Goal: Information Seeking & Learning: Learn about a topic

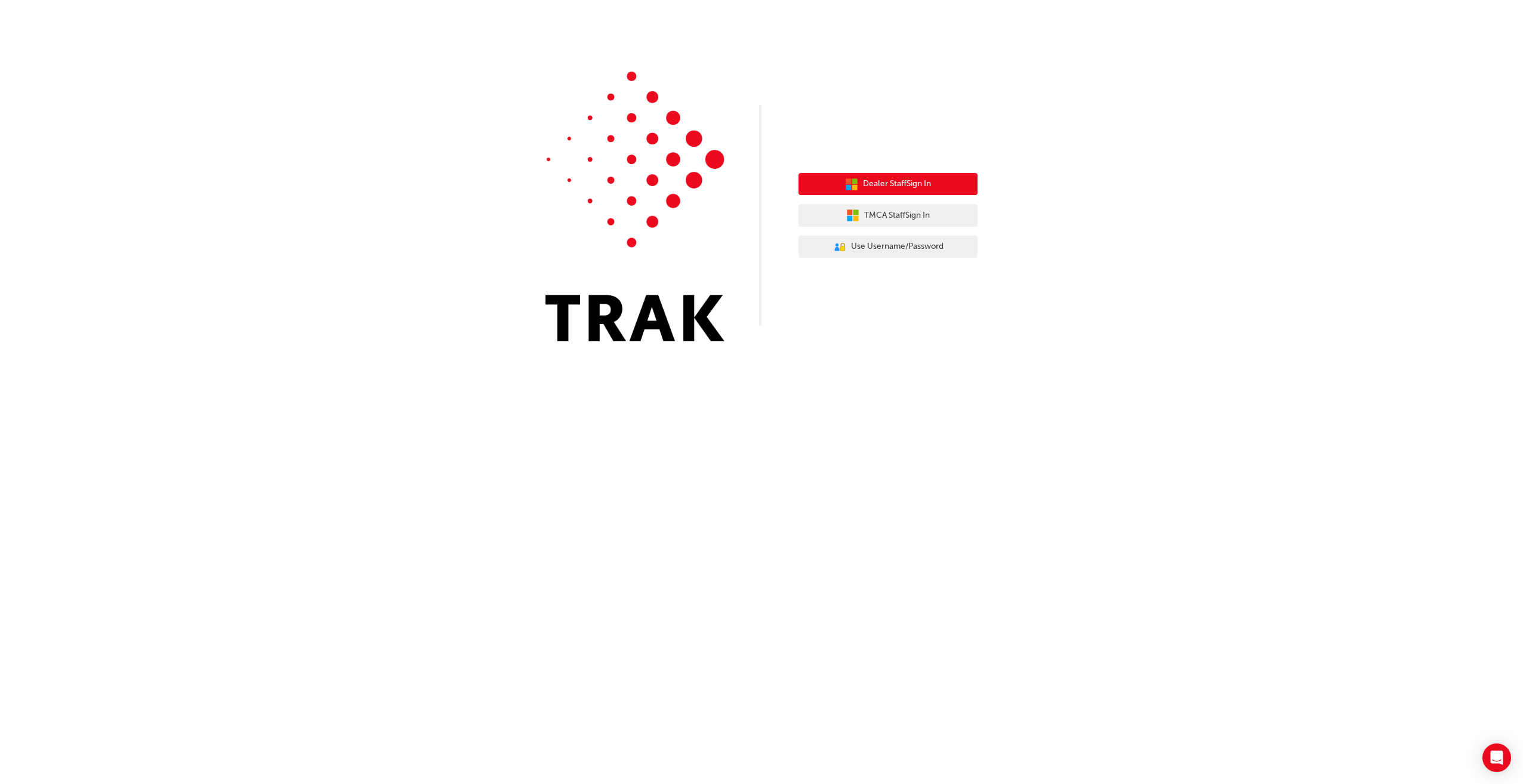
click at [920, 191] on button "Dealer Staff Sign In" at bounding box center [887, 184] width 179 height 22
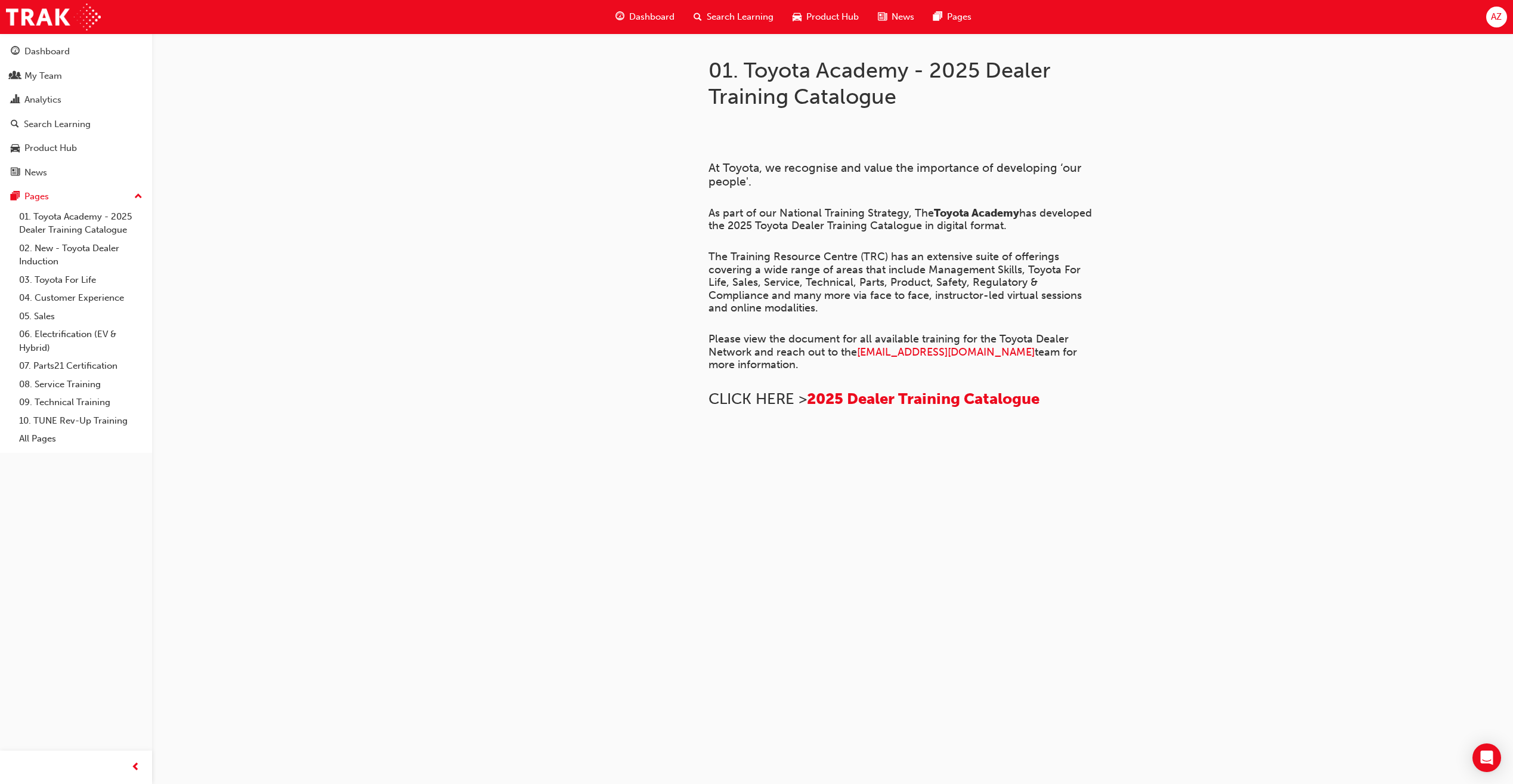
scroll to position [575, 0]
click at [648, 21] on span "Dashboard" at bounding box center [651, 17] width 46 height 14
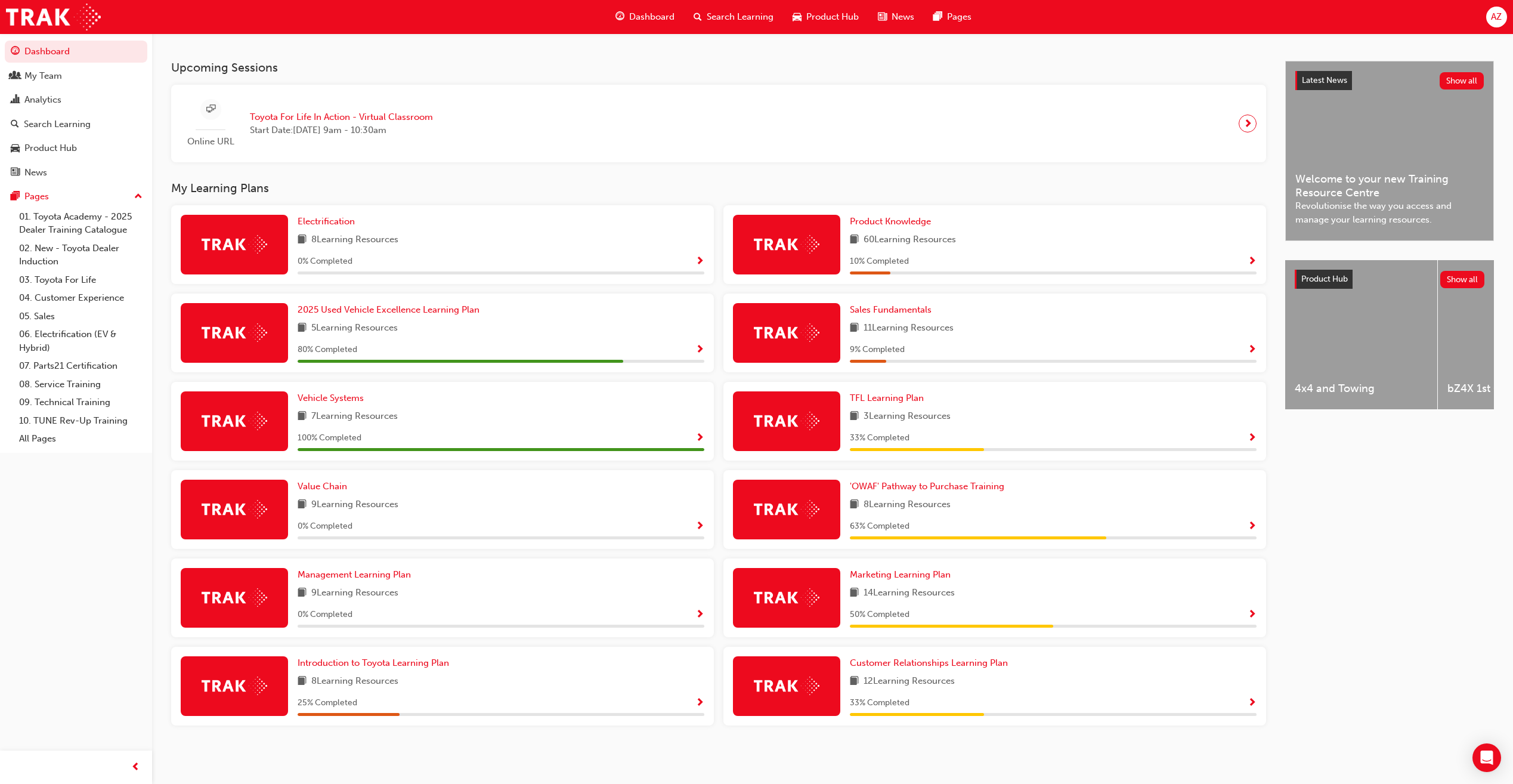
scroll to position [248, 0]
click at [501, 693] on div "Introduction to Toyota Learning Plan 8 Learning Resources 25 % Completed" at bounding box center [501, 686] width 407 height 59
click at [697, 701] on span "Show Progress" at bounding box center [700, 703] width 9 height 11
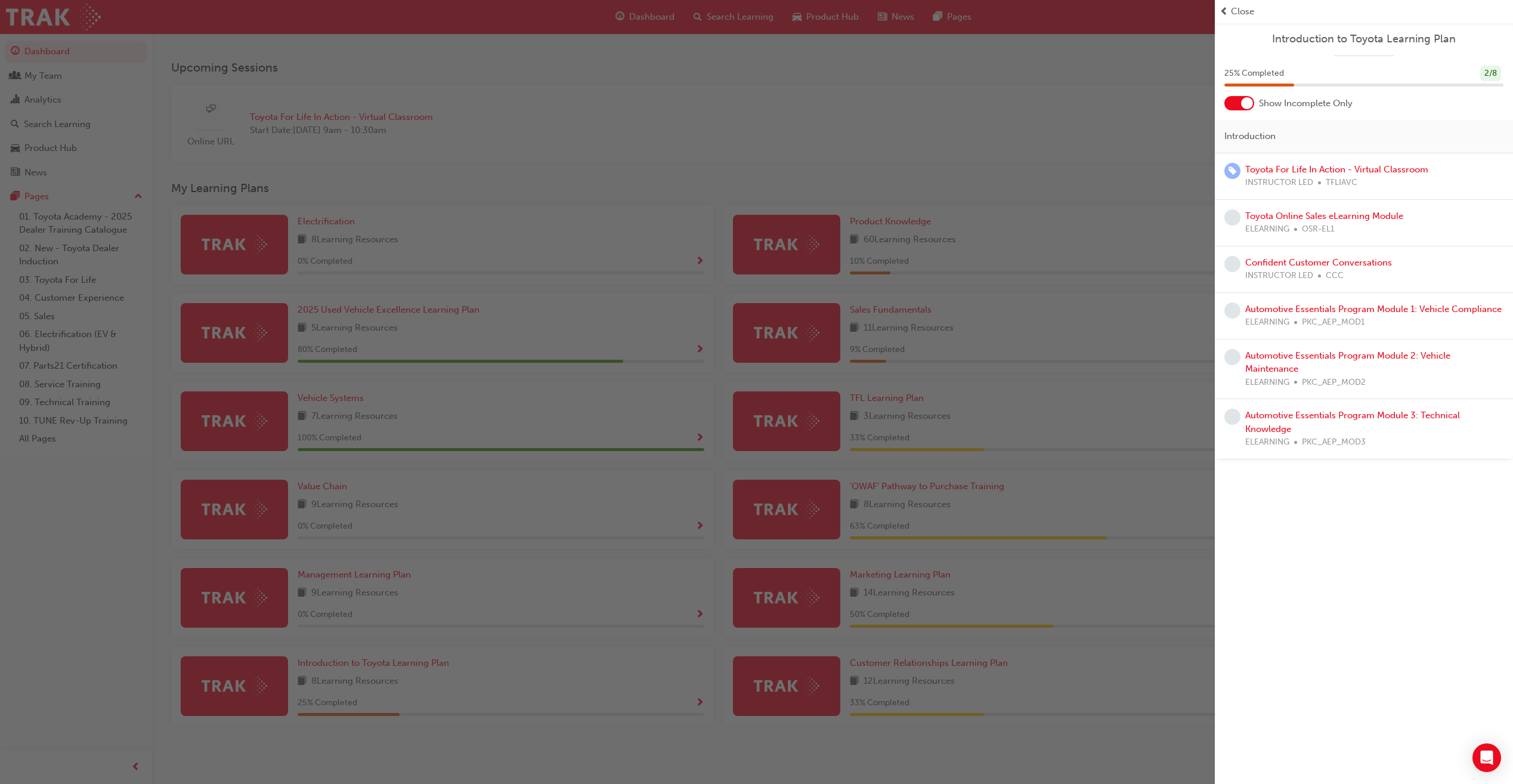
click at [1252, 5] on div "Close" at bounding box center [1364, 12] width 288 height 14
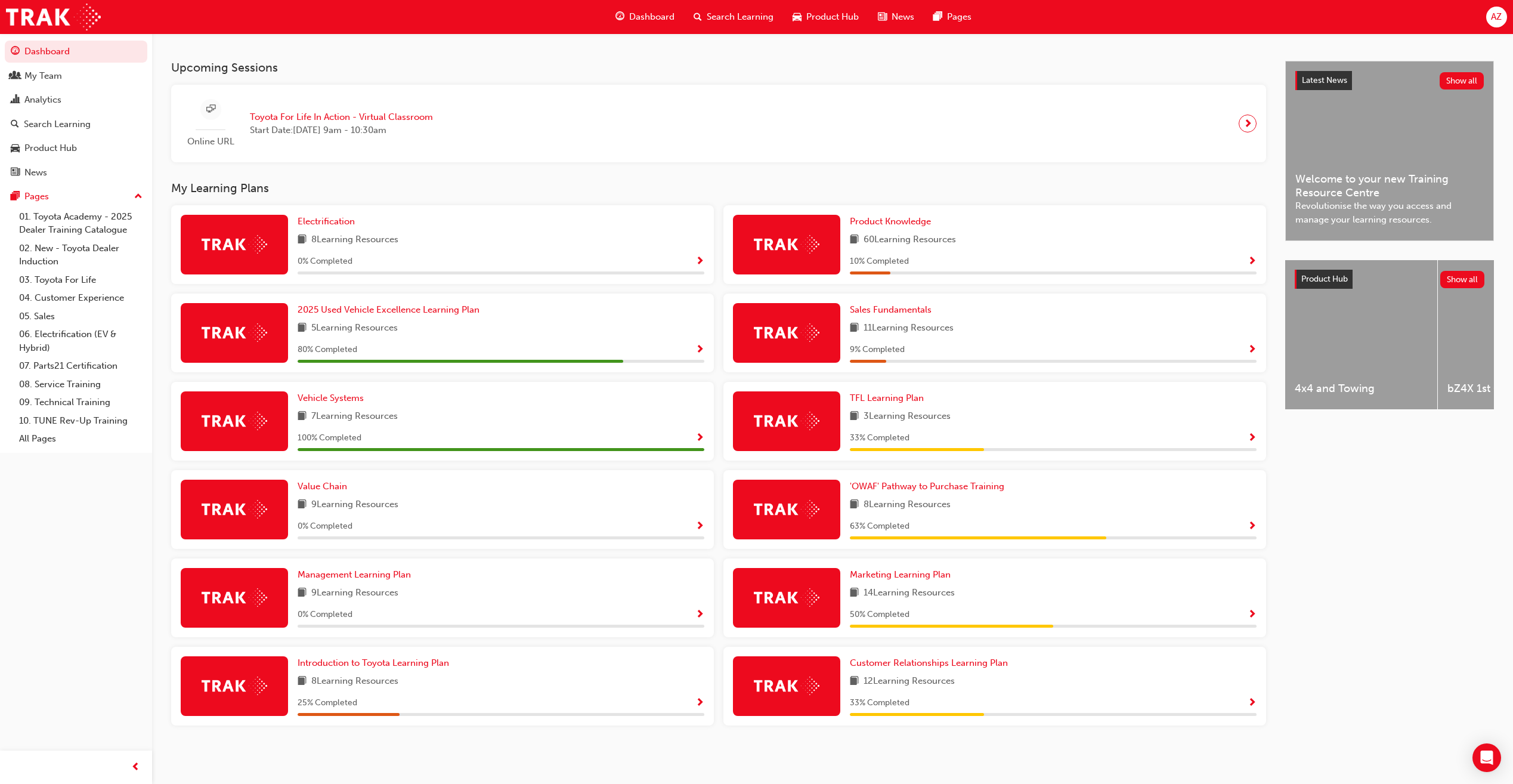
click at [975, 335] on div "11 Learning Resources" at bounding box center [1053, 328] width 407 height 15
click at [1239, 351] on div "9 % Completed" at bounding box center [1053, 350] width 407 height 15
click at [1254, 433] on span "Show Progress" at bounding box center [1252, 438] width 9 height 11
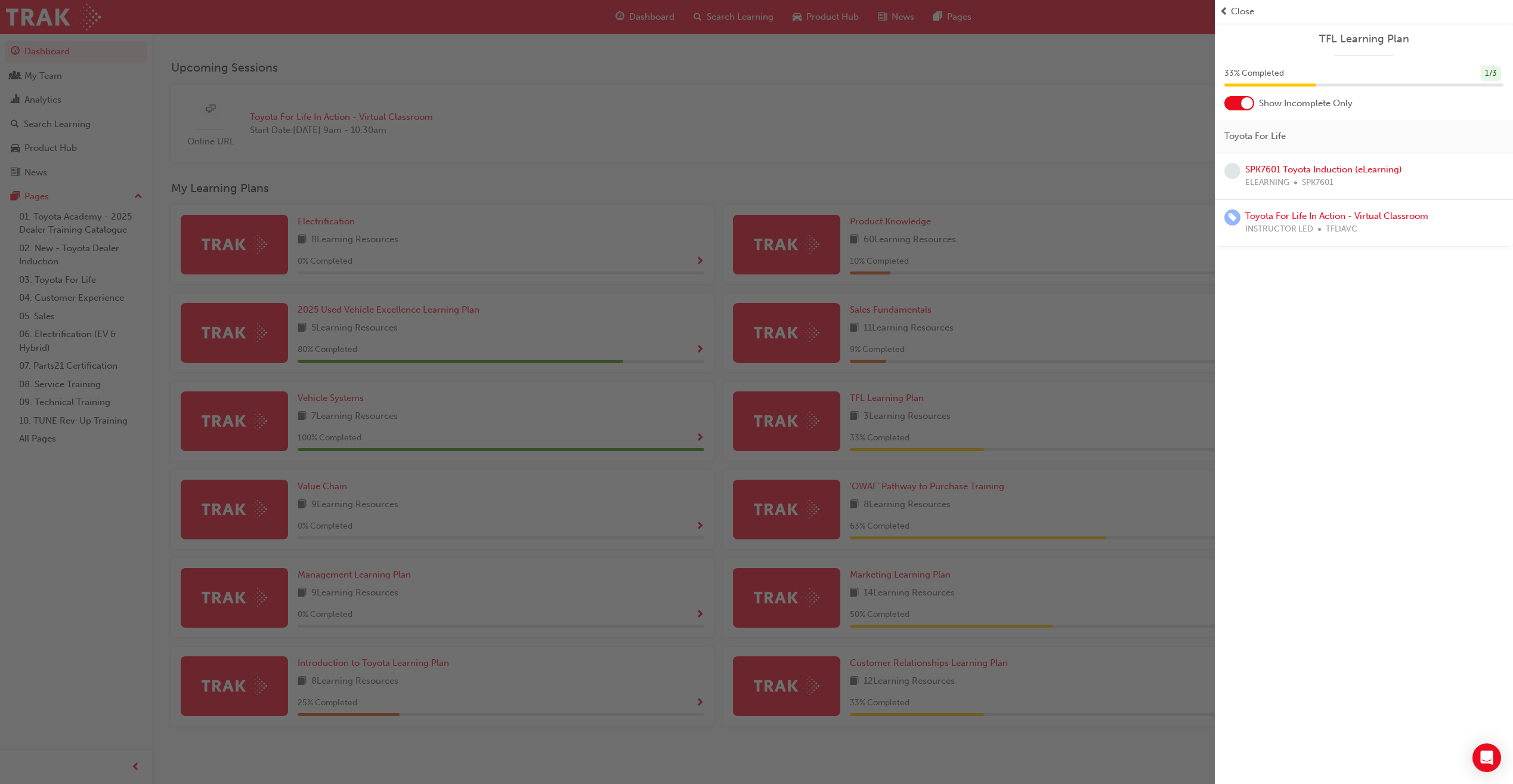
click at [1228, 9] on span "prev-icon" at bounding box center [1224, 12] width 9 height 14
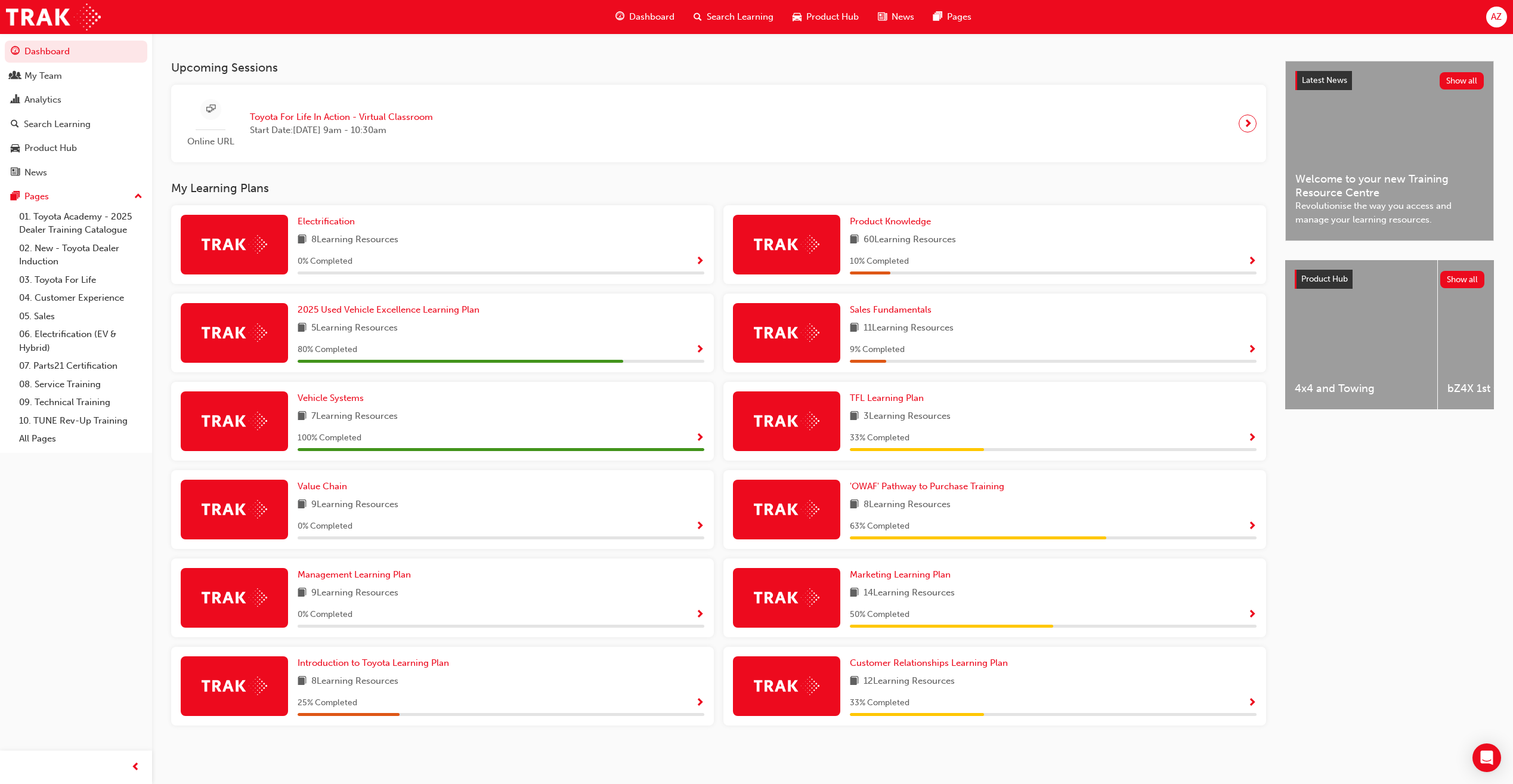
click at [1250, 524] on span "Show Progress" at bounding box center [1252, 526] width 9 height 11
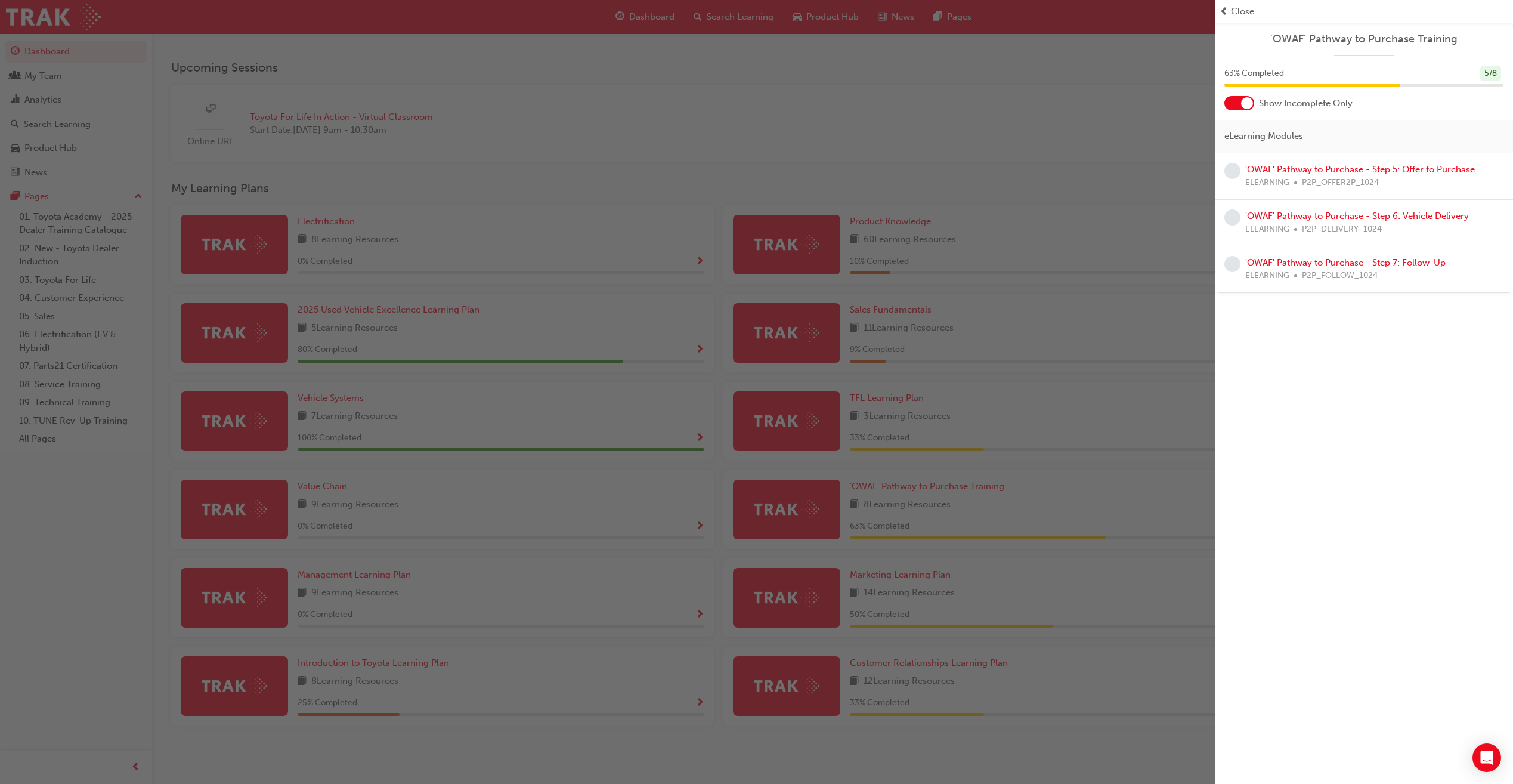
click at [1228, 14] on span "prev-icon" at bounding box center [1224, 12] width 9 height 14
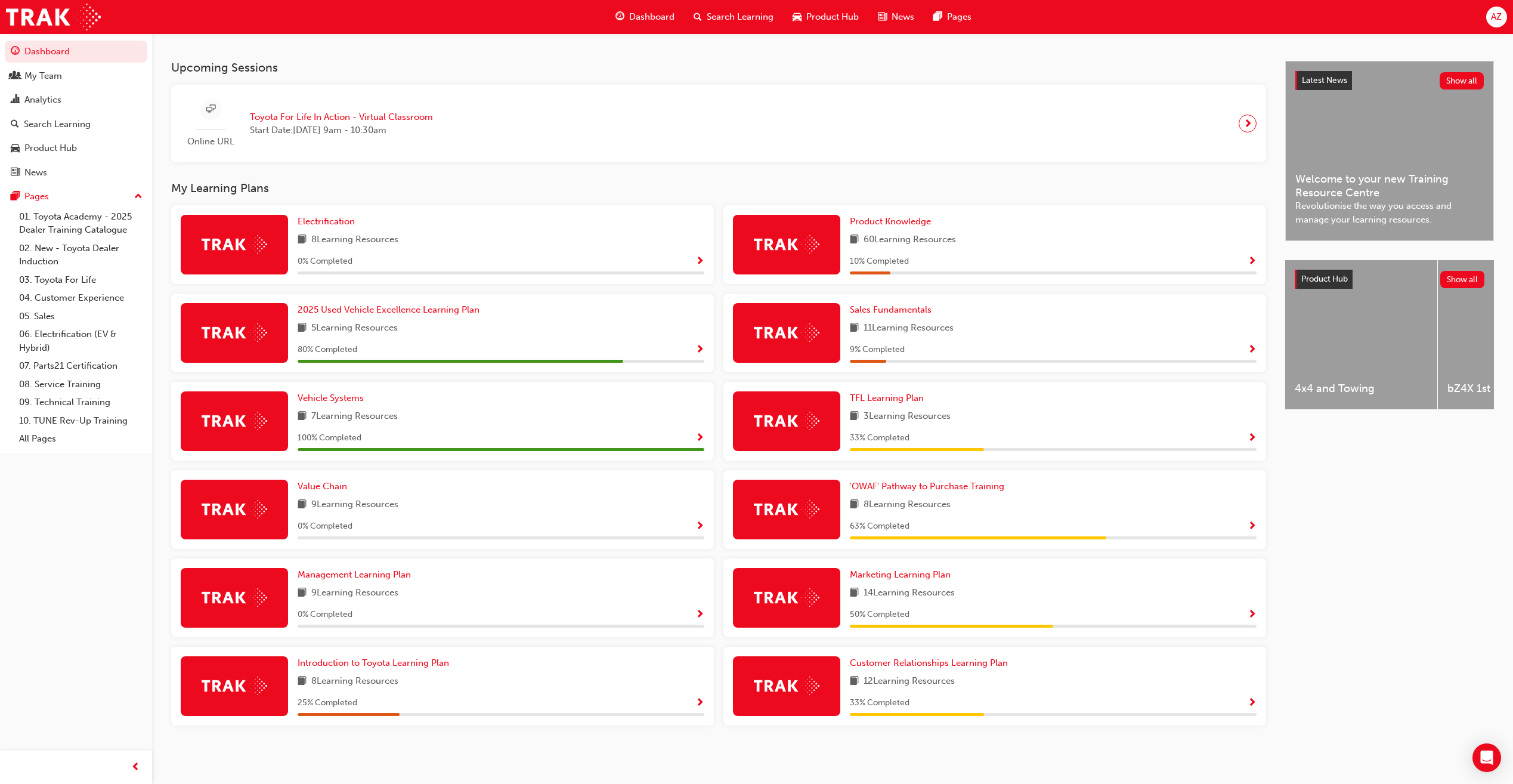
click at [1254, 346] on span "Show Progress" at bounding box center [1252, 350] width 9 height 11
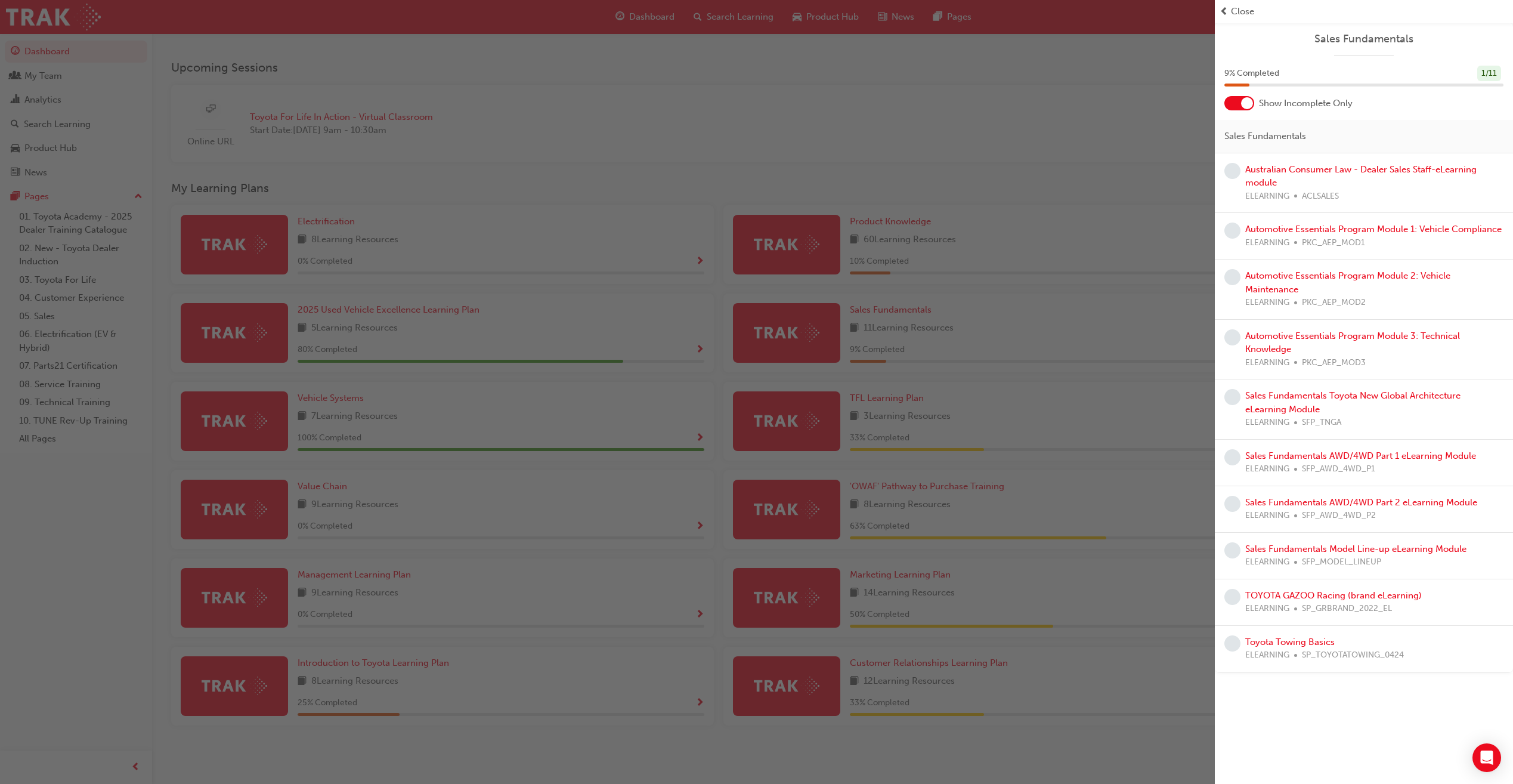
click at [1241, 12] on span "Close" at bounding box center [1243, 12] width 23 height 14
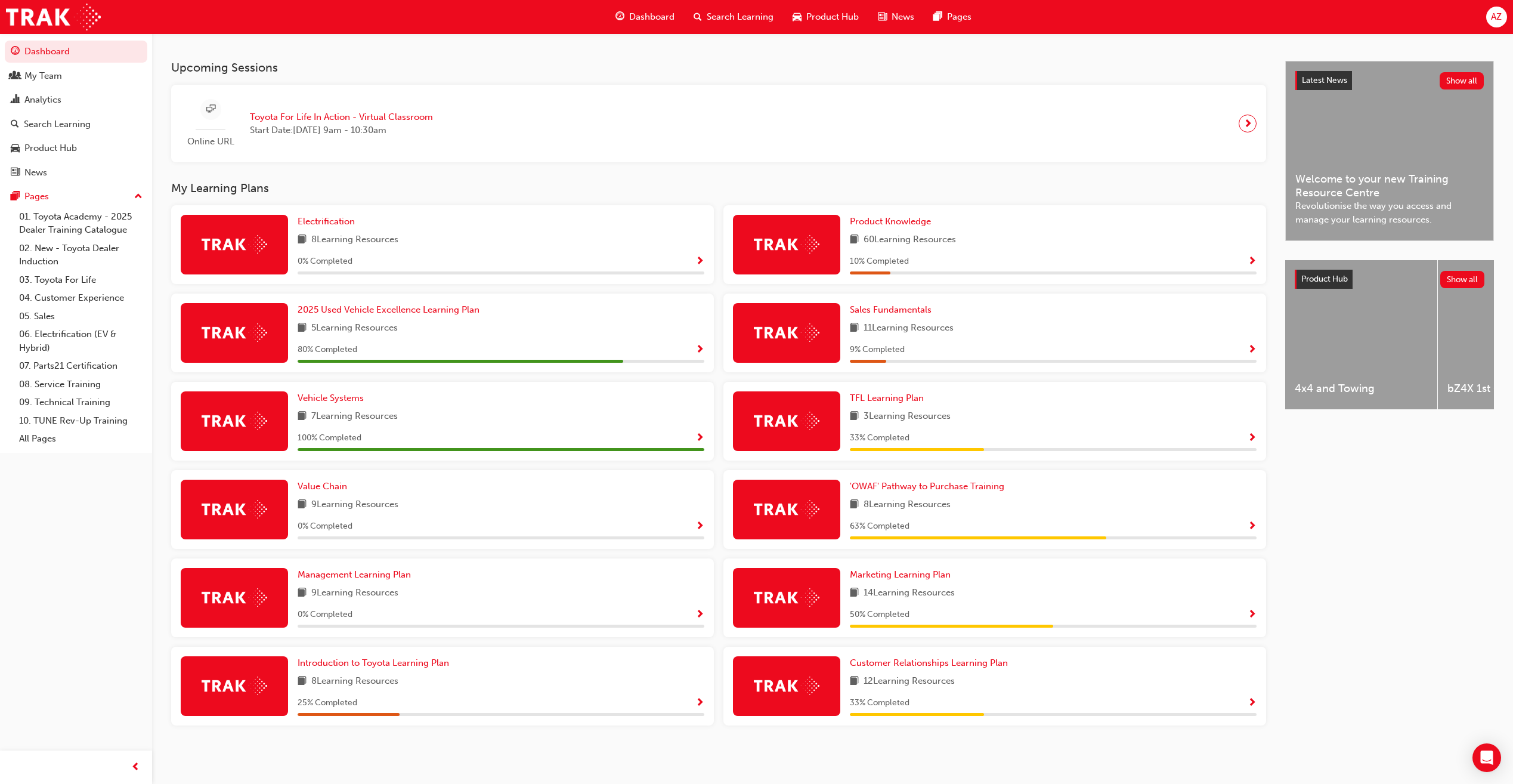
click at [478, 262] on div "0 % Completed" at bounding box center [501, 262] width 407 height 15
click at [699, 260] on span "Show Progress" at bounding box center [700, 262] width 9 height 11
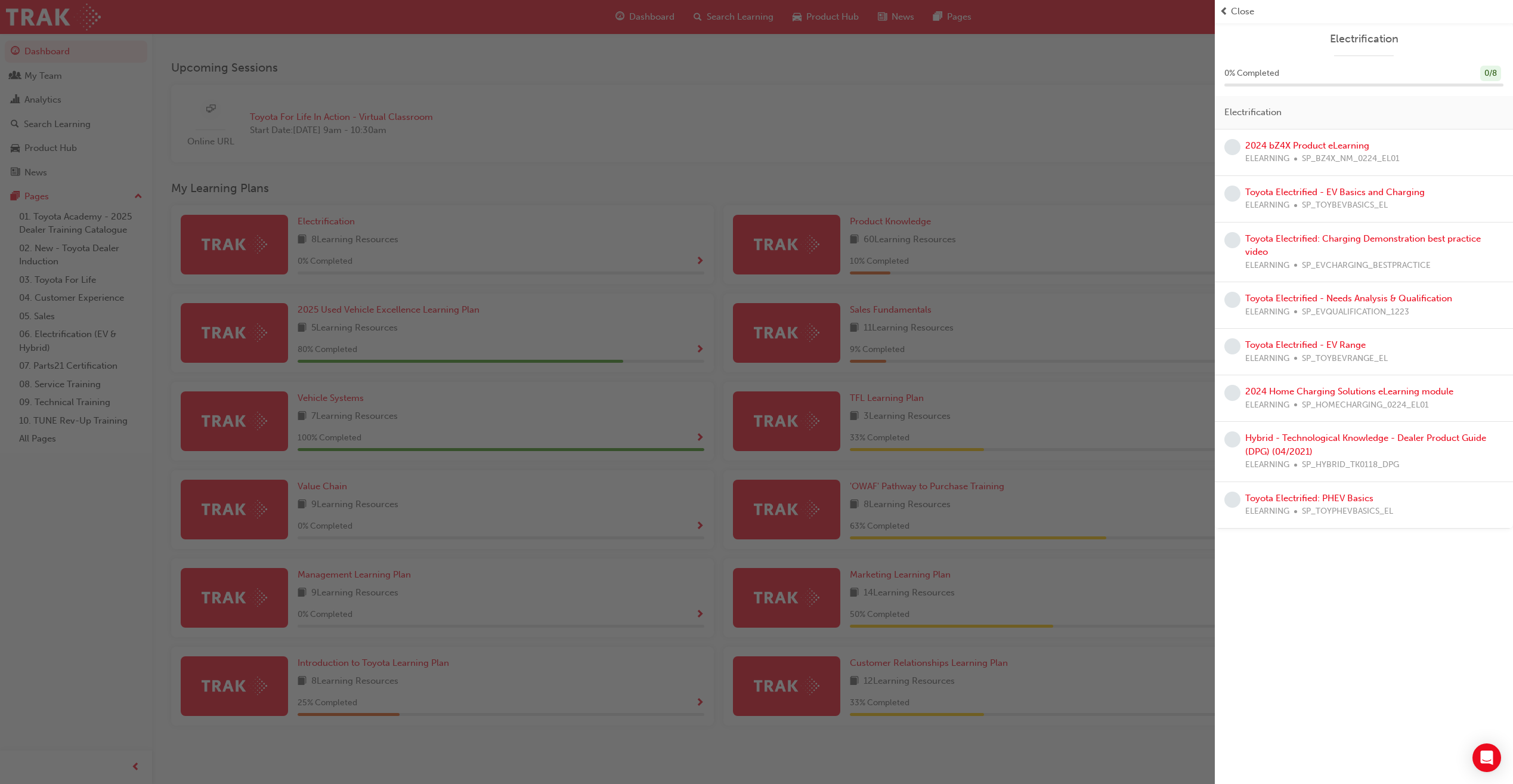
click at [1156, 138] on div "button" at bounding box center [607, 392] width 1215 height 784
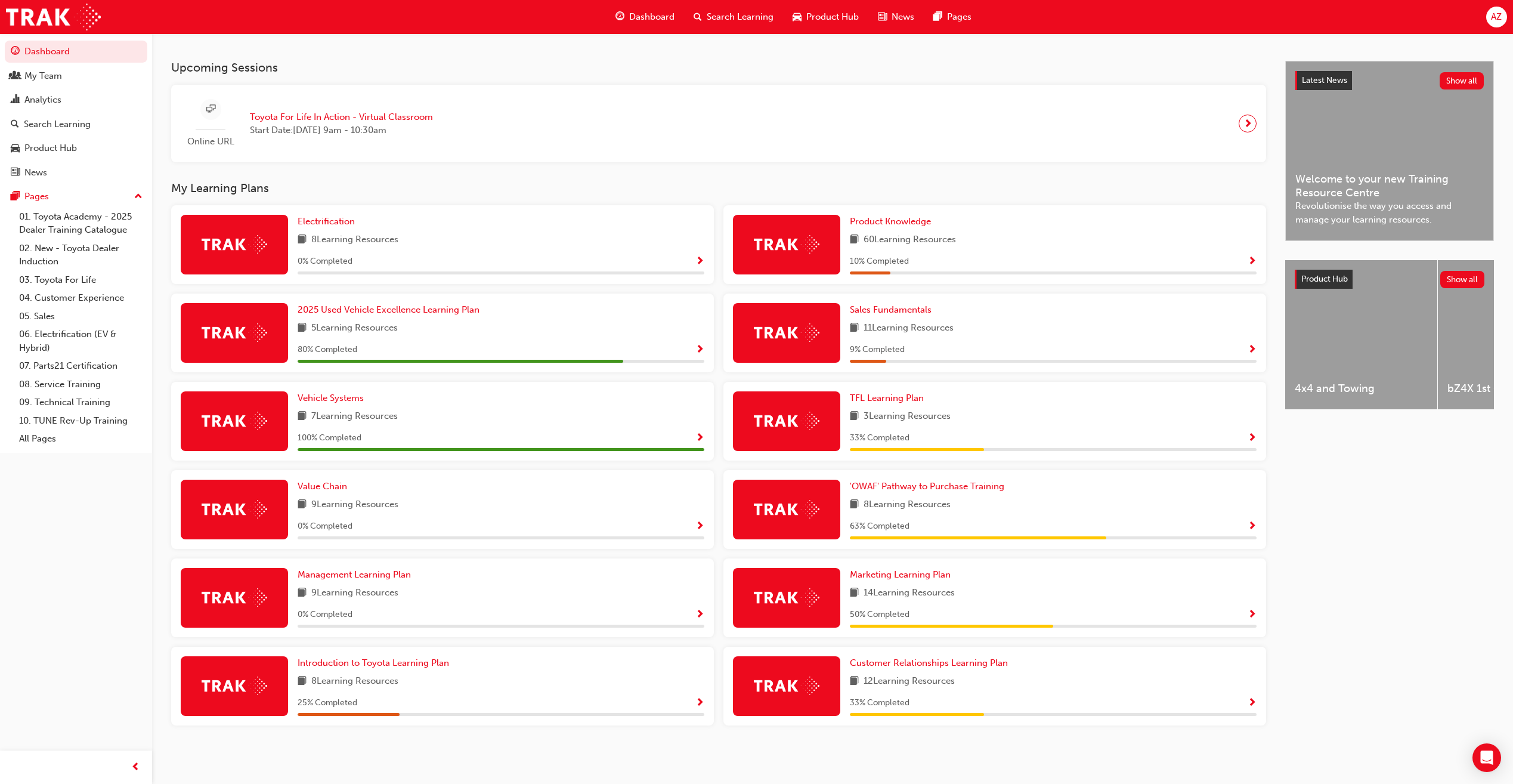
click at [1095, 317] on div "Sales Fundamentals 11 Learning Resources 9 % Completed" at bounding box center [1053, 333] width 407 height 59
click at [1247, 350] on div "9 % Completed" at bounding box center [1053, 350] width 407 height 15
click at [1248, 349] on span "Show Progress" at bounding box center [1252, 350] width 9 height 11
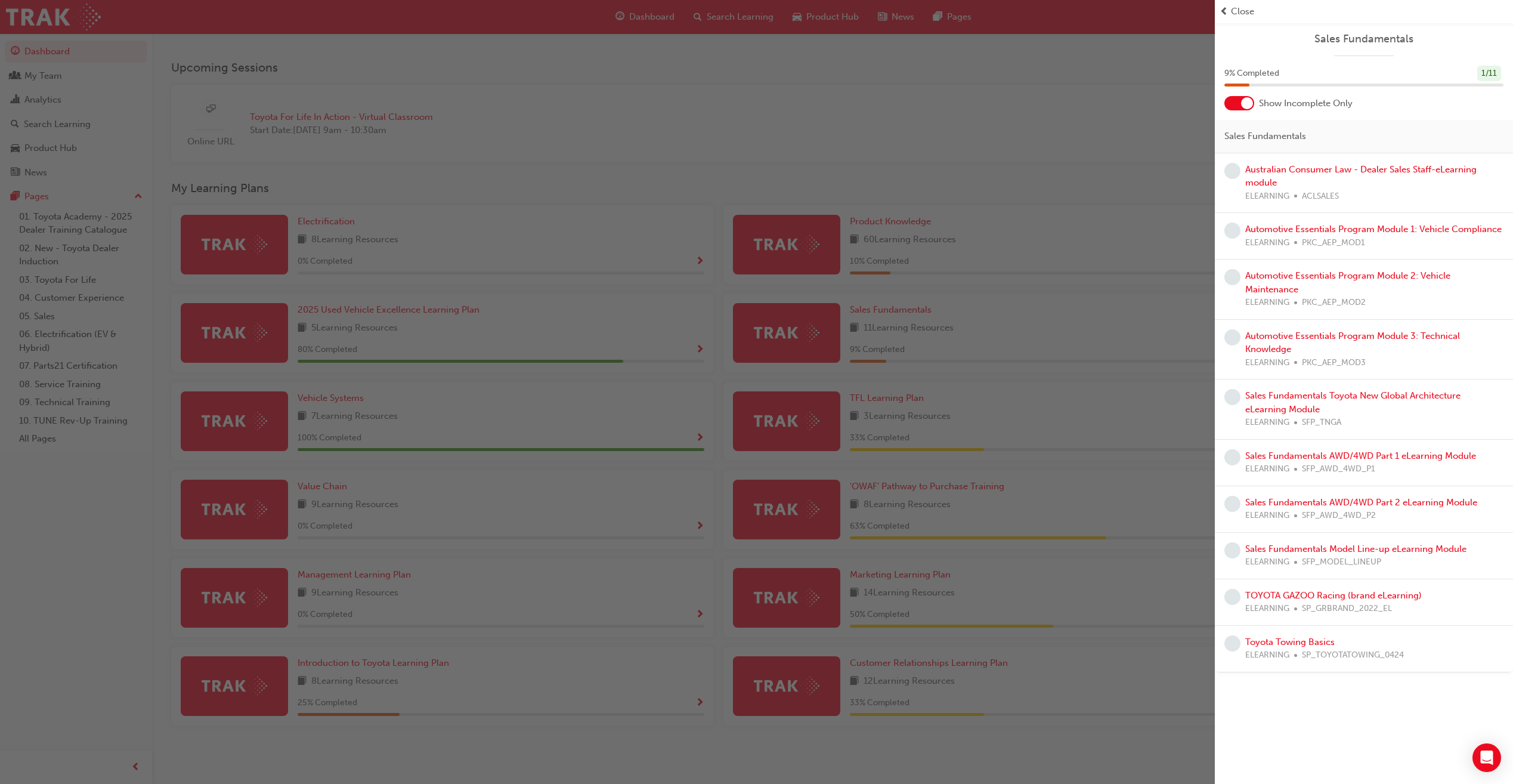
click at [1241, 12] on span "Close" at bounding box center [1243, 12] width 23 height 14
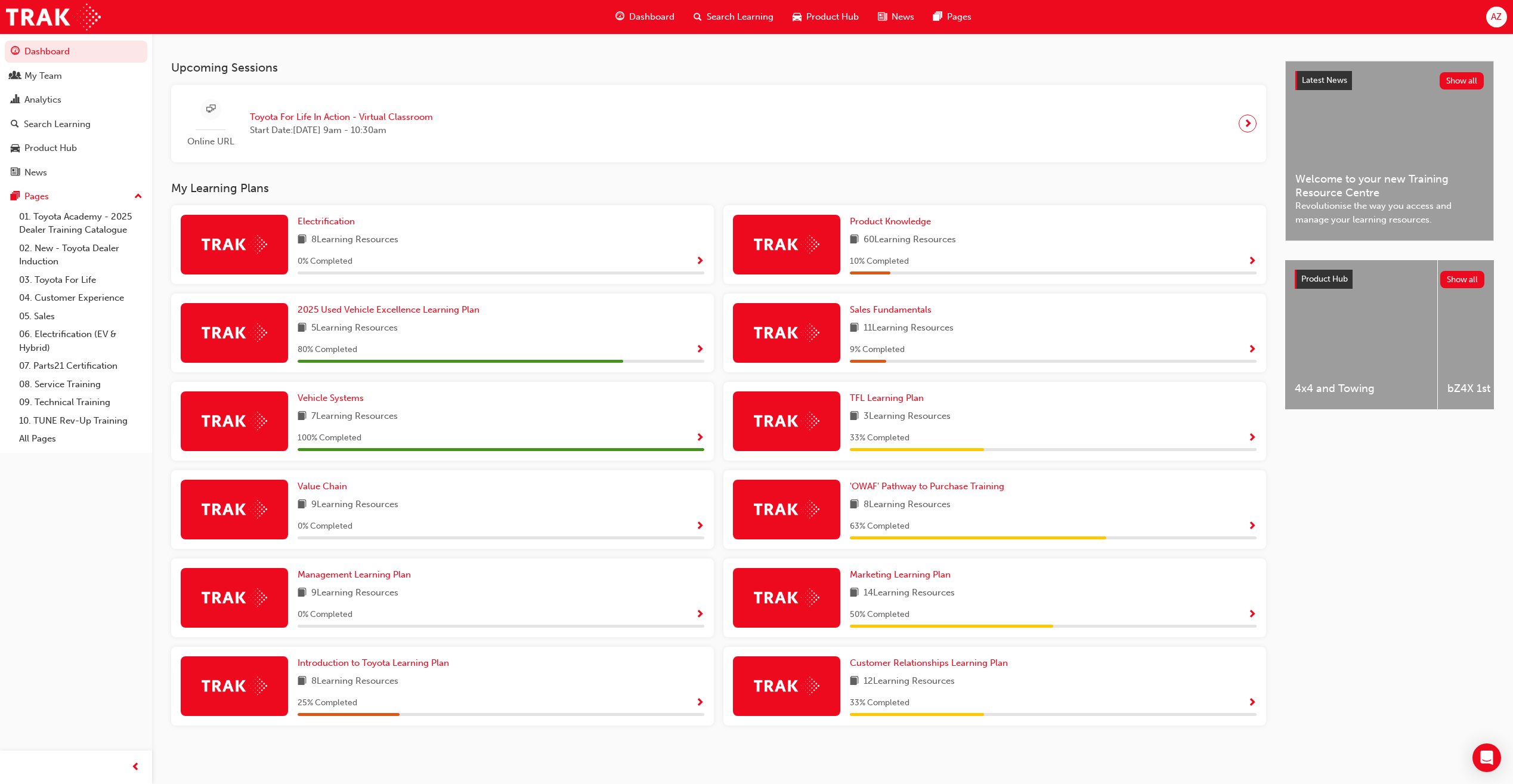
click at [613, 685] on div "8 Learning Resources" at bounding box center [501, 681] width 407 height 15
click at [697, 699] on span "Show Progress" at bounding box center [700, 703] width 9 height 11
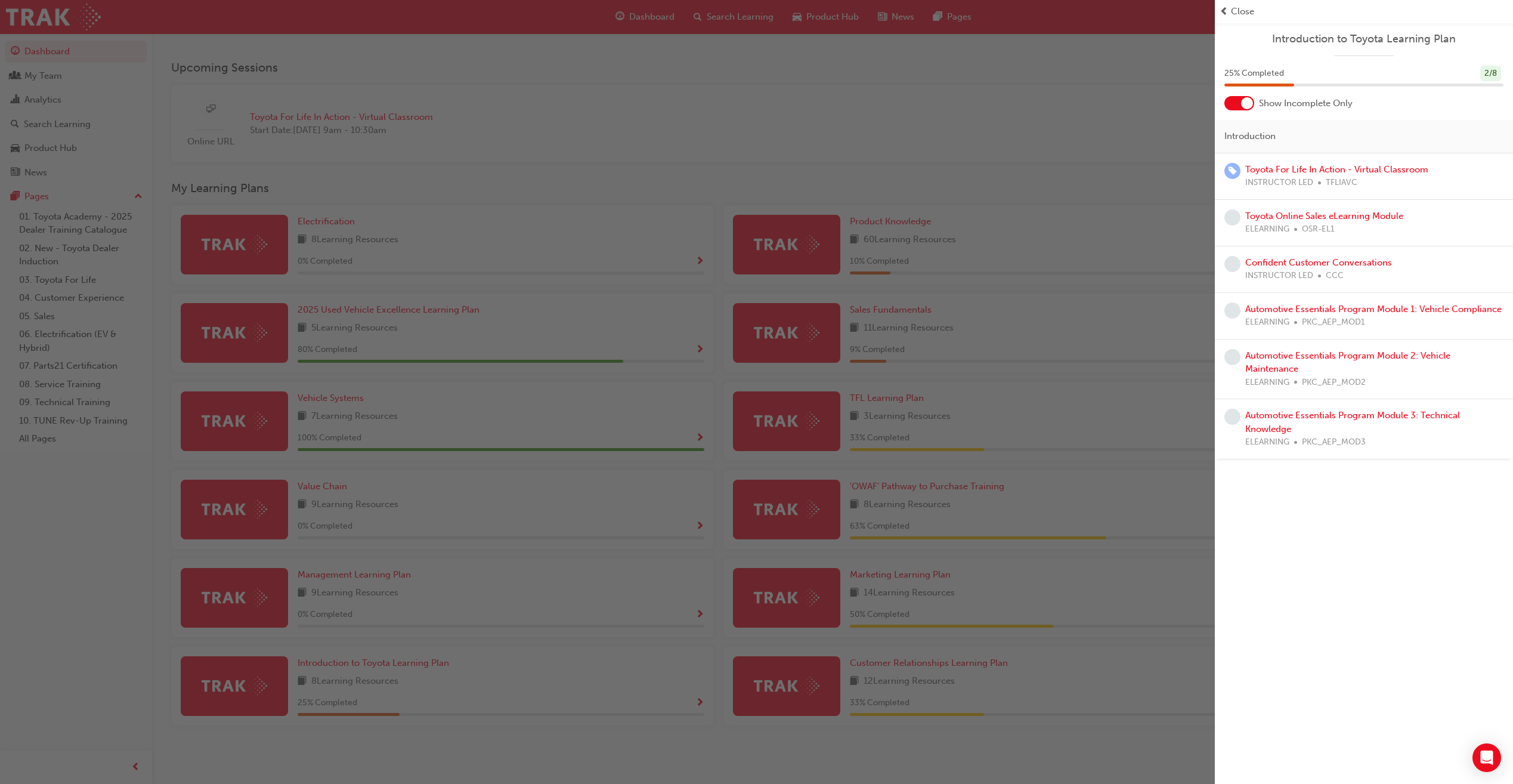
click at [1241, 10] on span "Close" at bounding box center [1243, 12] width 23 height 14
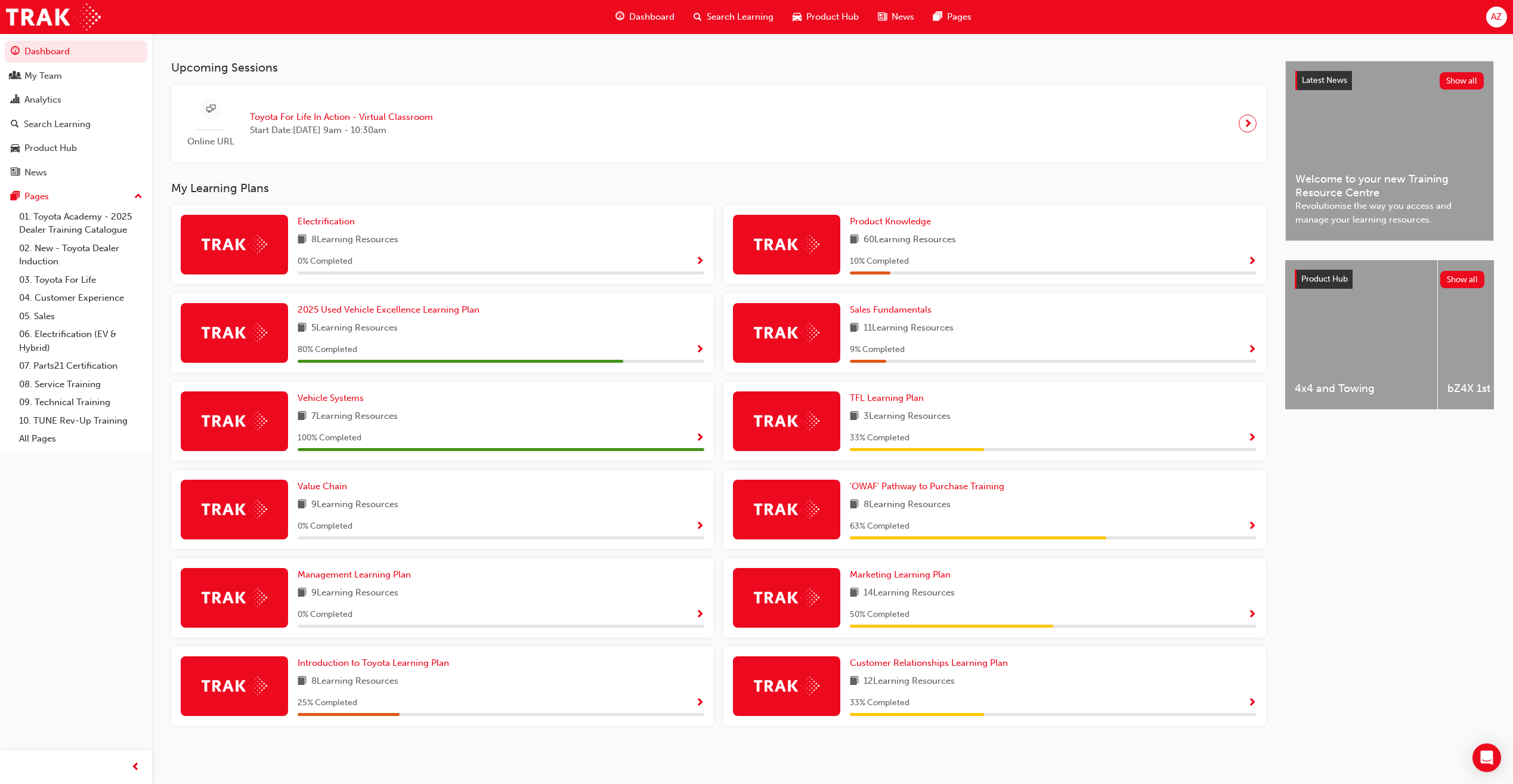
click at [525, 263] on div "0 % Completed" at bounding box center [501, 262] width 407 height 15
click at [51, 430] on link "All Pages" at bounding box center [81, 439] width 133 height 19
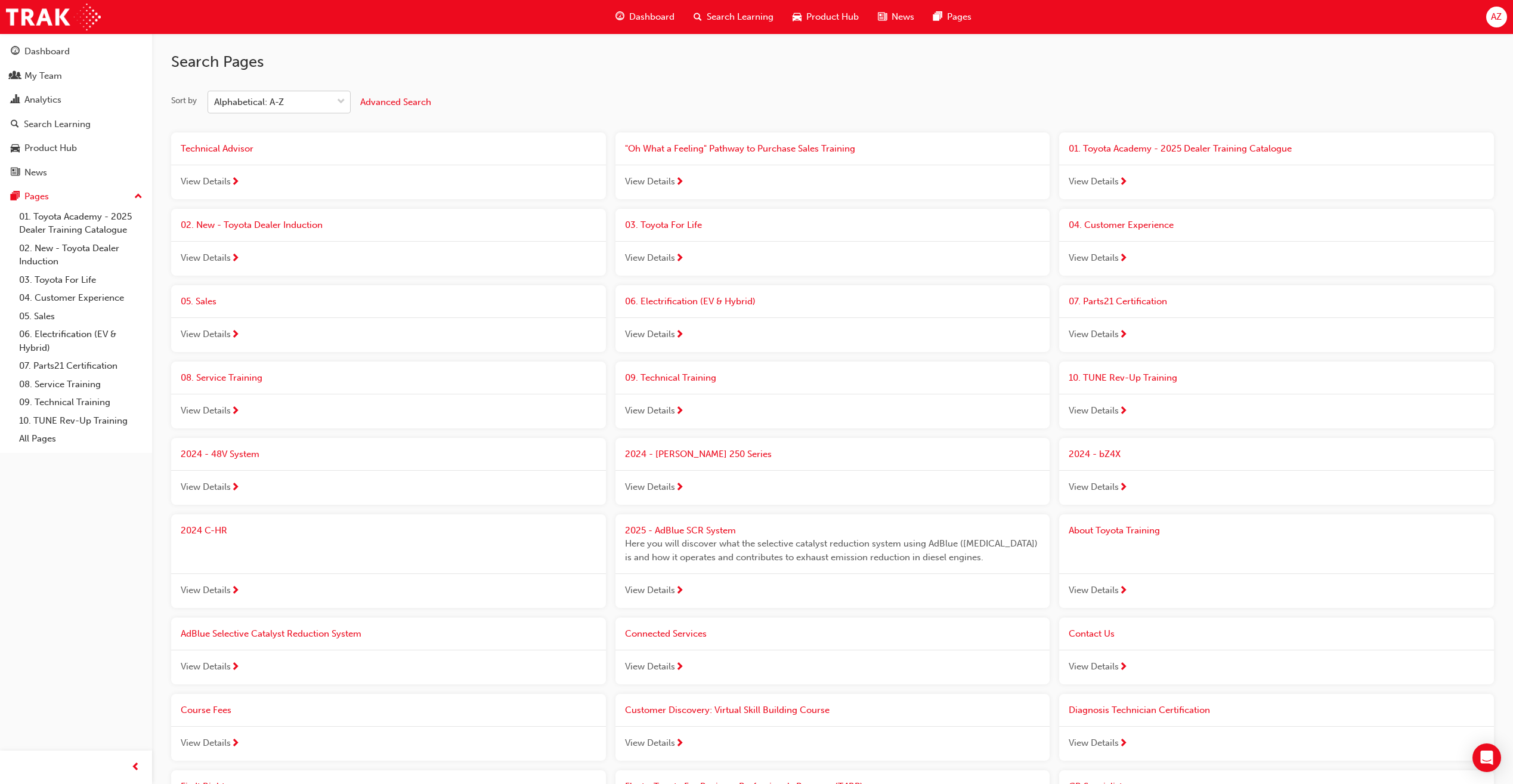
click at [325, 102] on div "Alphabetical: A-Z" at bounding box center [270, 102] width 124 height 21
click at [215, 102] on input "Sort by Alphabetical: A-Z" at bounding box center [215, 101] width 1 height 10
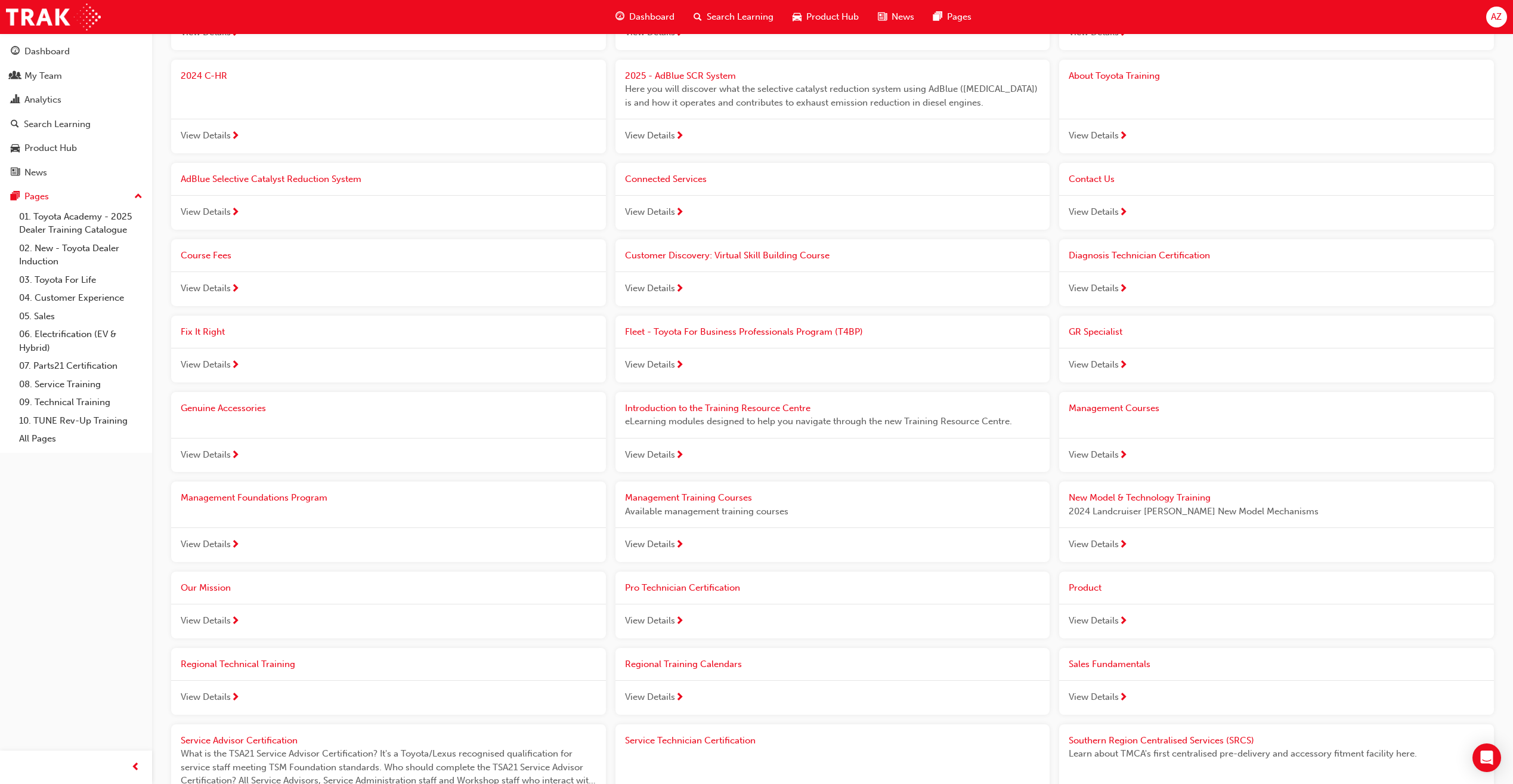
scroll to position [478, 0]
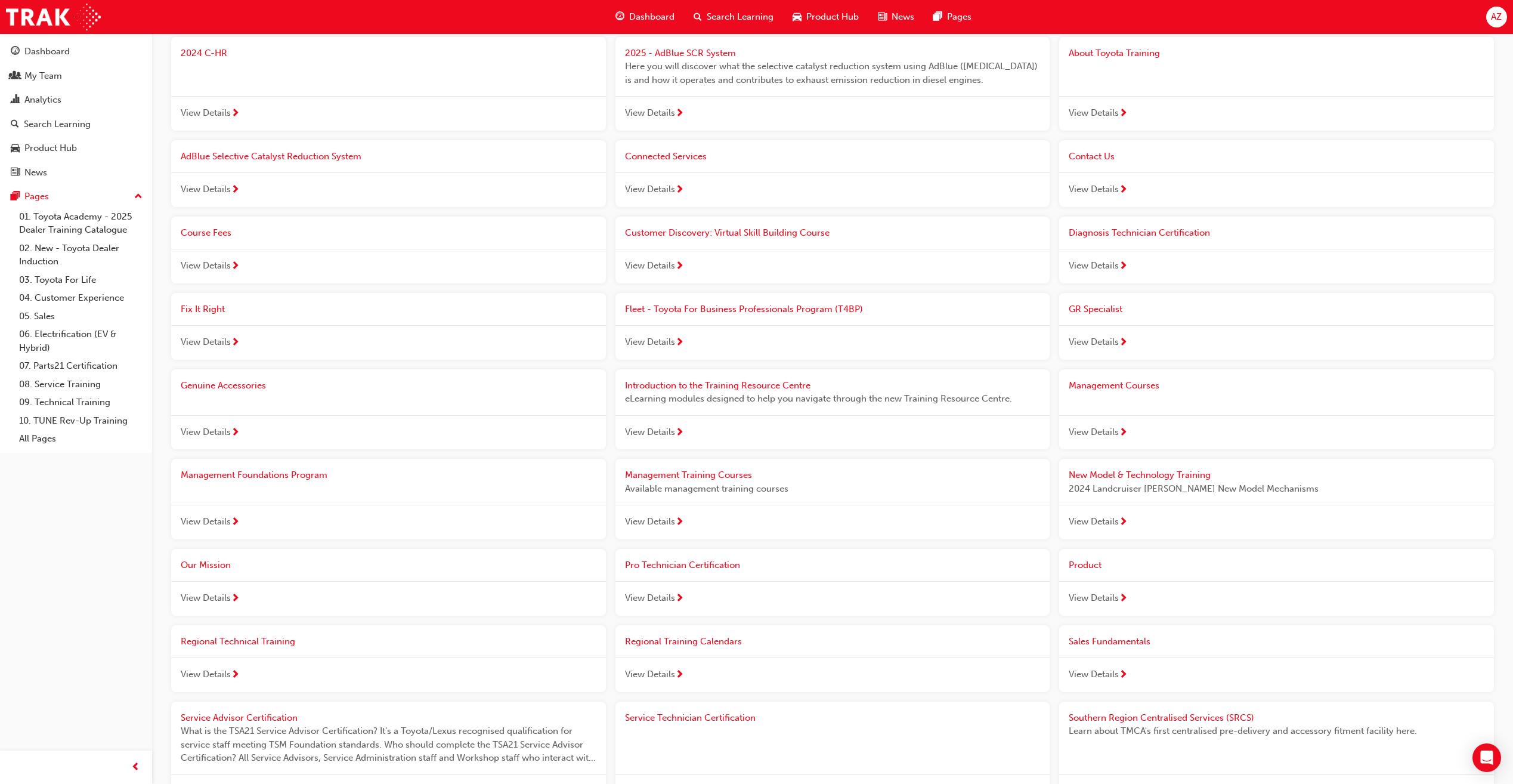
click at [663, 338] on span "View Details" at bounding box center [650, 342] width 50 height 14
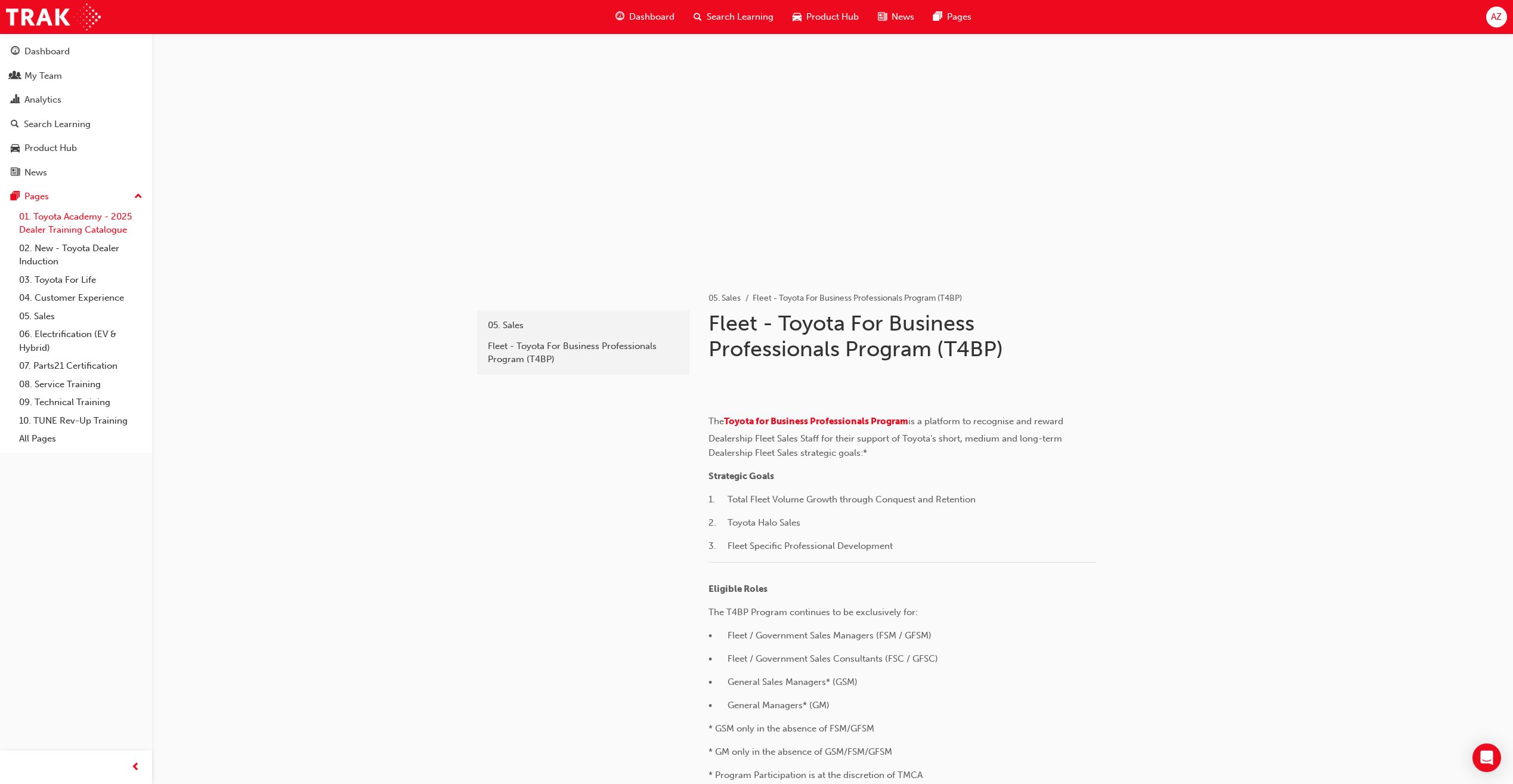
click at [42, 224] on link "01. Toyota Academy - 2025 Dealer Training Catalogue" at bounding box center [81, 223] width 133 height 32
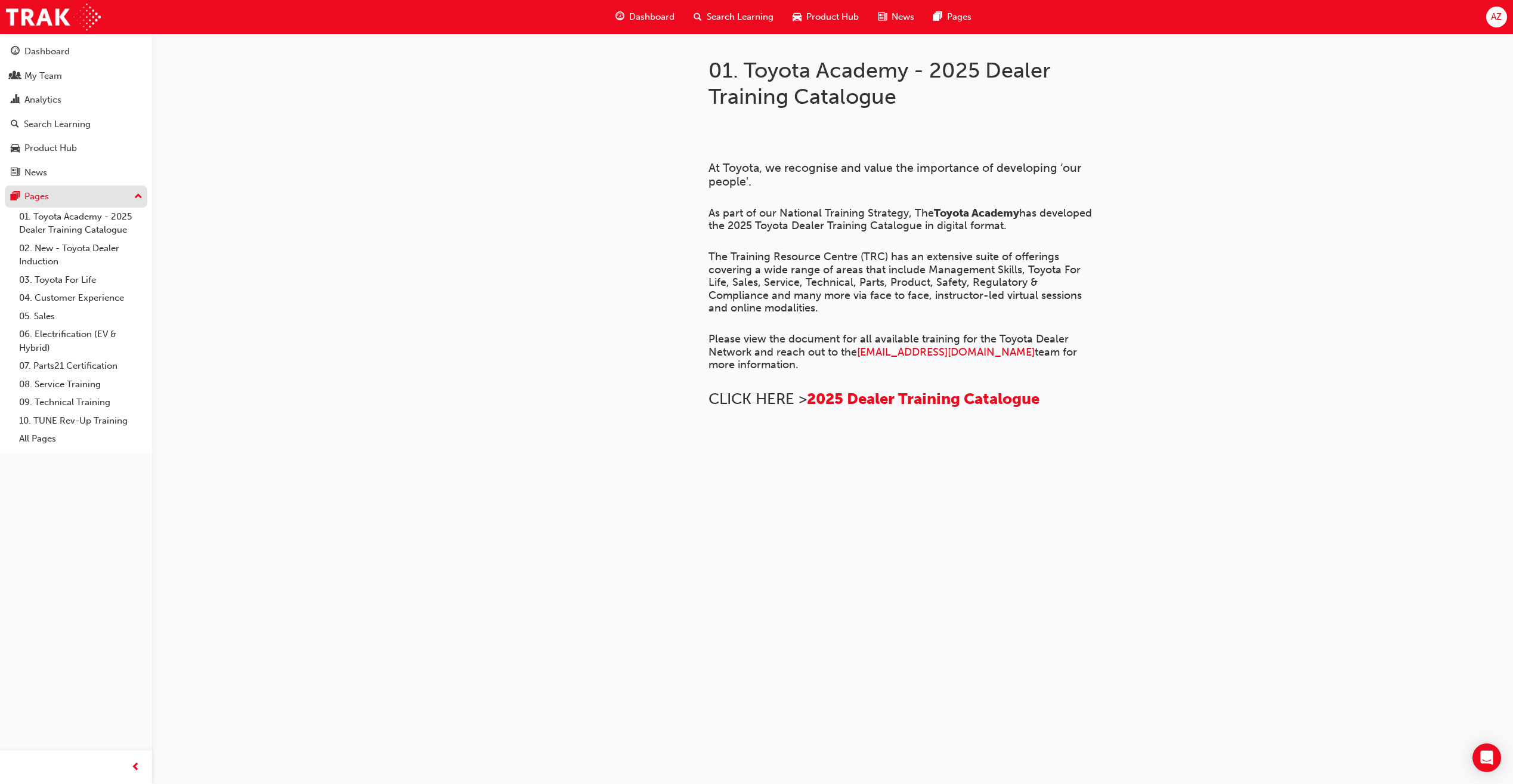
click at [32, 194] on div "Pages" at bounding box center [37, 196] width 25 height 14
click at [38, 446] on link "All Pages" at bounding box center [81, 439] width 133 height 19
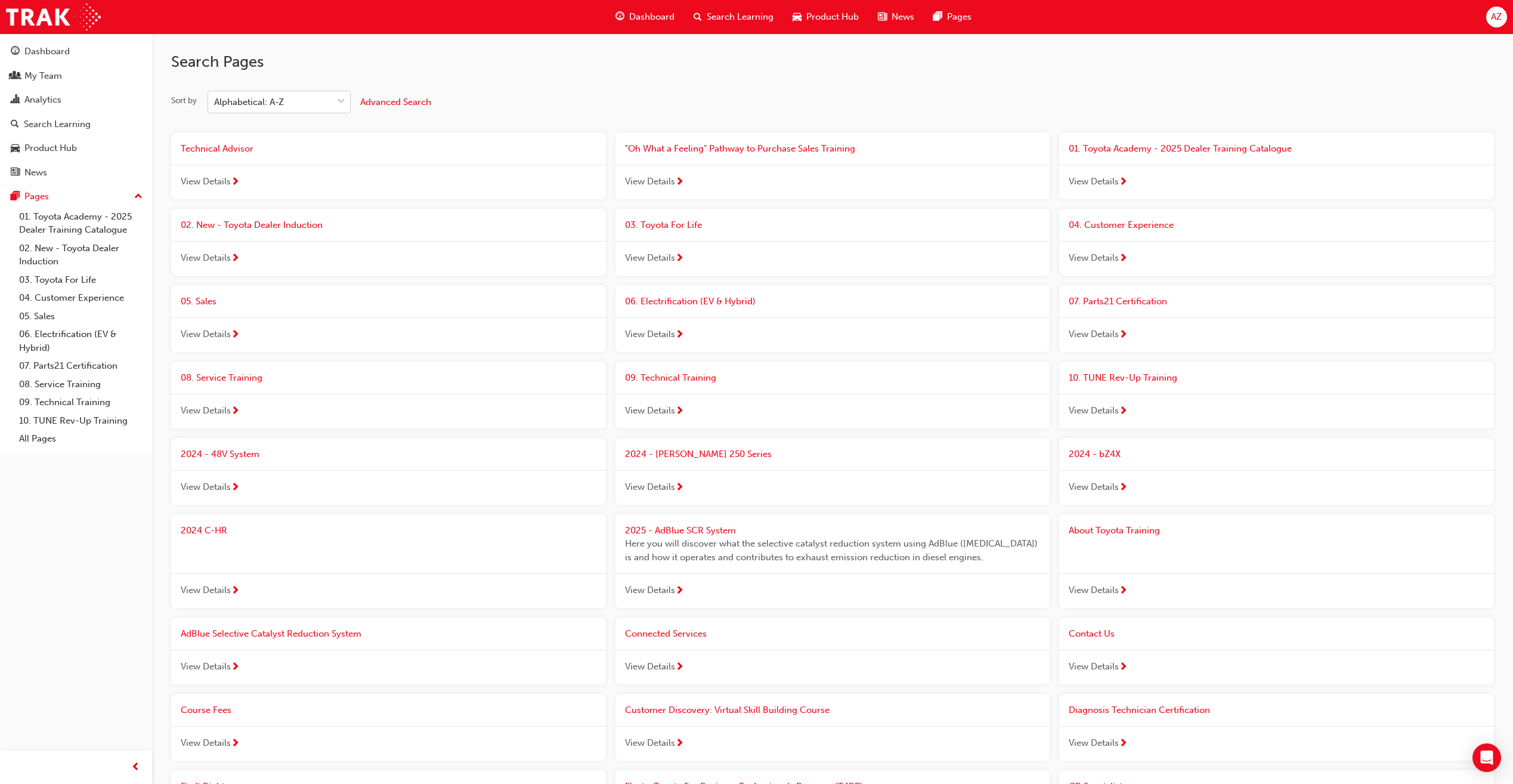
click at [307, 104] on div "Alphabetical: A-Z" at bounding box center [270, 102] width 124 height 21
click at [215, 104] on input "Sort by Alphabetical: A-Z" at bounding box center [215, 101] width 1 height 10
click at [288, 189] on div "Alphabetical: Z-A" at bounding box center [279, 201] width 143 height 23
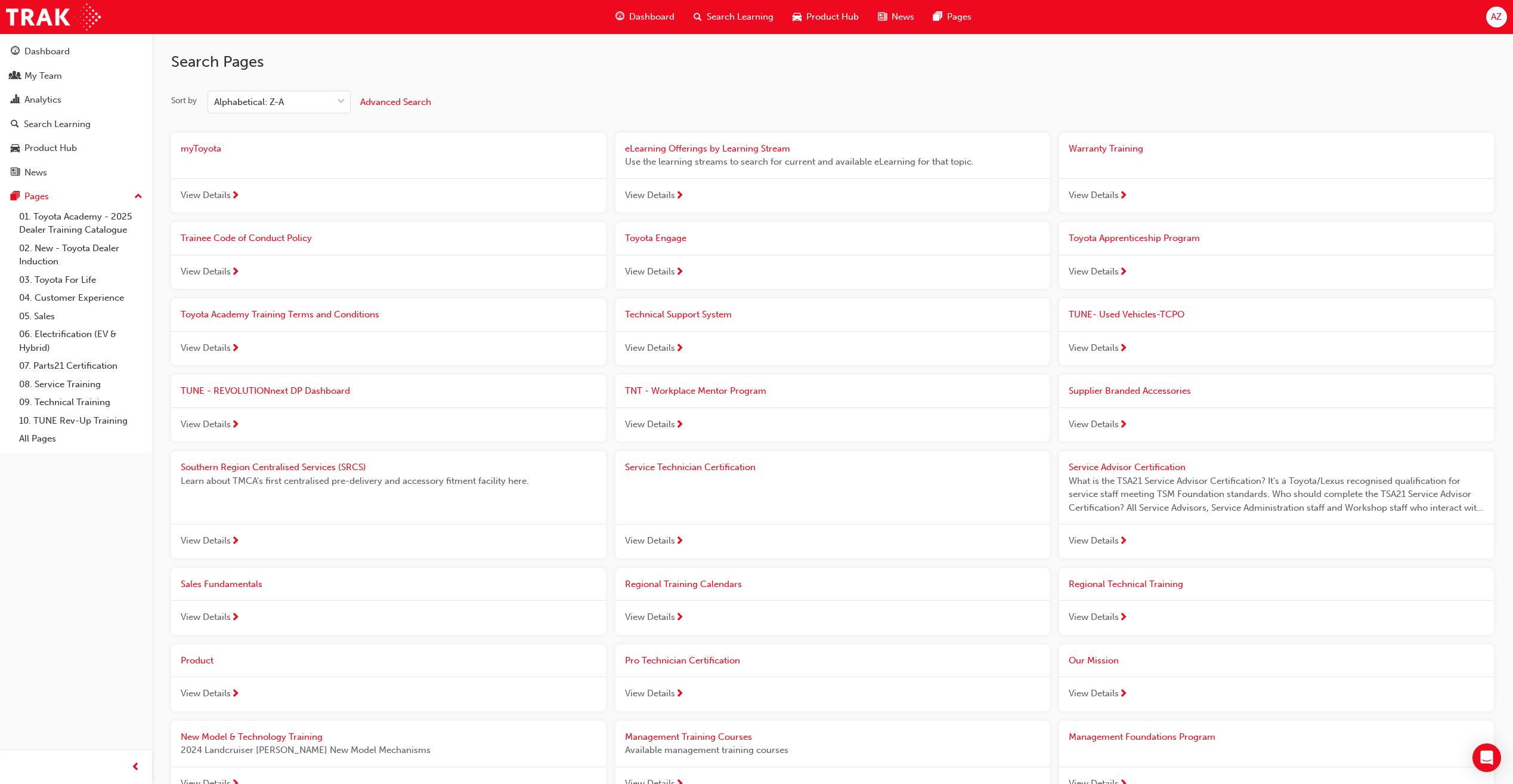
click at [715, 15] on span "Search Learning" at bounding box center [741, 17] width 67 height 14
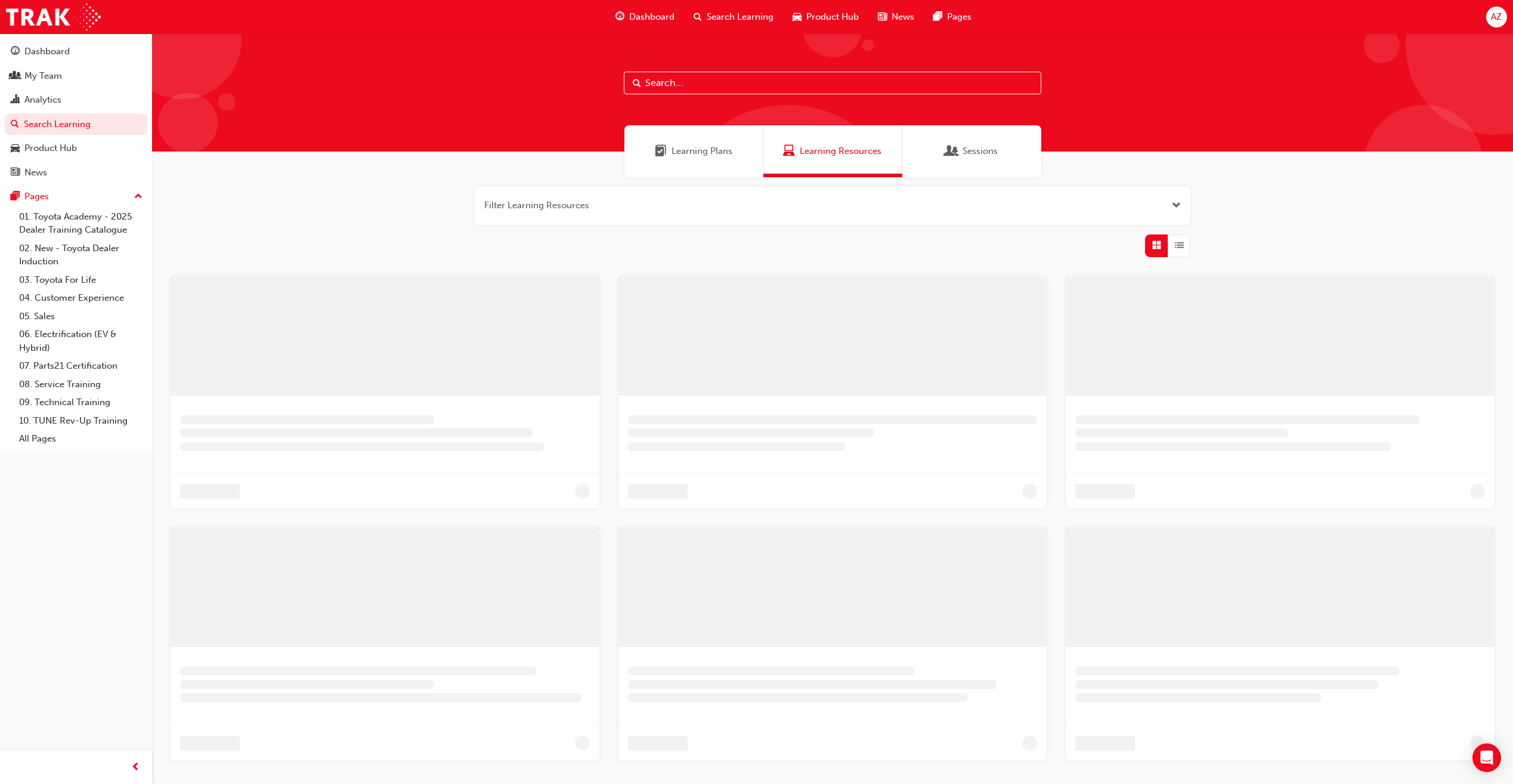
click at [683, 86] on input "text" at bounding box center [833, 83] width 417 height 22
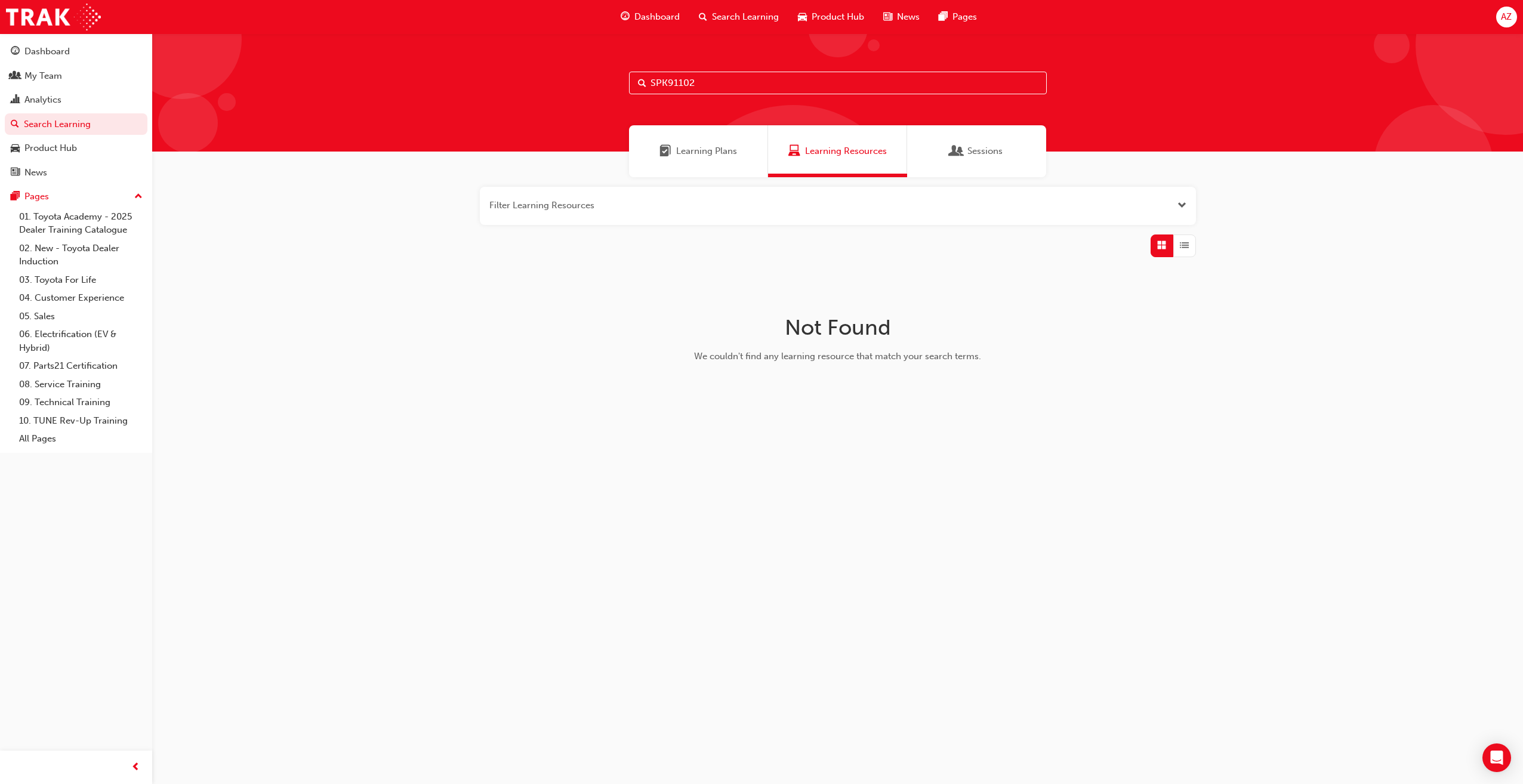
click at [655, 157] on div "Learning Plans" at bounding box center [699, 151] width 139 height 52
click at [992, 130] on div "Sessions" at bounding box center [976, 151] width 139 height 52
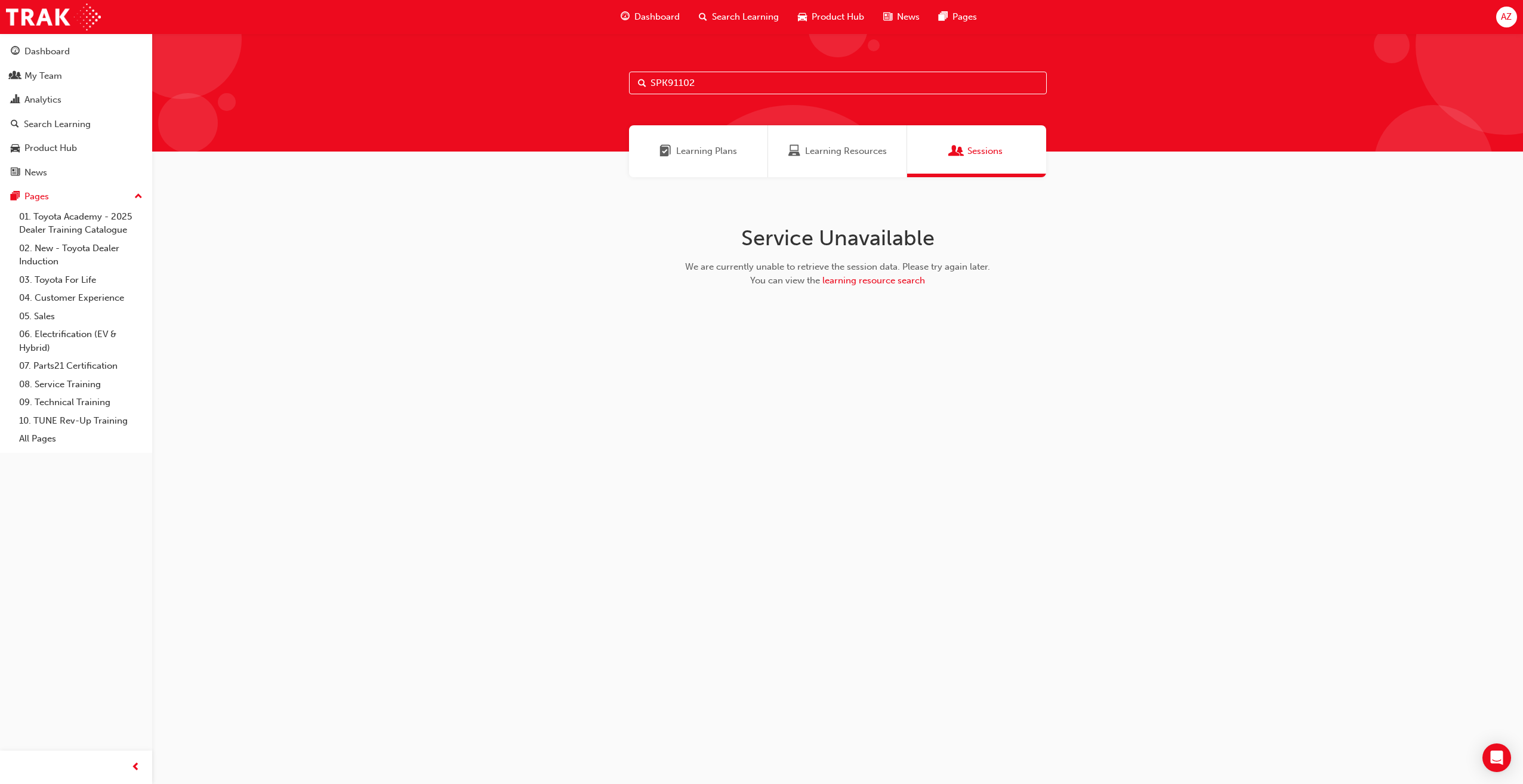
click at [829, 154] on span "Learning Resources" at bounding box center [846, 151] width 82 height 14
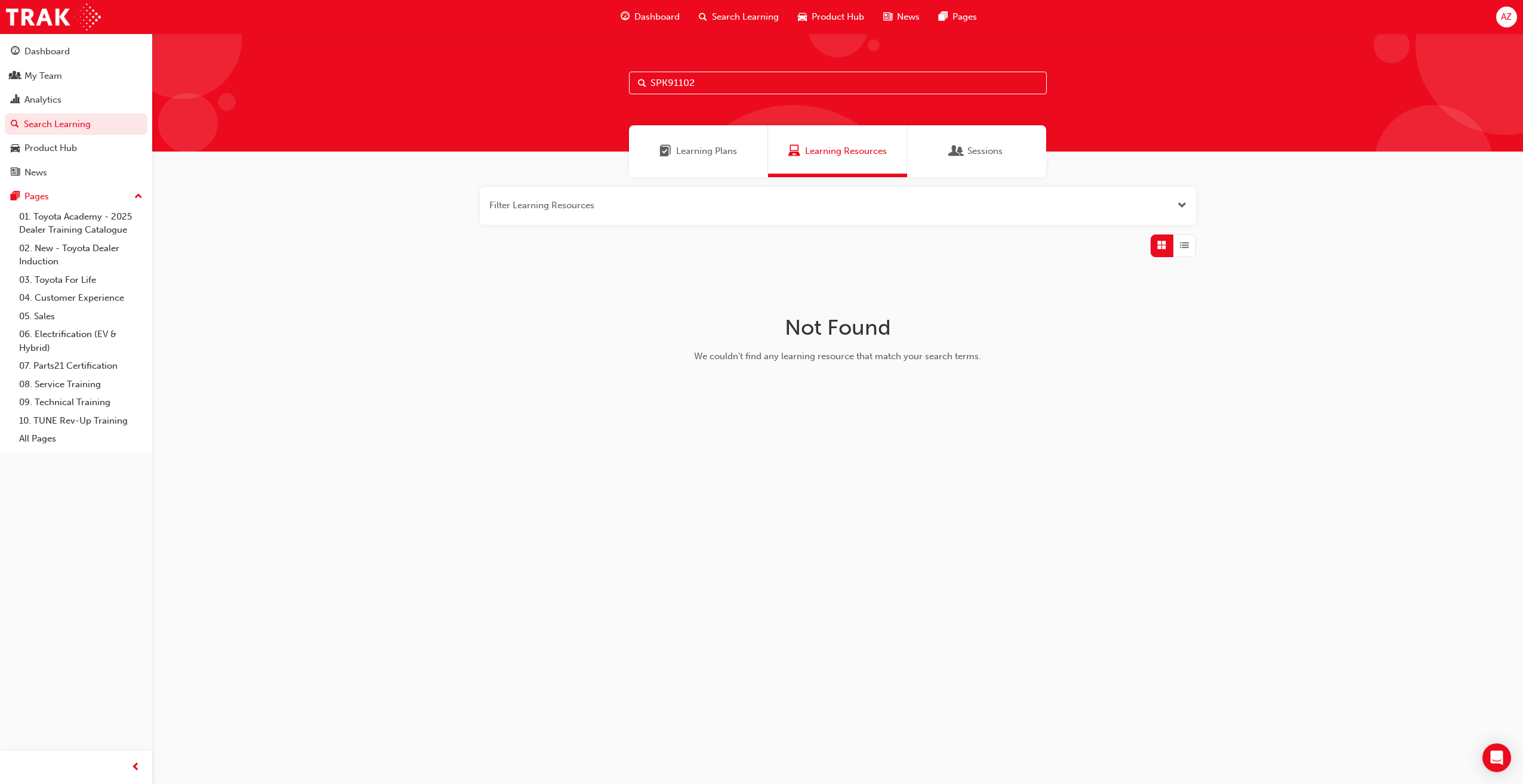
click at [799, 92] on input "SPK91102" at bounding box center [838, 83] width 418 height 22
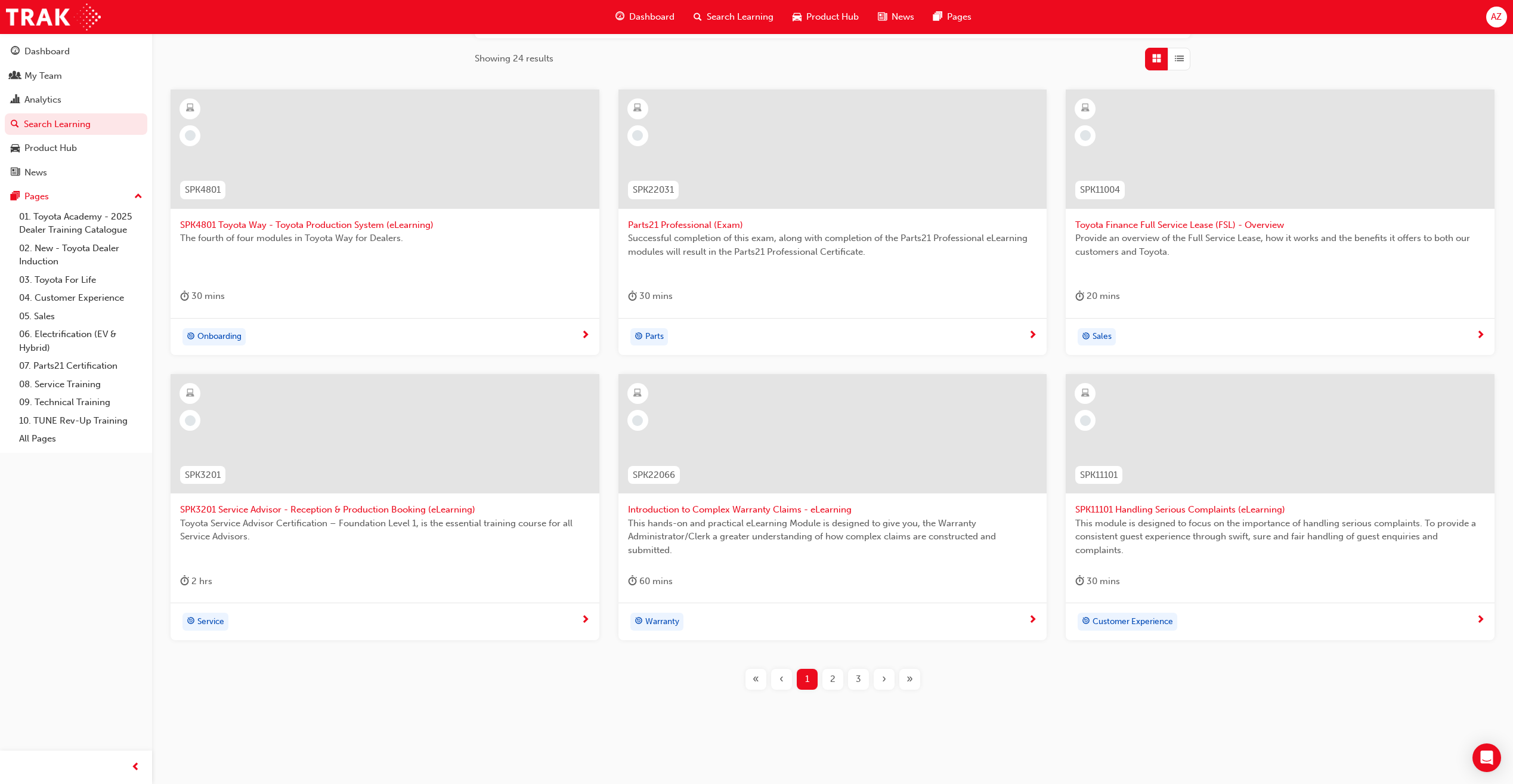
scroll to position [189, 0]
type input "SPK"
click at [828, 680] on div "2" at bounding box center [833, 677] width 21 height 21
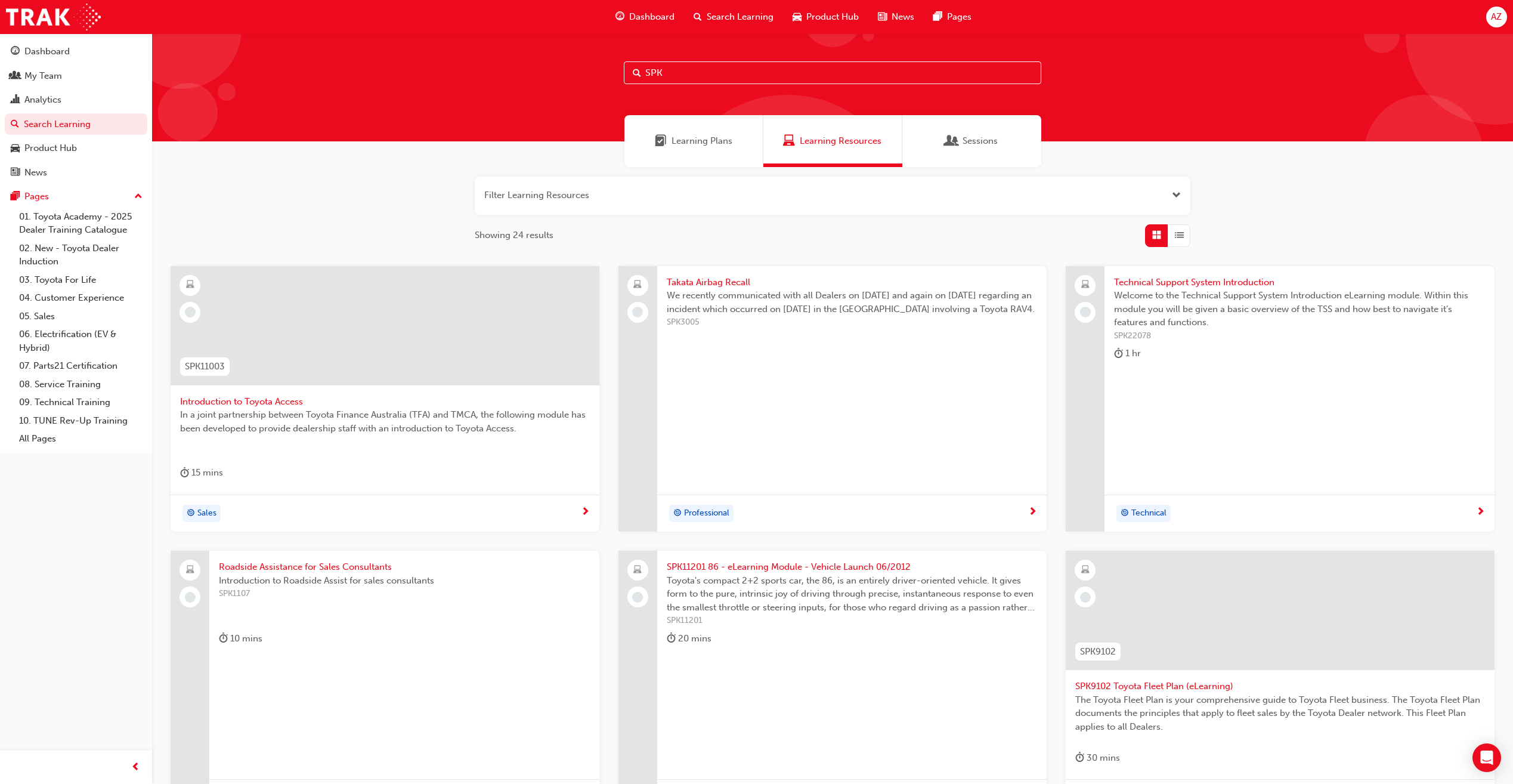
scroll to position [189, 0]
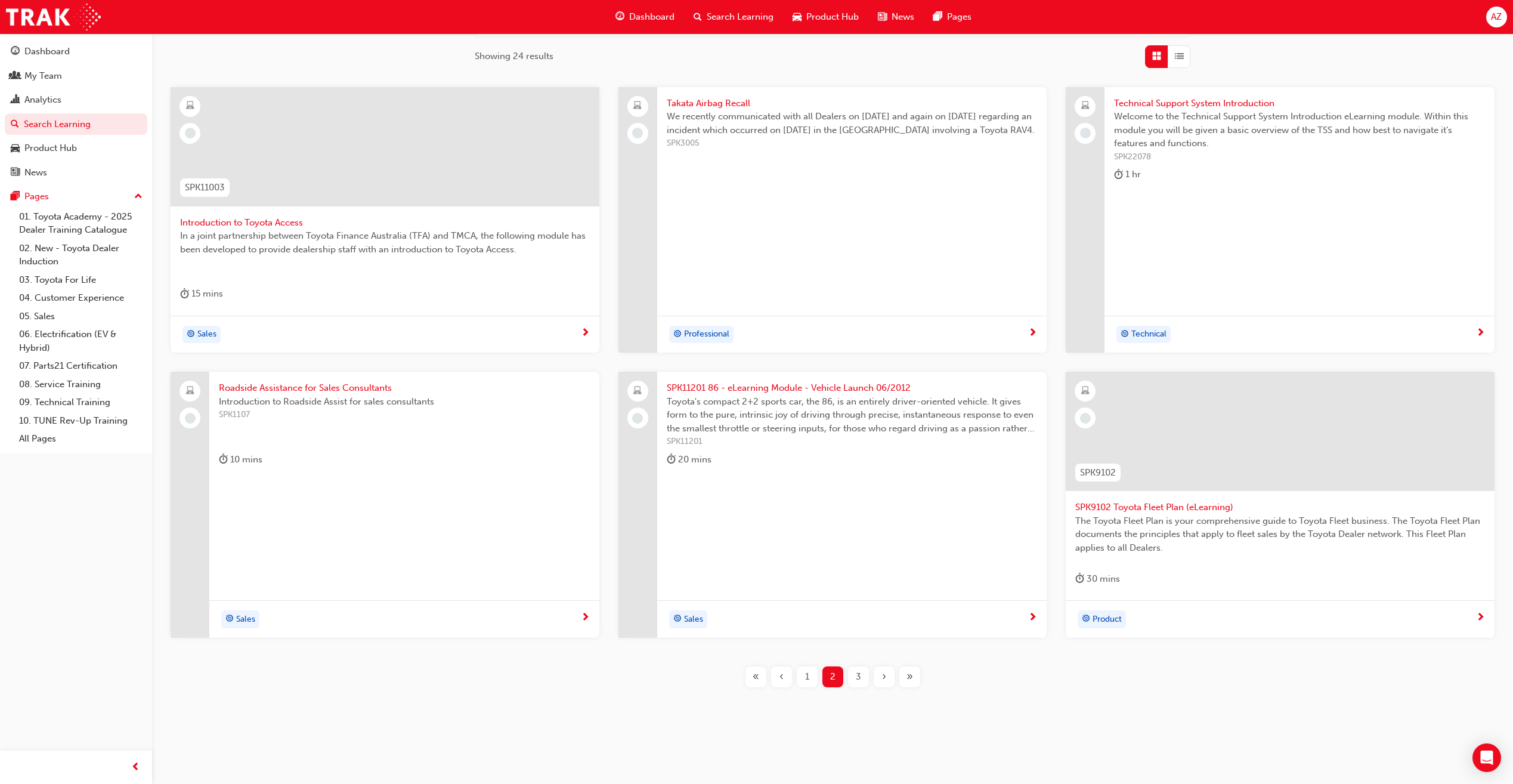
click at [1233, 610] on div "Product" at bounding box center [1275, 619] width 401 height 18
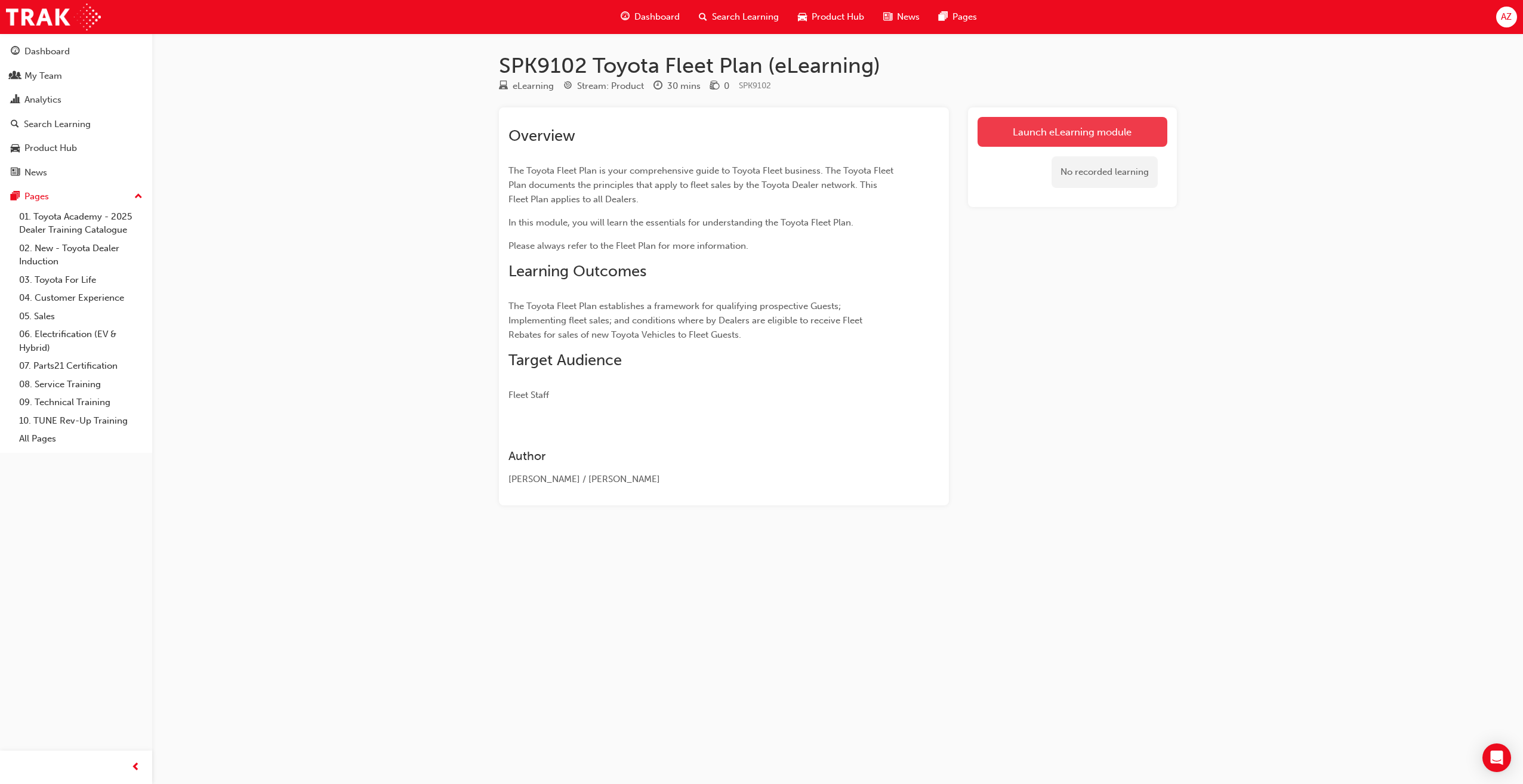
click at [995, 129] on link "Launch eLearning module" at bounding box center [1072, 131] width 190 height 30
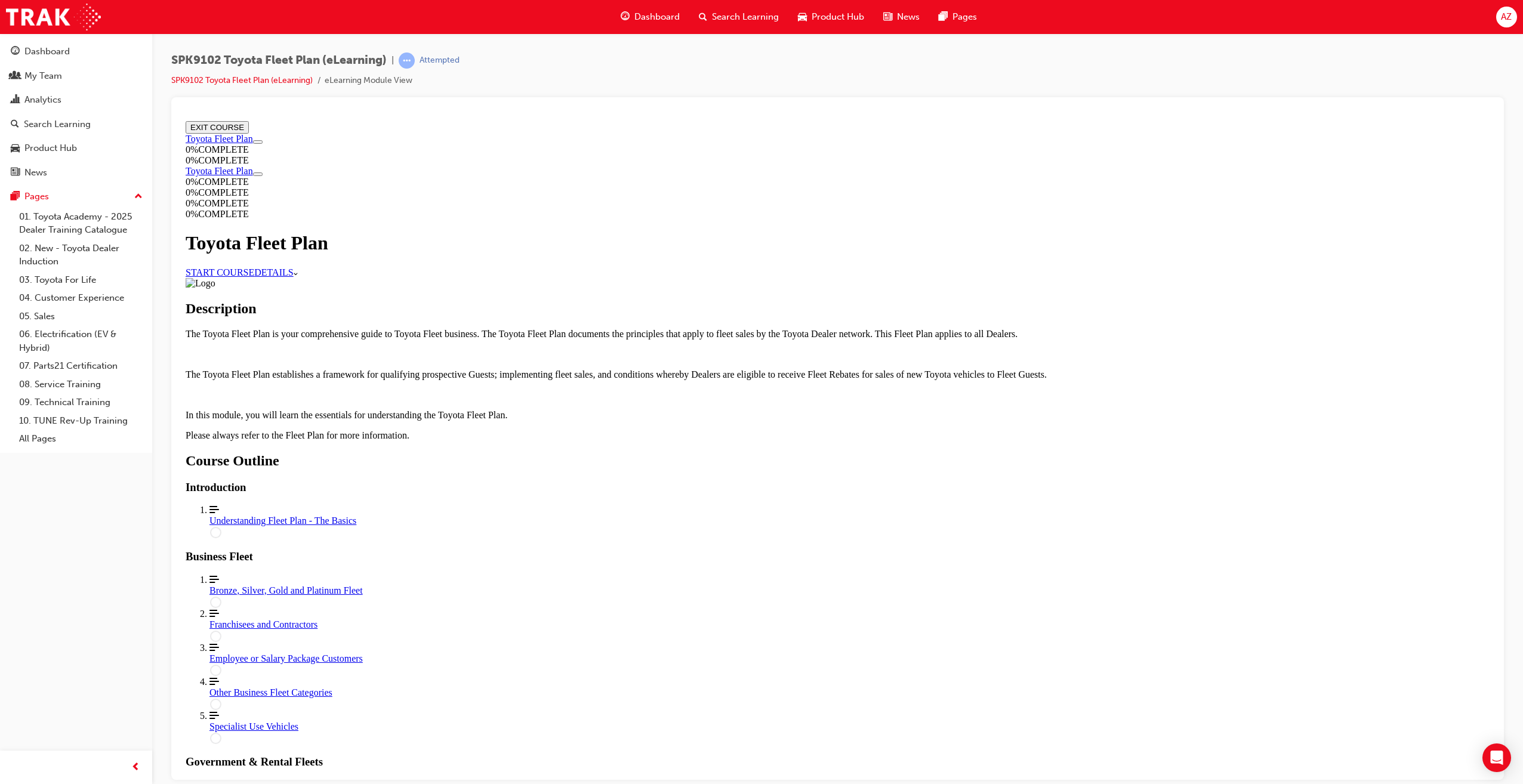
scroll to position [39, 0]
click at [254, 267] on link "START COURSE" at bounding box center [220, 272] width 69 height 10
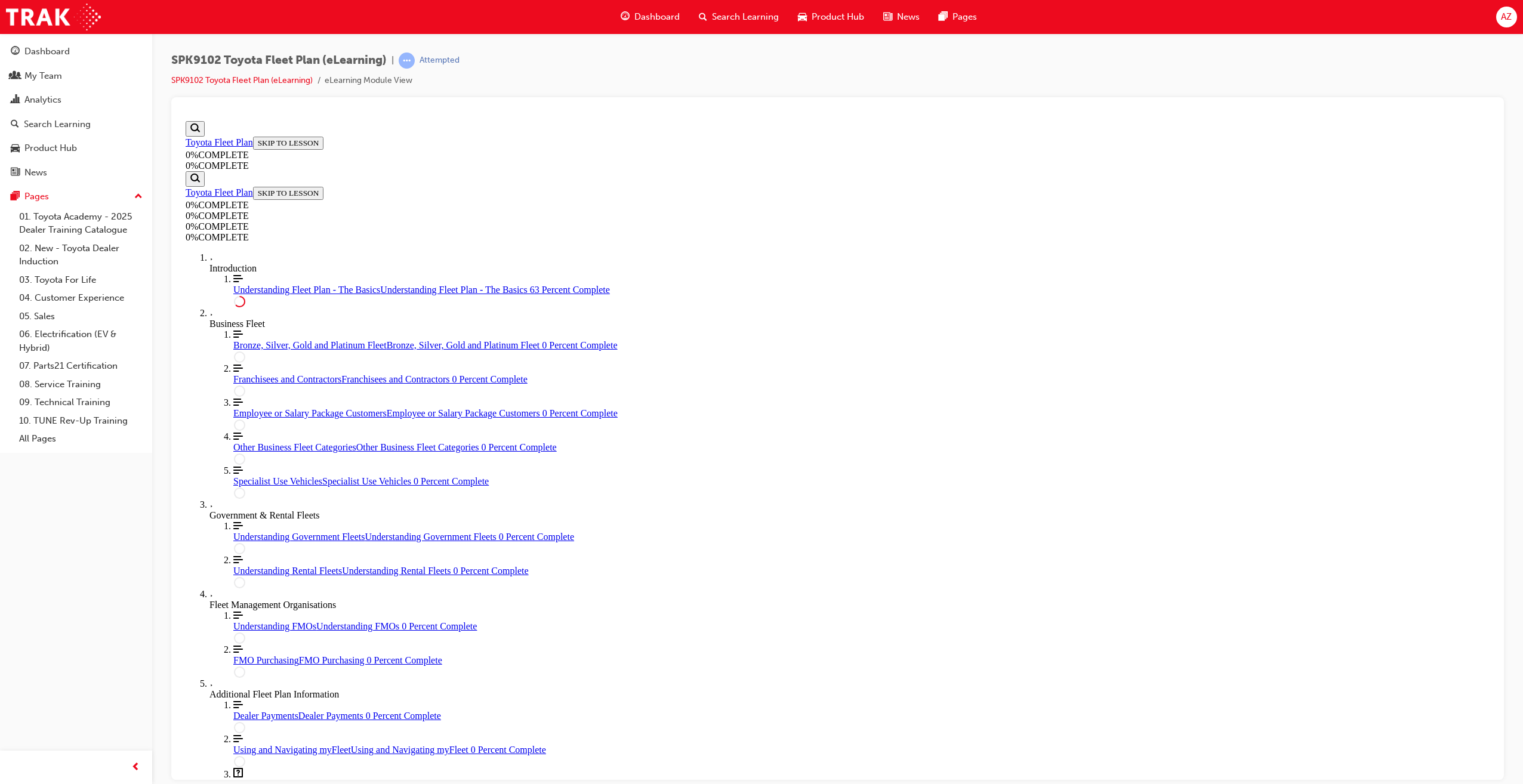
scroll to position [1950, 0]
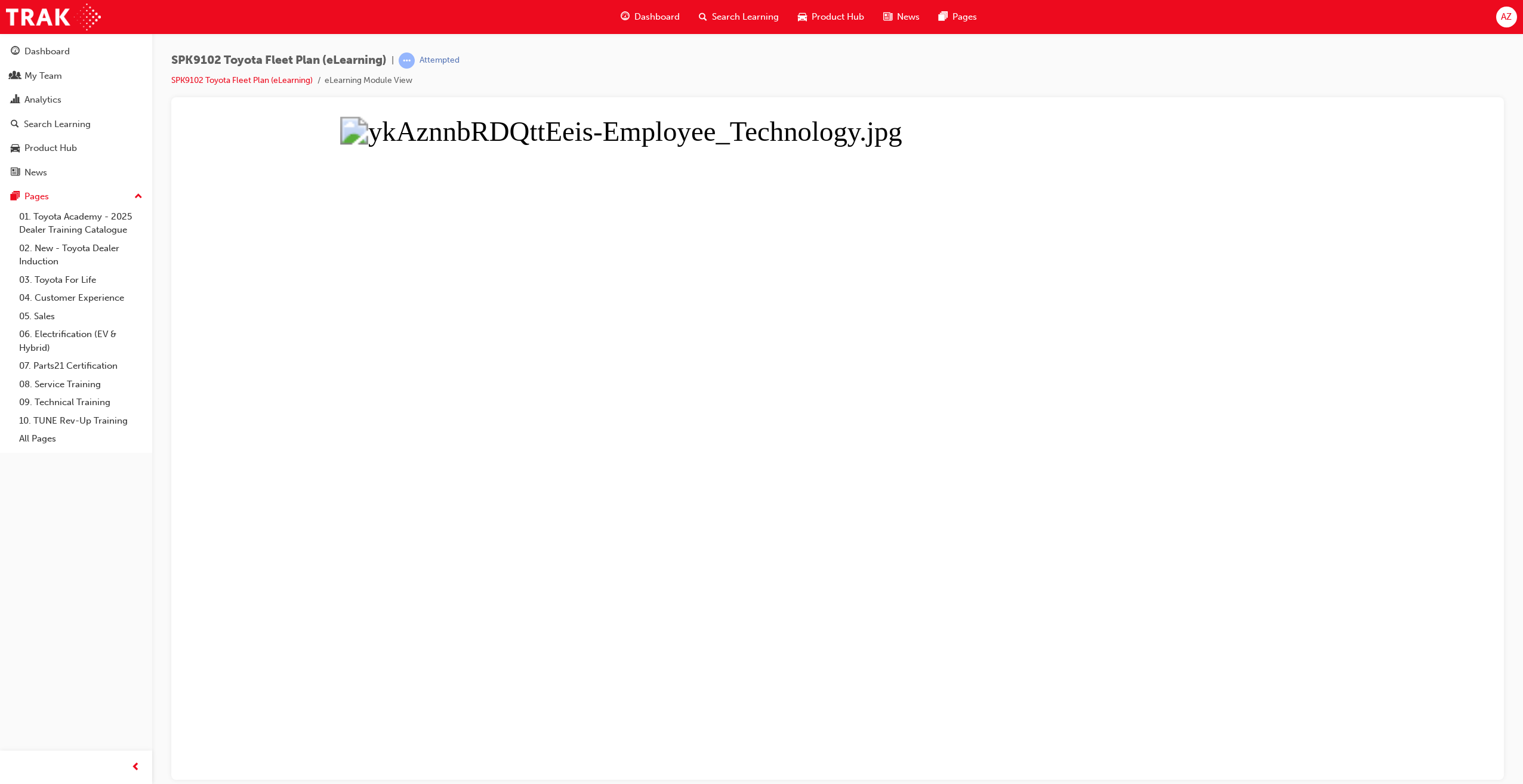
click at [926, 454] on button "Unzoom image" at bounding box center [837, 447] width 1314 height 663
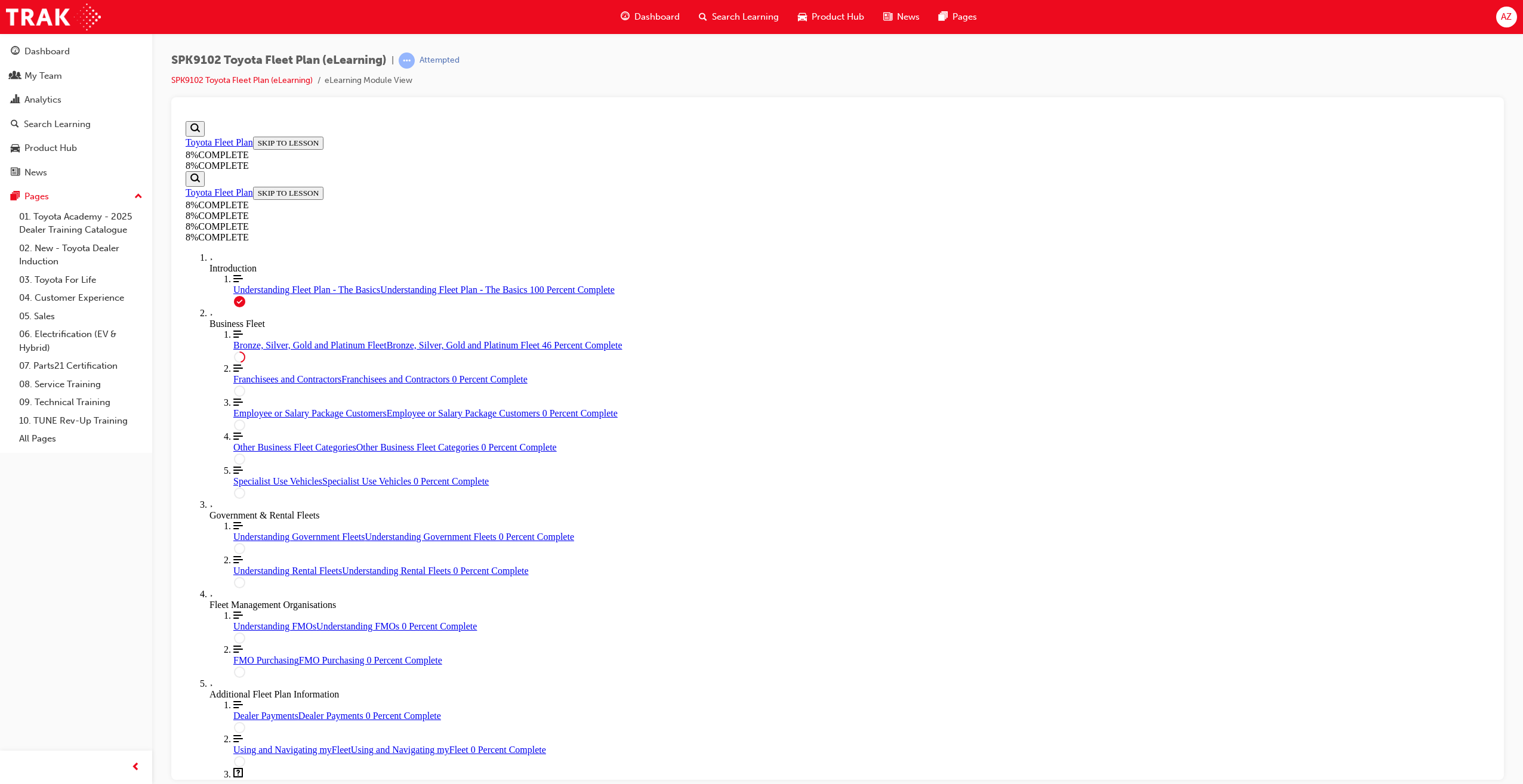
scroll to position [1890, 0]
drag, startPoint x: 842, startPoint y: 494, endPoint x: 1051, endPoint y: 279, distance: 299.8
drag, startPoint x: 852, startPoint y: 519, endPoint x: 1041, endPoint y: 520, distance: 189.0
drag, startPoint x: 929, startPoint y: 398, endPoint x: 938, endPoint y: 390, distance: 12.0
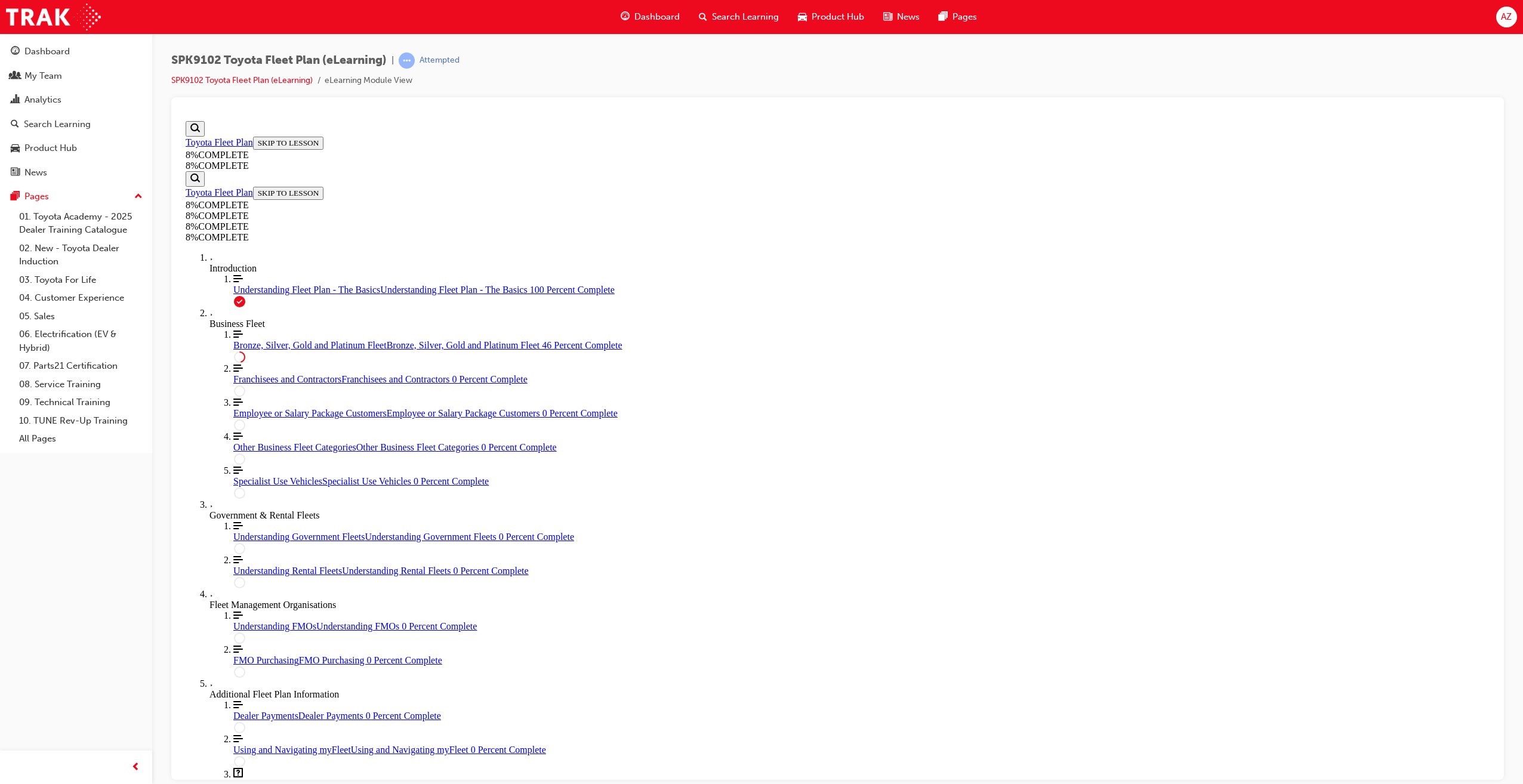
drag, startPoint x: 842, startPoint y: 424, endPoint x: 974, endPoint y: 423, distance: 132.0
drag, startPoint x: 863, startPoint y: 515, endPoint x: 944, endPoint y: 638, distance: 147.3
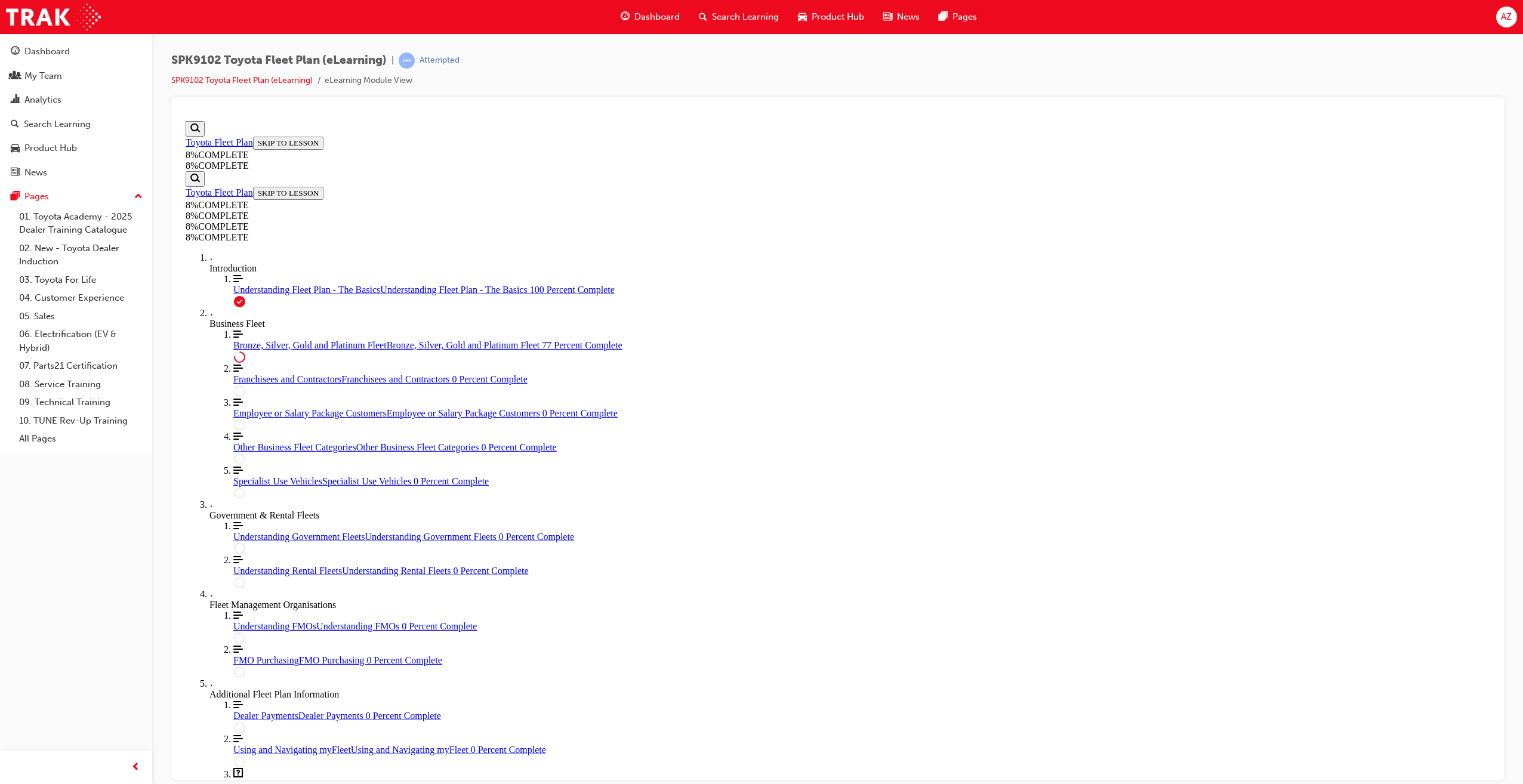
drag, startPoint x: 823, startPoint y: 570, endPoint x: 938, endPoint y: 575, distance: 115.1
drag, startPoint x: 866, startPoint y: 444, endPoint x: 936, endPoint y: 506, distance: 93.5
drag, startPoint x: 866, startPoint y: 456, endPoint x: 924, endPoint y: 451, distance: 58.2
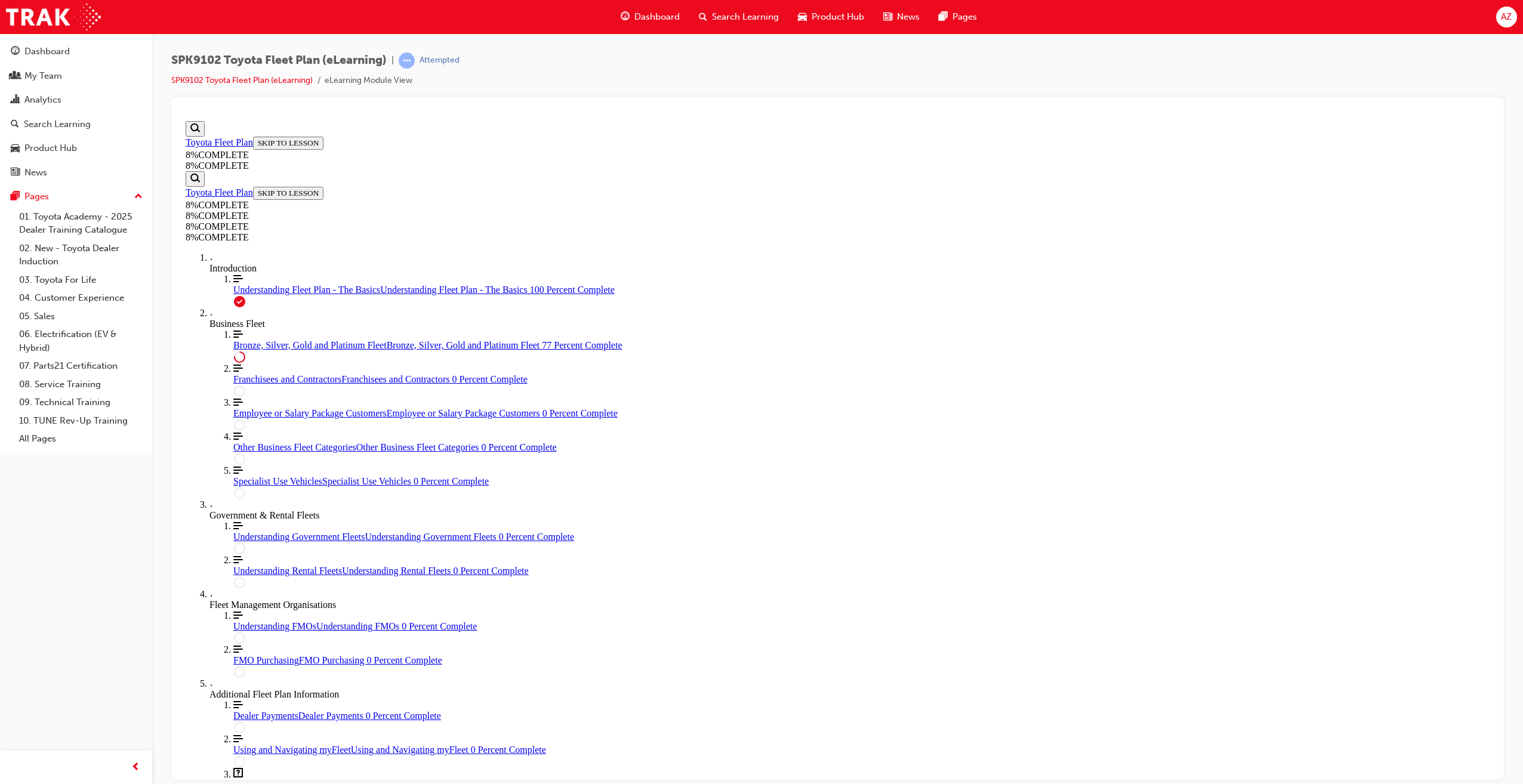
drag, startPoint x: 861, startPoint y: 588, endPoint x: 955, endPoint y: 650, distance: 112.6
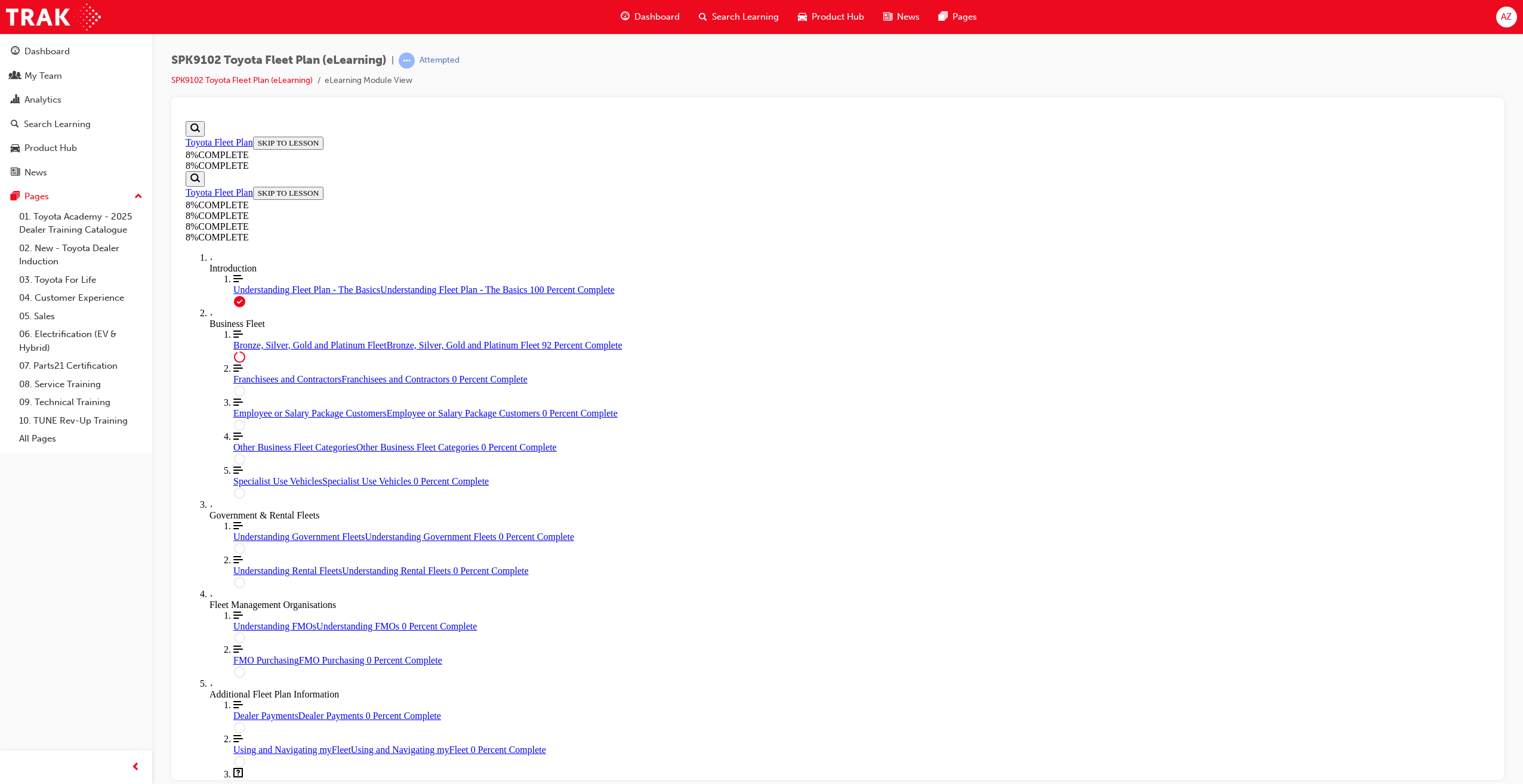
drag, startPoint x: 875, startPoint y: 519, endPoint x: 878, endPoint y: 543, distance: 24.2
drag, startPoint x: 802, startPoint y: 589, endPoint x: 1004, endPoint y: 592, distance: 202.0
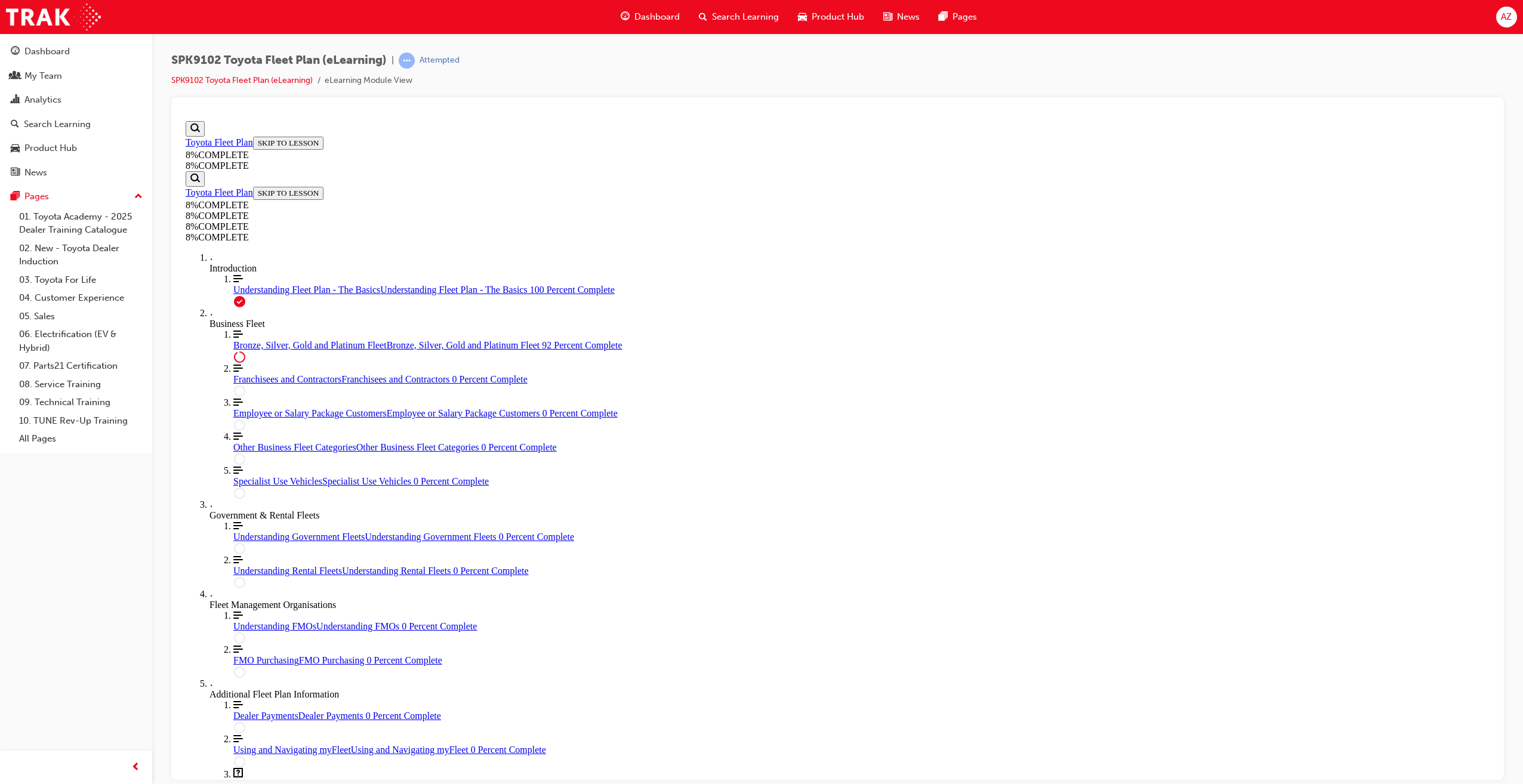
scroll to position [4250, 0]
drag, startPoint x: 954, startPoint y: 674, endPoint x: 953, endPoint y: 690, distance: 16.0
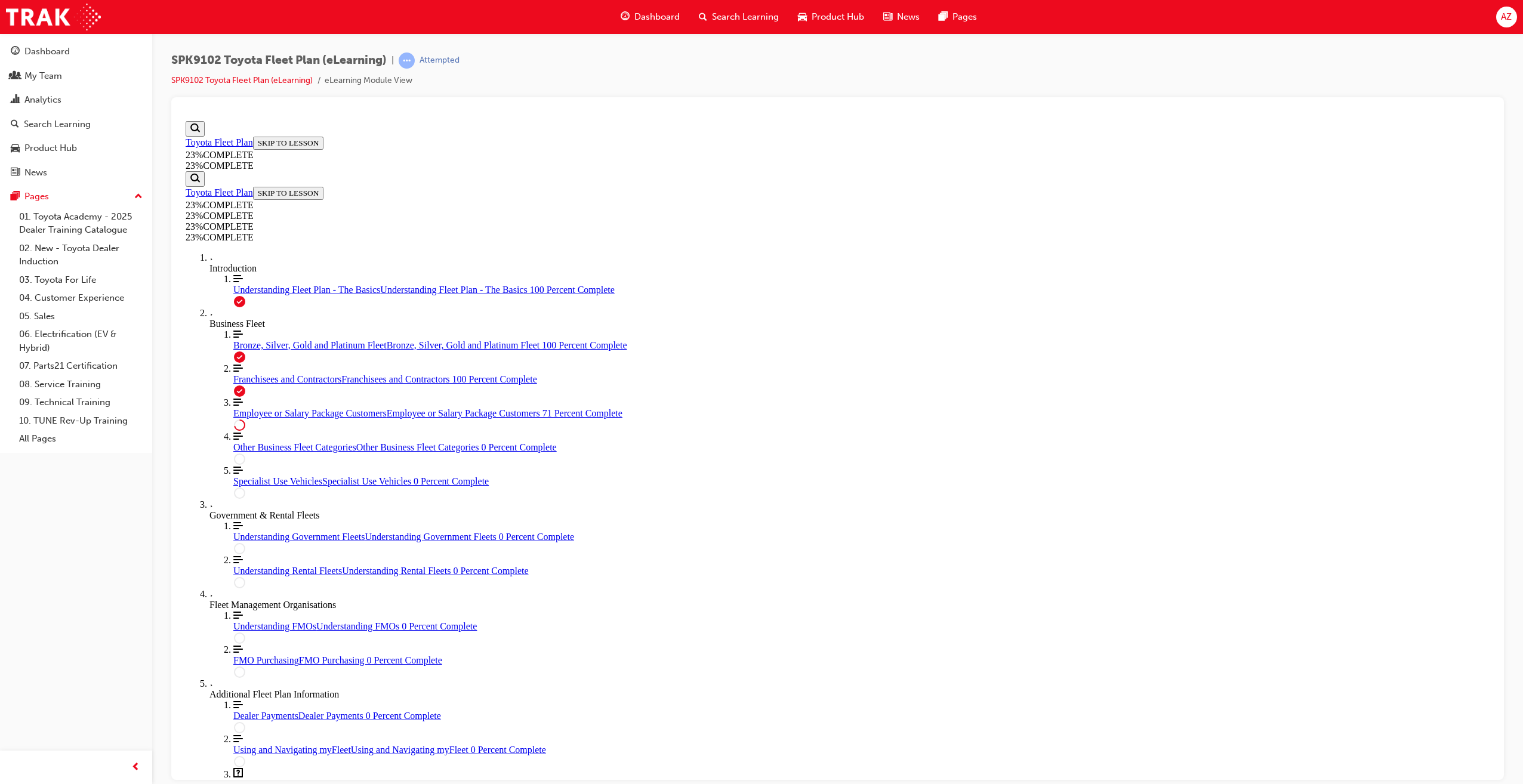
scroll to position [1115, 0]
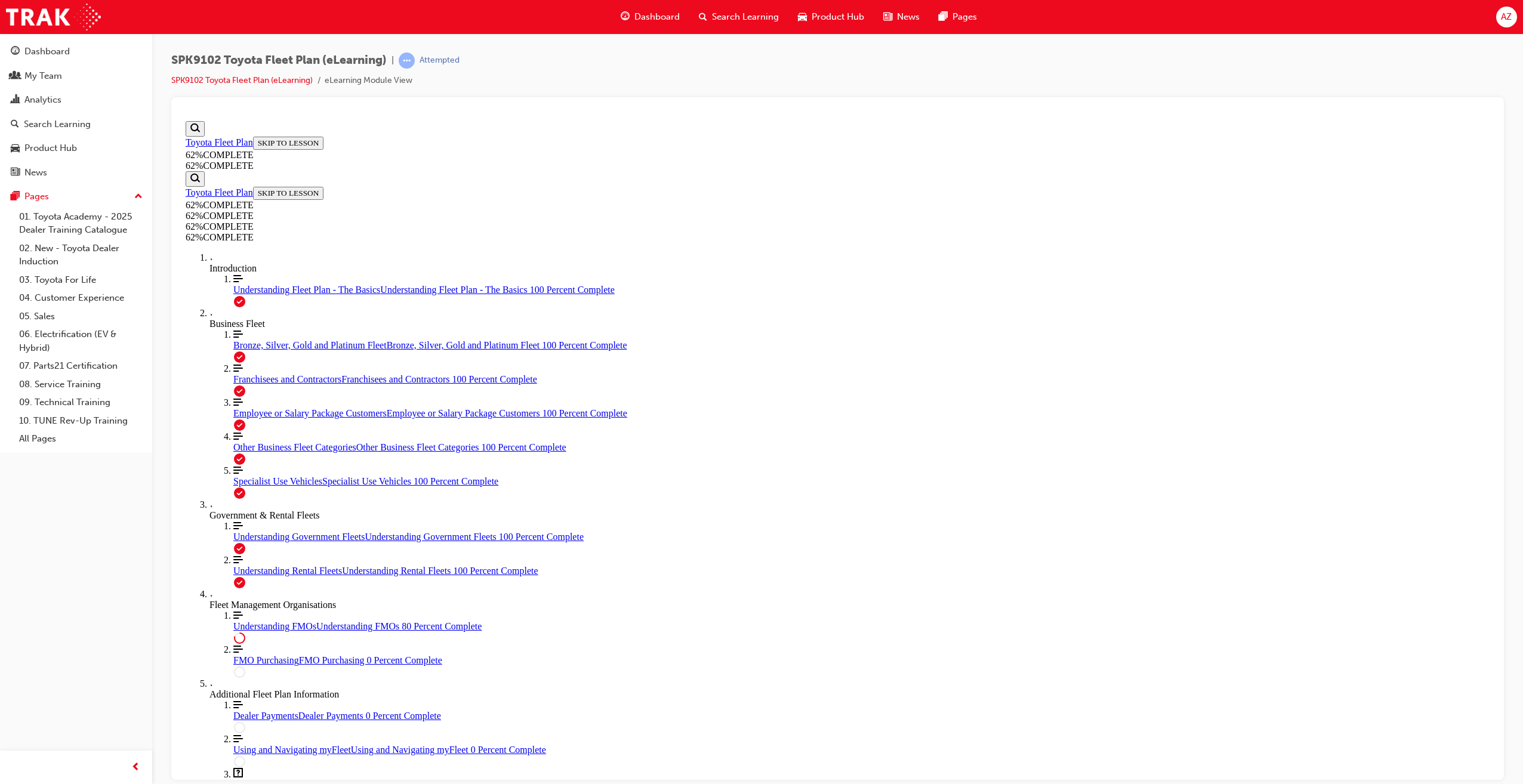
scroll to position [518, 0]
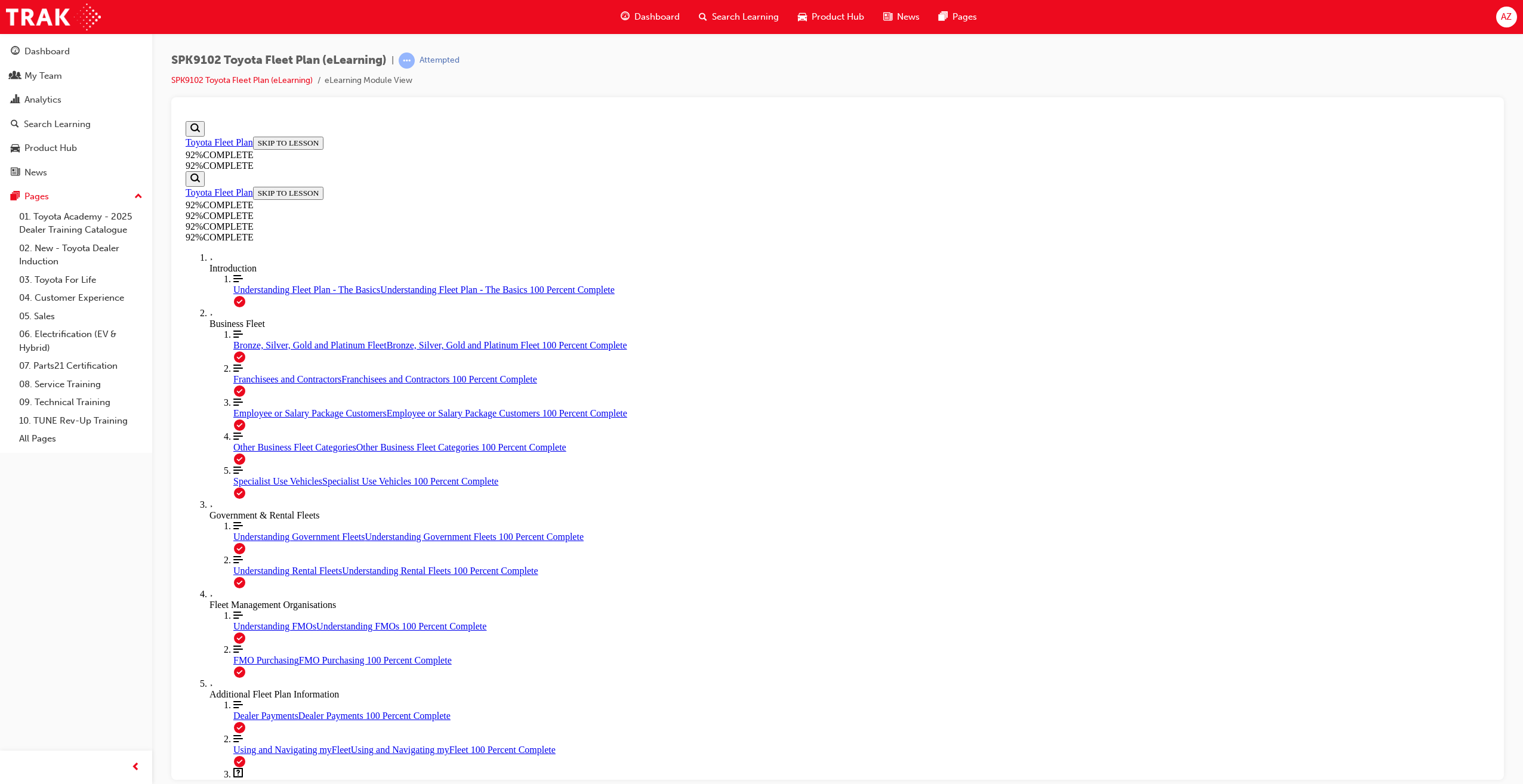
scroll to position [41, 0]
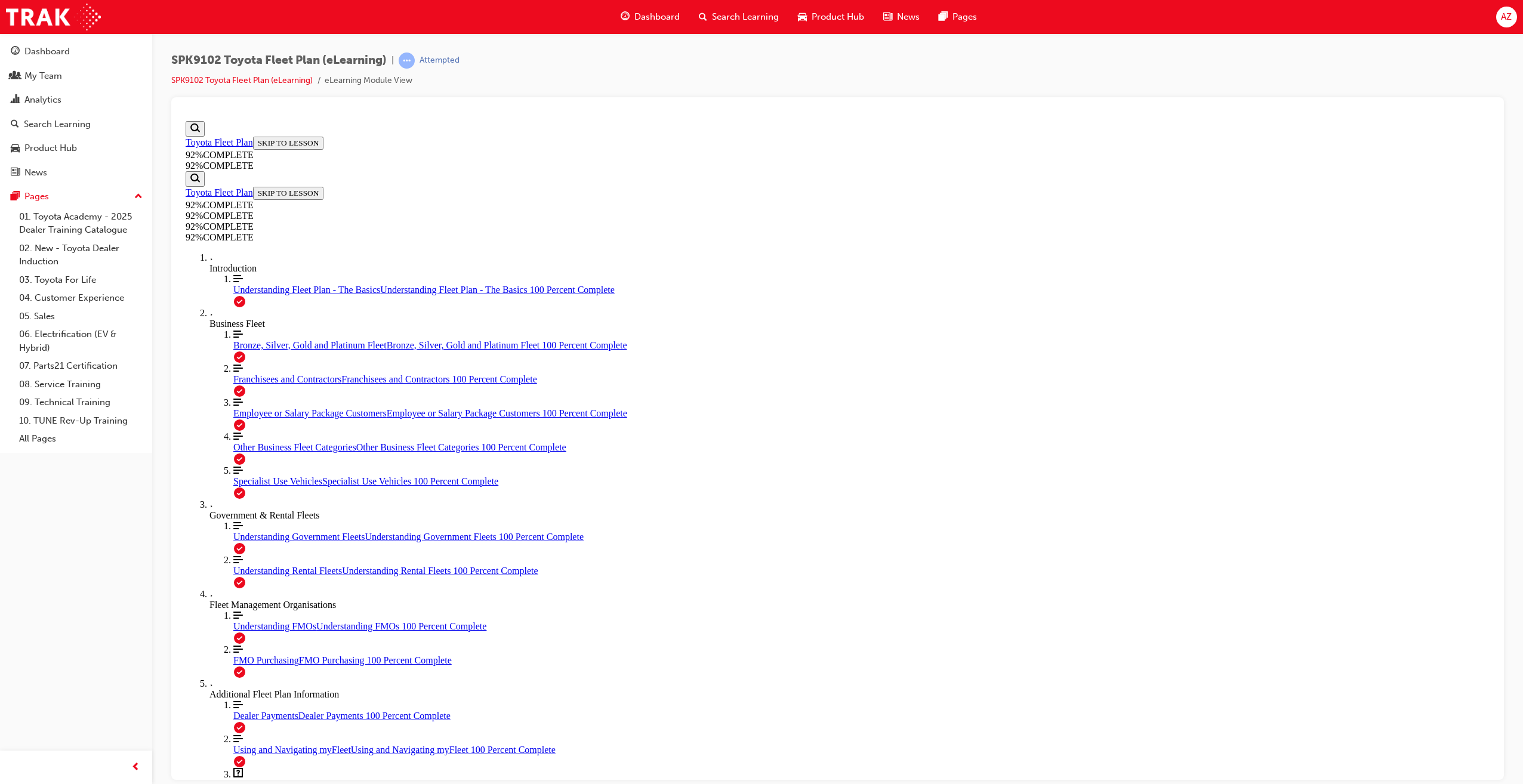
drag, startPoint x: 854, startPoint y: 448, endPoint x: 947, endPoint y: 491, distance: 102.5
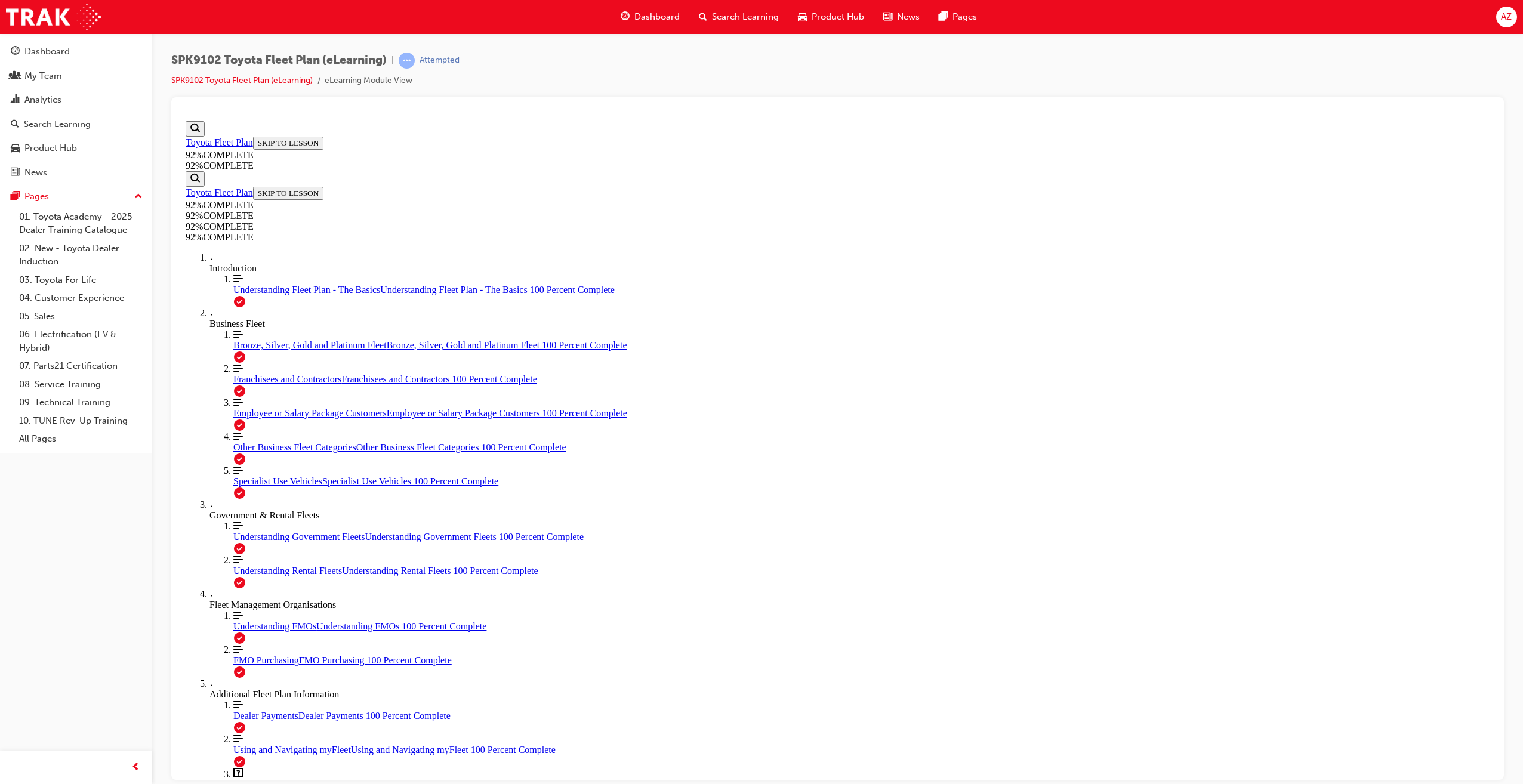
drag, startPoint x: 847, startPoint y: 446, endPoint x: 916, endPoint y: 446, distance: 69.0
drag, startPoint x: 863, startPoint y: 391, endPoint x: 974, endPoint y: 391, distance: 111.0
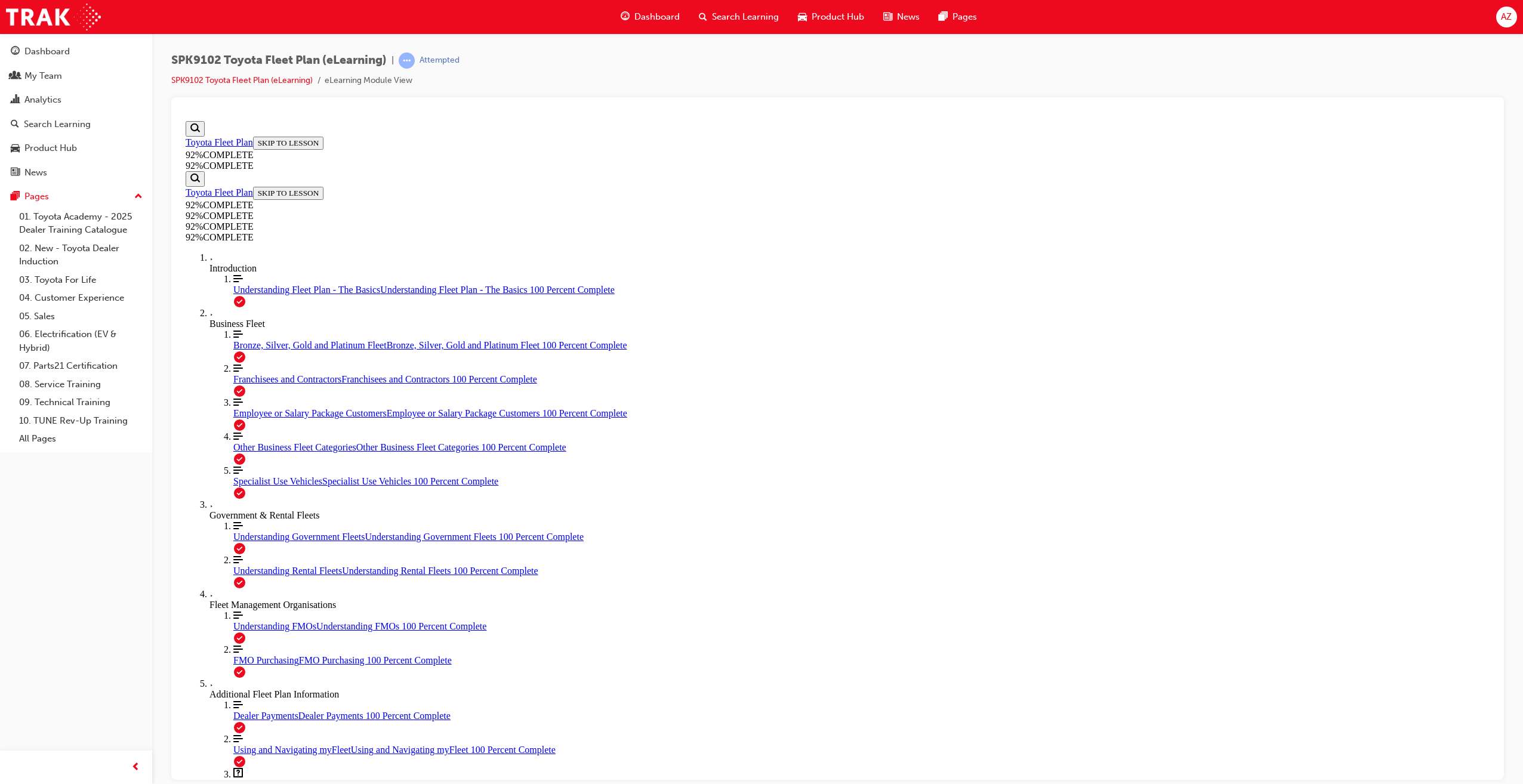
drag, startPoint x: 900, startPoint y: 595, endPoint x: 910, endPoint y: 582, distance: 16.4
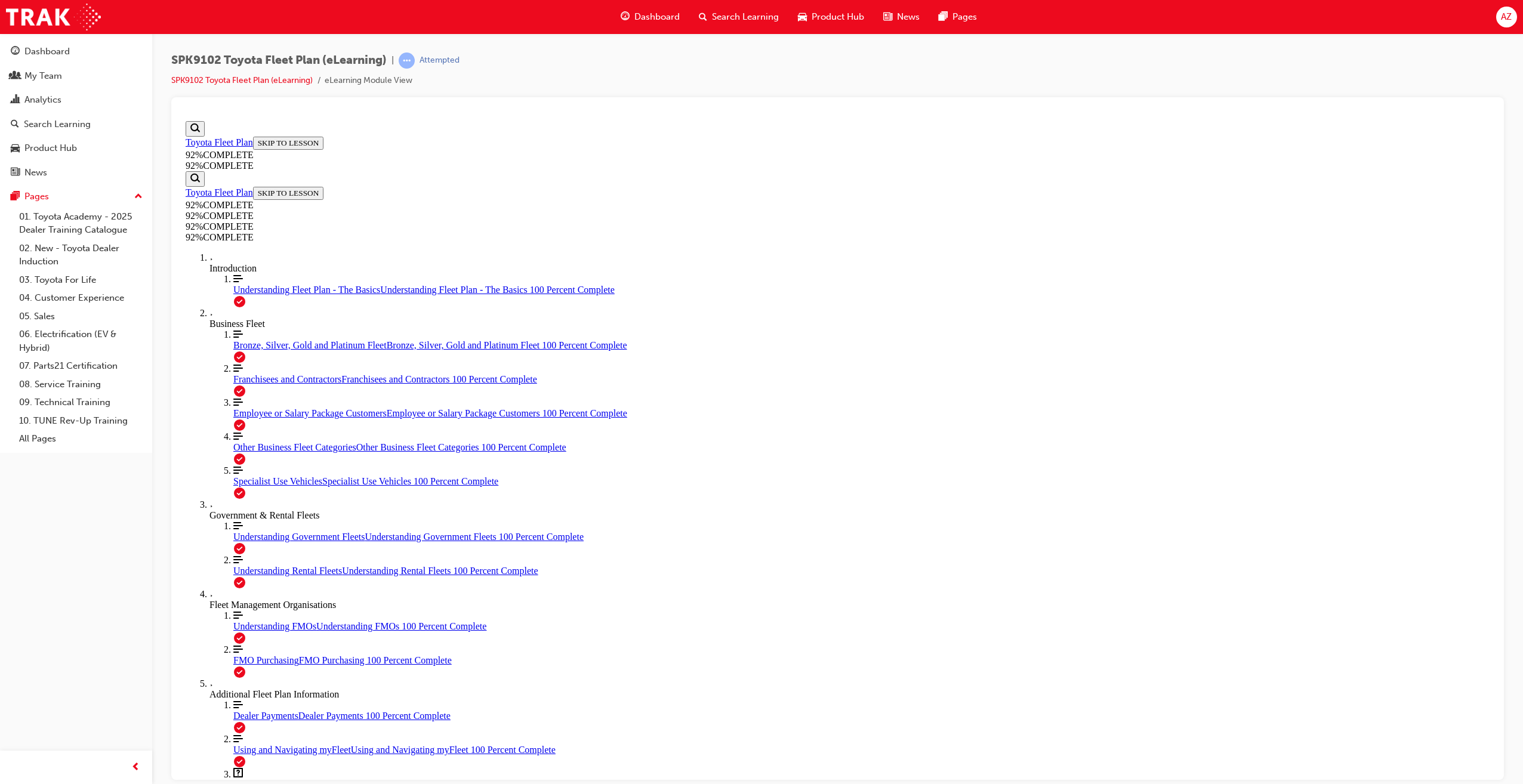
scroll to position [50, 0]
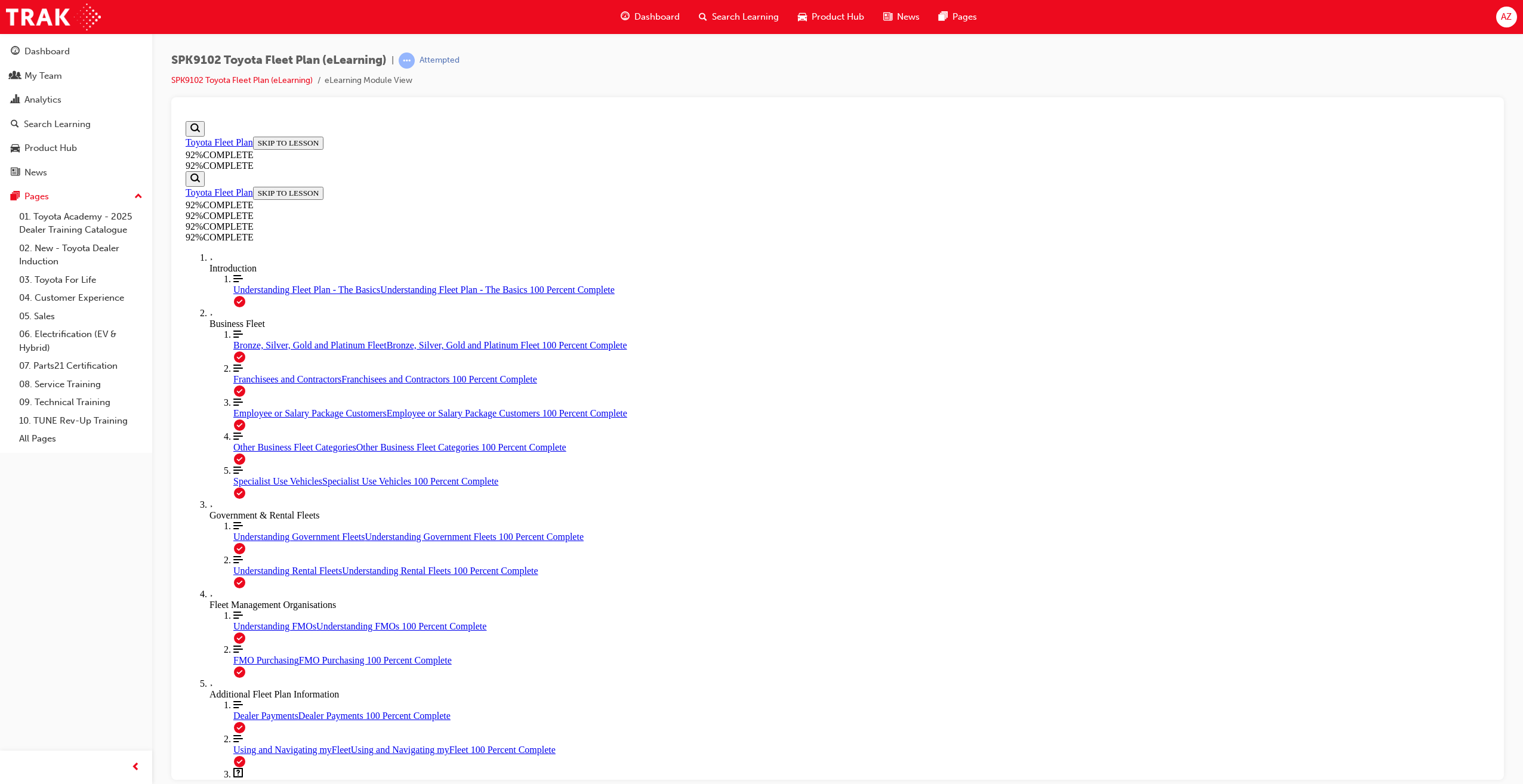
scroll to position [43, 0]
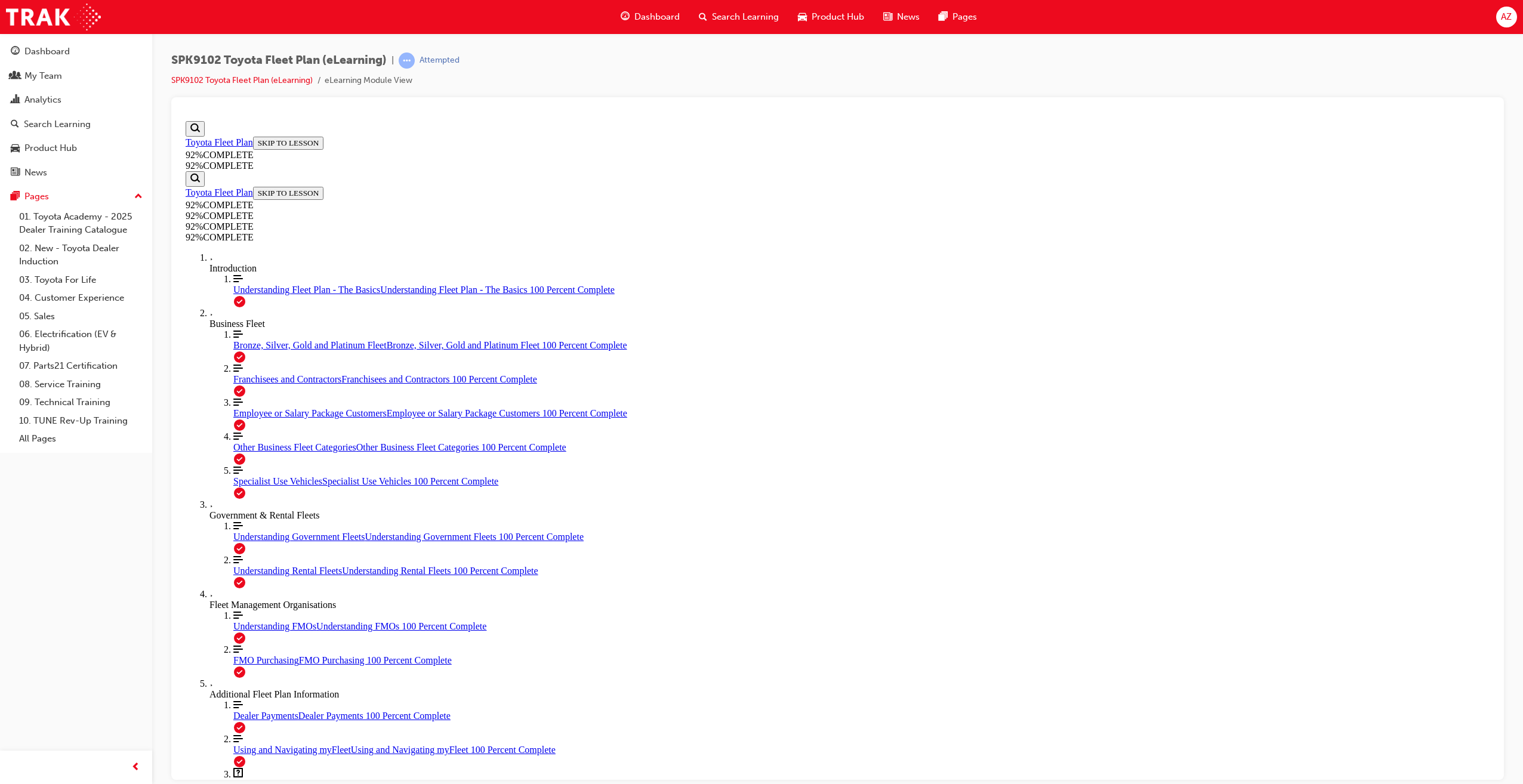
drag, startPoint x: 723, startPoint y: 521, endPoint x: 716, endPoint y: 527, distance: 9.2
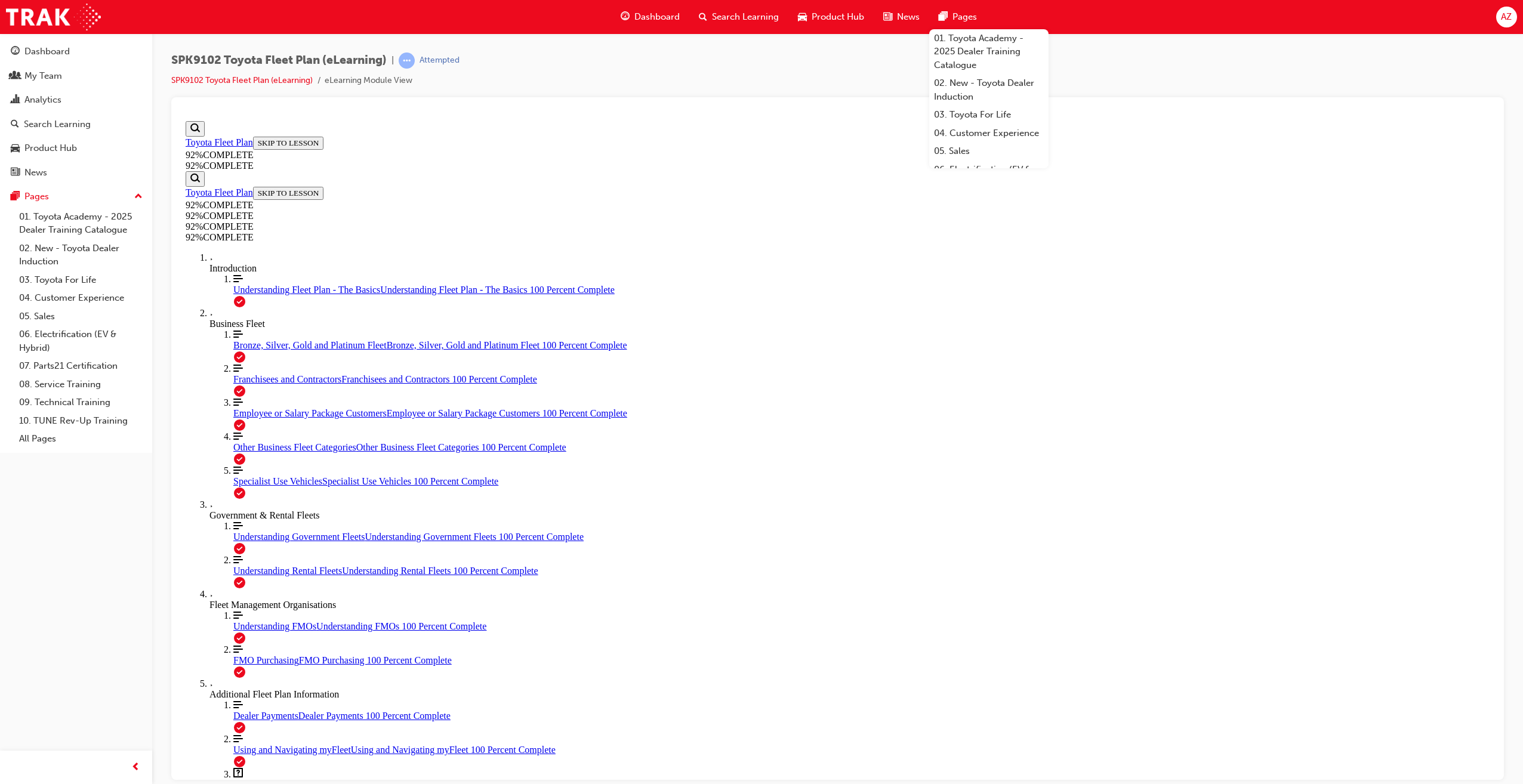
drag, startPoint x: 837, startPoint y: 433, endPoint x: 994, endPoint y: 508, distance: 174.0
drag, startPoint x: 823, startPoint y: 433, endPoint x: 808, endPoint y: 435, distance: 15.1
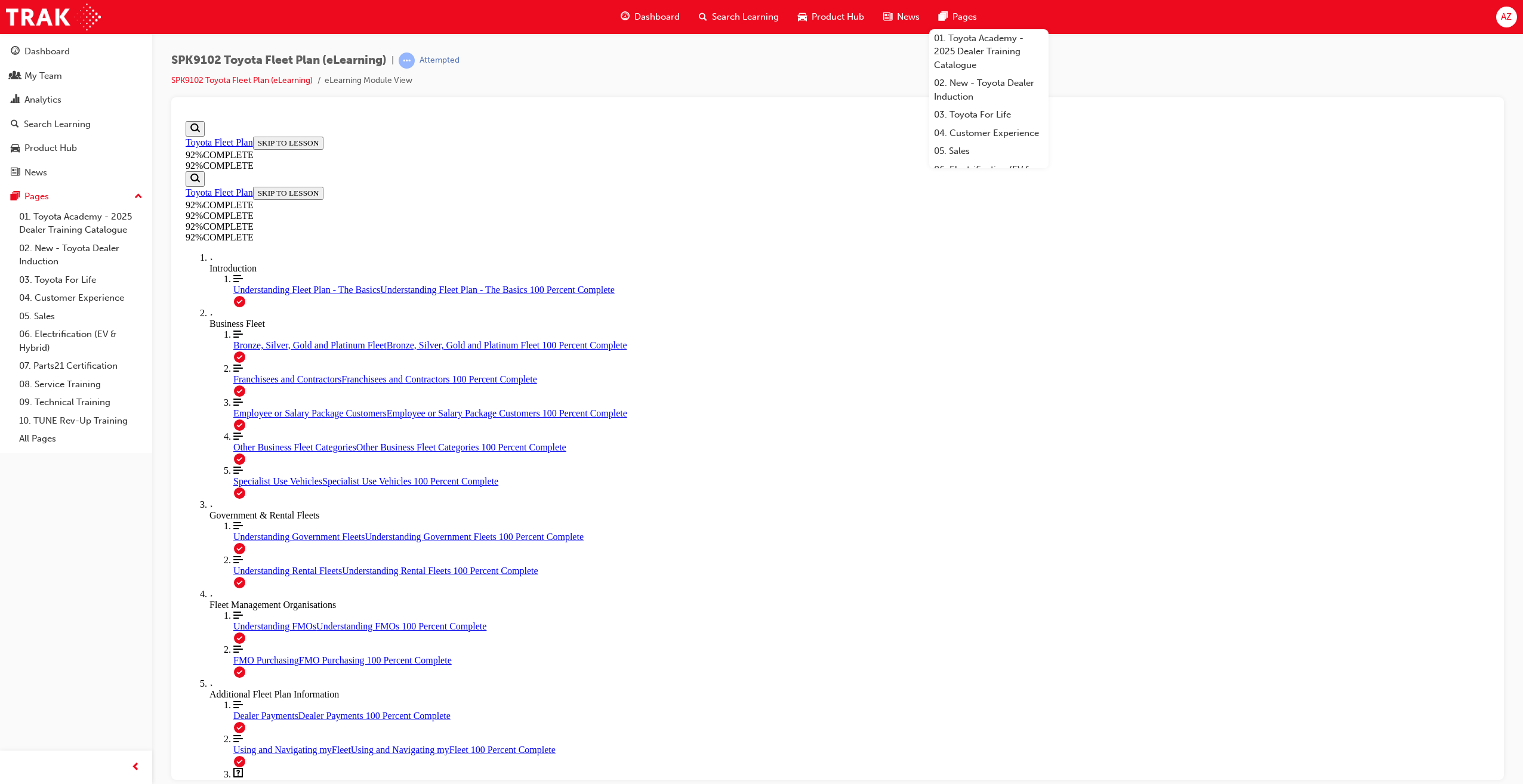
drag, startPoint x: 803, startPoint y: 372, endPoint x: 915, endPoint y: 428, distance: 125.2
drag, startPoint x: 831, startPoint y: 392, endPoint x: 928, endPoint y: 392, distance: 97.0
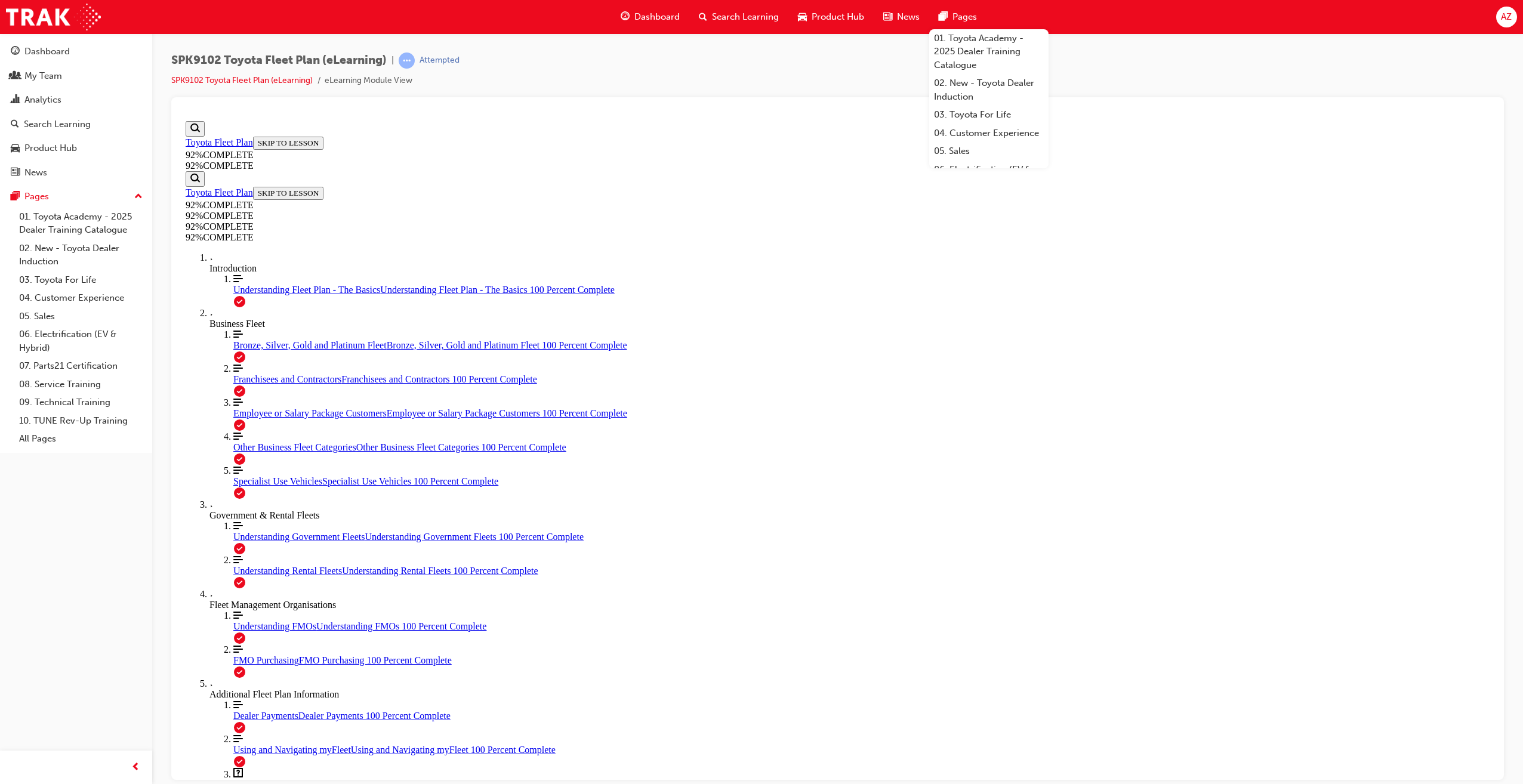
scroll to position [43, 0]
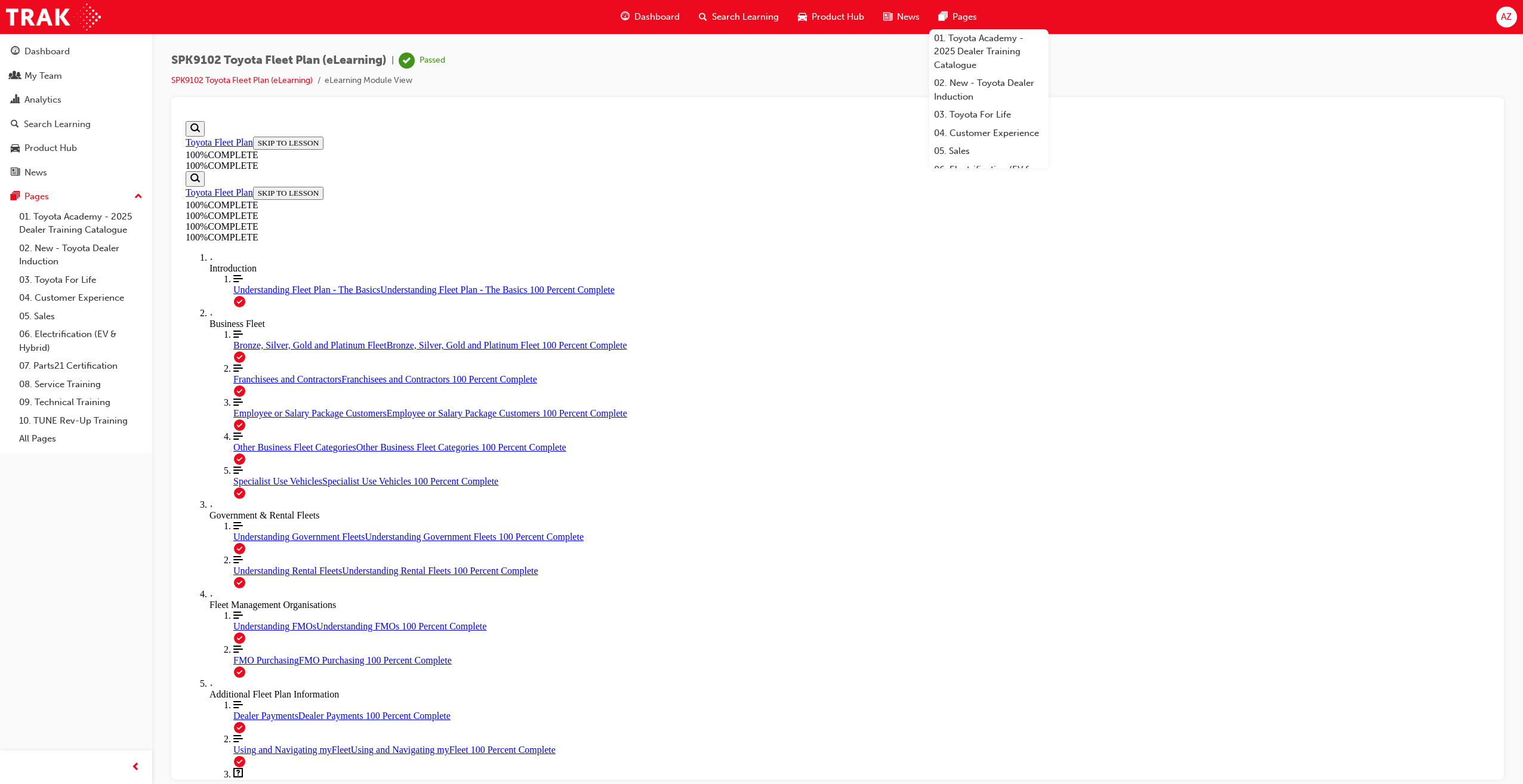
drag, startPoint x: 1236, startPoint y: 11, endPoint x: 1251, endPoint y: 52, distance: 43.7
click at [1236, 11] on div "Dashboard Search Learning Product Hub News Pages 01. Toyota Academy - 2025 Deal…" at bounding box center [761, 17] width 1523 height 34
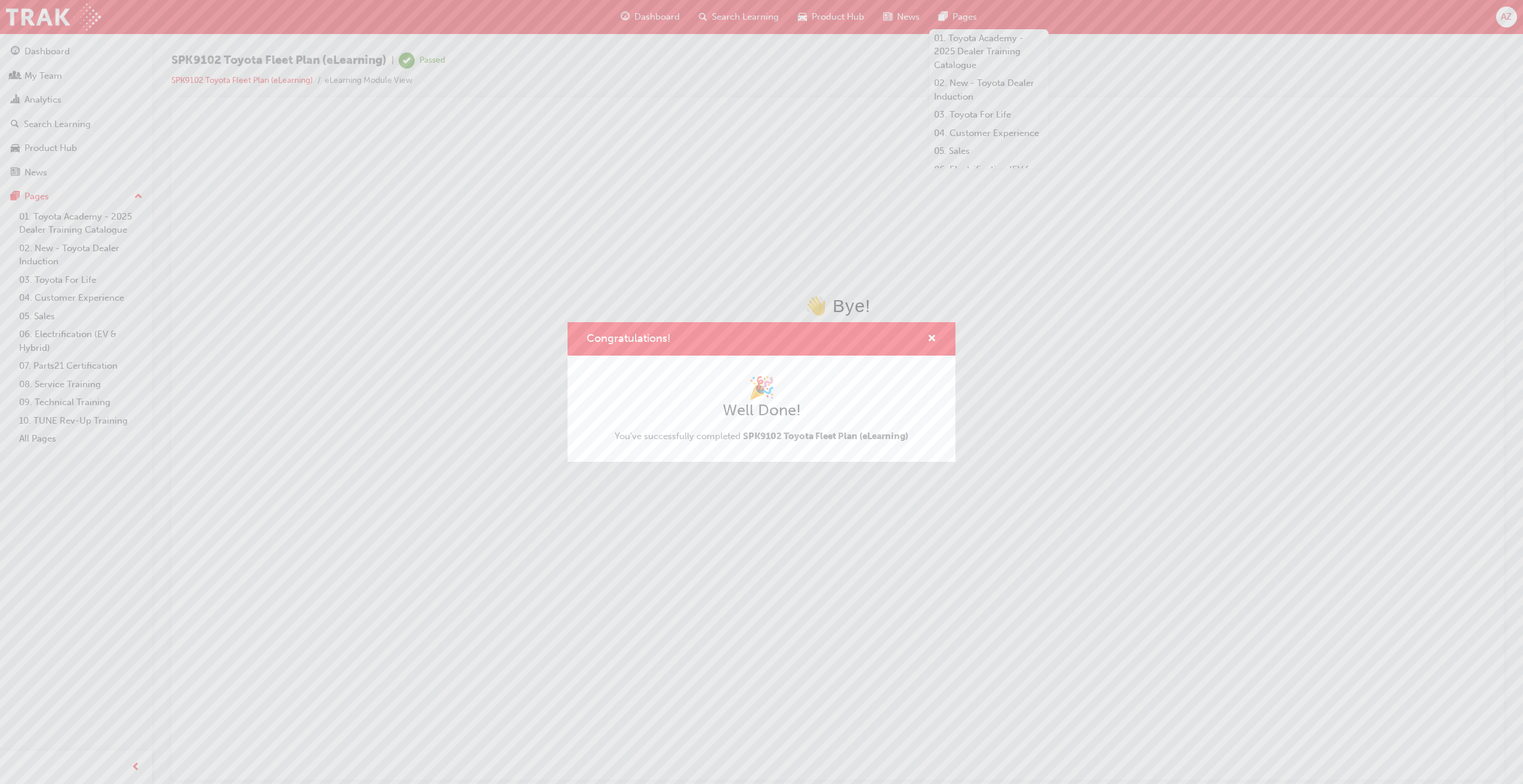
click at [937, 333] on div "Congratulations!" at bounding box center [761, 339] width 388 height 34
click at [931, 334] on span "cross-icon" at bounding box center [931, 339] width 9 height 11
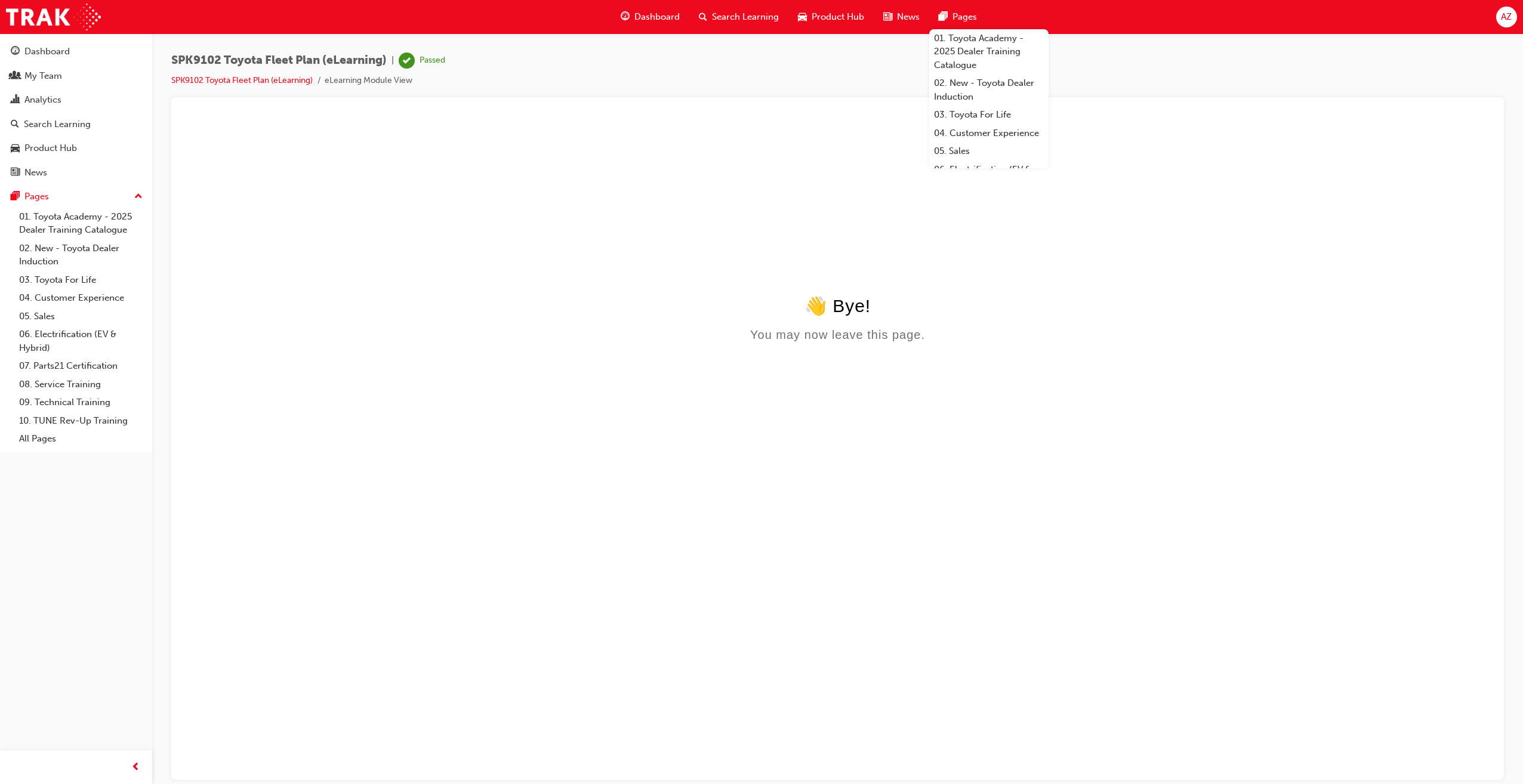
click at [661, 21] on span "Dashboard" at bounding box center [657, 17] width 46 height 14
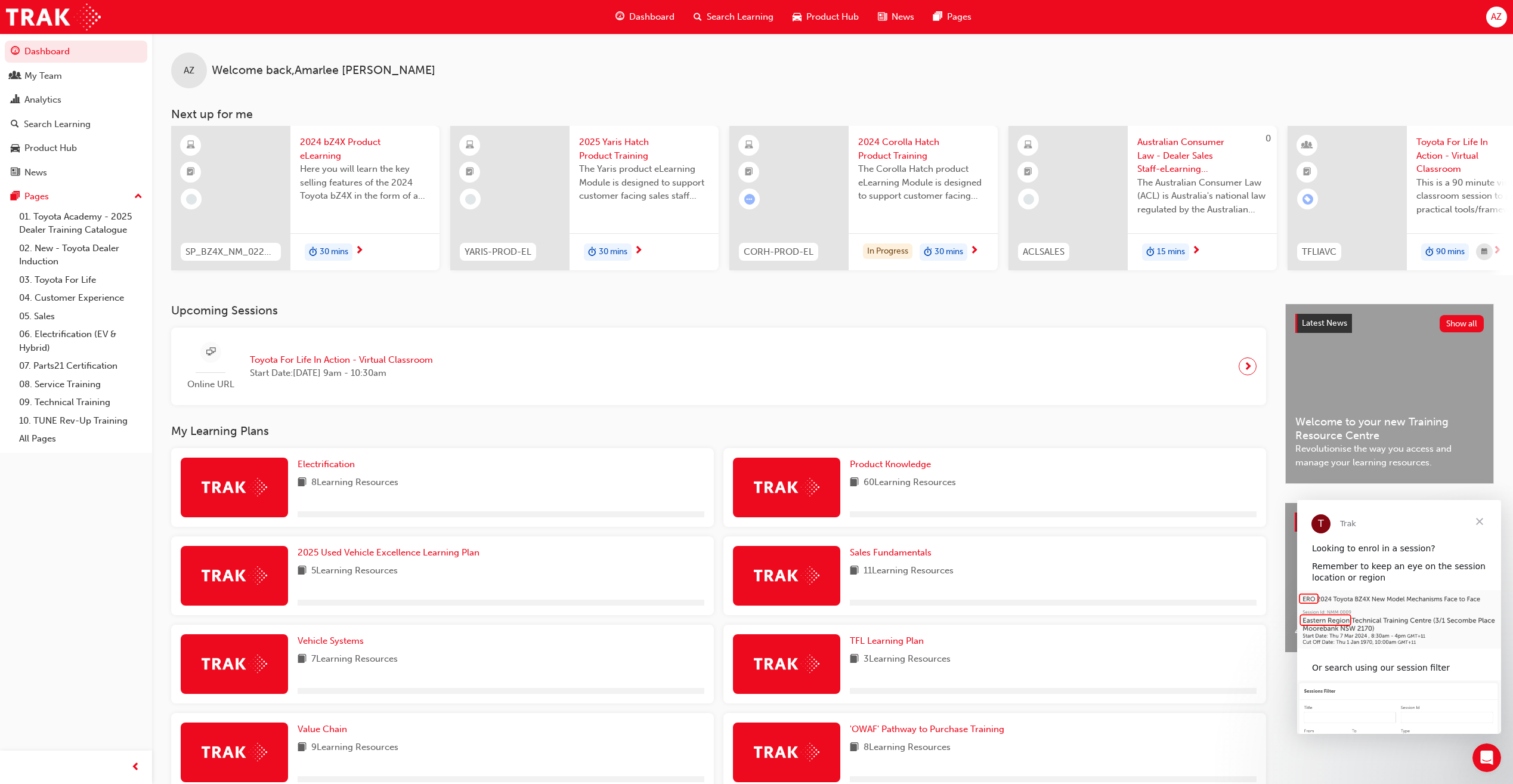
click at [1093, 72] on div "AZ Welcome back , Amarlee Zito" at bounding box center [833, 61] width 1362 height 55
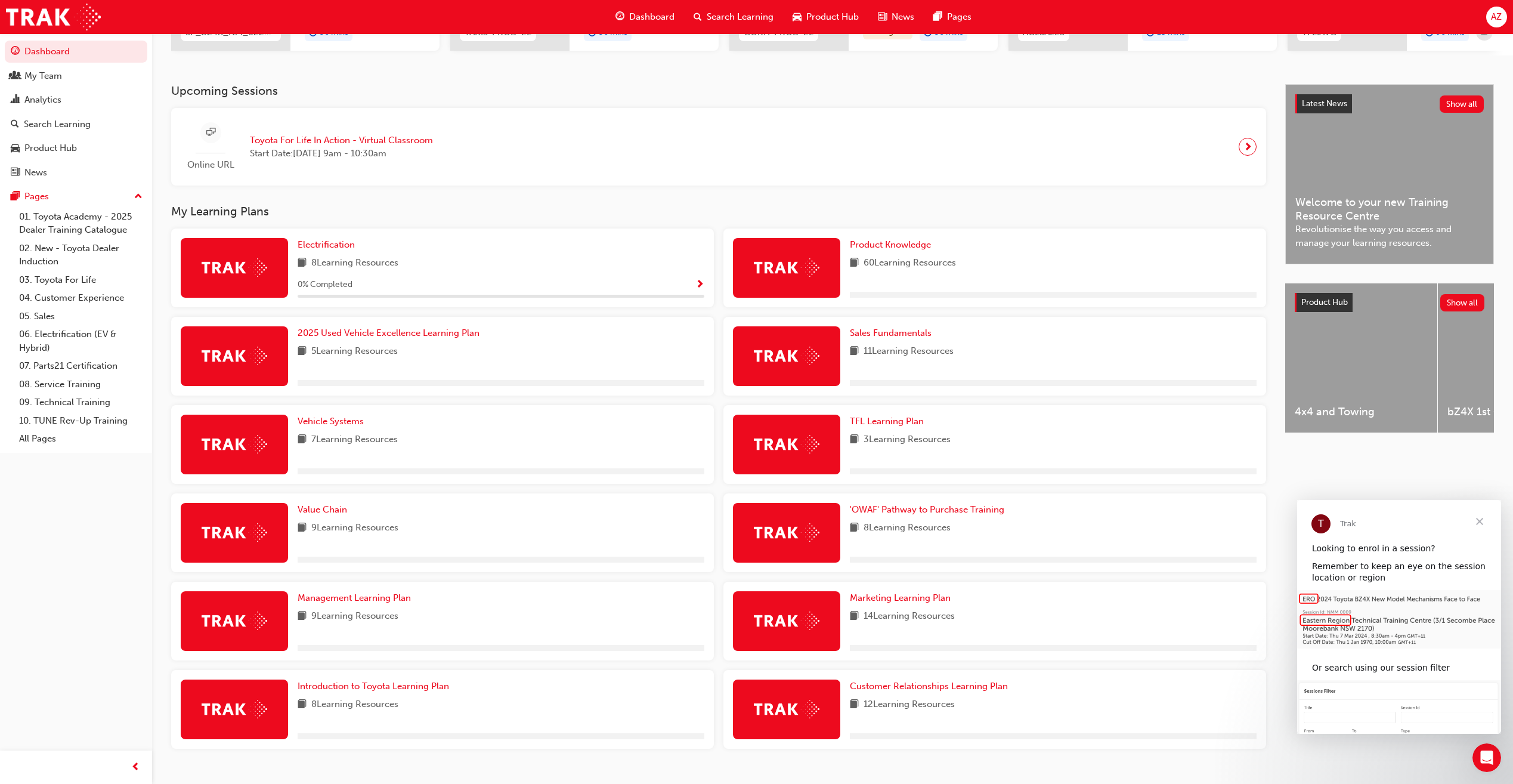
scroll to position [248, 0]
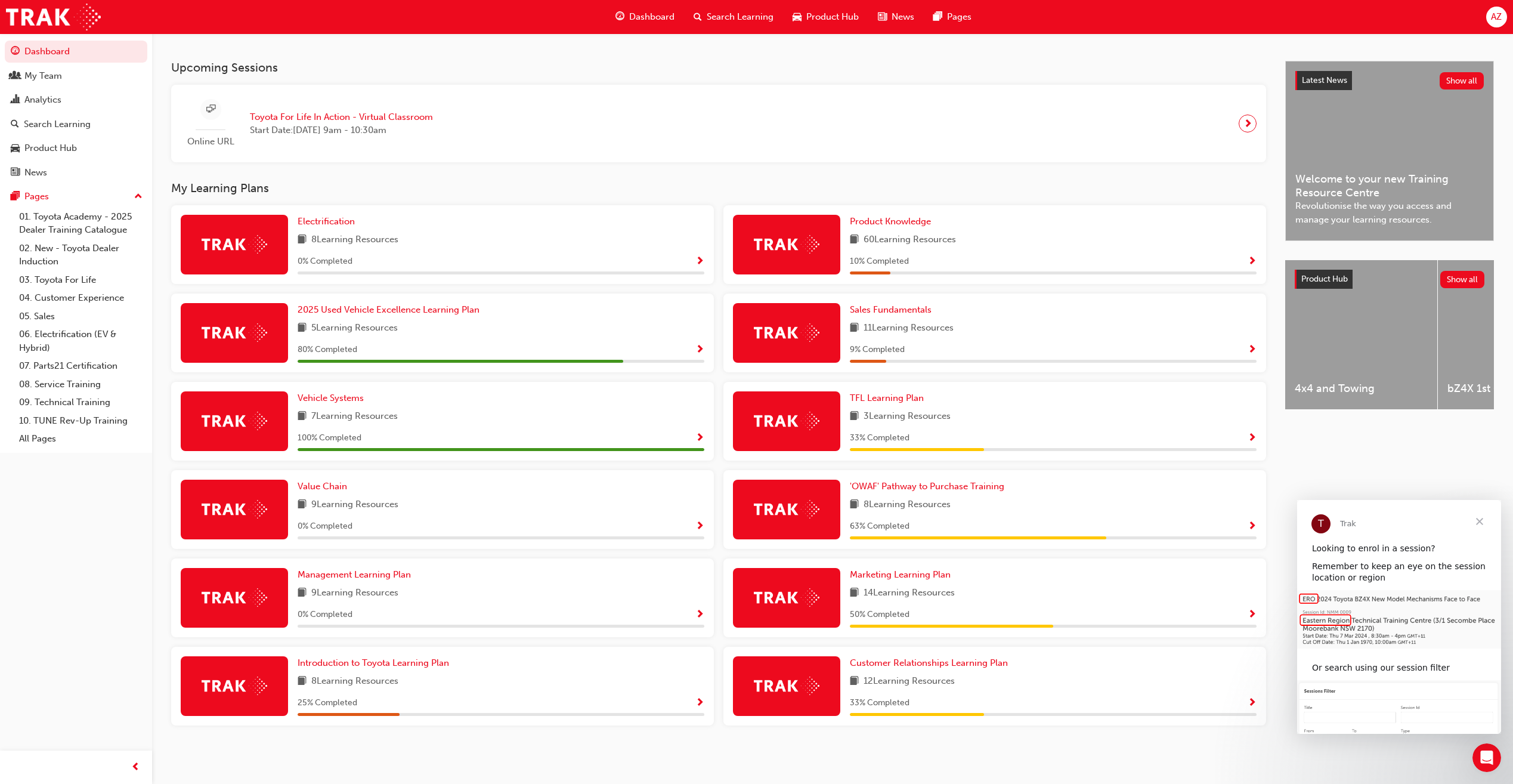
click at [723, 22] on span "Search Learning" at bounding box center [741, 17] width 67 height 14
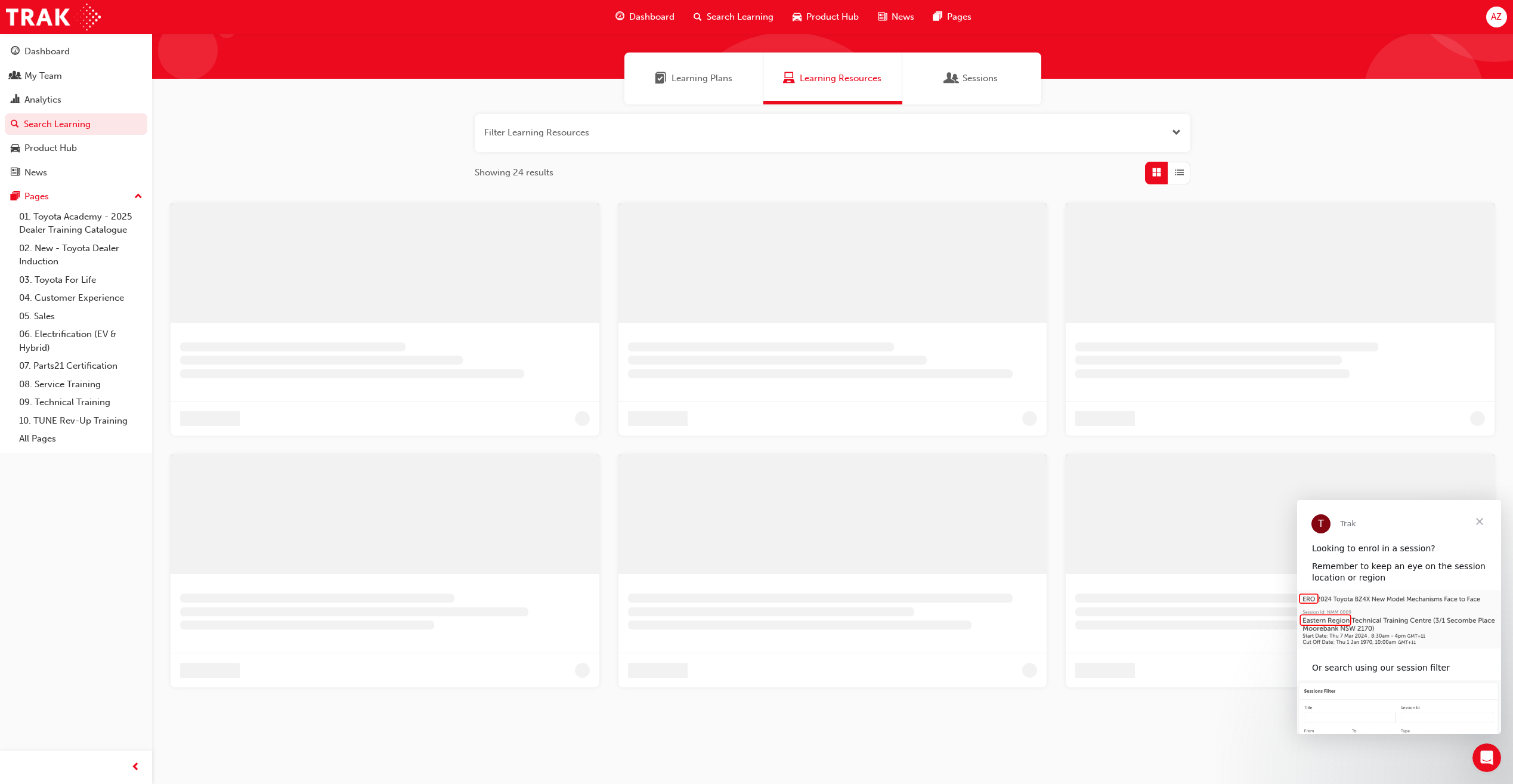
scroll to position [72, 0]
click at [672, 128] on button "button" at bounding box center [833, 133] width 716 height 38
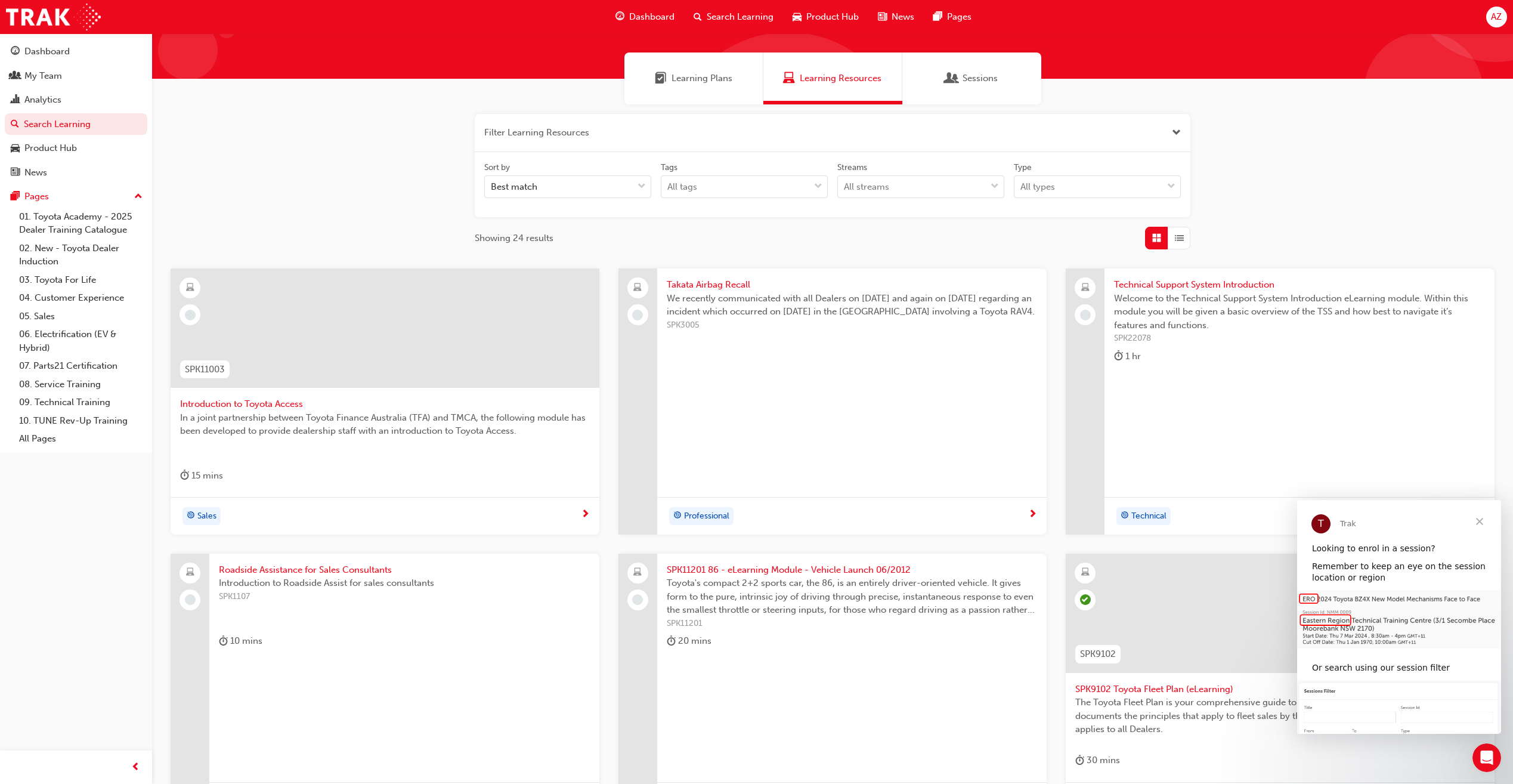
click at [605, 143] on button "button" at bounding box center [833, 133] width 716 height 38
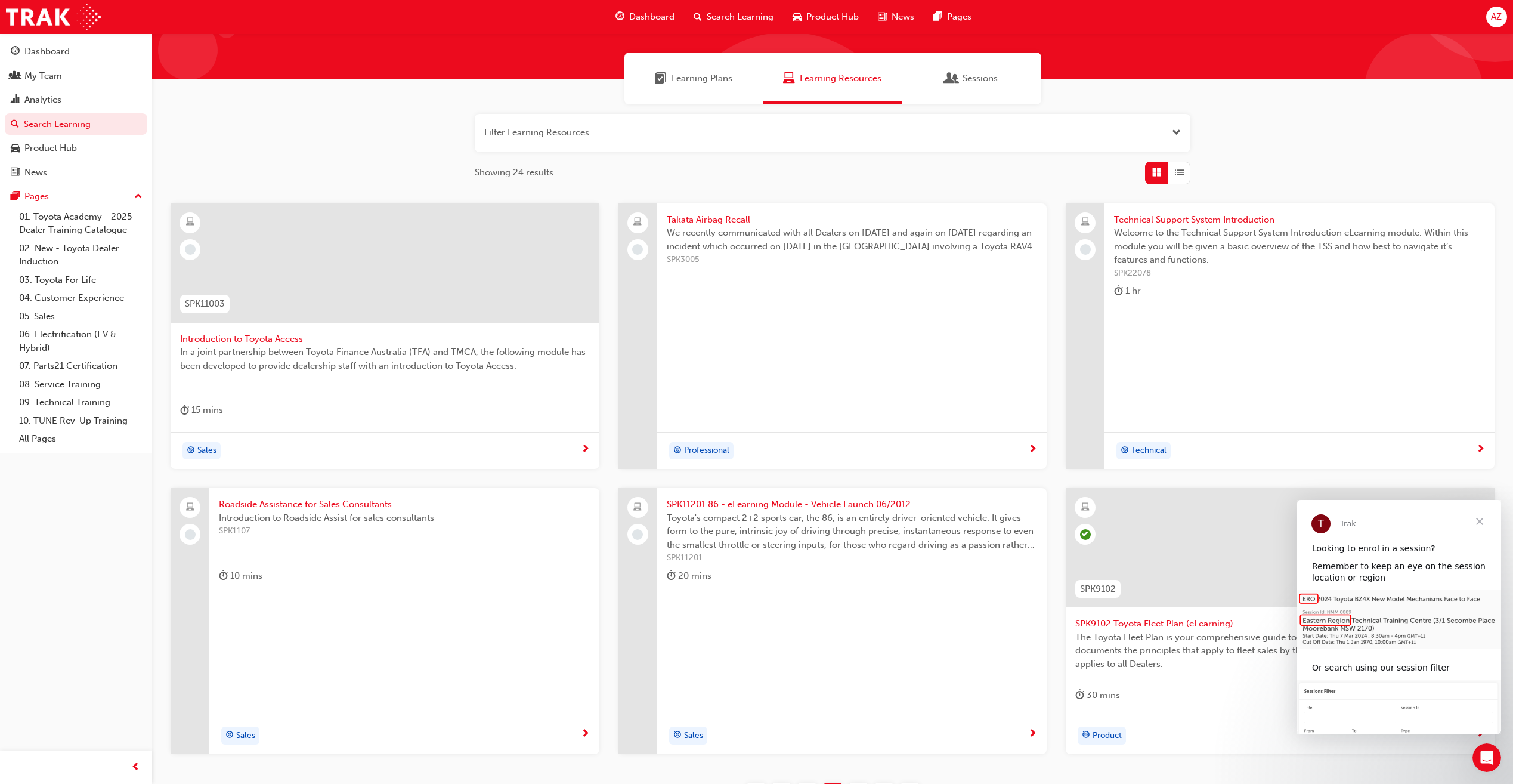
click at [583, 125] on button "button" at bounding box center [833, 133] width 716 height 38
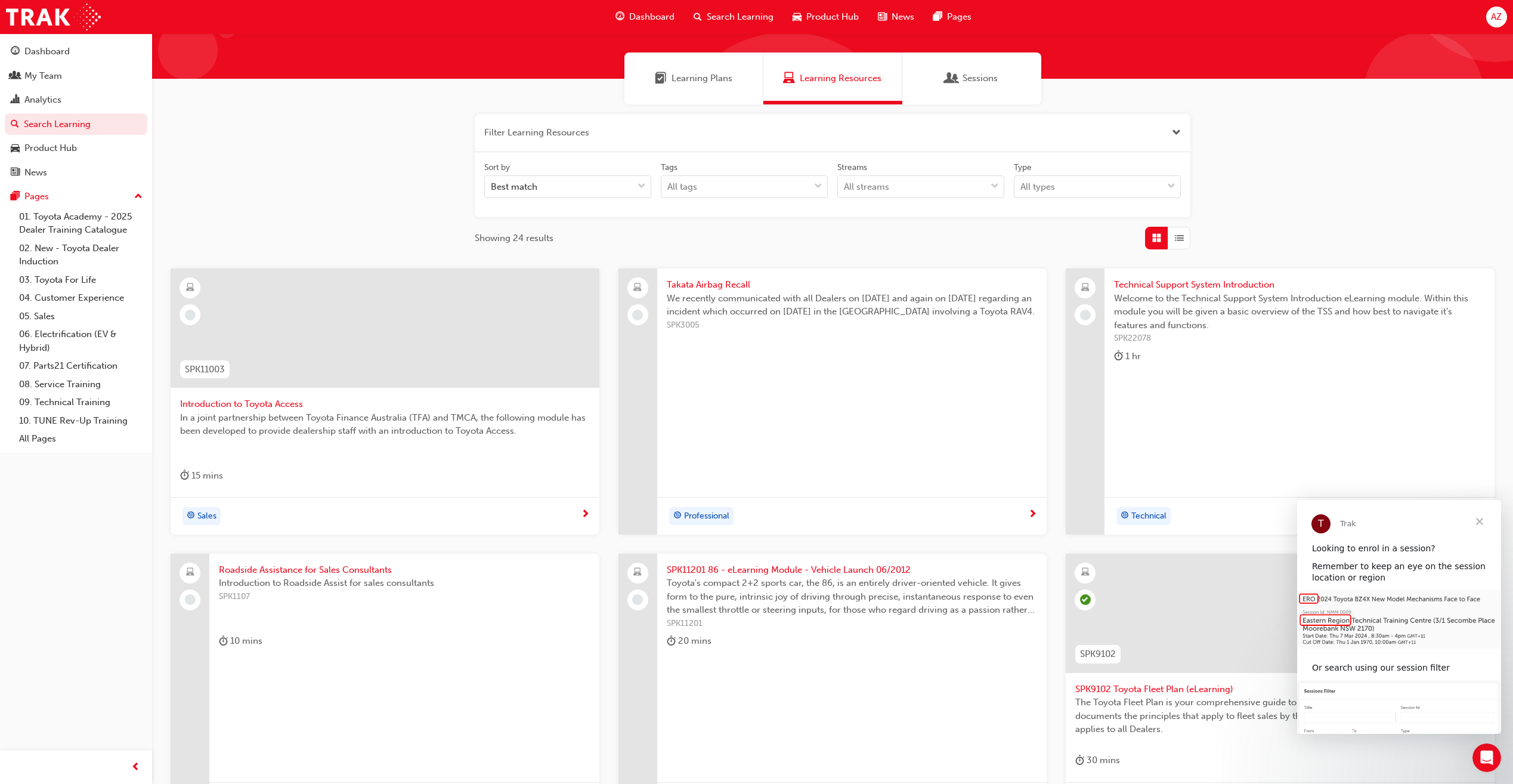
click at [734, 19] on span "Search Learning" at bounding box center [741, 17] width 67 height 14
click at [560, 123] on button "button" at bounding box center [833, 133] width 716 height 38
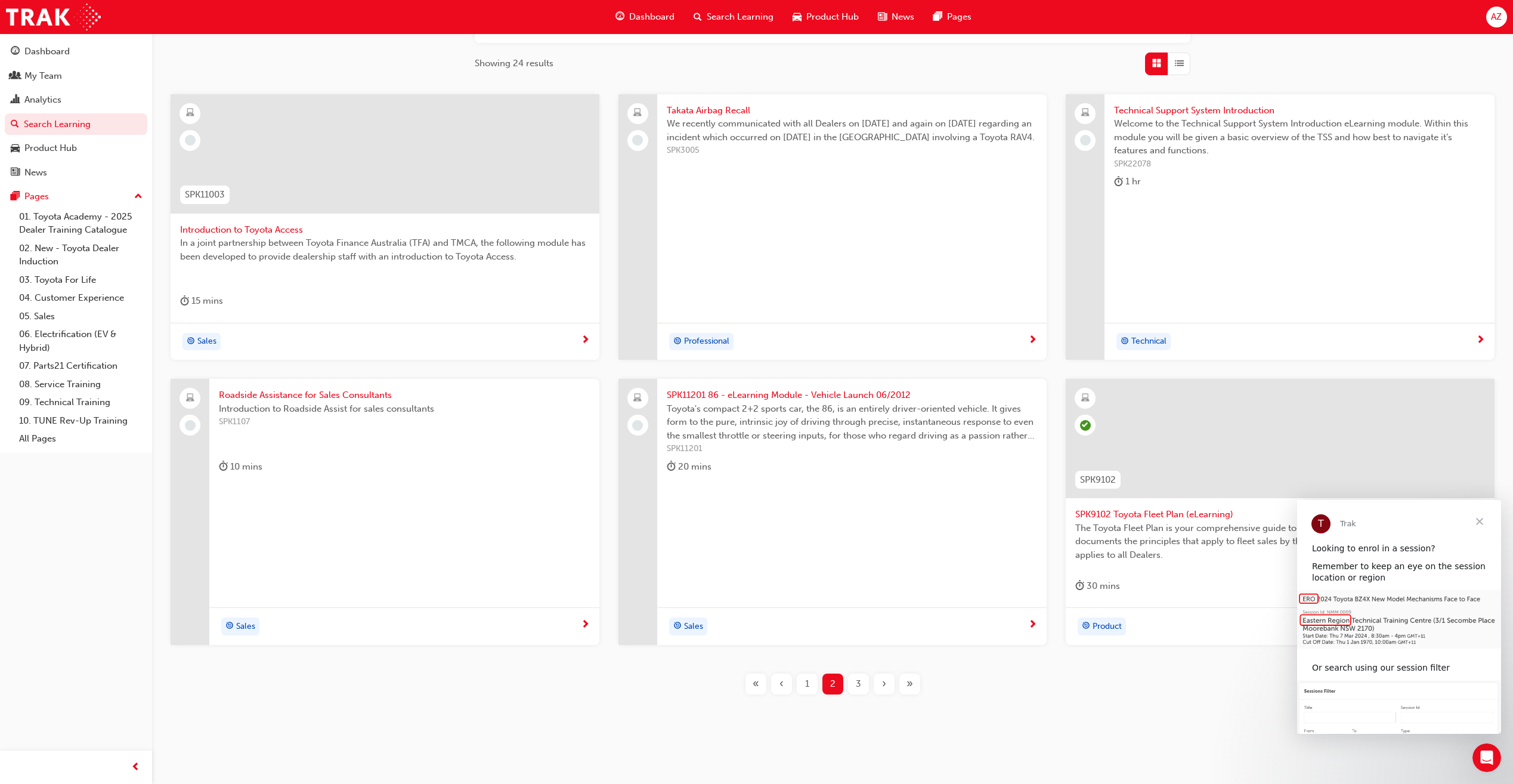
scroll to position [189, 0]
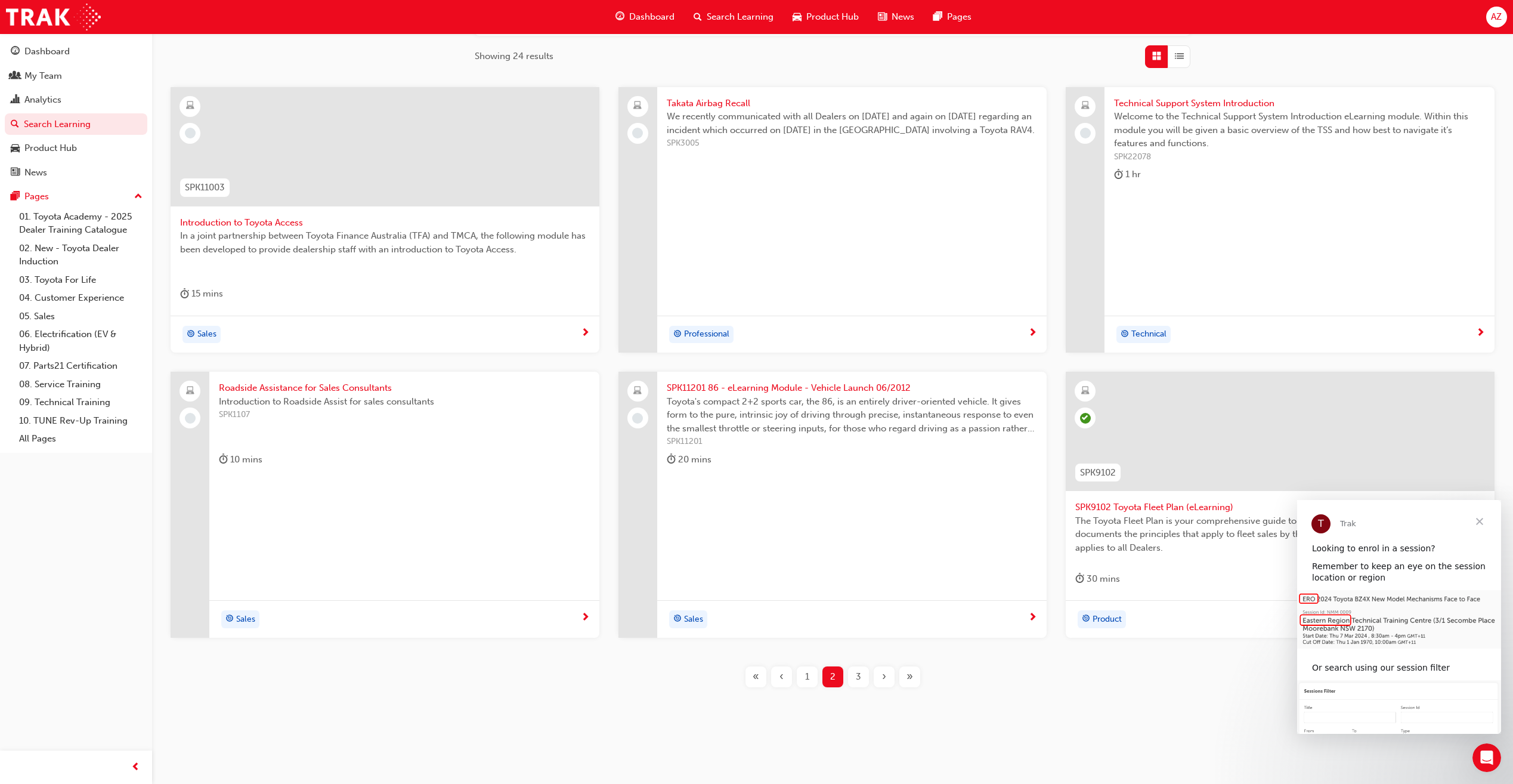
click at [863, 677] on div "3" at bounding box center [859, 677] width 21 height 21
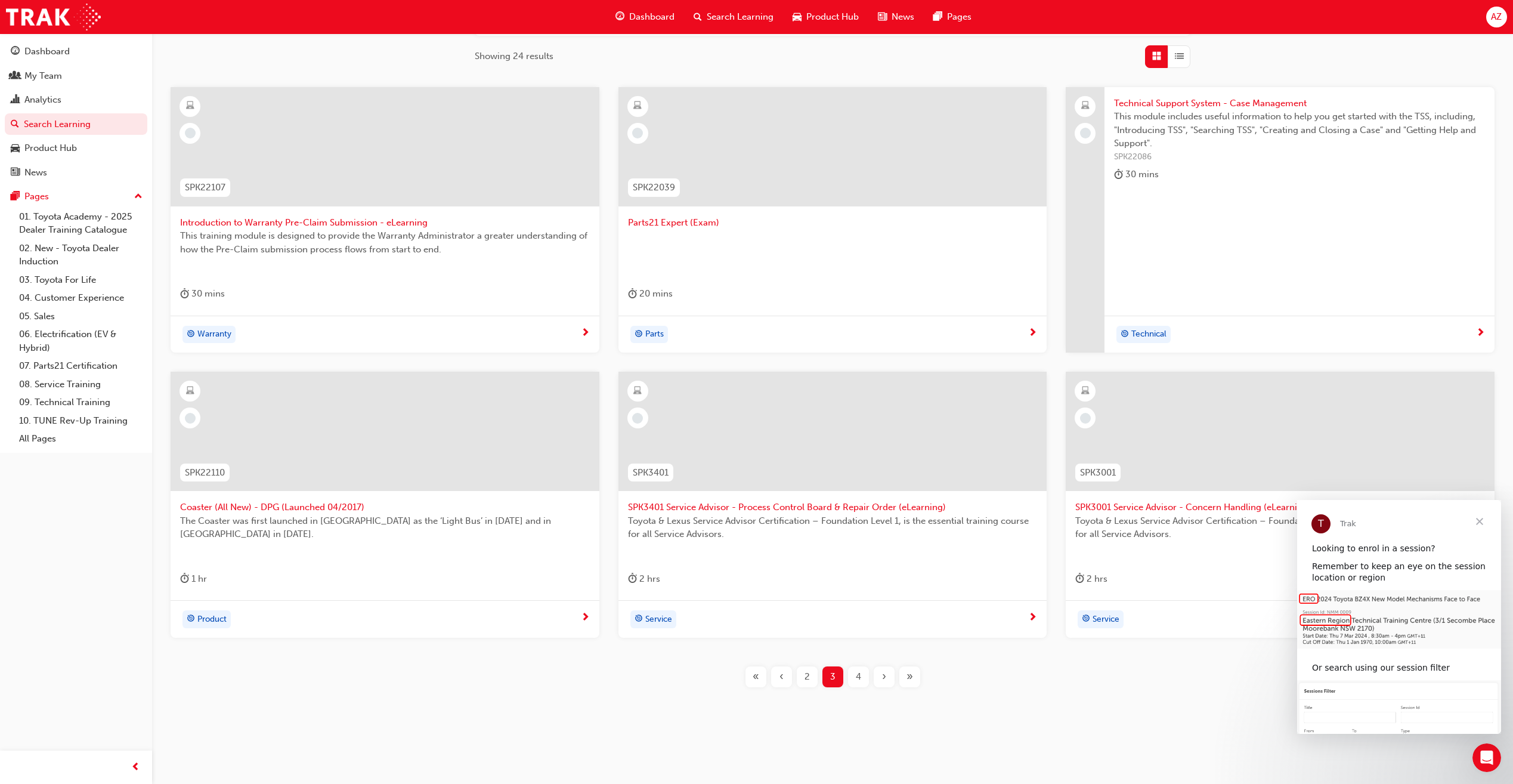
click at [857, 677] on span "4" at bounding box center [858, 676] width 5 height 14
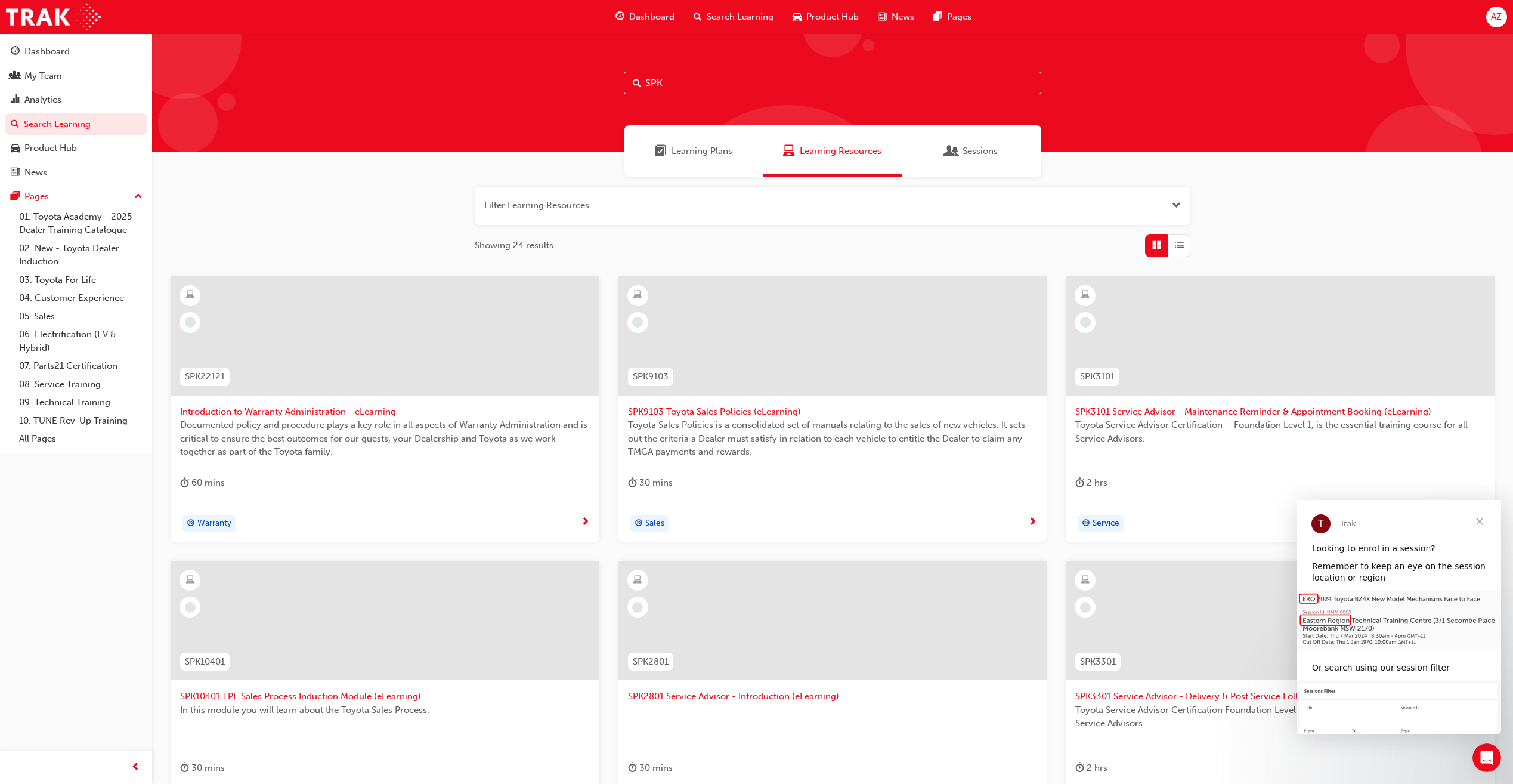
click at [677, 80] on input "SPK" at bounding box center [833, 83] width 417 height 22
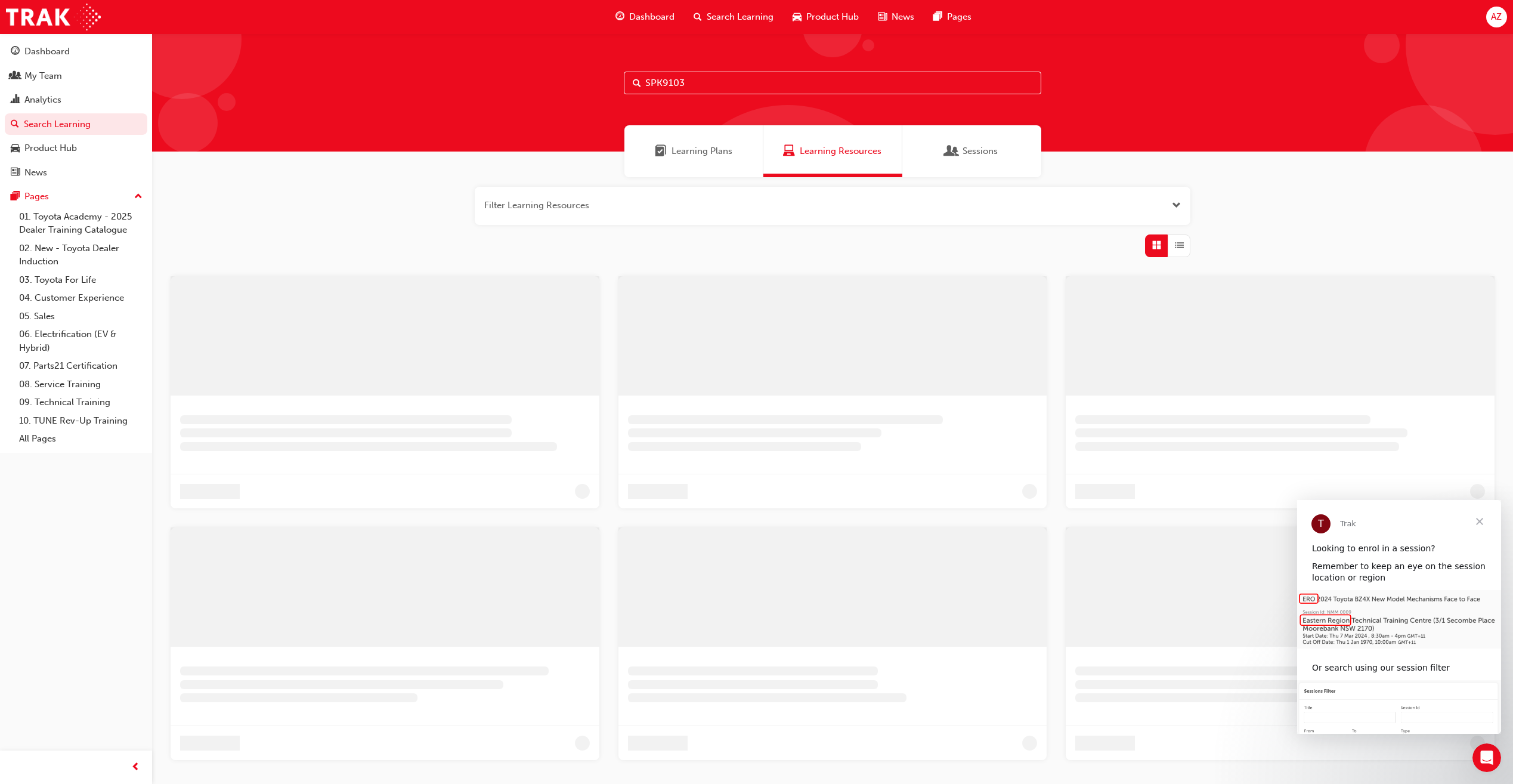
type input "SPK9103"
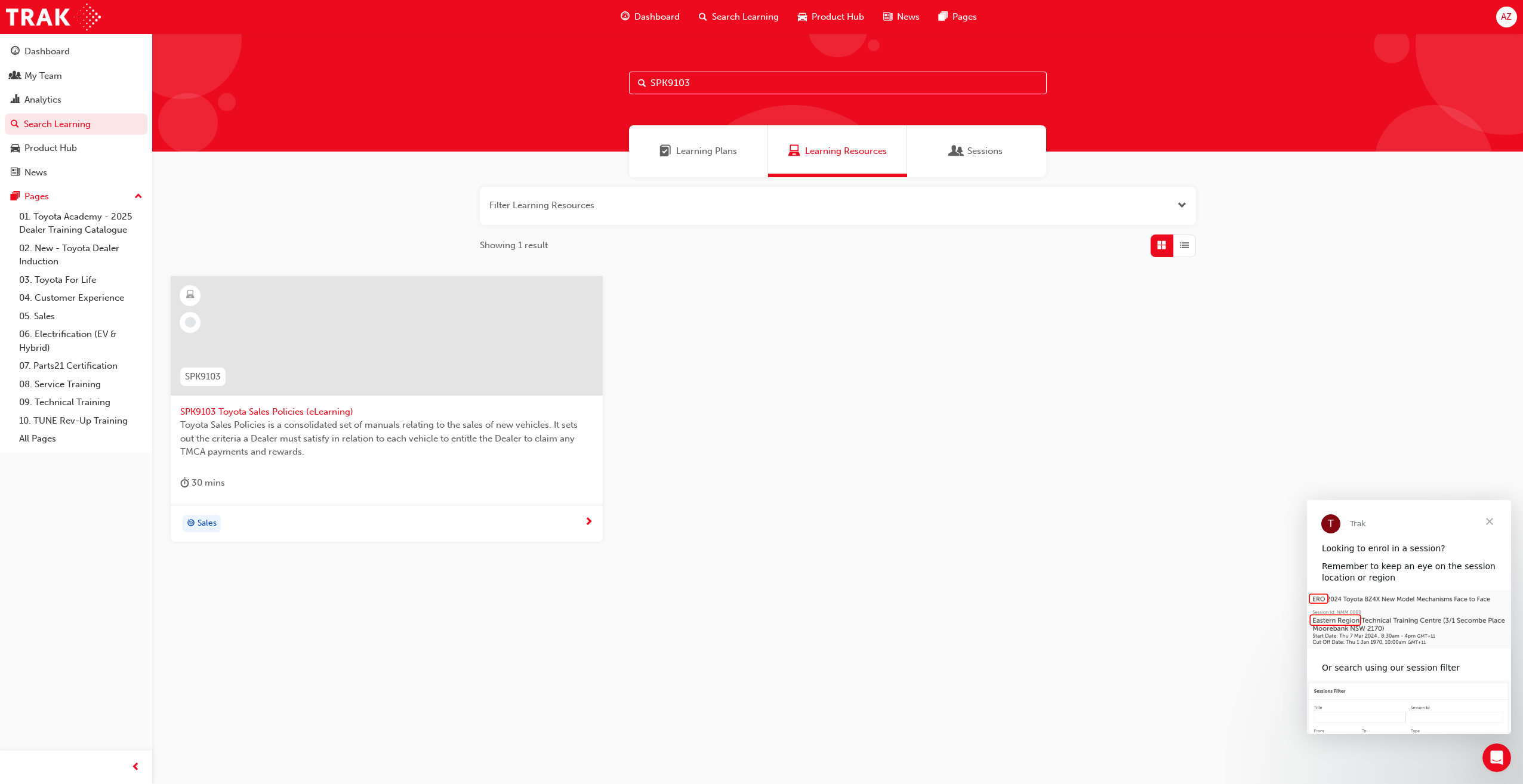
click at [573, 529] on div "Sales" at bounding box center [382, 523] width 404 height 18
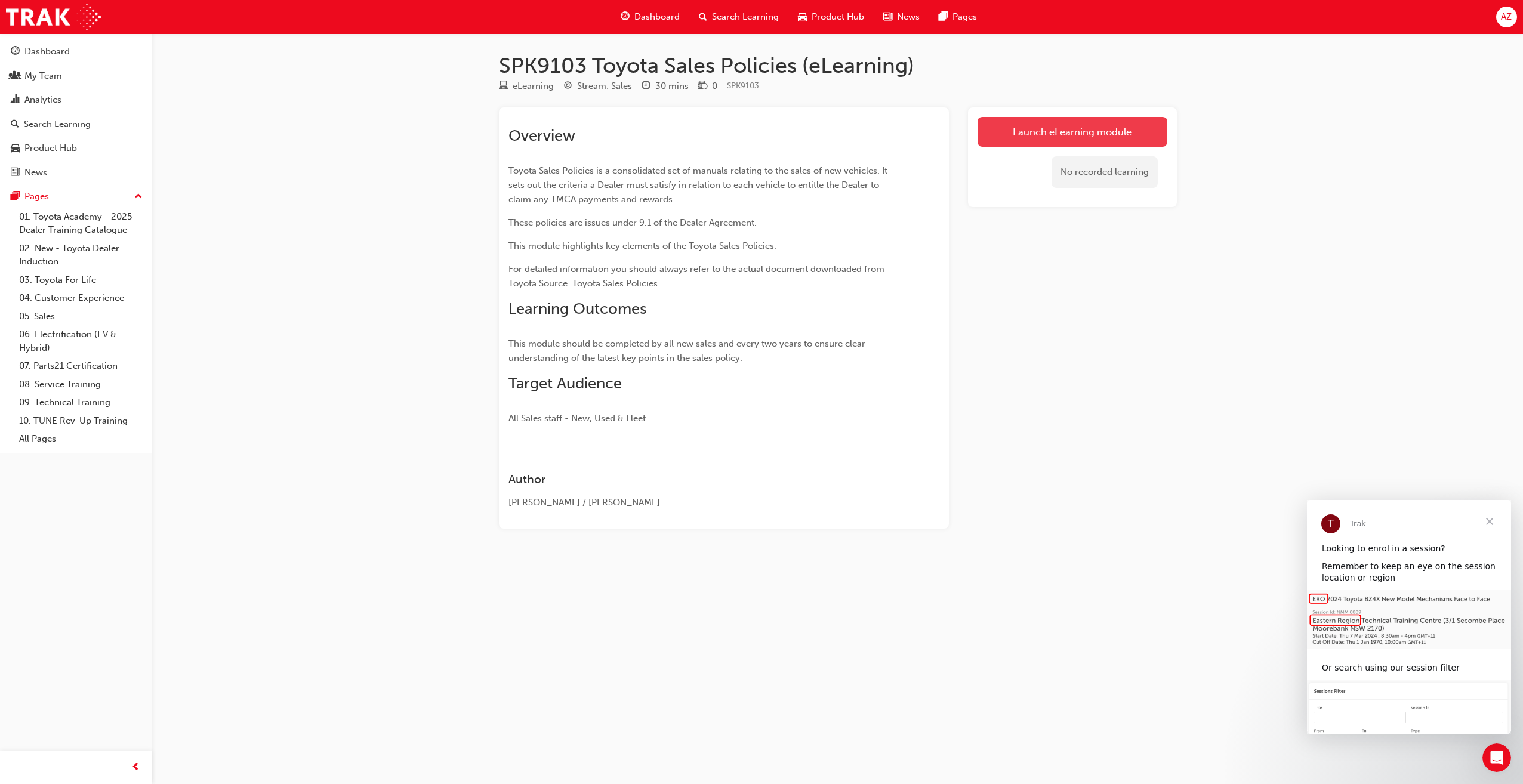
click at [1055, 140] on link "Launch eLearning module" at bounding box center [1072, 131] width 190 height 30
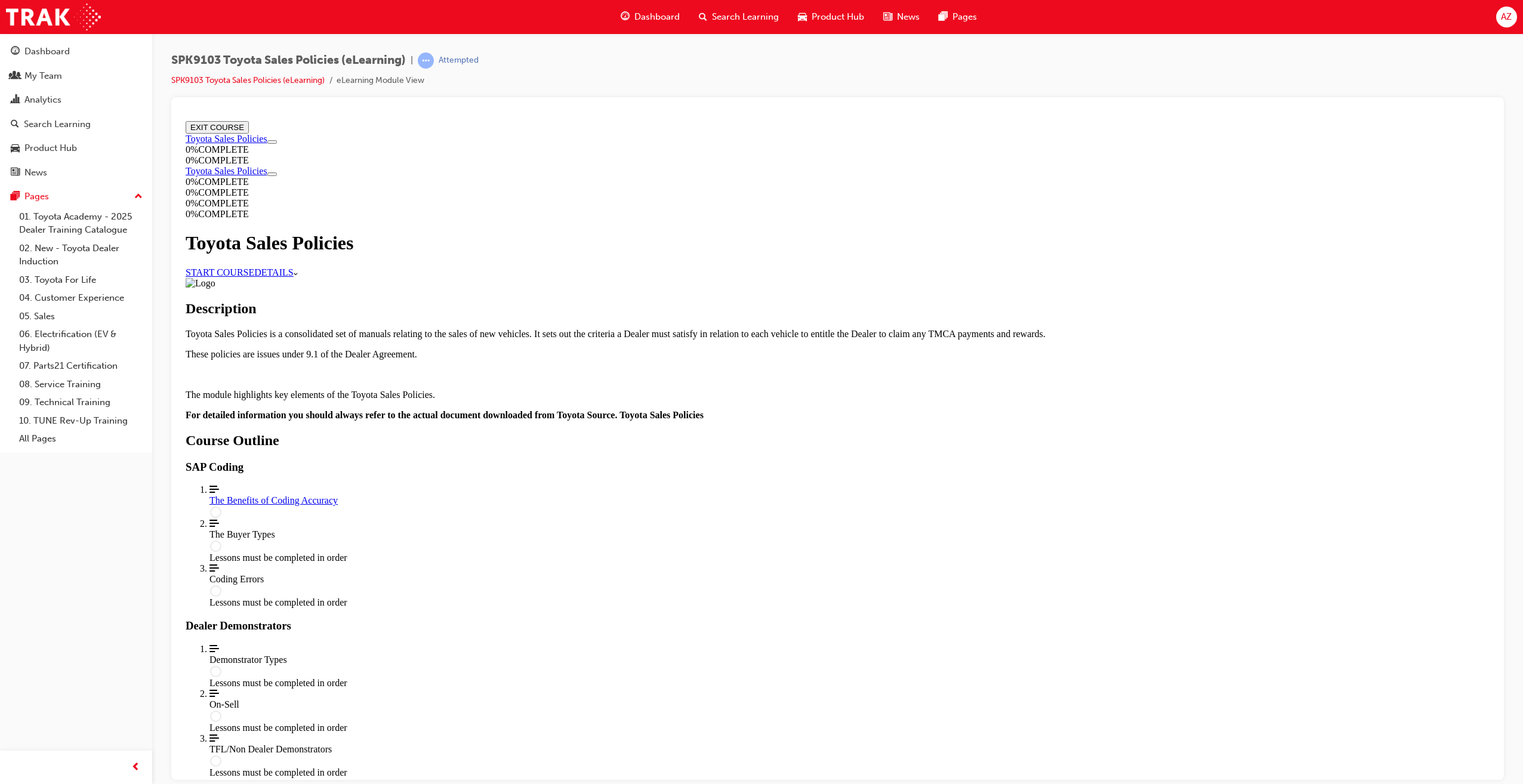
click at [254, 277] on link "START COURSE" at bounding box center [220, 272] width 69 height 10
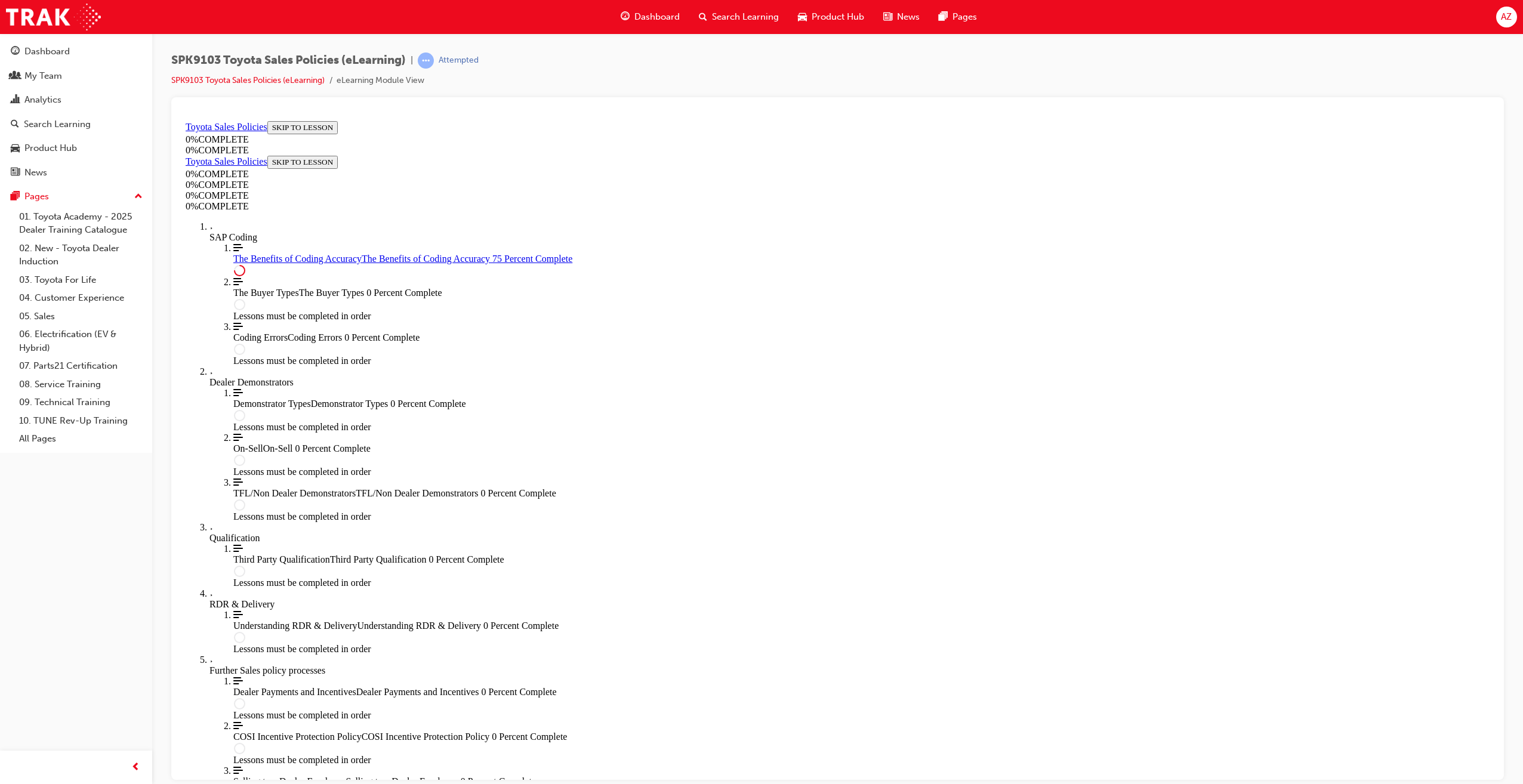
scroll to position [356, 0]
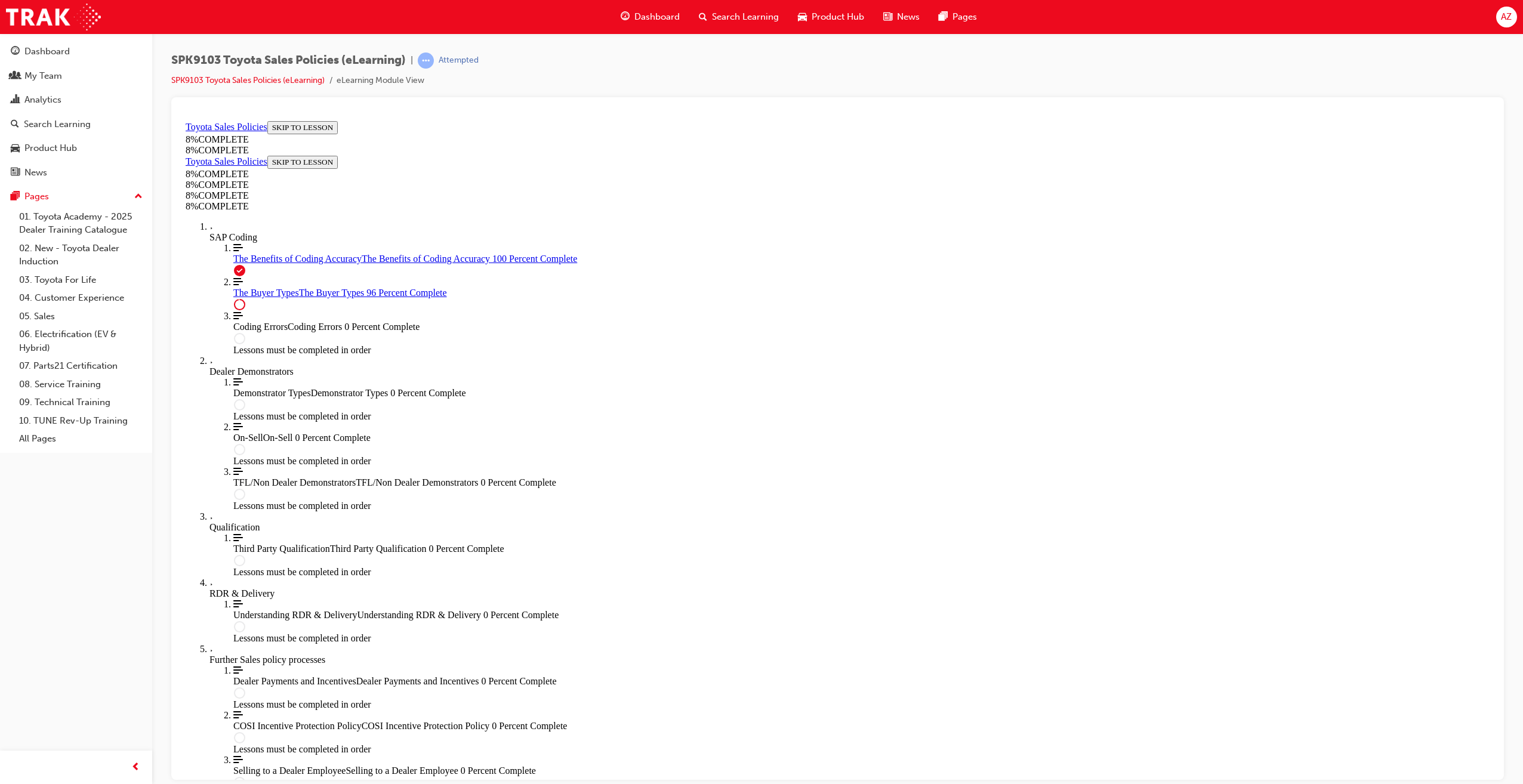
scroll to position [4665, 0]
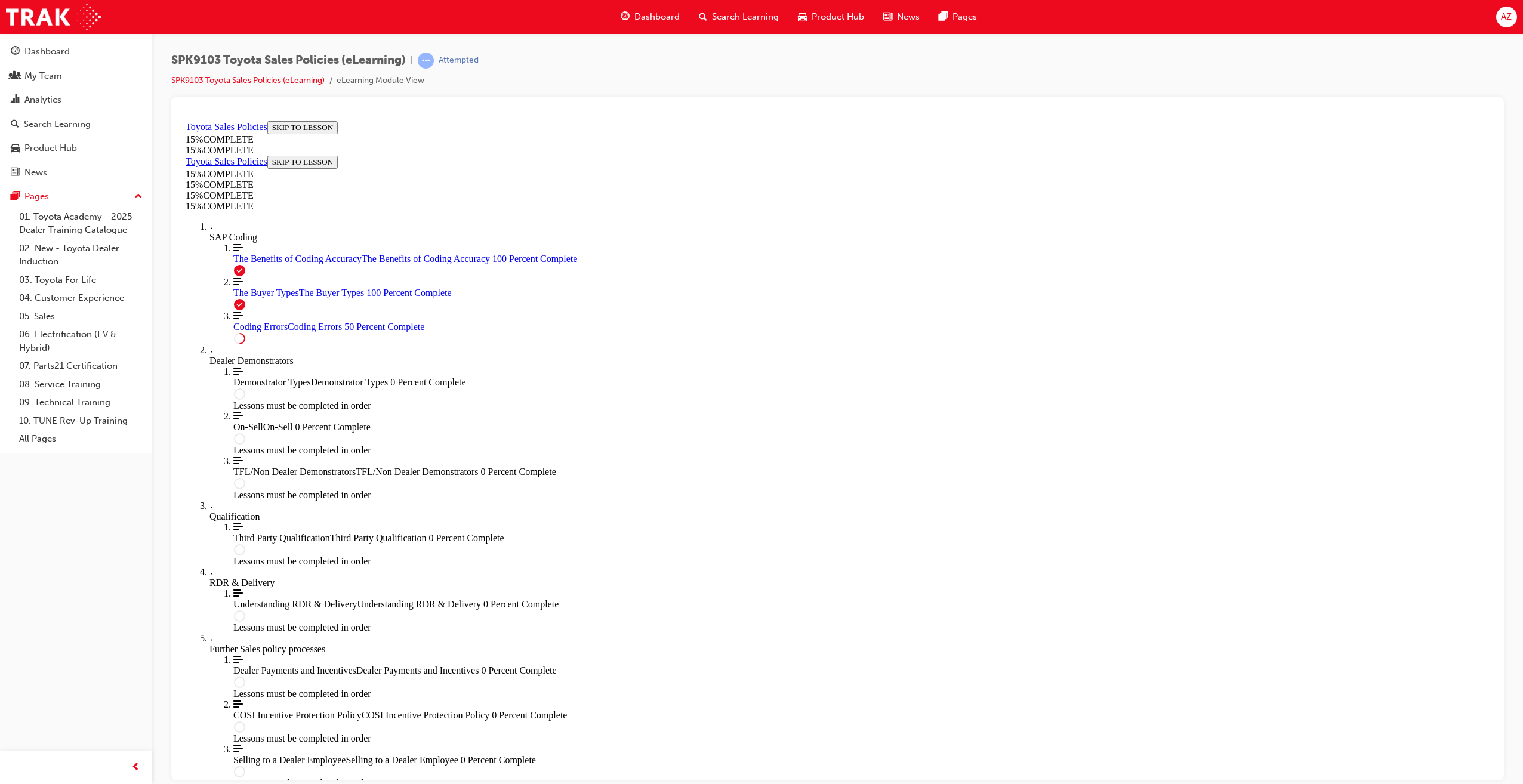
scroll to position [339, 0]
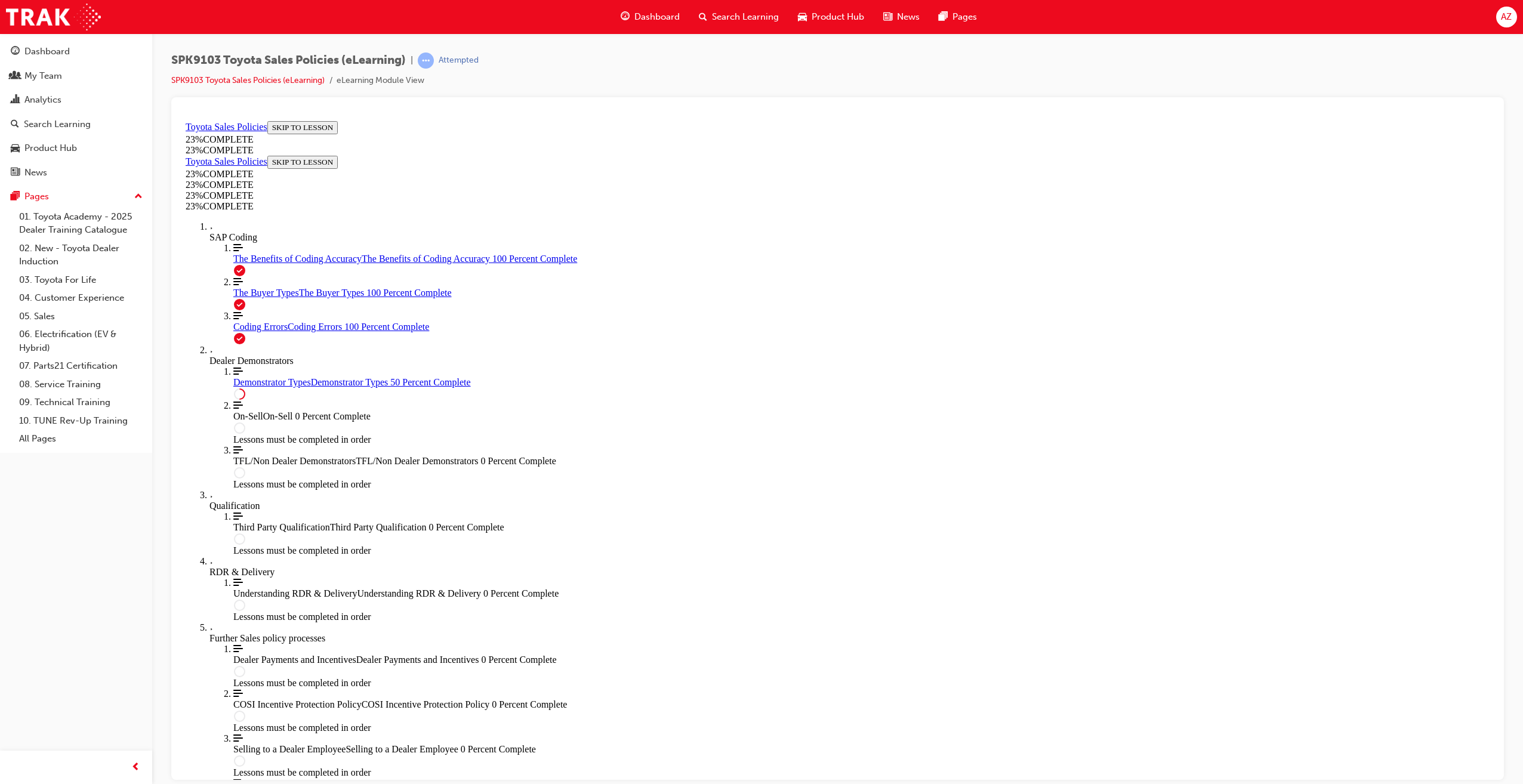
scroll to position [317, 0]
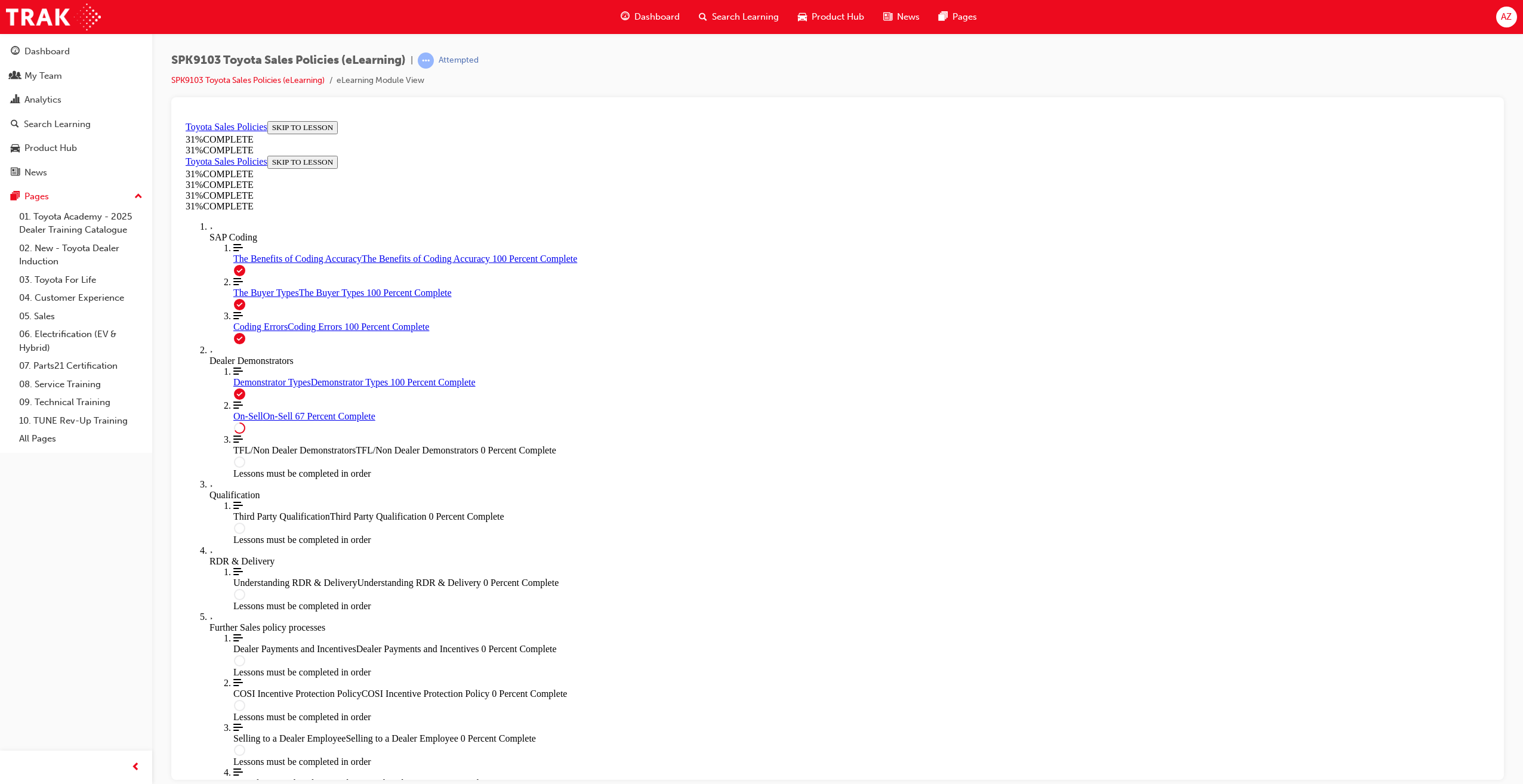
scroll to position [428, 0]
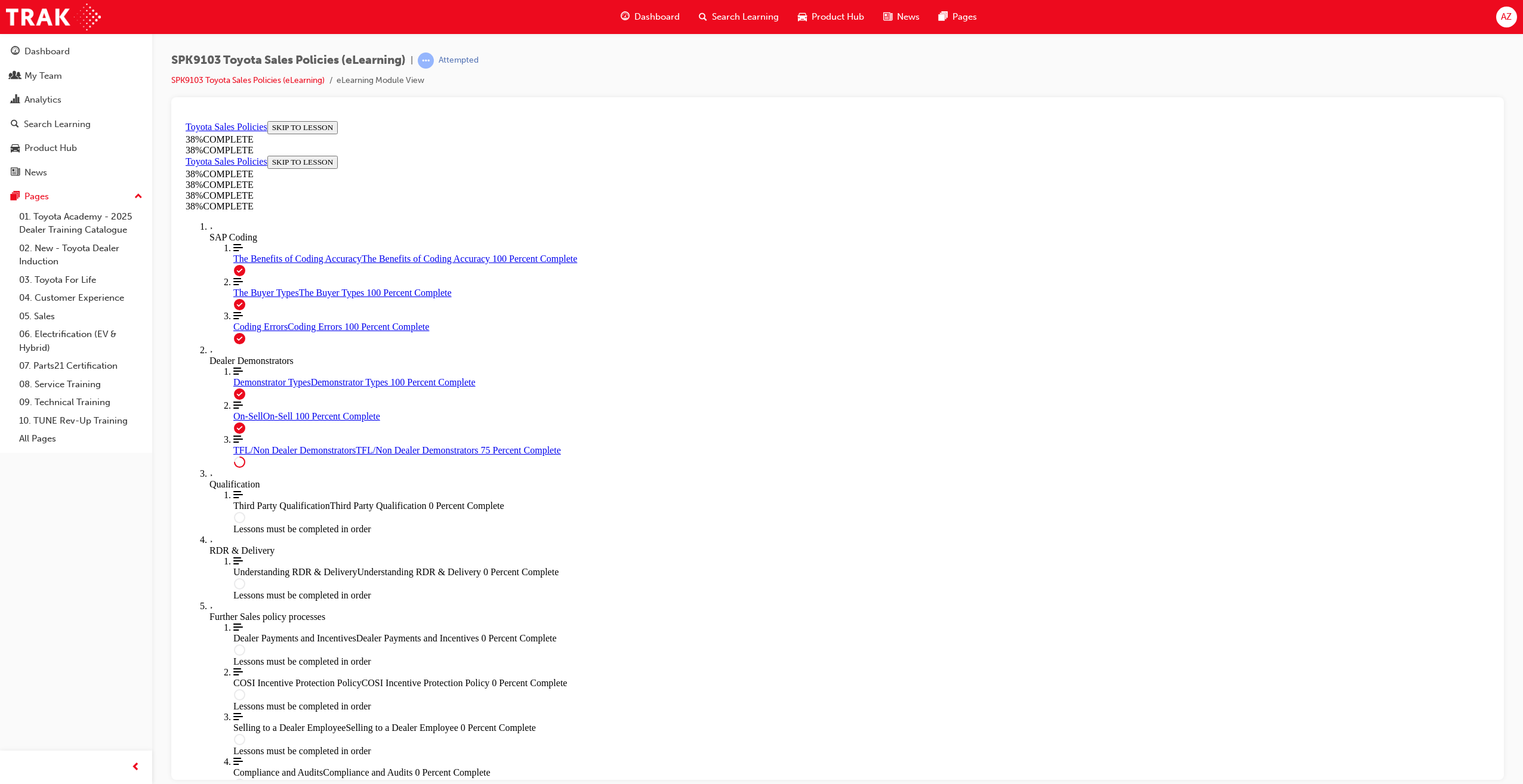
scroll to position [463, 0]
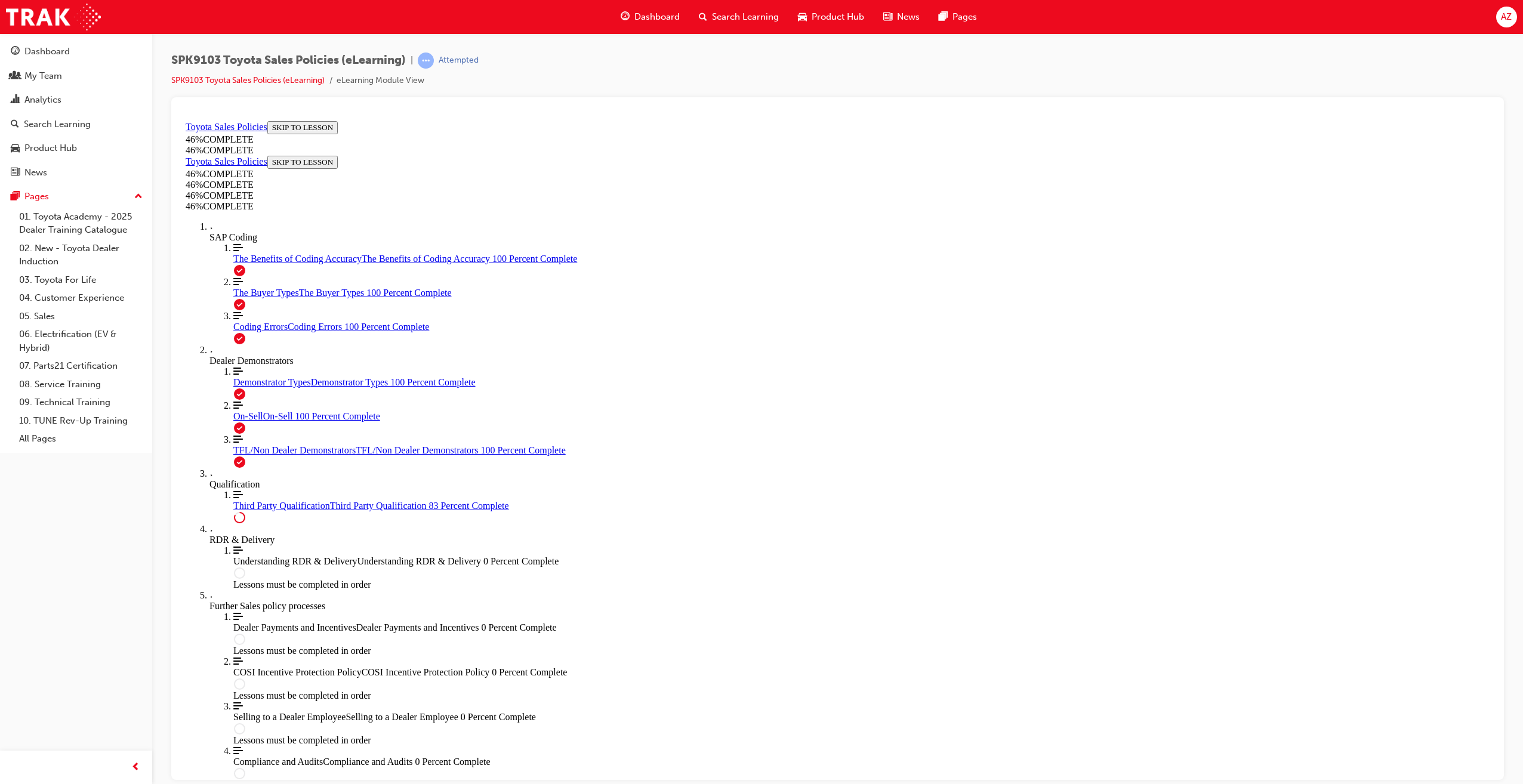
scroll to position [0, 0]
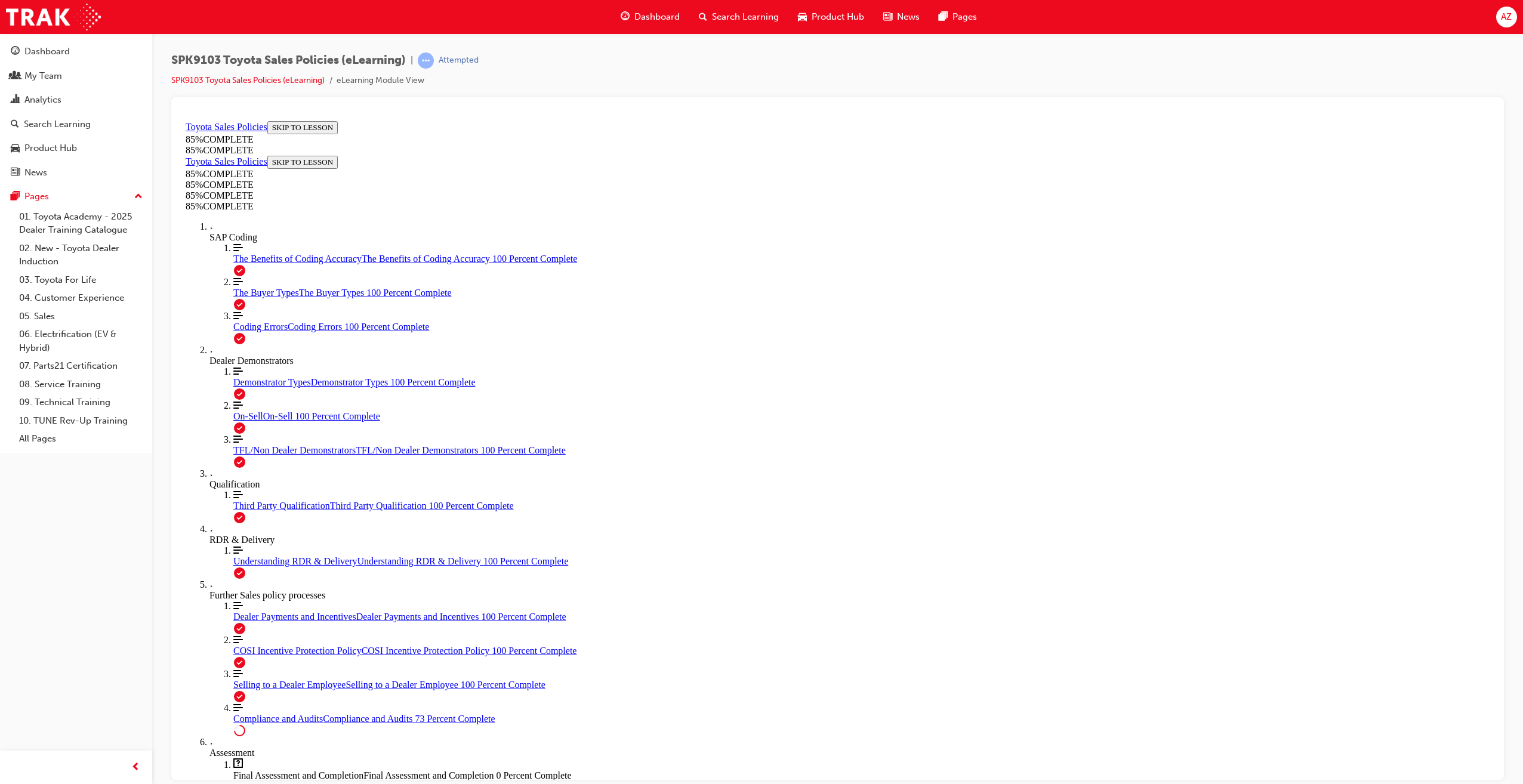
drag, startPoint x: 929, startPoint y: 375, endPoint x: 909, endPoint y: 404, distance: 35.2
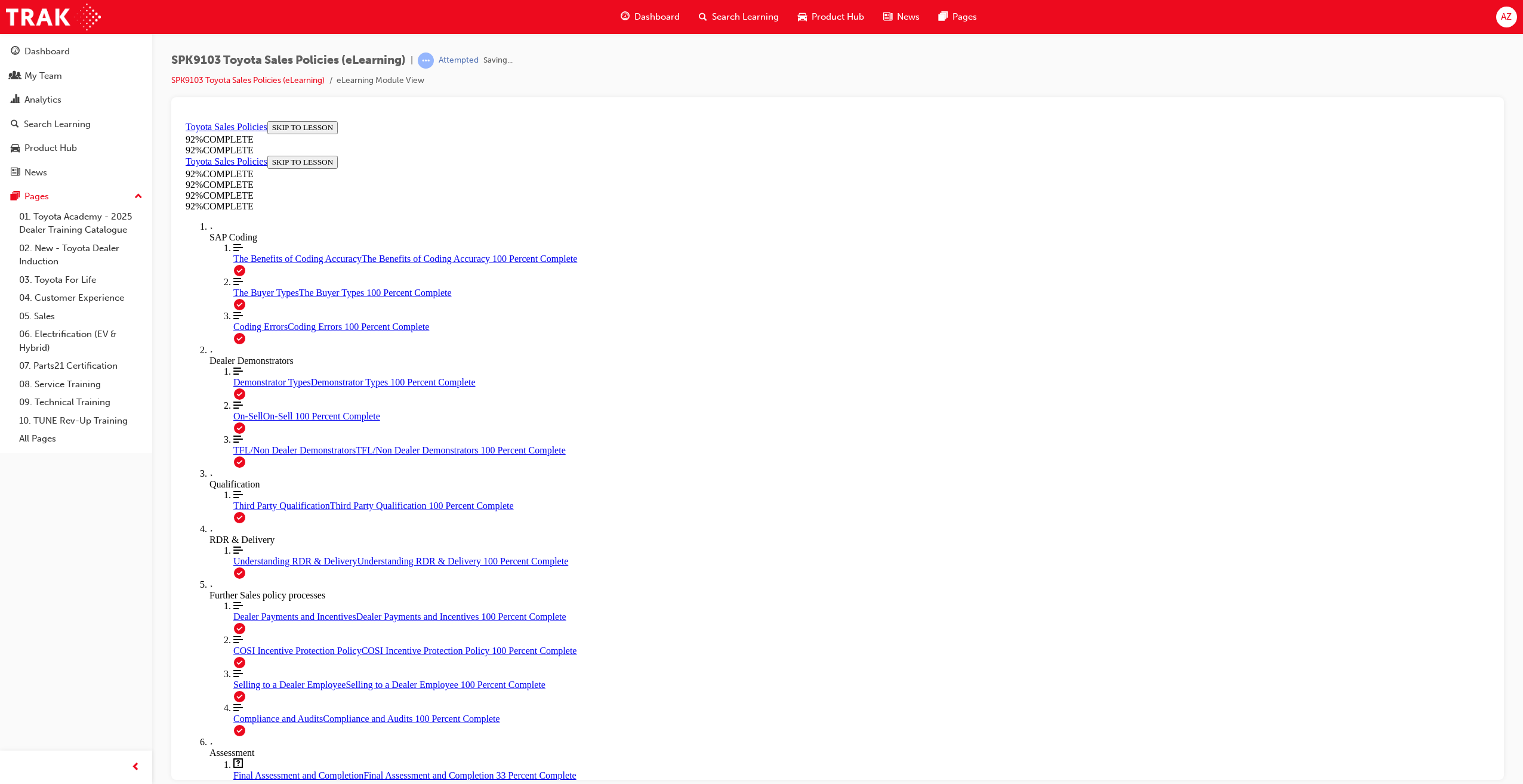
scroll to position [63, 0]
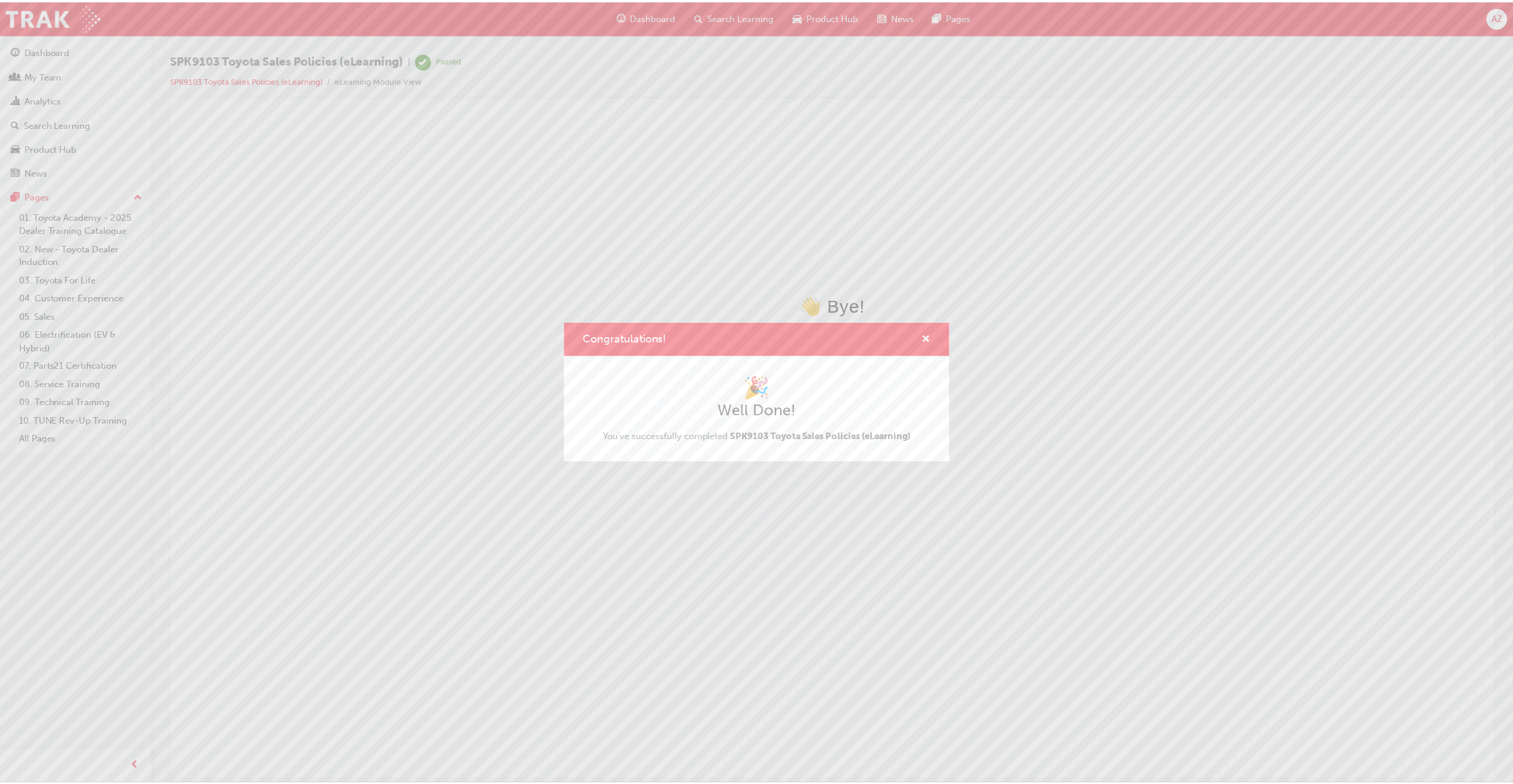
scroll to position [0, 0]
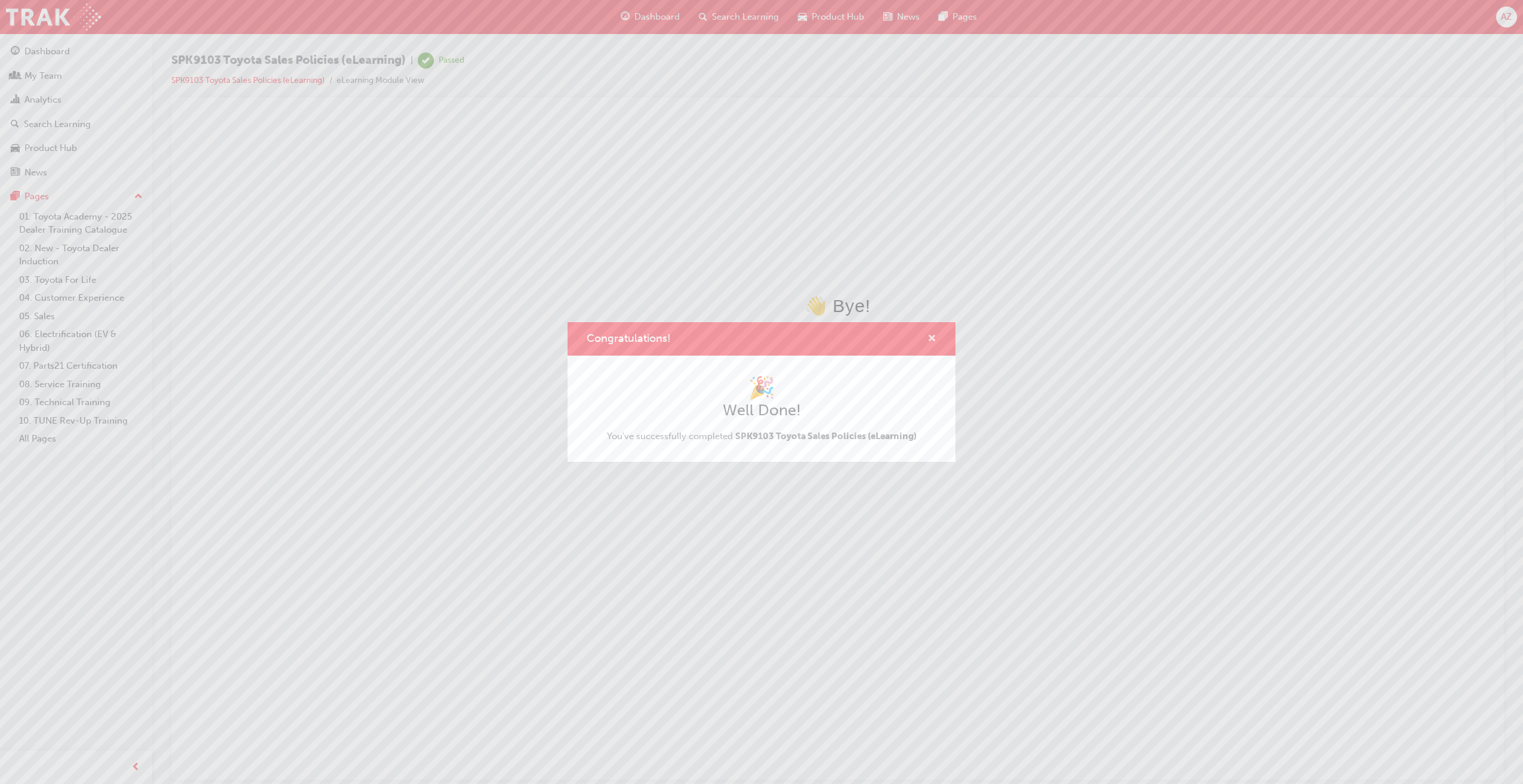
click at [931, 338] on span "cross-icon" at bounding box center [931, 339] width 9 height 11
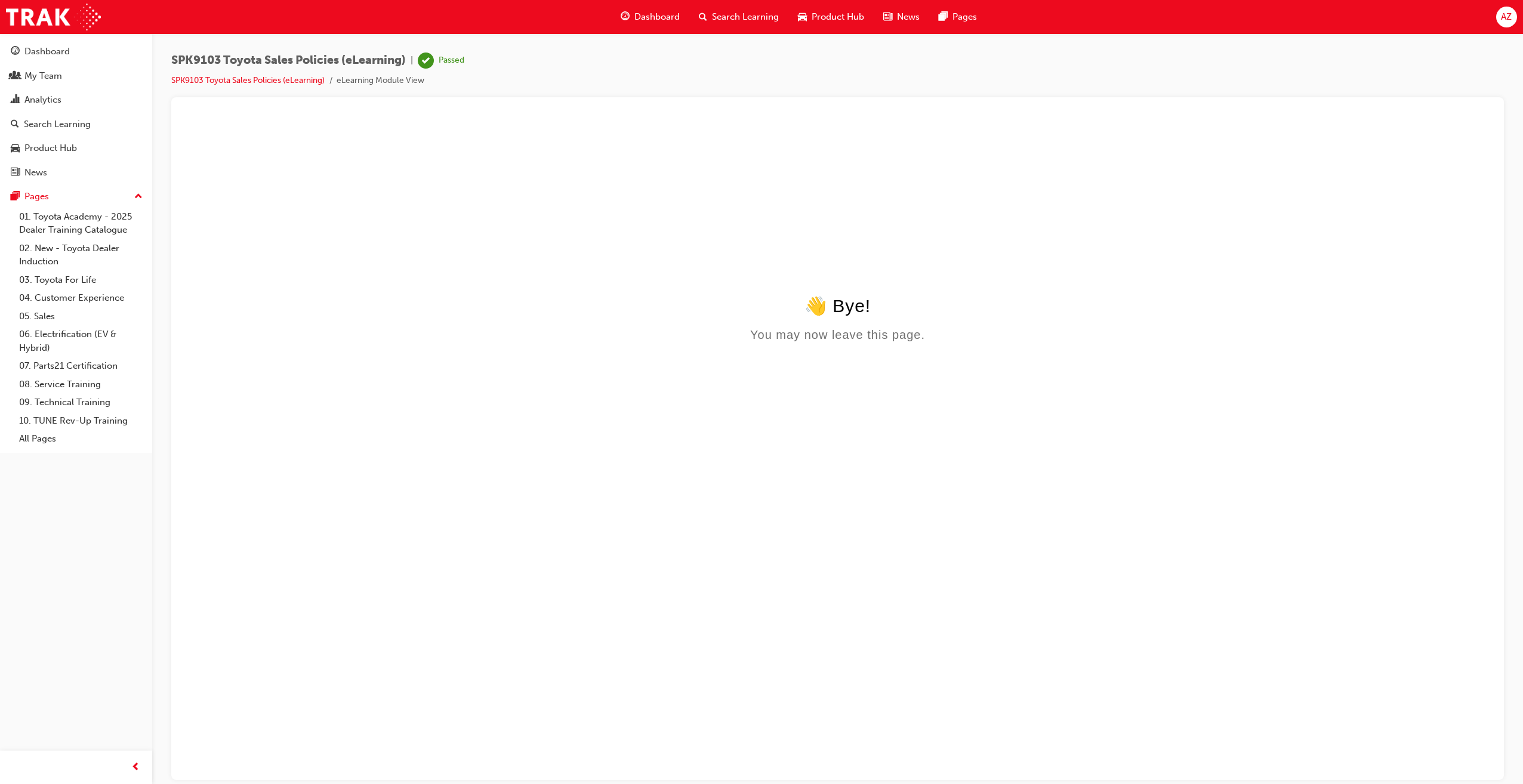
click at [643, 14] on span "Dashboard" at bounding box center [657, 17] width 46 height 14
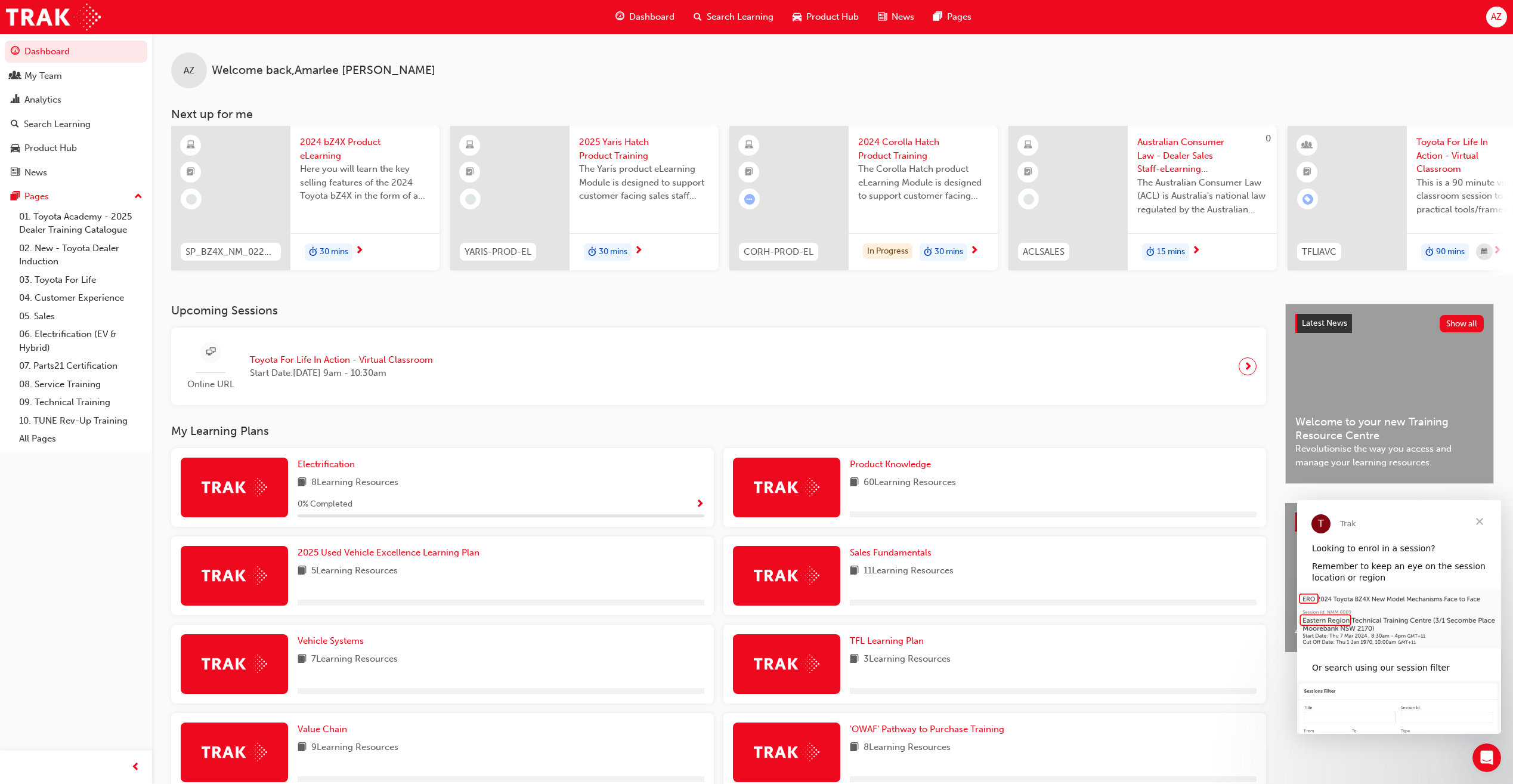
click at [1485, 517] on span "Close" at bounding box center [1480, 521] width 43 height 43
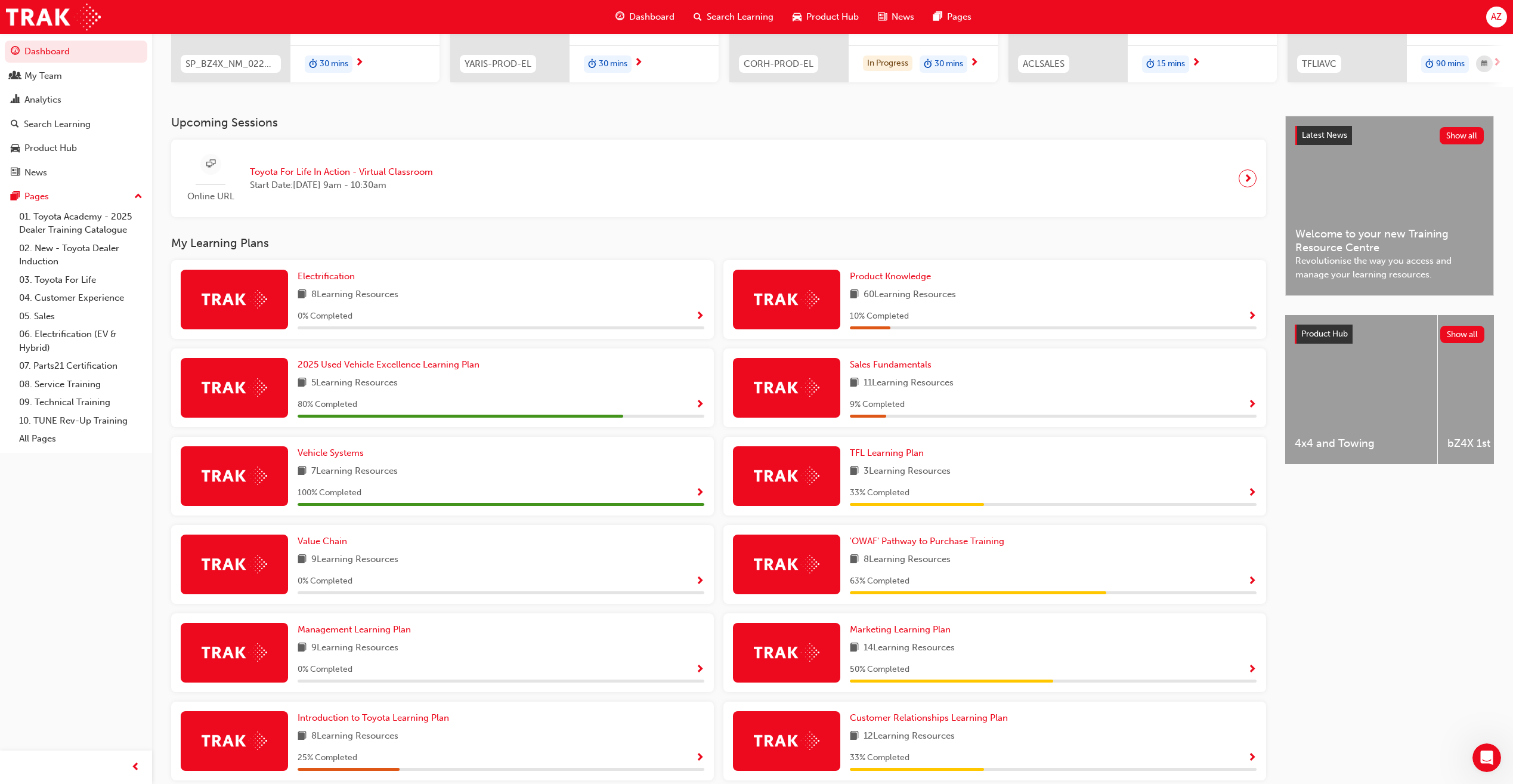
scroll to position [248, 0]
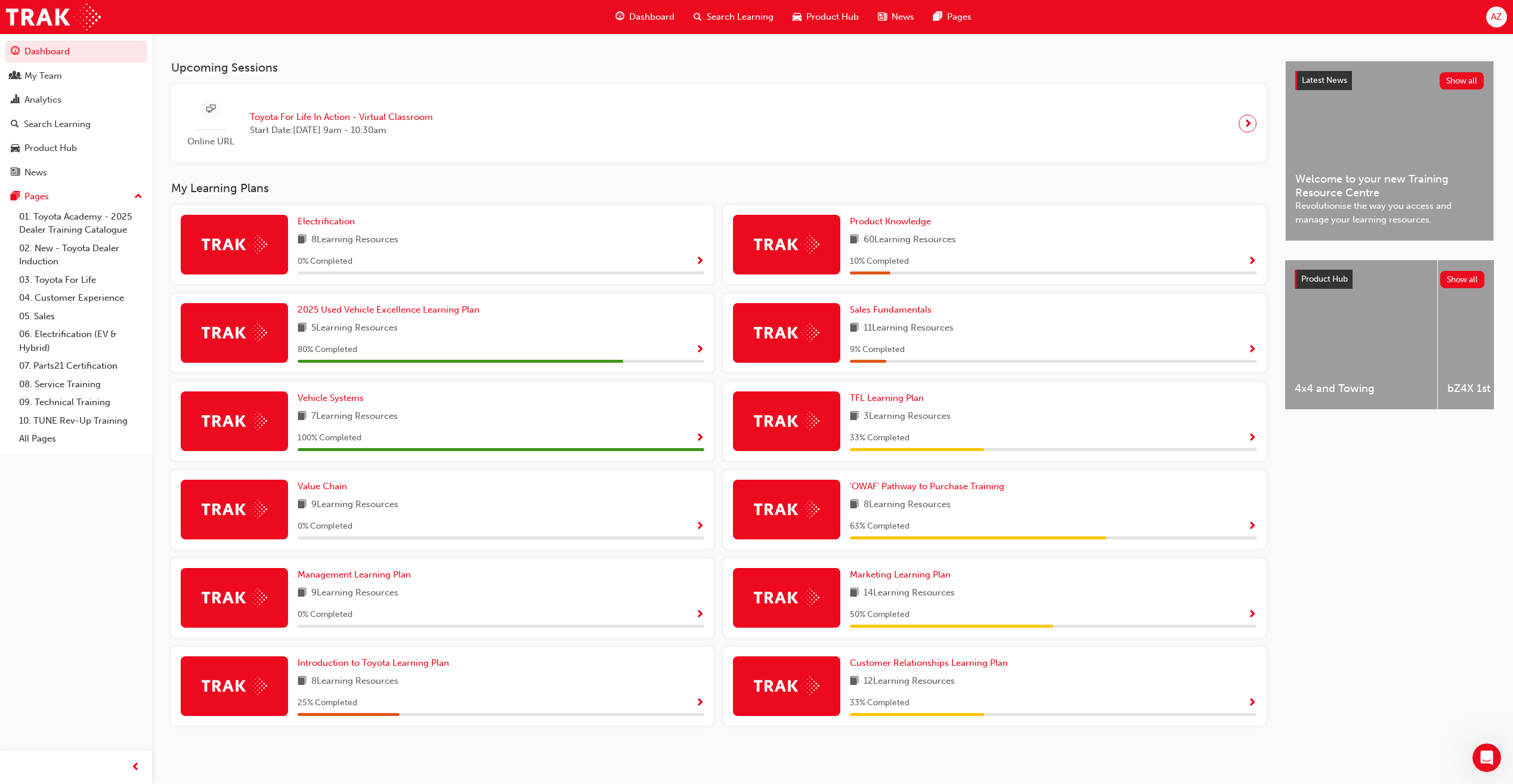
click at [693, 704] on div "25 % Completed" at bounding box center [501, 703] width 407 height 15
click at [697, 704] on span "Show Progress" at bounding box center [700, 703] width 9 height 11
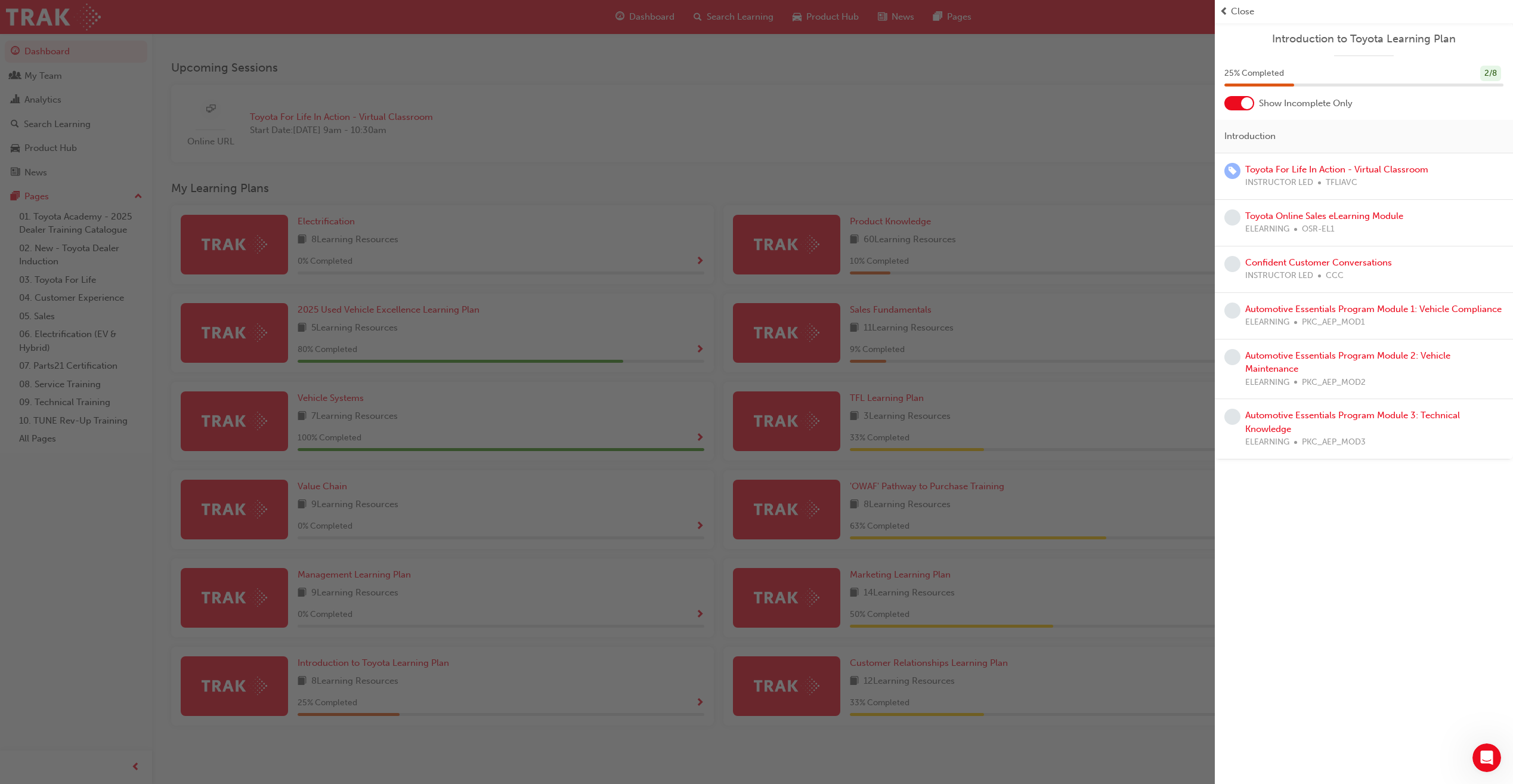
click at [1243, 101] on div at bounding box center [1247, 103] width 12 height 12
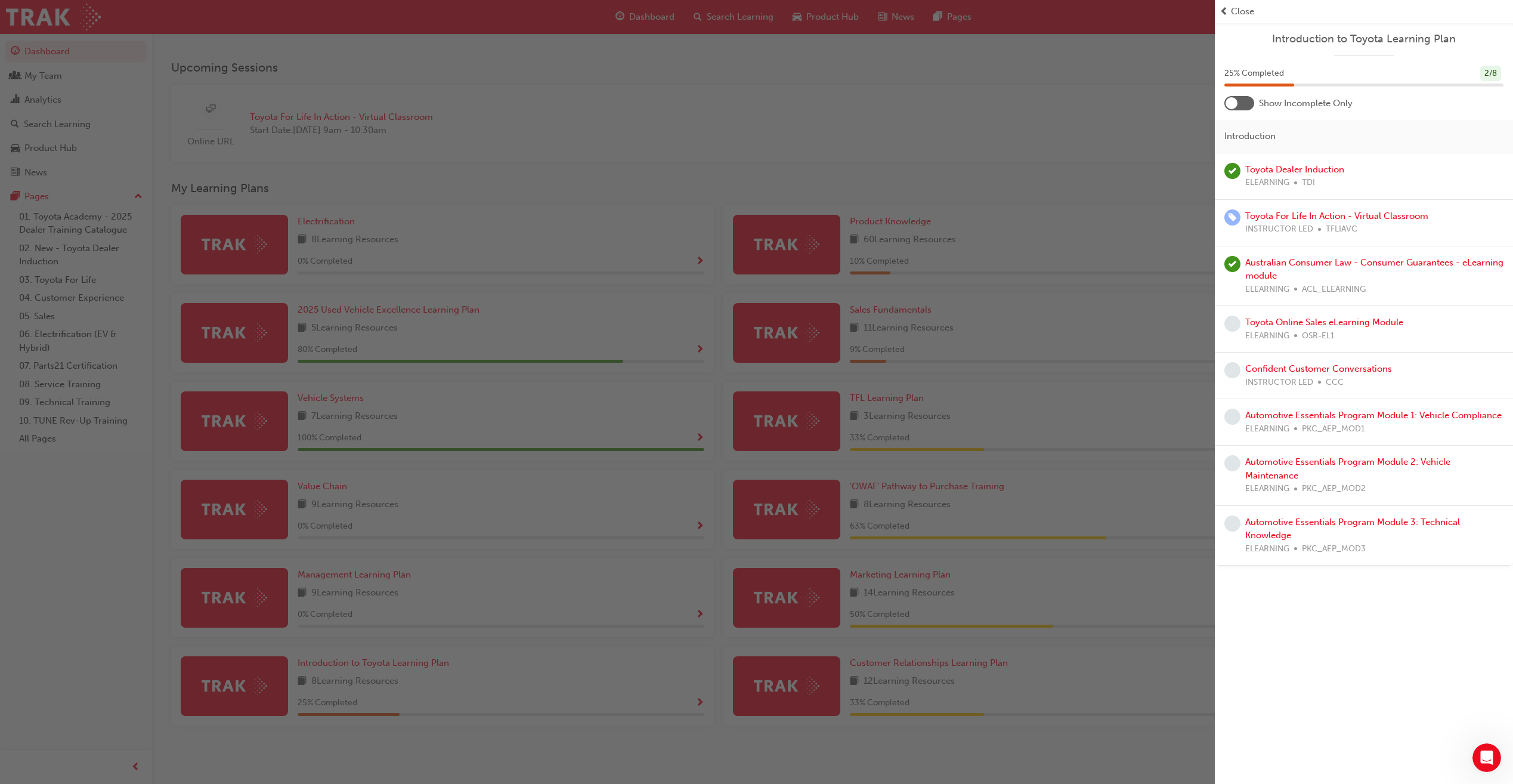
click at [1123, 159] on div "button" at bounding box center [607, 392] width 1215 height 784
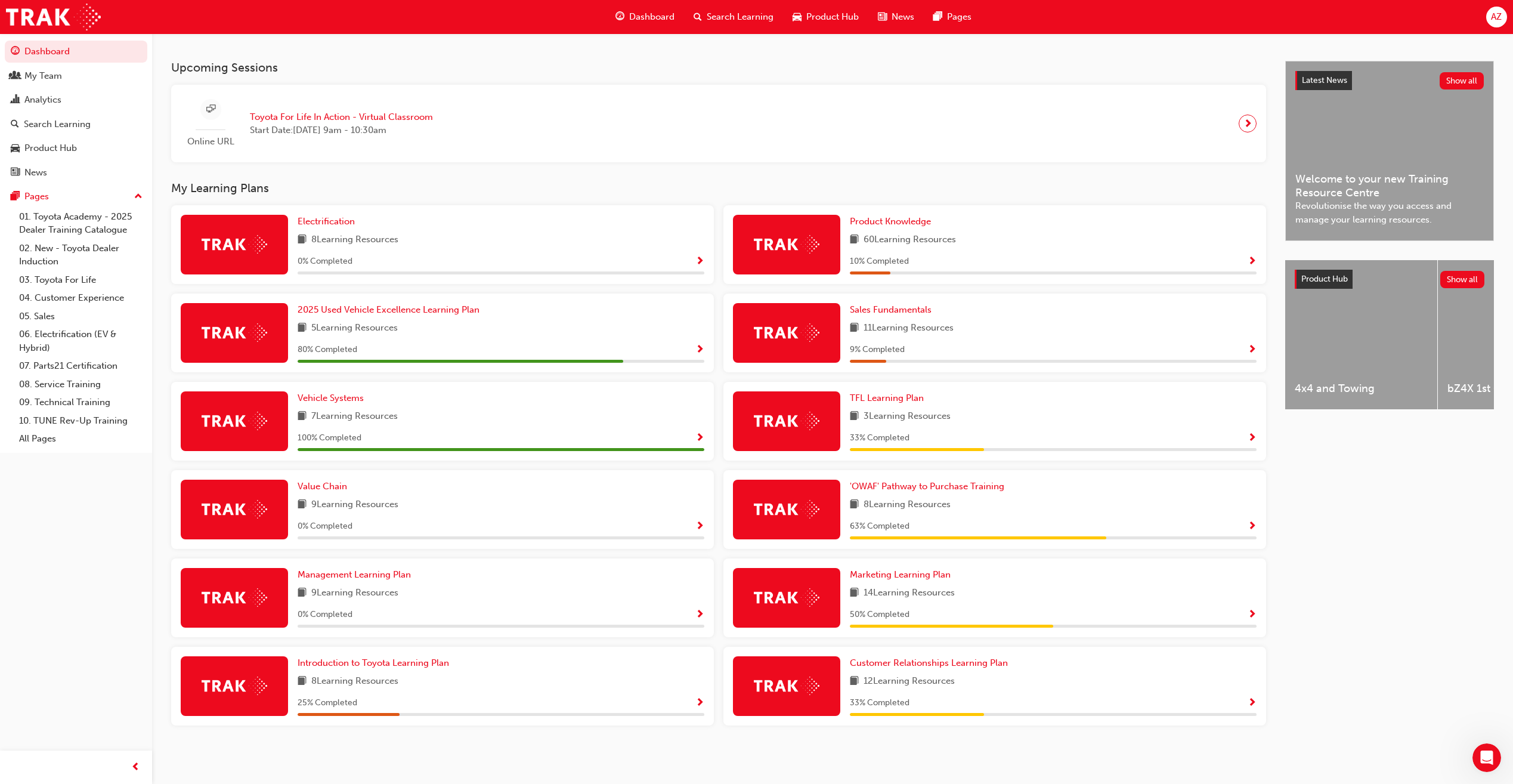
click at [700, 346] on span "Show Progress" at bounding box center [700, 350] width 9 height 11
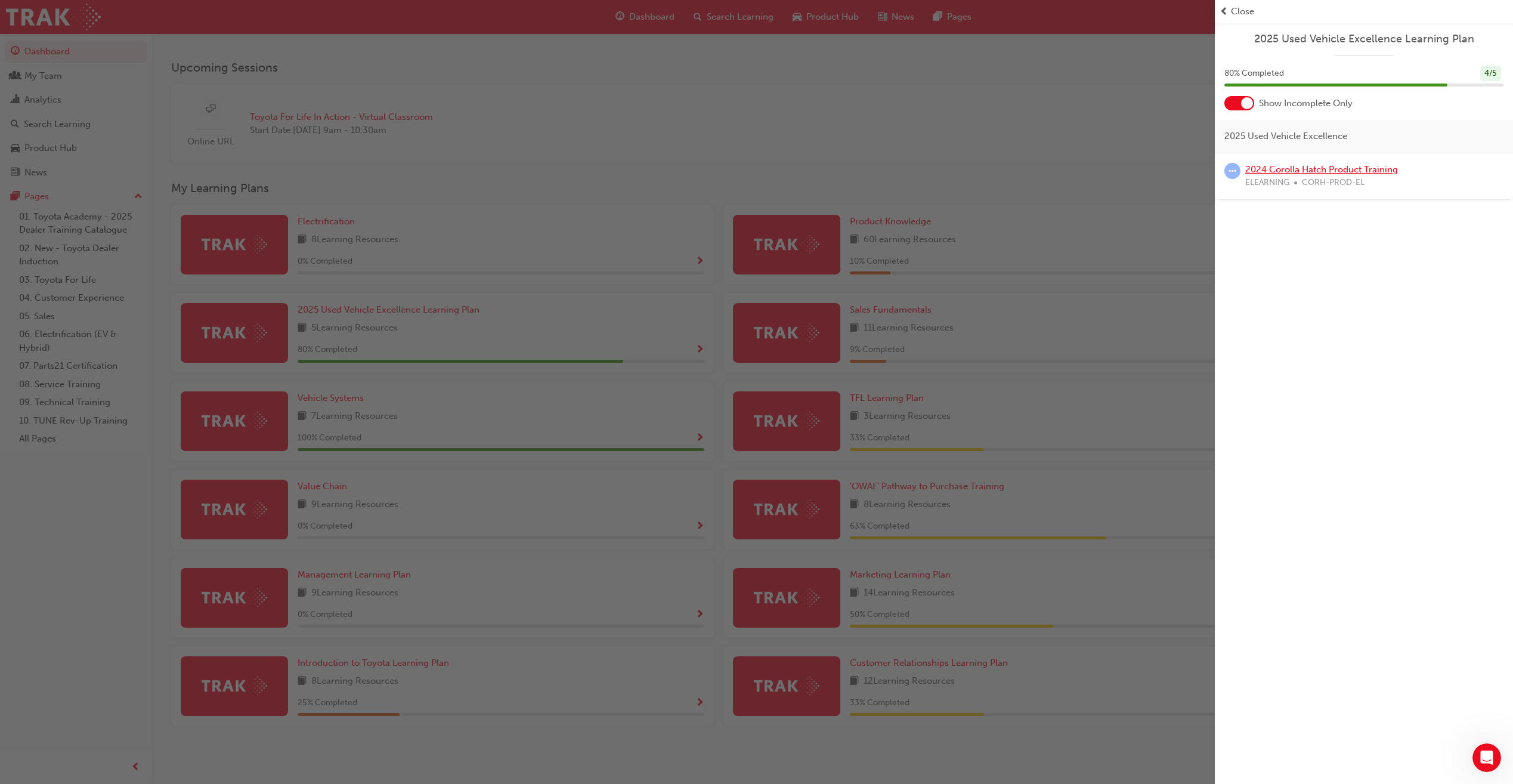
click at [1281, 170] on link "2024 Corolla Hatch Product Training" at bounding box center [1322, 169] width 153 height 11
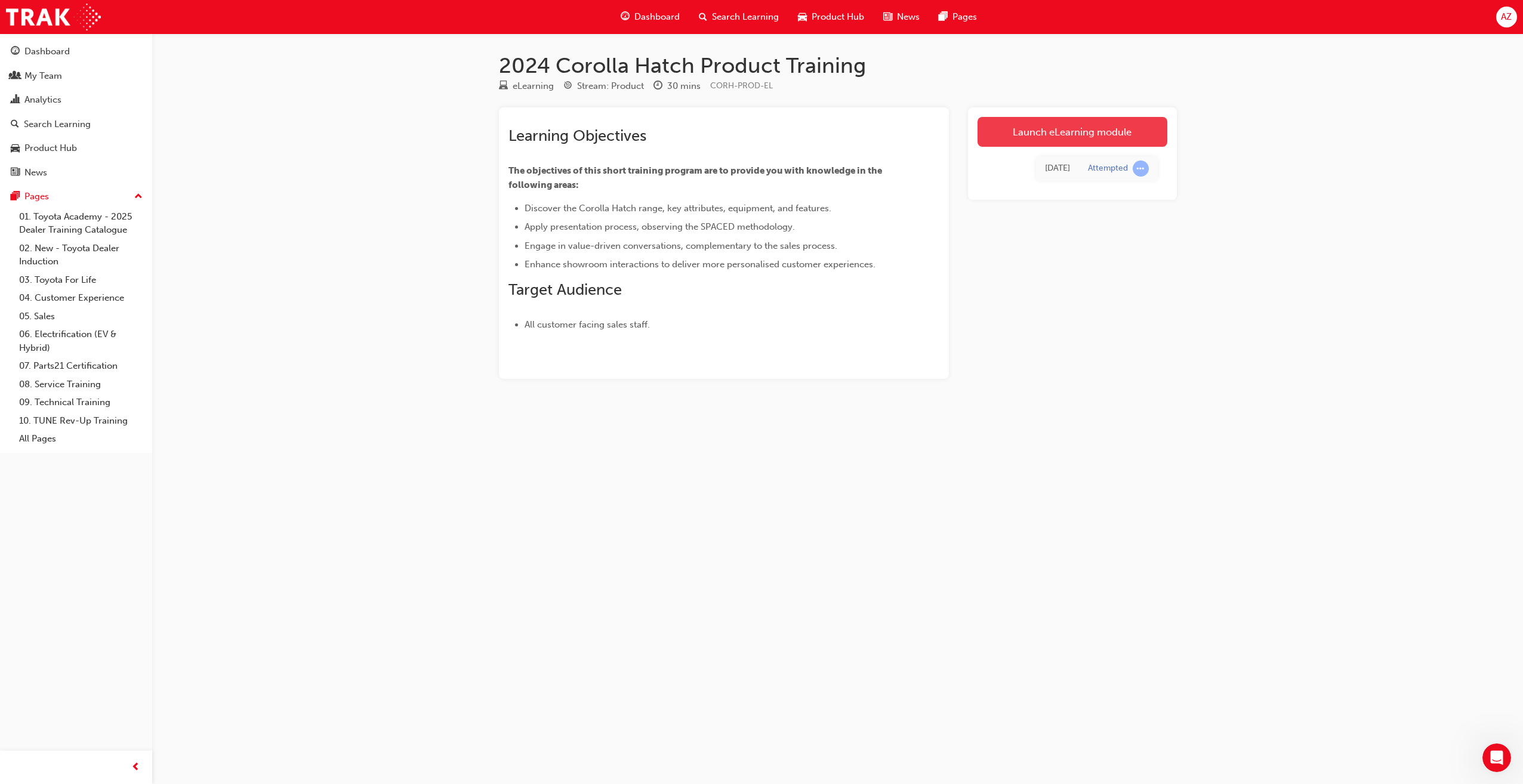
click at [1060, 120] on link "Launch eLearning module" at bounding box center [1072, 131] width 190 height 30
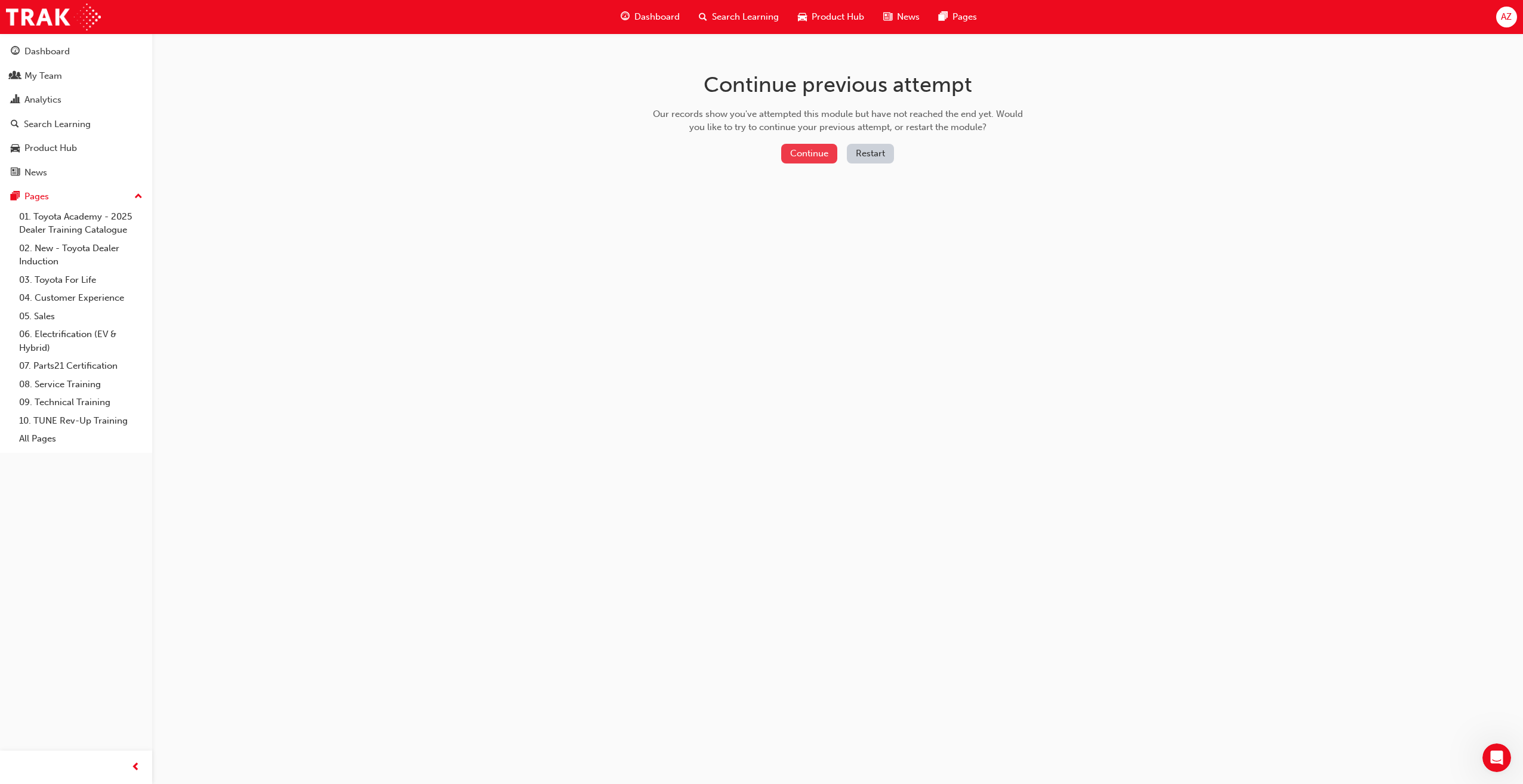
click at [829, 159] on button "Continue" at bounding box center [809, 153] width 56 height 20
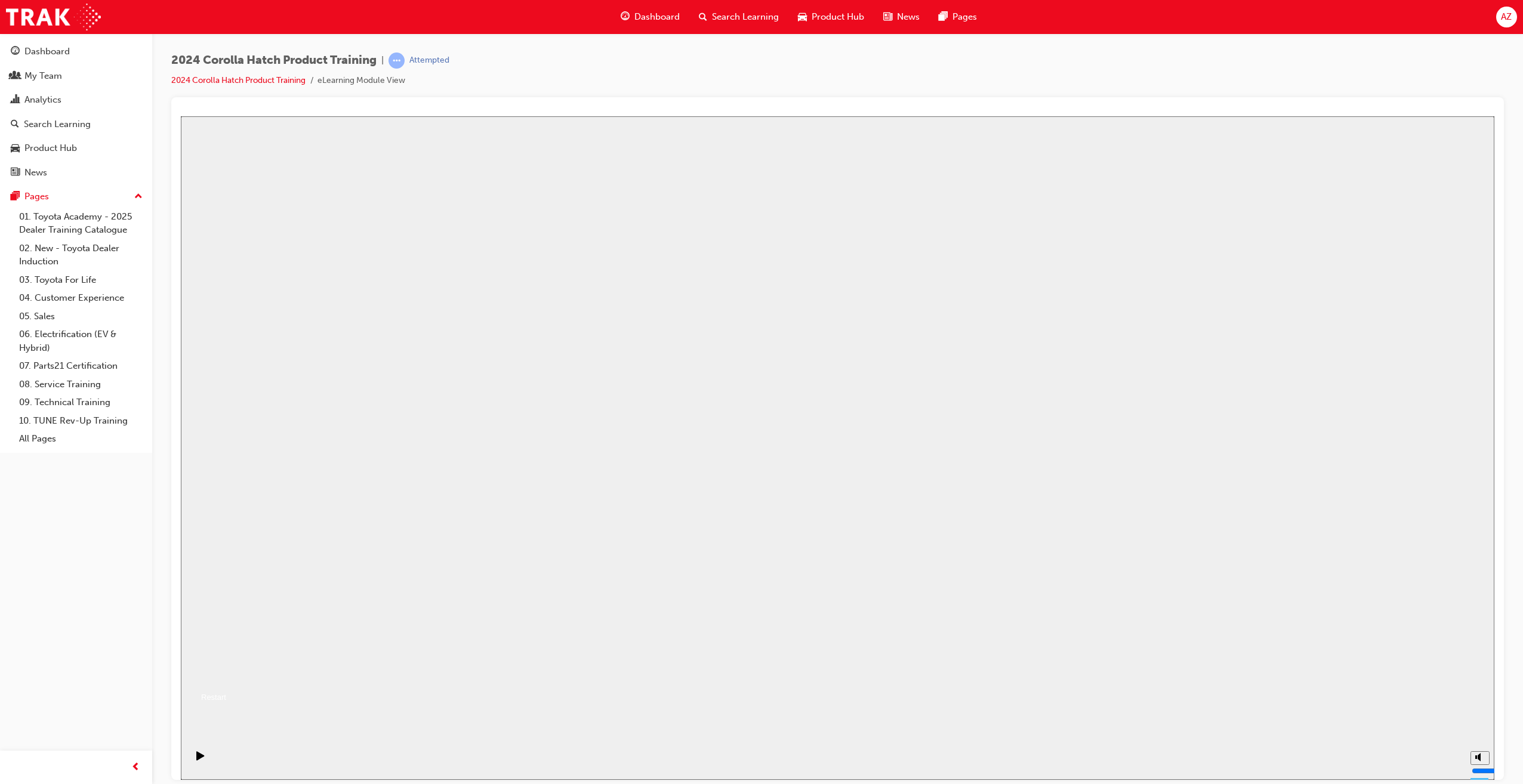
click at [831, 635] on div "Toyota Corolla Hatch Product Training - V3 Toyota Corolla Hatch Product Trainin…" at bounding box center [837, 670] width 1314 height 70
click at [226, 675] on button "Resume" at bounding box center [203, 683] width 46 height 14
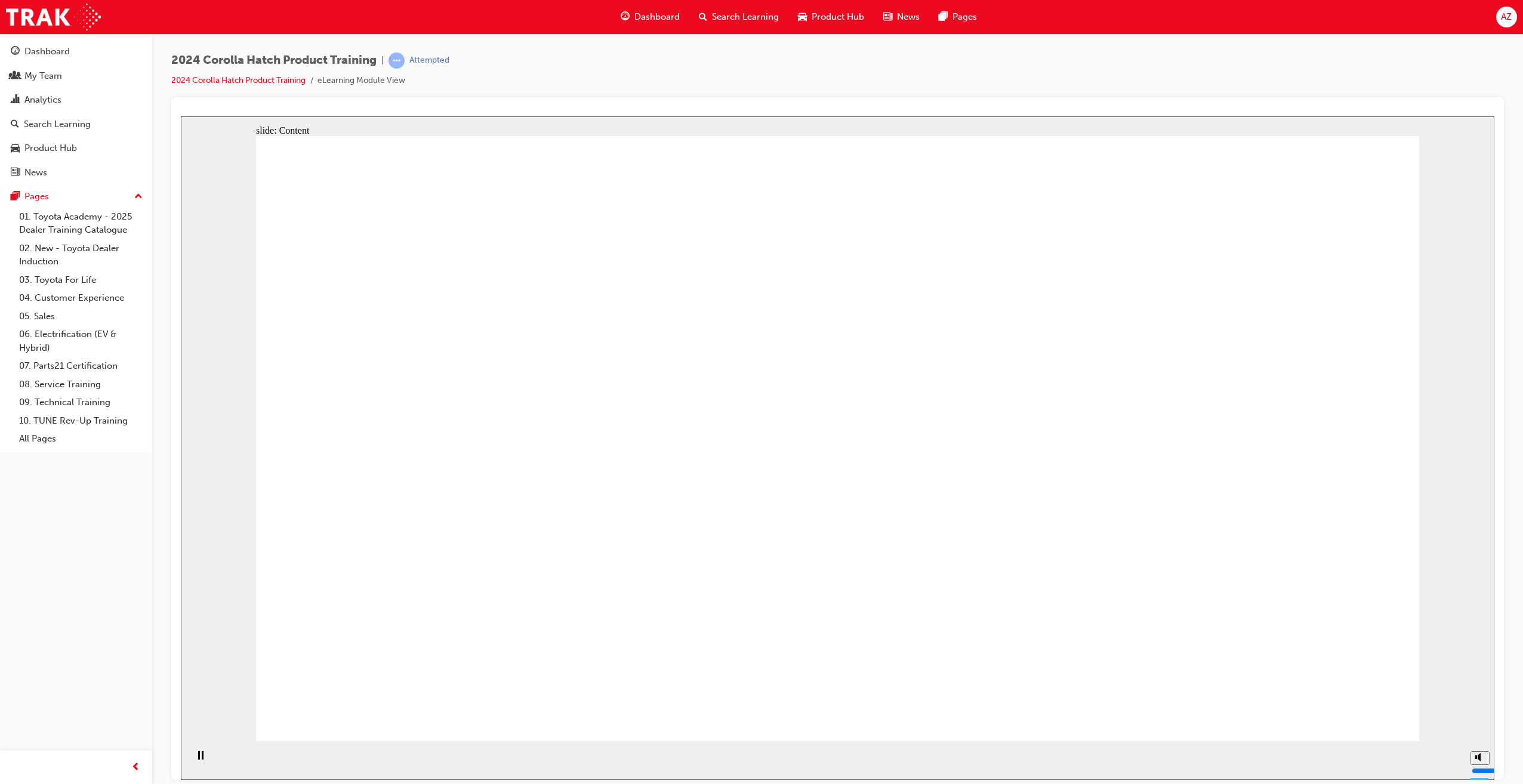
drag, startPoint x: 697, startPoint y: 653, endPoint x: 684, endPoint y: 659, distance: 14.3
drag, startPoint x: 635, startPoint y: 667, endPoint x: 610, endPoint y: 667, distance: 25.0
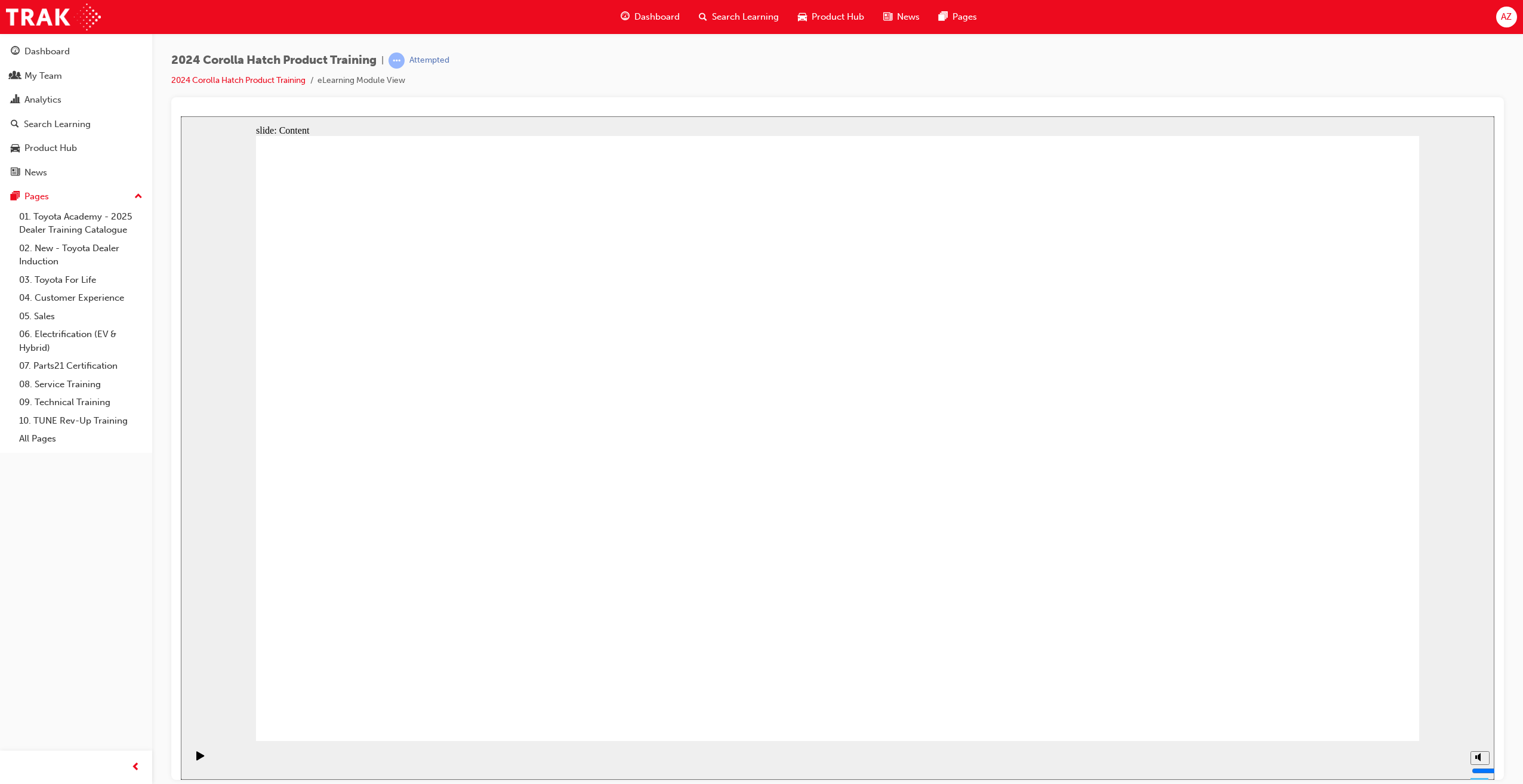
drag, startPoint x: 563, startPoint y: 410, endPoint x: 855, endPoint y: 491, distance: 303.0
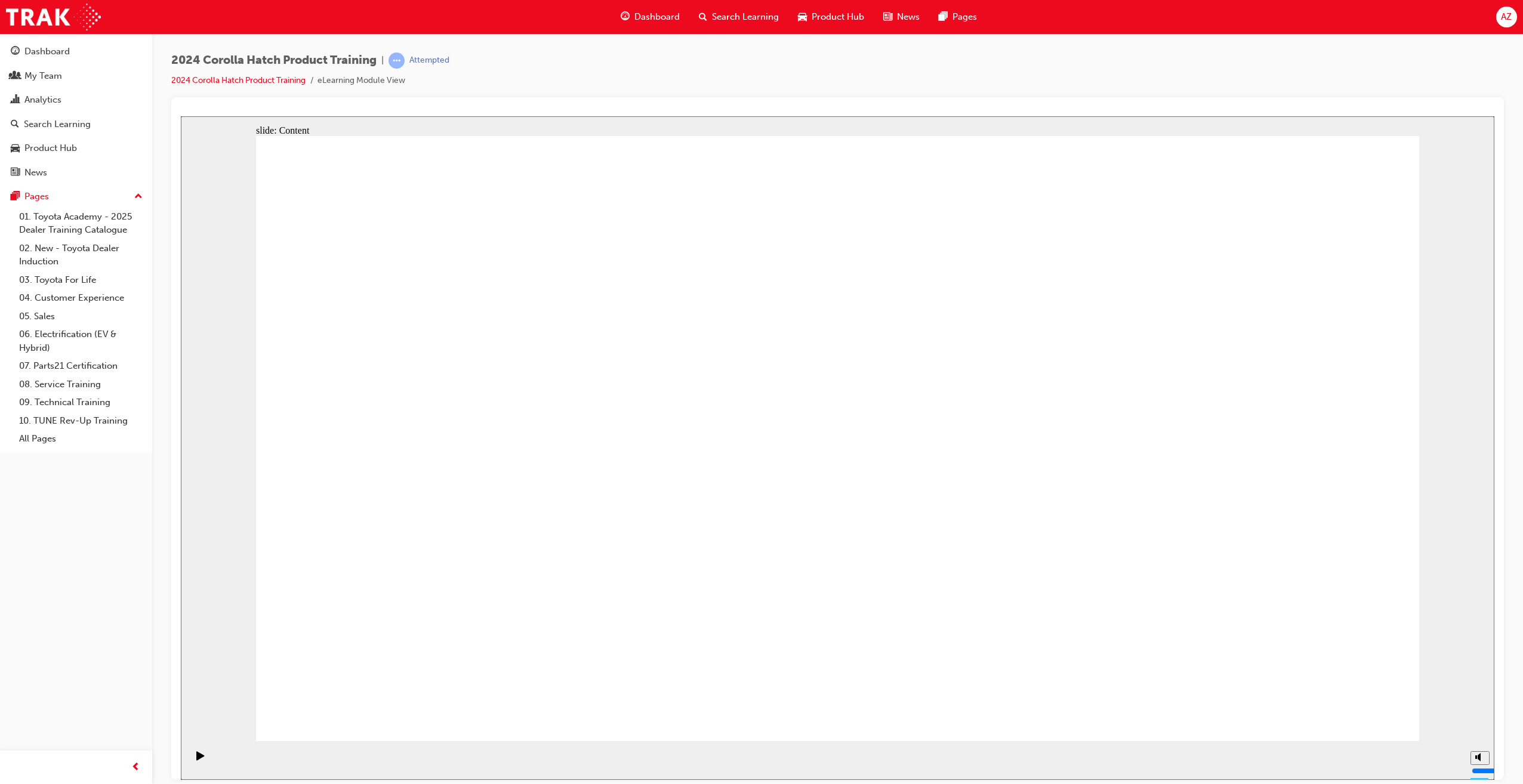
drag, startPoint x: 431, startPoint y: 636, endPoint x: 418, endPoint y: 660, distance: 27.3
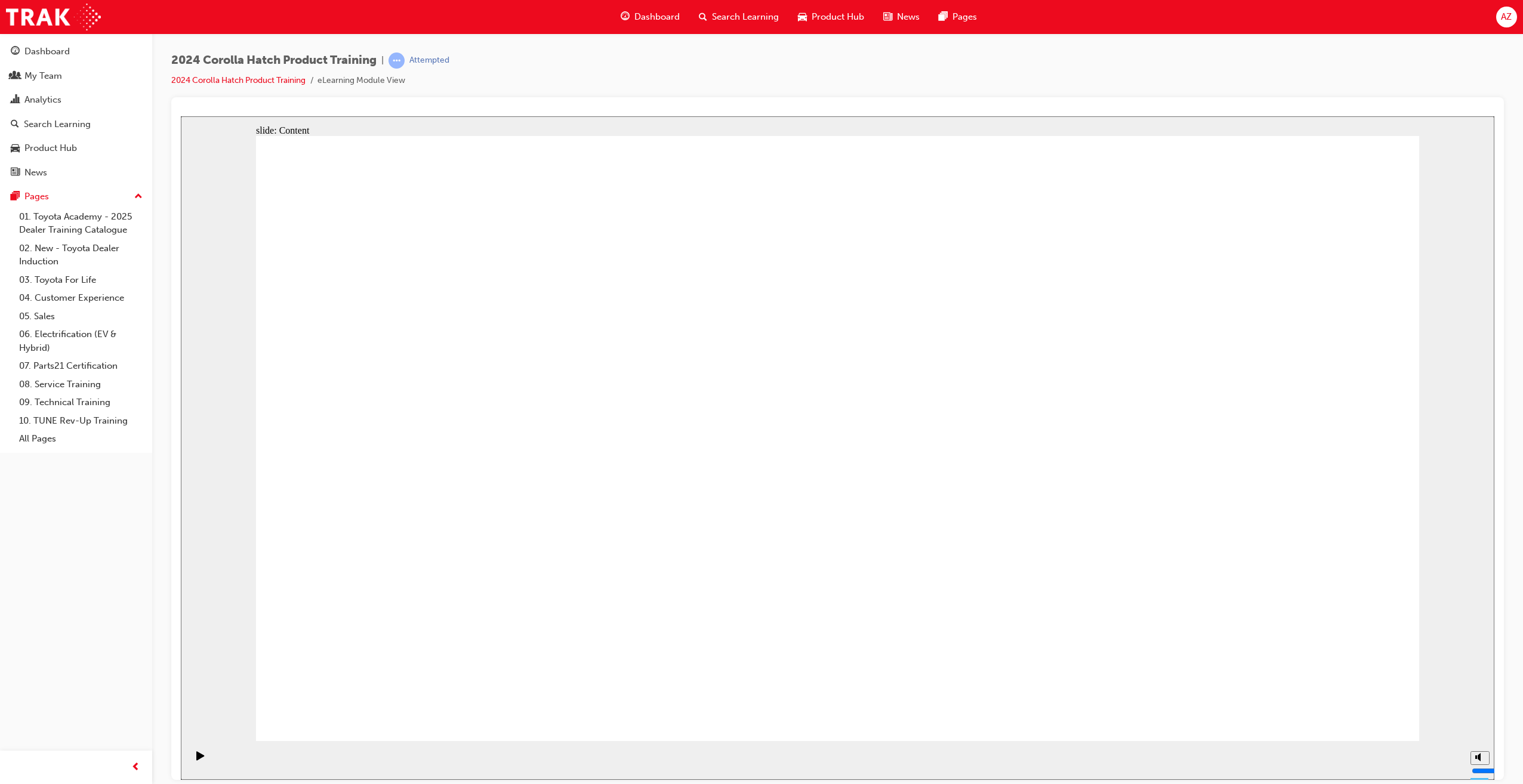
drag, startPoint x: 1032, startPoint y: 604, endPoint x: 1032, endPoint y: 538, distance: 66.0
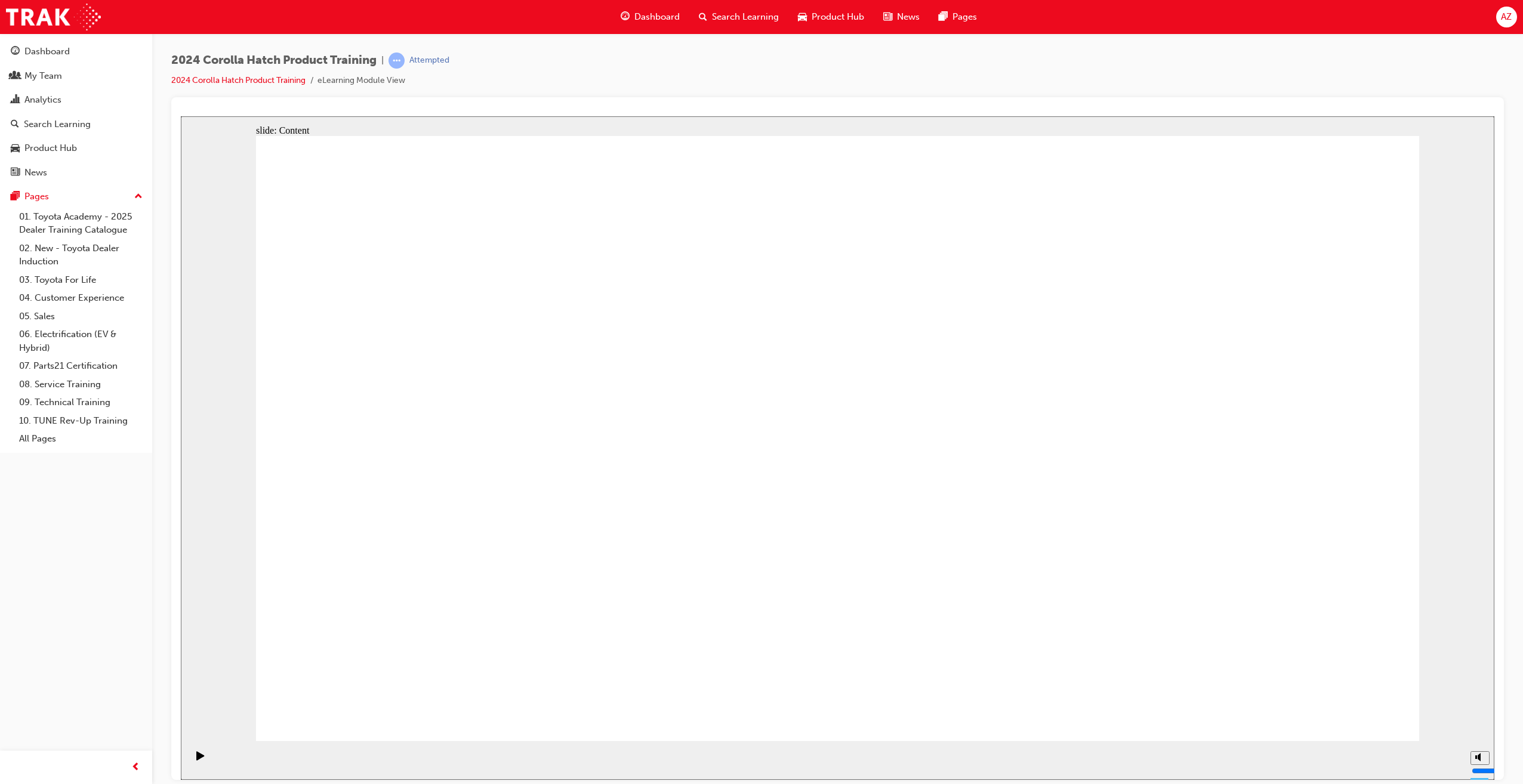
drag, startPoint x: 574, startPoint y: 412, endPoint x: 816, endPoint y: 433, distance: 242.9
drag, startPoint x: 618, startPoint y: 555, endPoint x: 826, endPoint y: 508, distance: 213.2
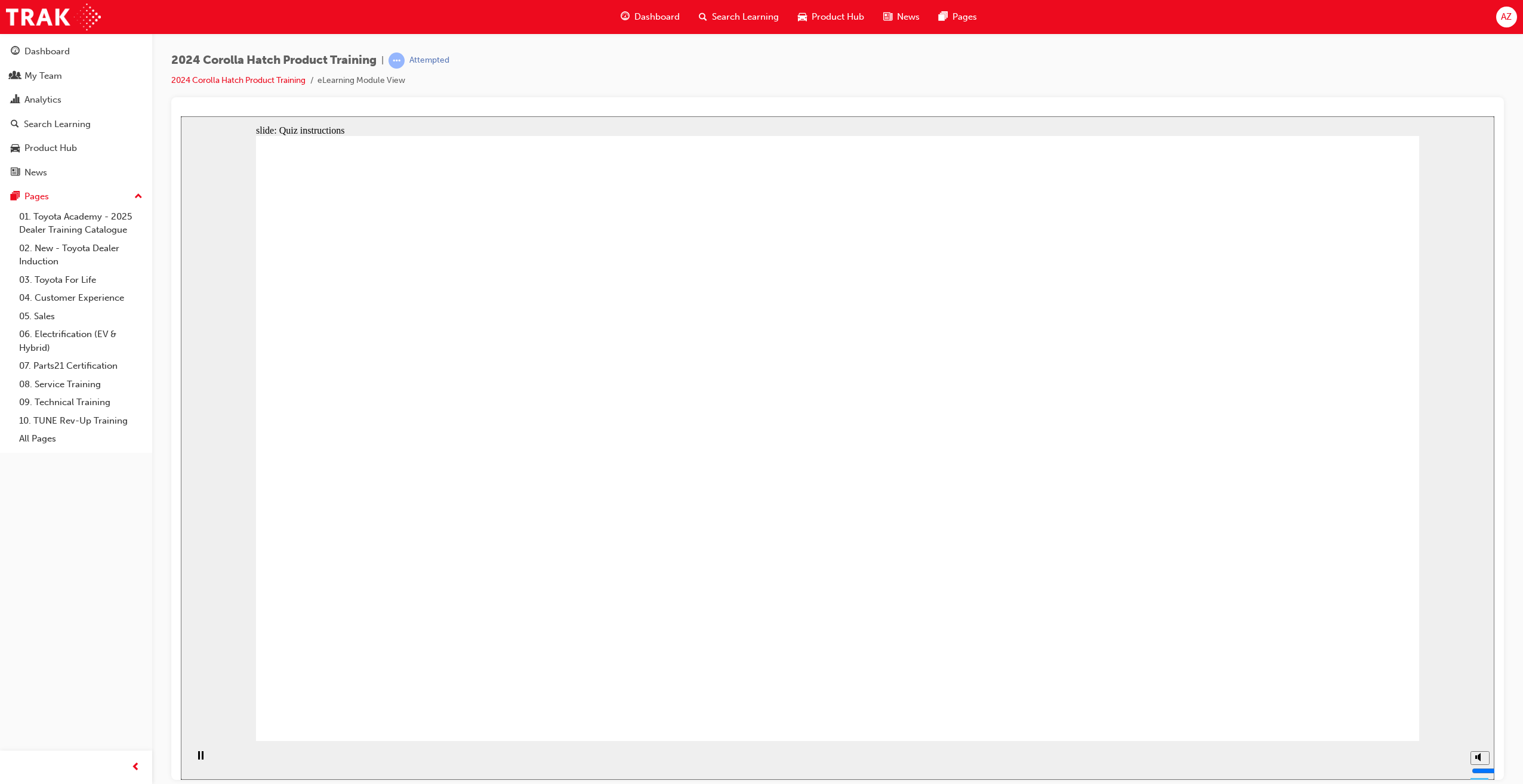
radio input "true"
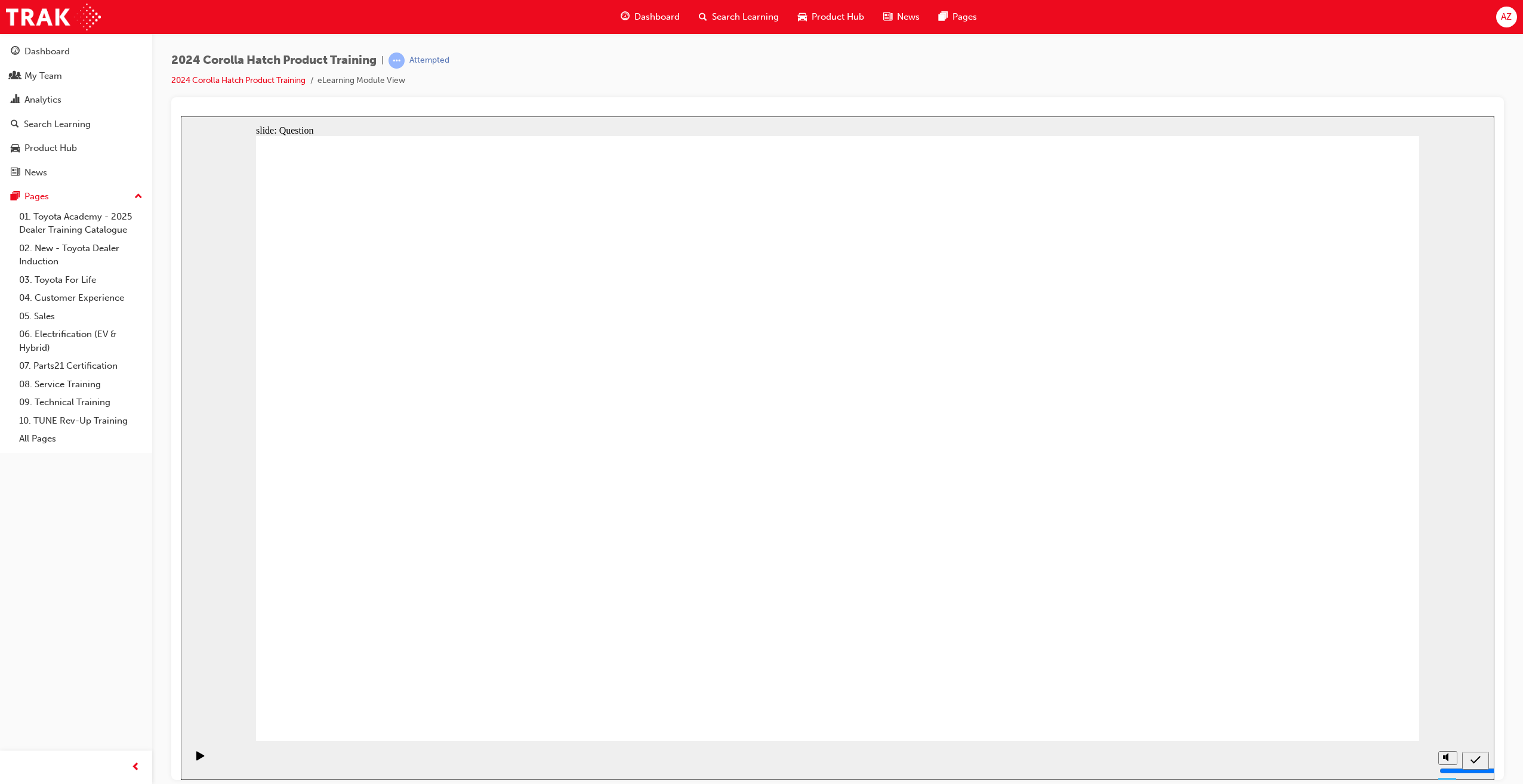
radio input "true"
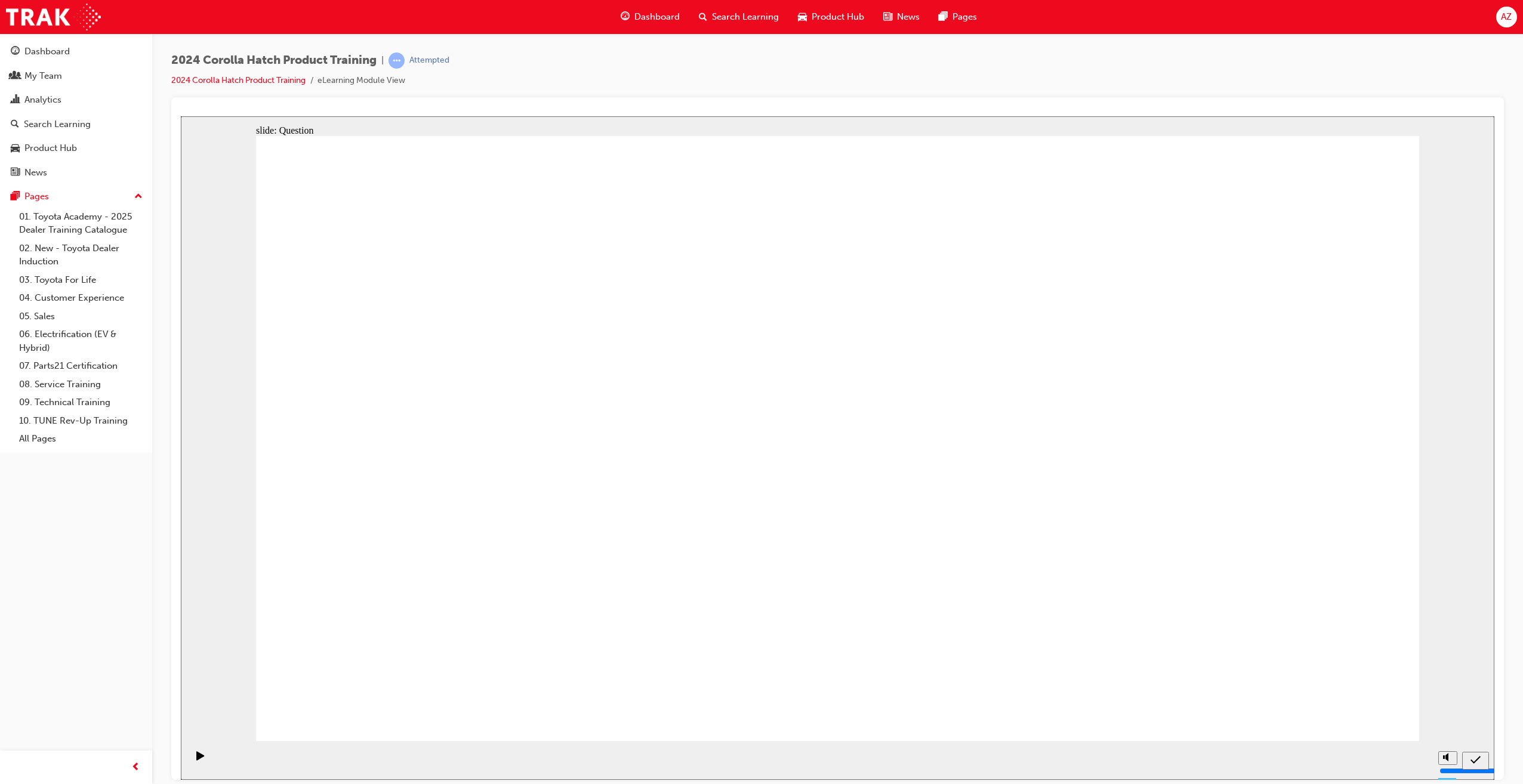
radio input "true"
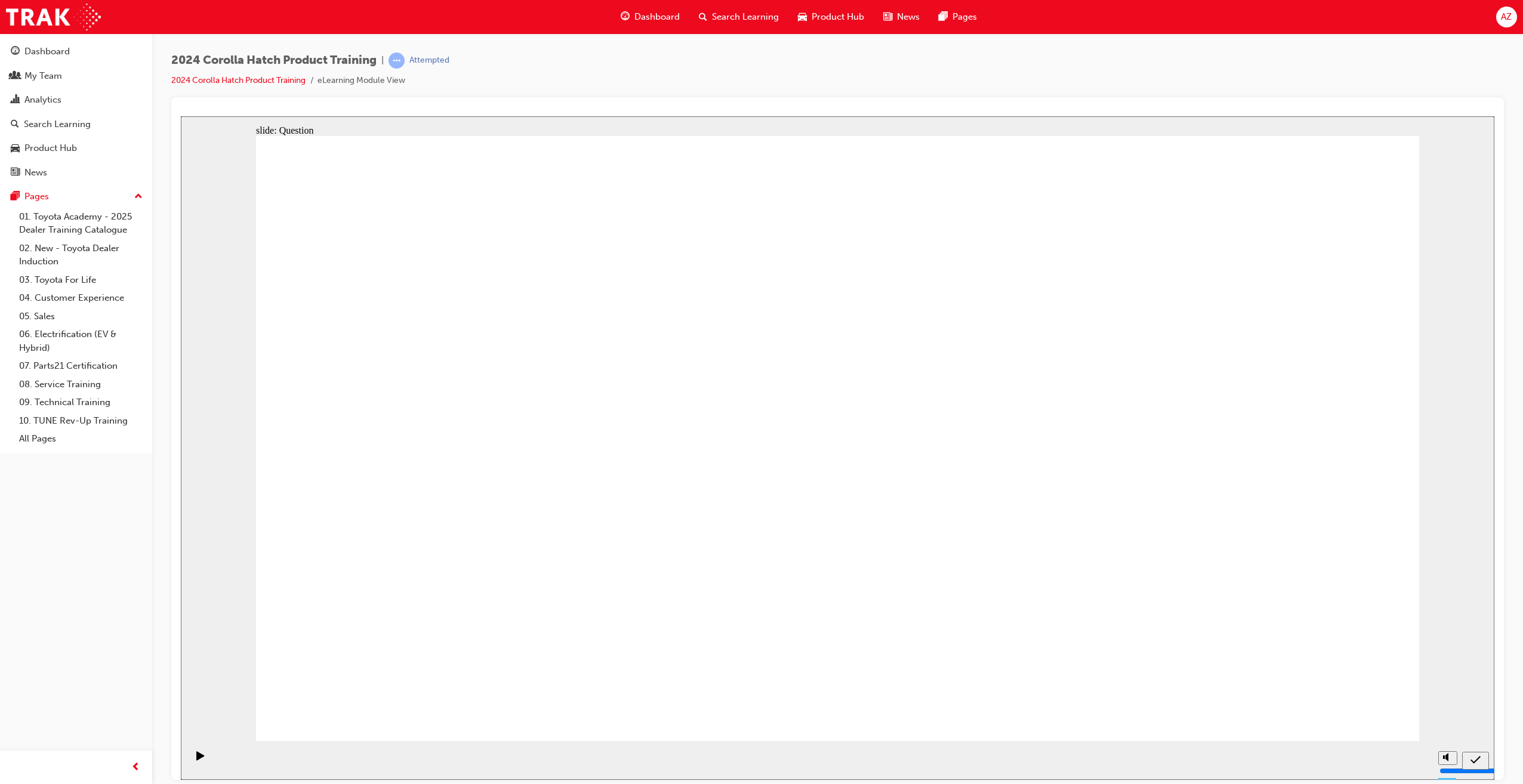
radio input "true"
drag, startPoint x: 431, startPoint y: 445, endPoint x: 431, endPoint y: 435, distance: 10.0
drag, startPoint x: 599, startPoint y: 454, endPoint x: 420, endPoint y: 602, distance: 232.3
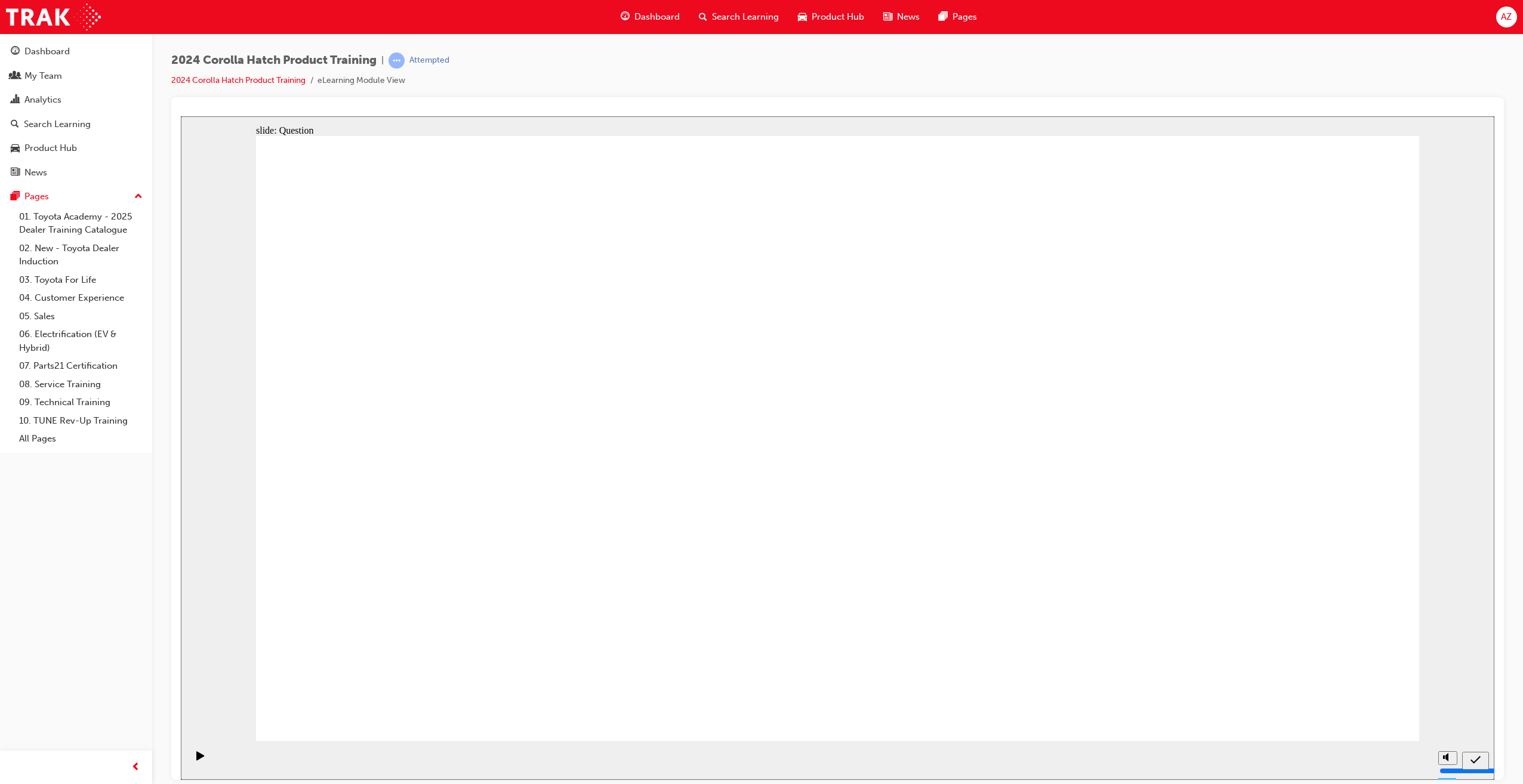
drag, startPoint x: 451, startPoint y: 451, endPoint x: 647, endPoint y: 638, distance: 270.9
drag, startPoint x: 842, startPoint y: 425, endPoint x: 1045, endPoint y: 597, distance: 266.1
drag, startPoint x: 986, startPoint y: 447, endPoint x: 824, endPoint y: 601, distance: 223.5
drag, startPoint x: 1184, startPoint y: 417, endPoint x: 1213, endPoint y: 640, distance: 224.9
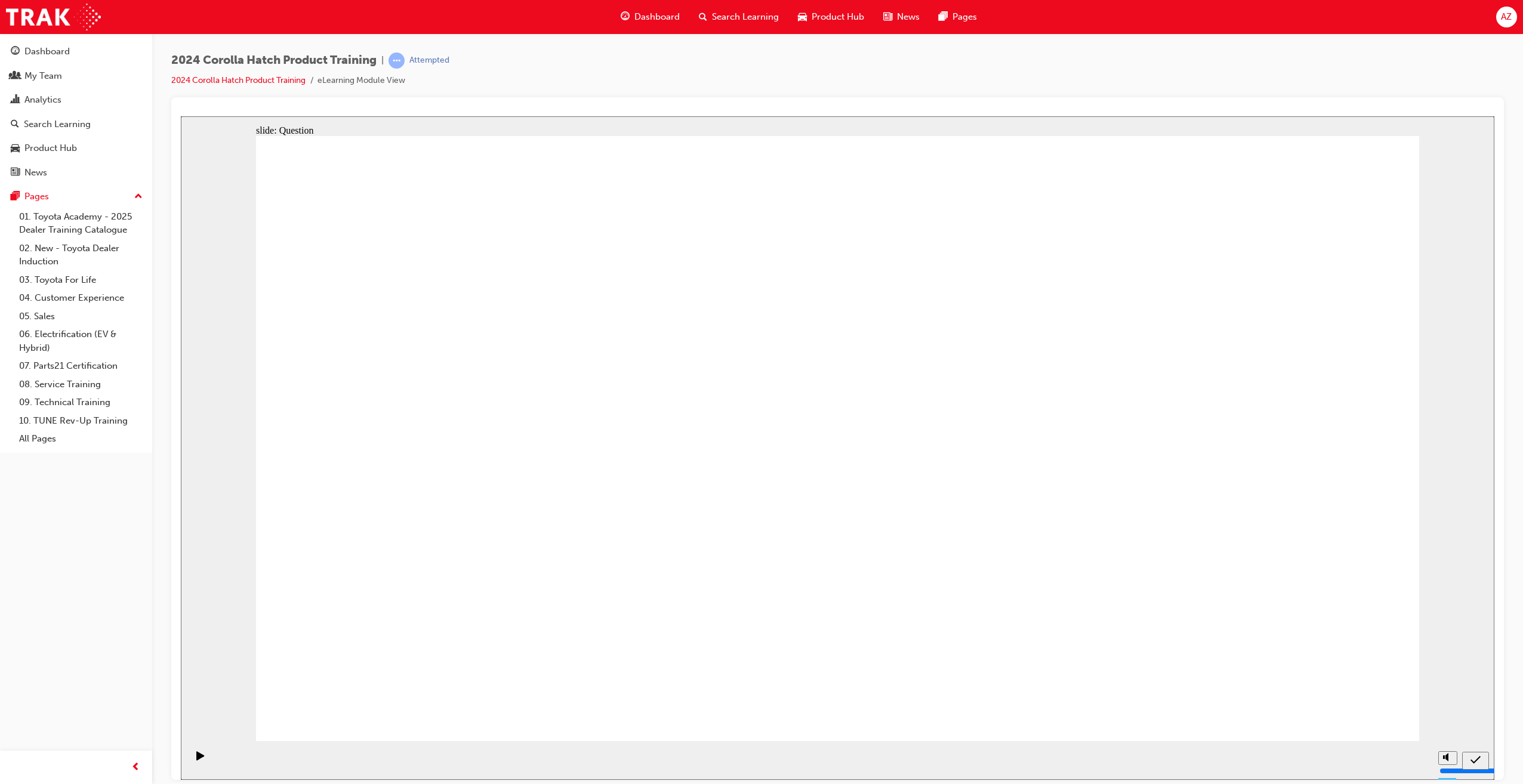
radio input "true"
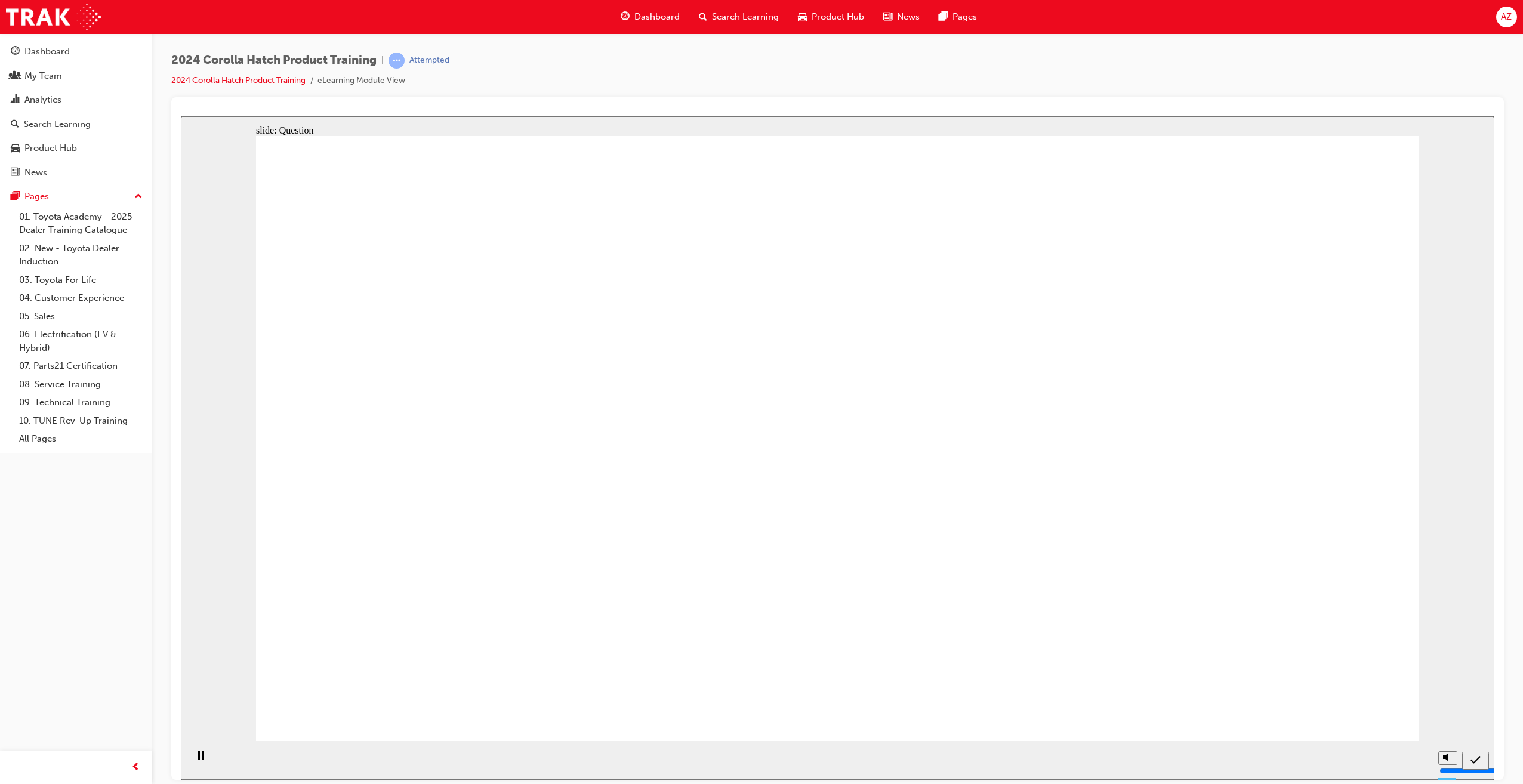
radio input "true"
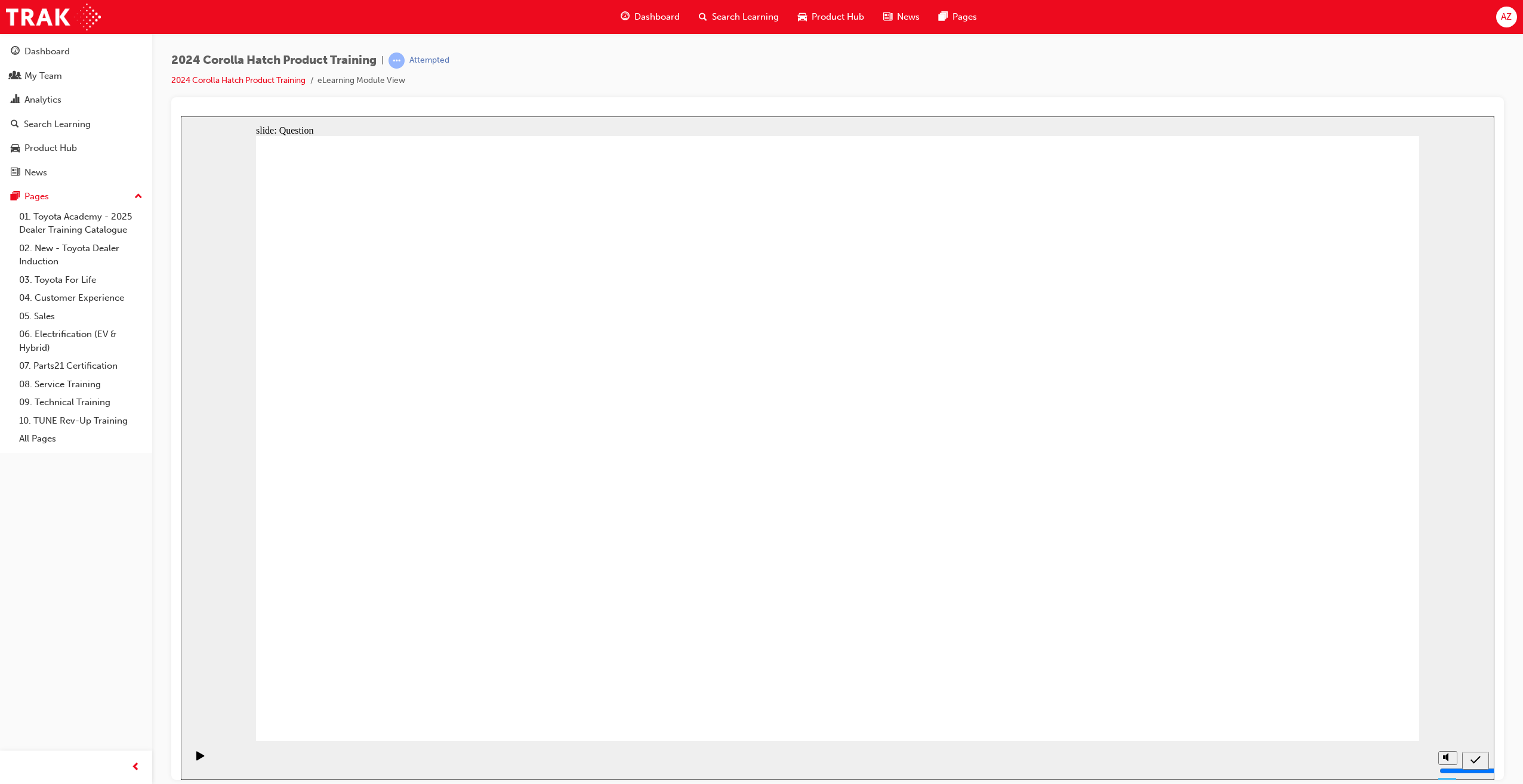
radio input "true"
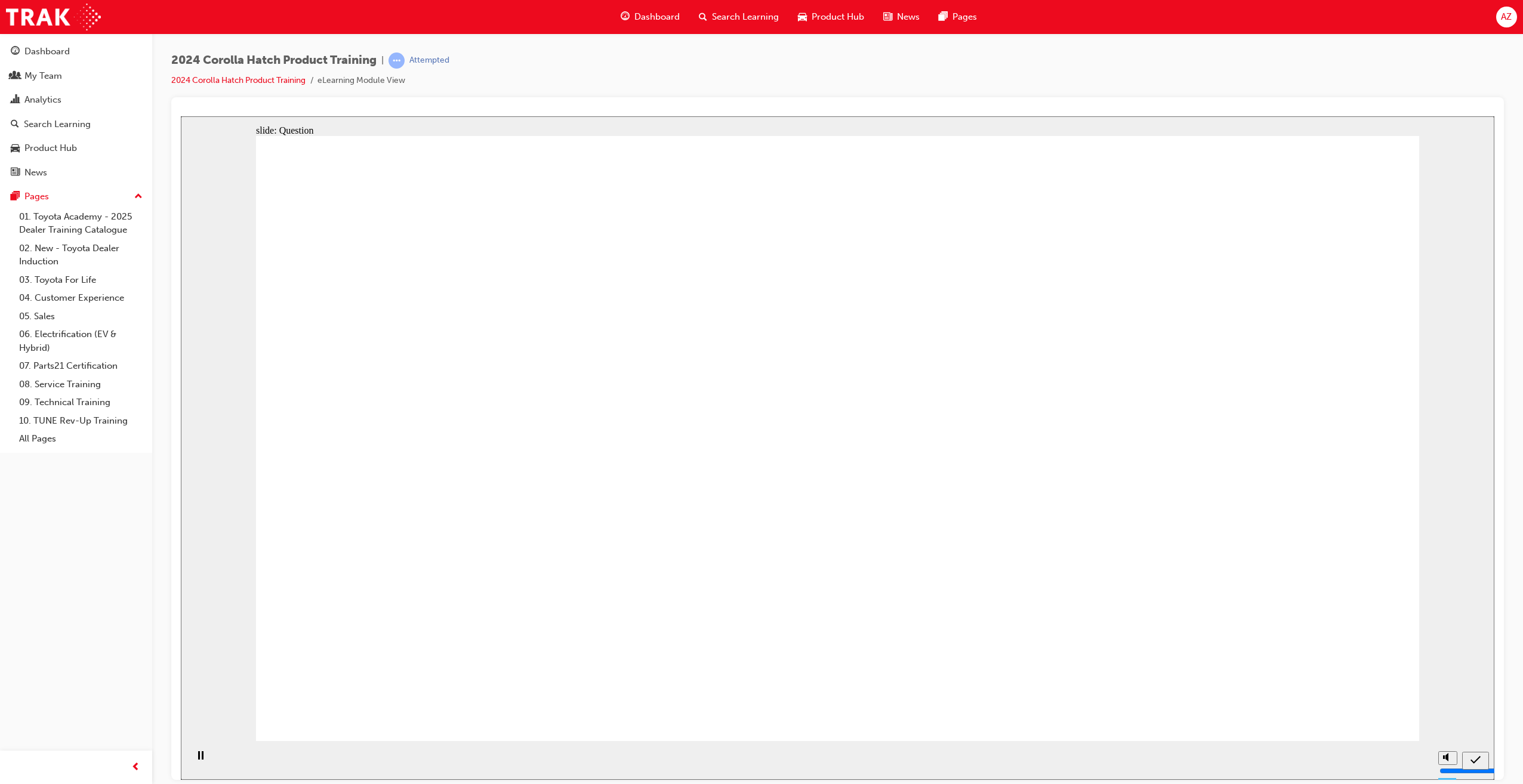
radio input "true"
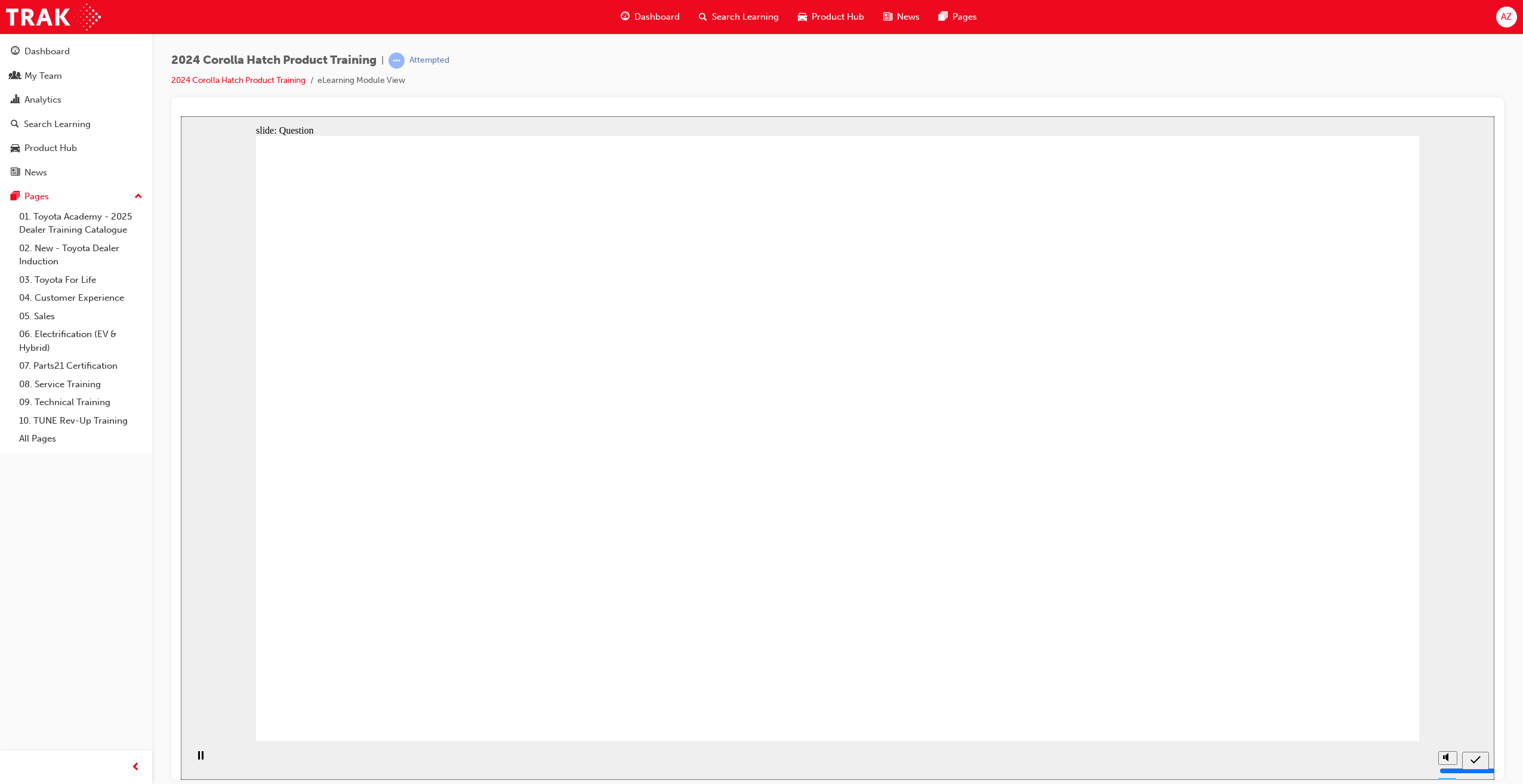
drag, startPoint x: 639, startPoint y: 430, endPoint x: 432, endPoint y: 604, distance: 270.4
drag, startPoint x: 436, startPoint y: 451, endPoint x: 620, endPoint y: 630, distance: 256.7
drag, startPoint x: 798, startPoint y: 461, endPoint x: 992, endPoint y: 622, distance: 252.1
drag, startPoint x: 1008, startPoint y: 478, endPoint x: 861, endPoint y: 606, distance: 194.9
drag, startPoint x: 1229, startPoint y: 402, endPoint x: 1257, endPoint y: 559, distance: 159.5
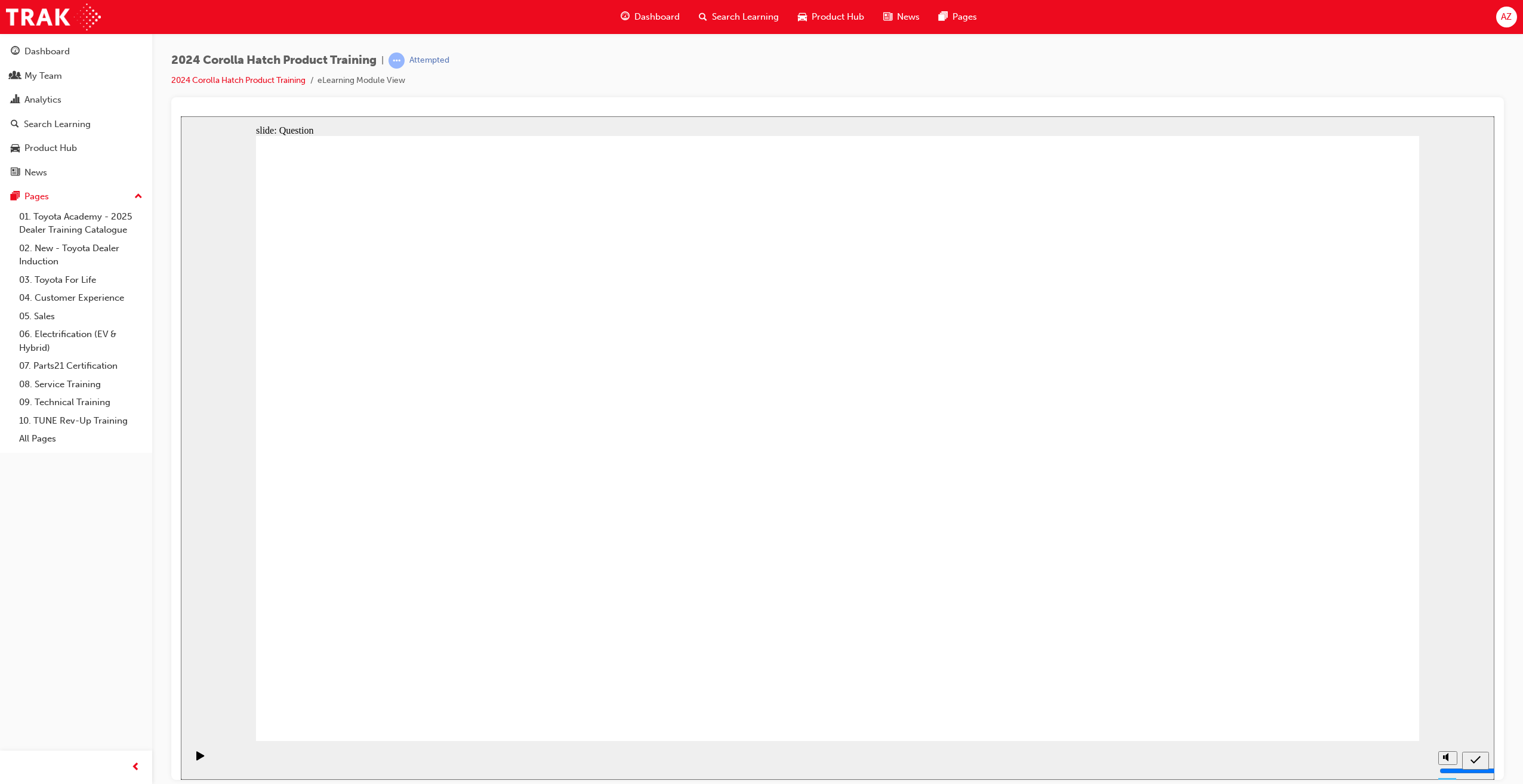
drag, startPoint x: 1337, startPoint y: 675, endPoint x: 1337, endPoint y: 684, distance: 9.0
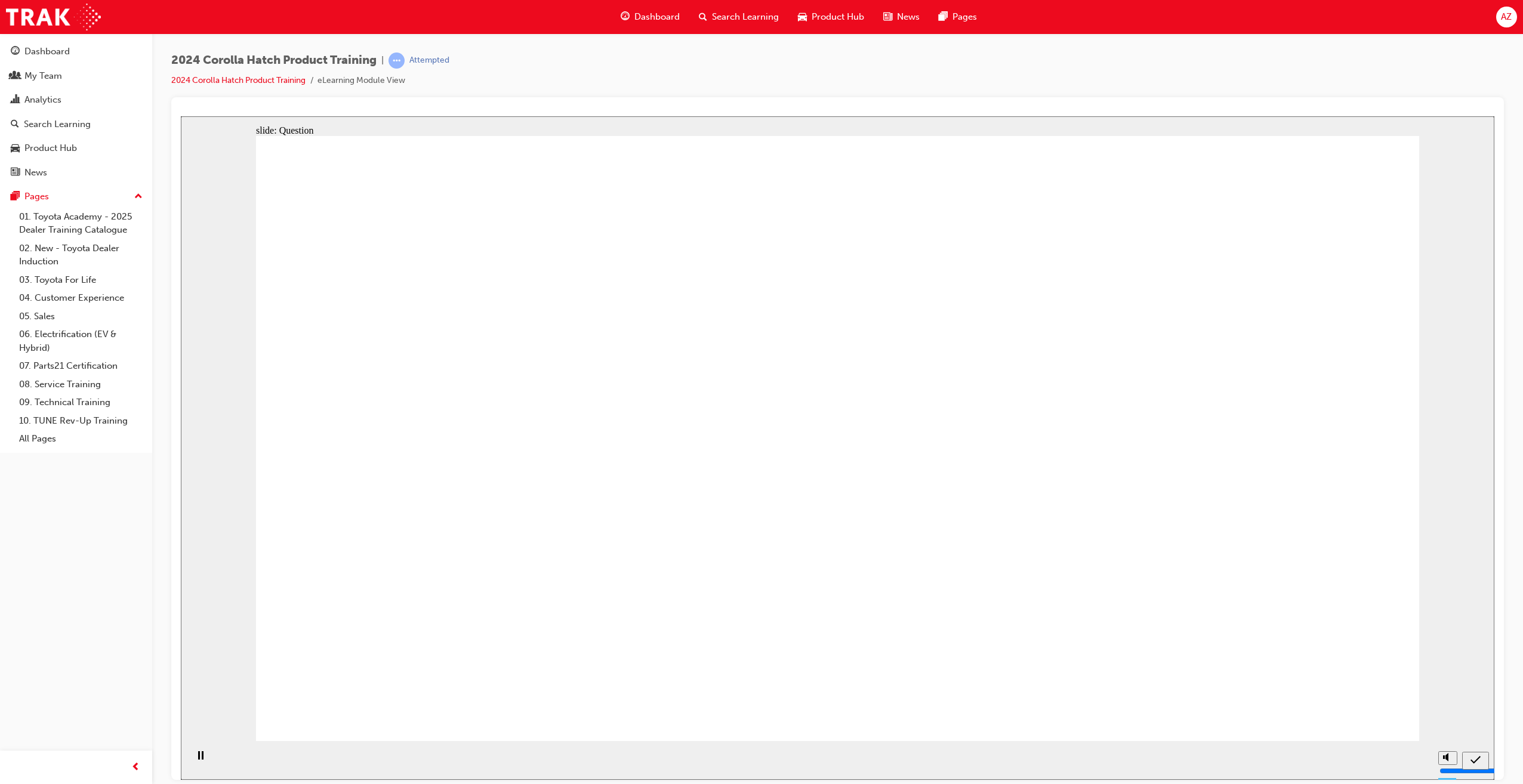
radio input "true"
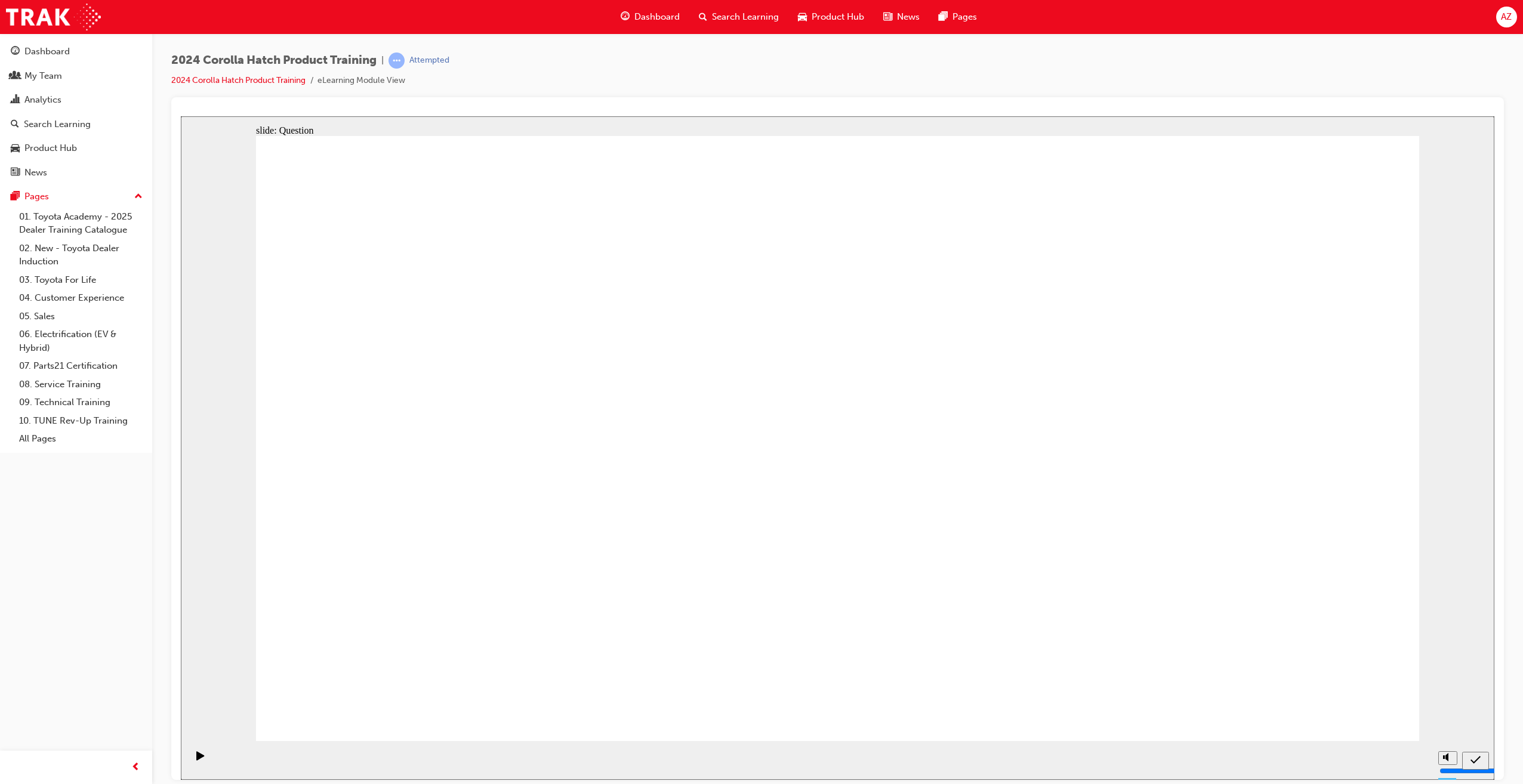
radio input "false"
radio input "true"
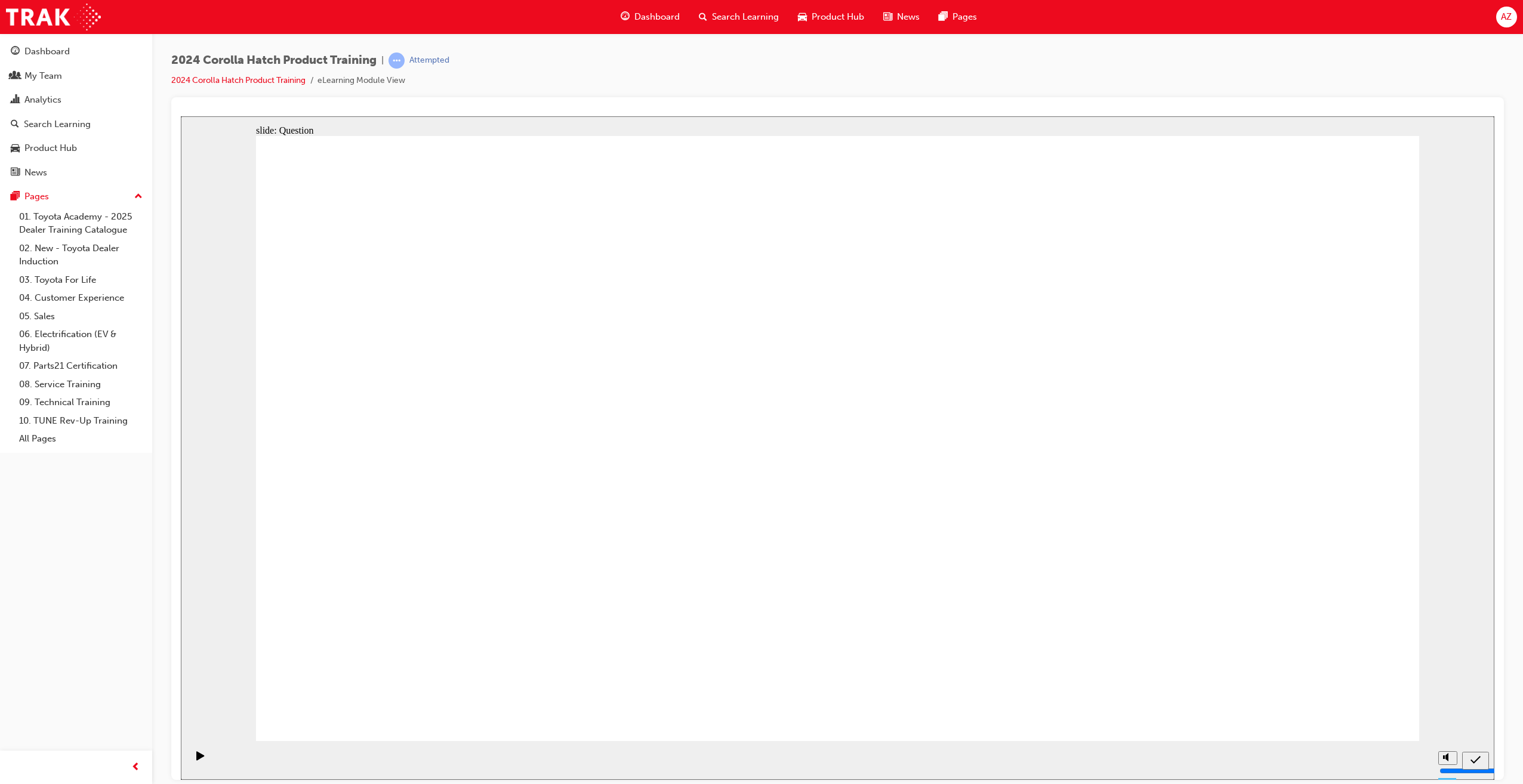
radio input "true"
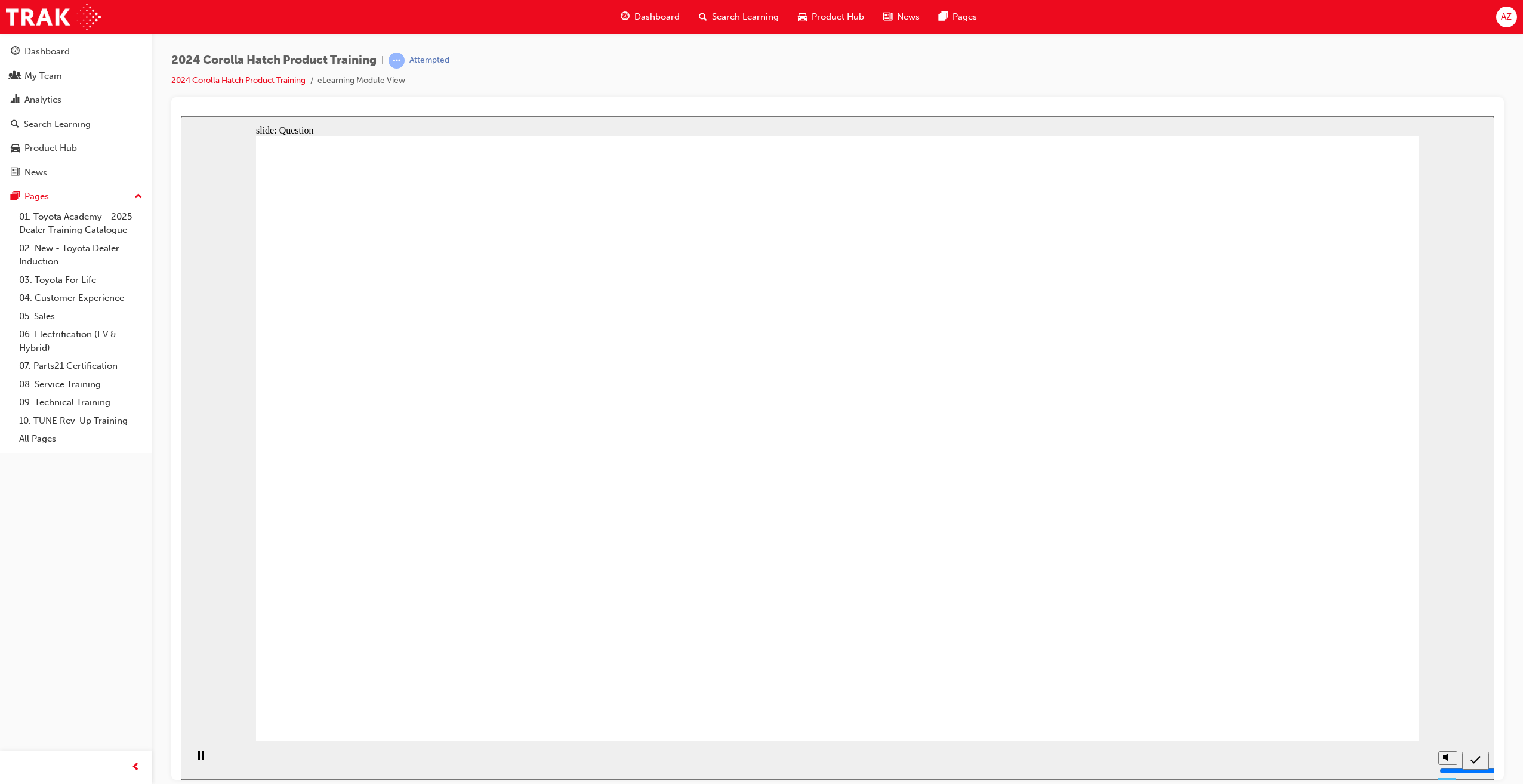
radio input "true"
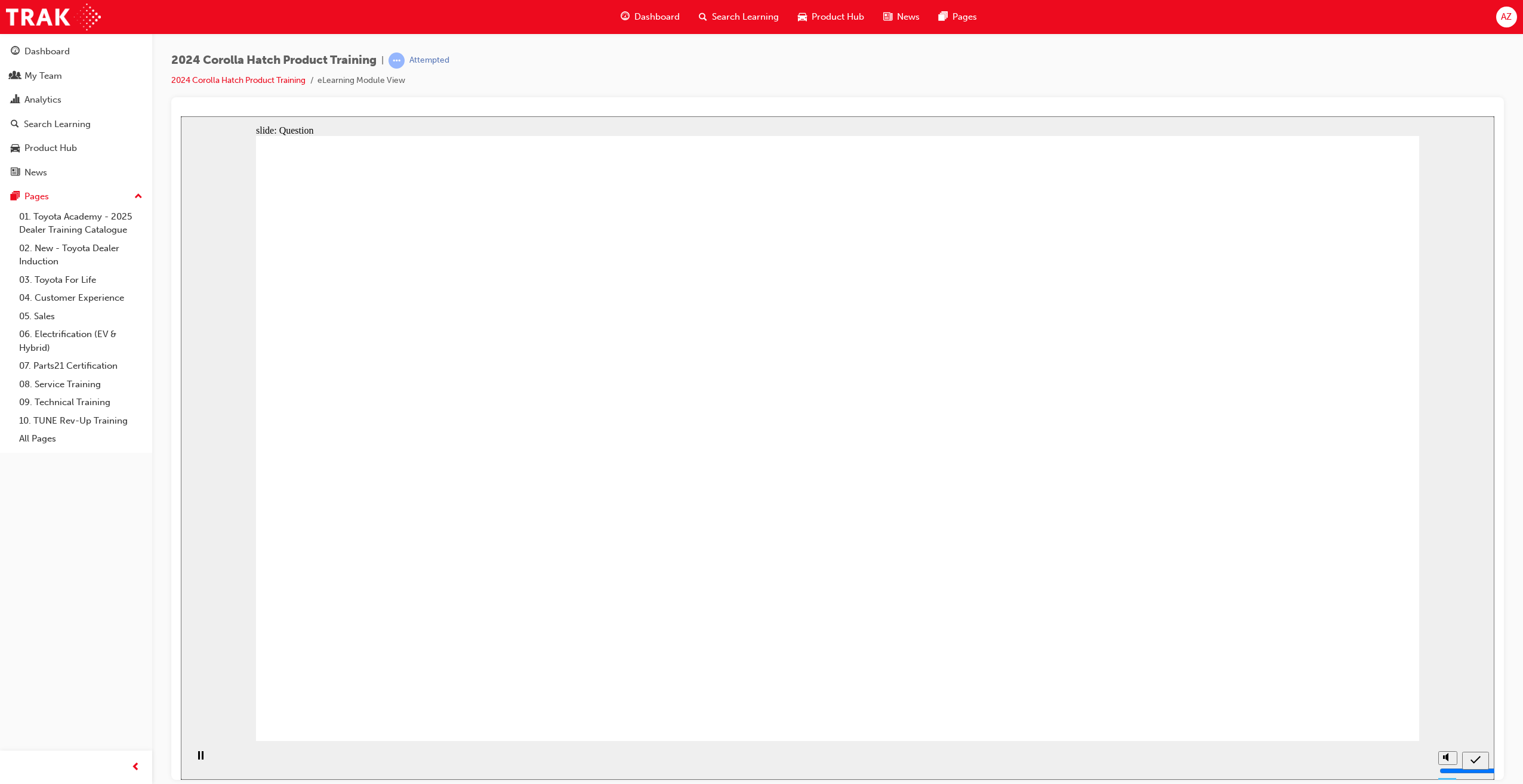
drag, startPoint x: 592, startPoint y: 405, endPoint x: 417, endPoint y: 561, distance: 234.4
drag, startPoint x: 451, startPoint y: 436, endPoint x: 664, endPoint y: 630, distance: 288.1
drag, startPoint x: 822, startPoint y: 418, endPoint x: 982, endPoint y: 574, distance: 223.5
drag, startPoint x: 869, startPoint y: 535, endPoint x: 842, endPoint y: 576, distance: 49.1
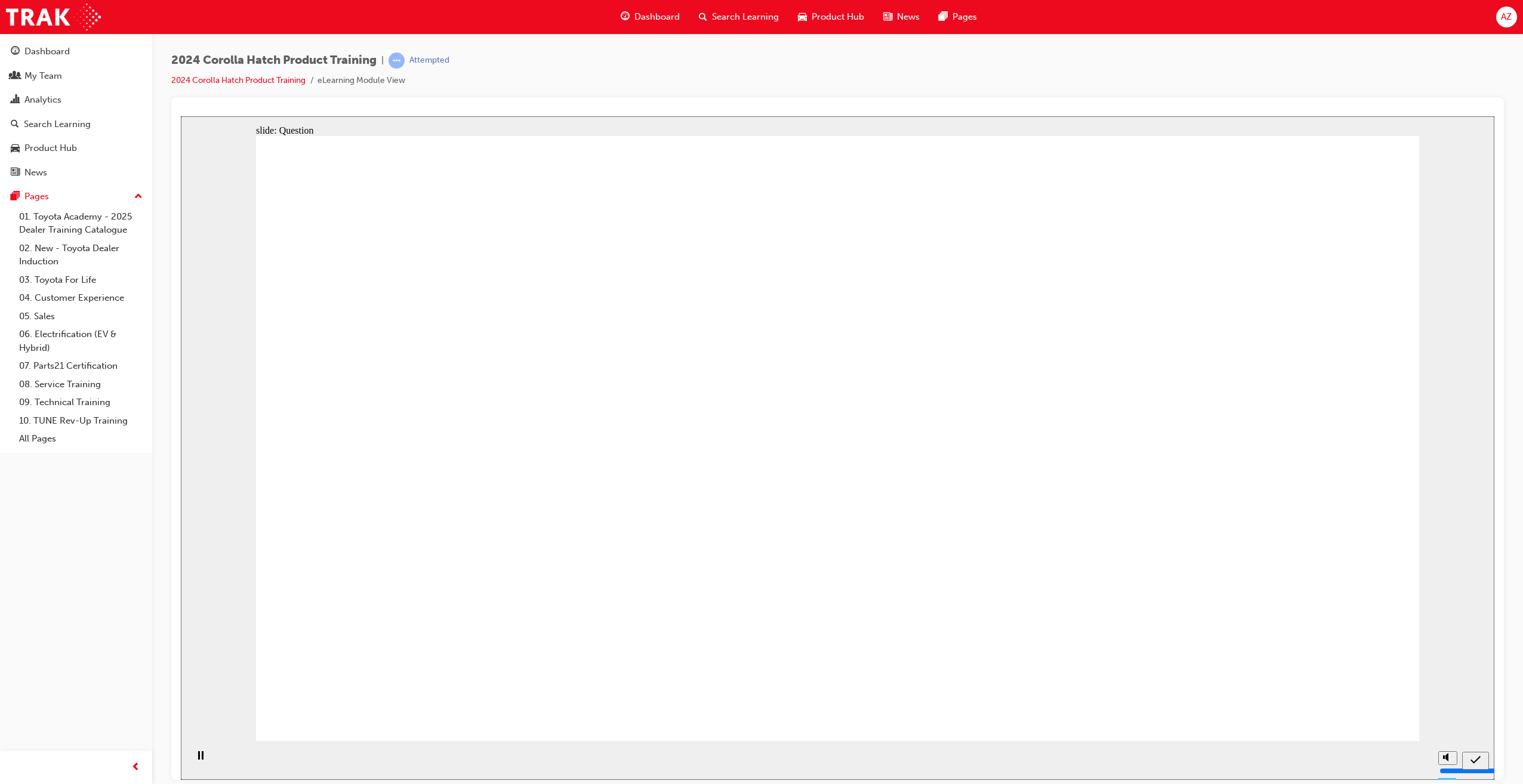
drag, startPoint x: 1169, startPoint y: 441, endPoint x: 1255, endPoint y: 543, distance: 133.4
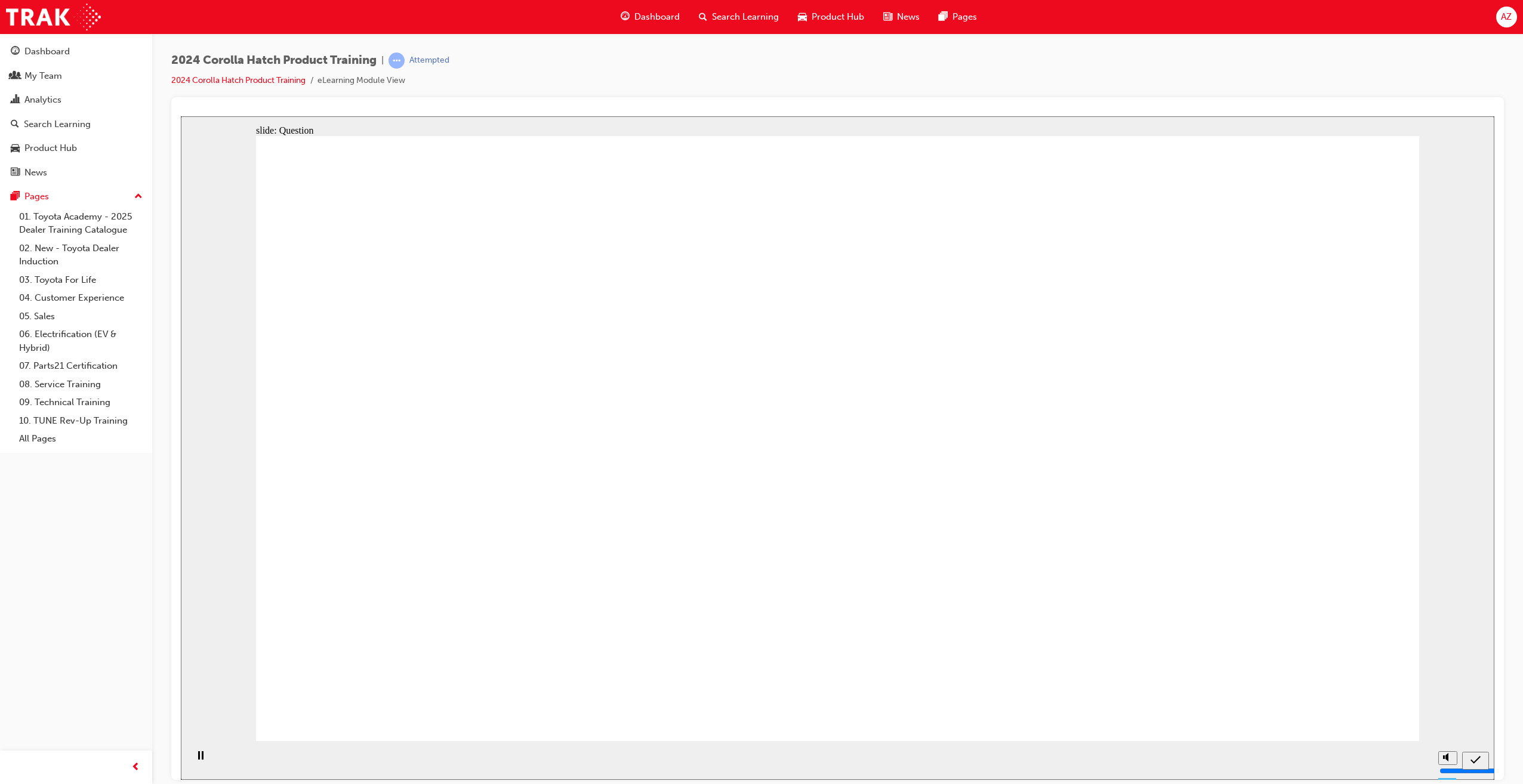
radio input "true"
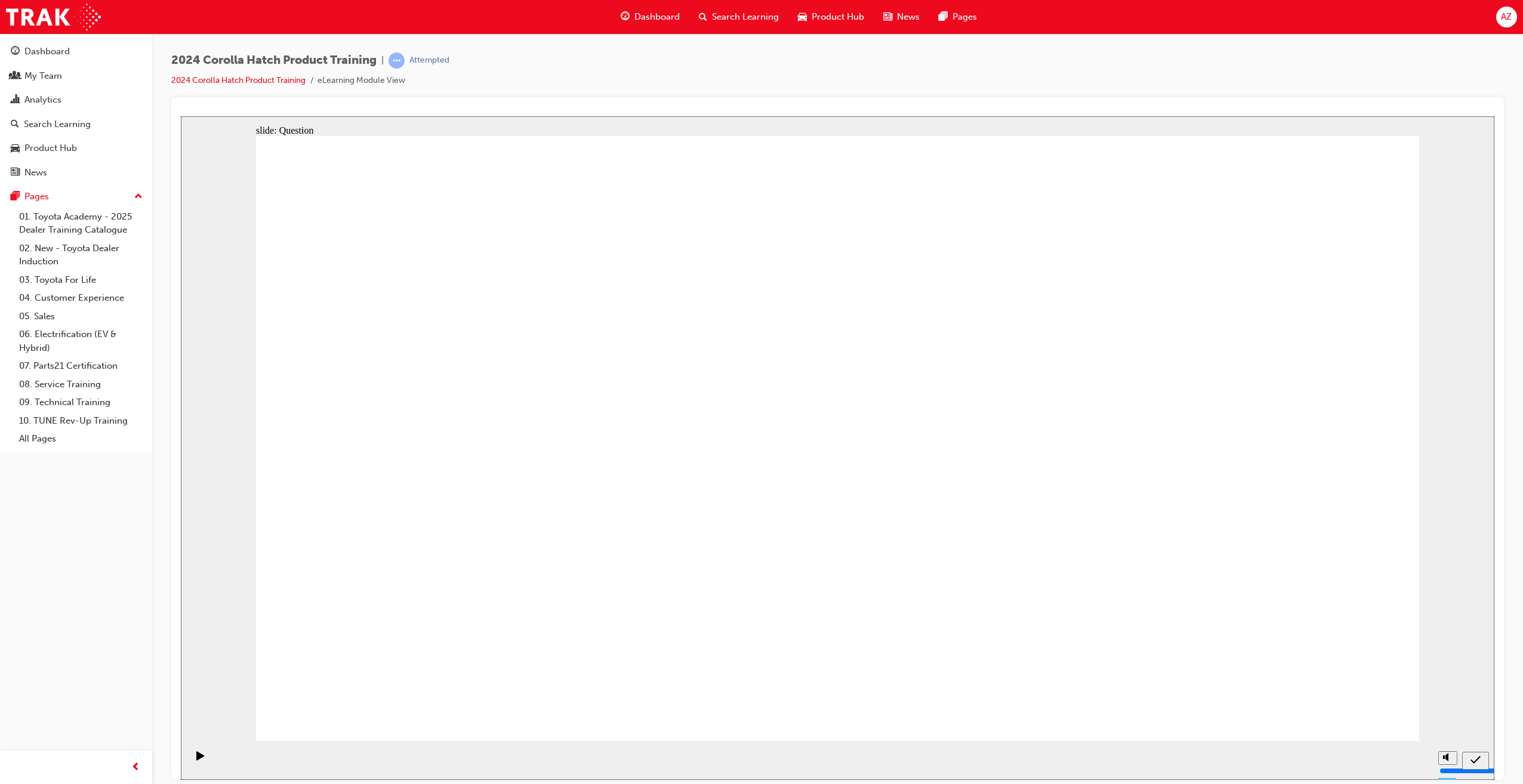
radio input "true"
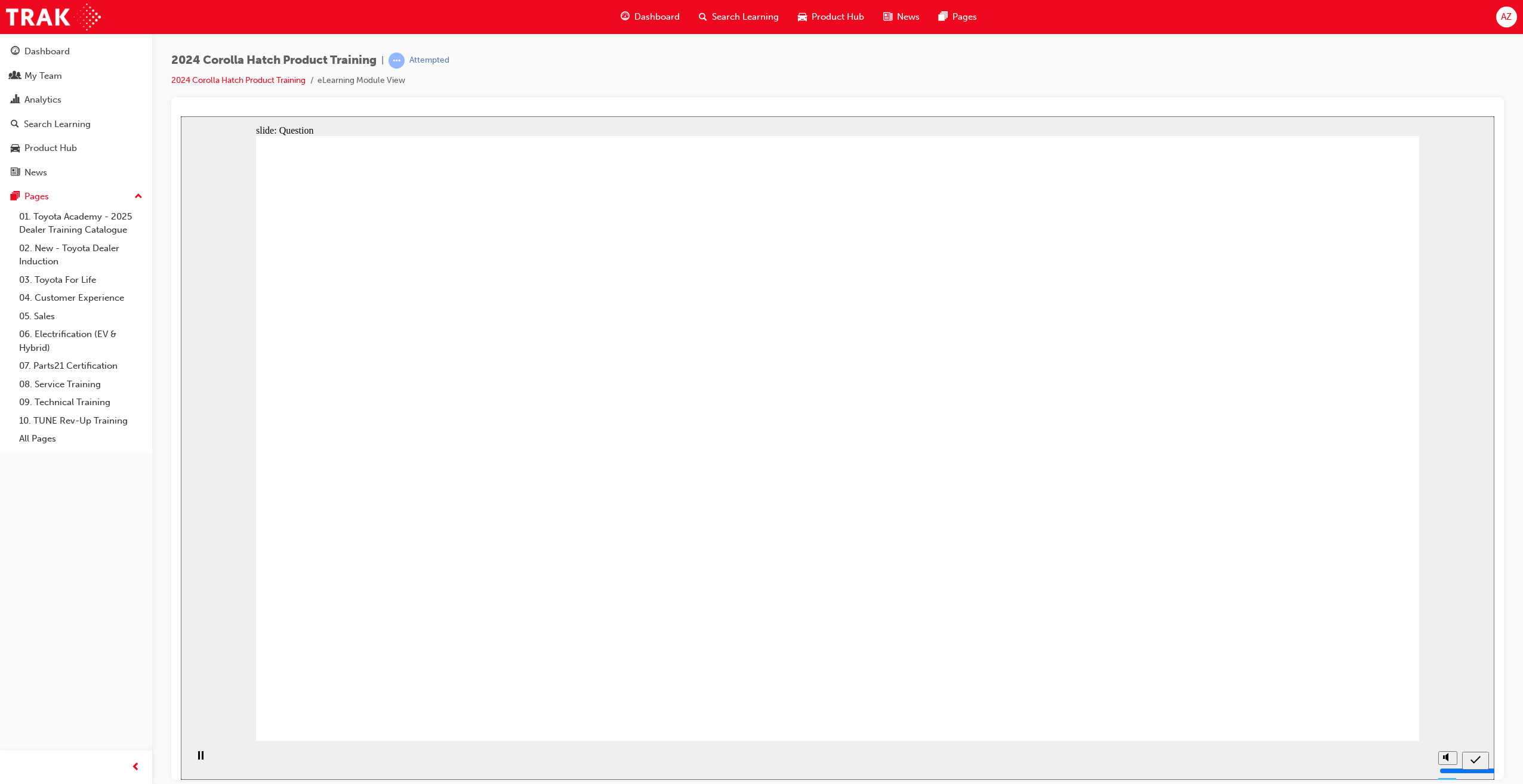
radio input "true"
drag, startPoint x: 1366, startPoint y: 735, endPoint x: 1334, endPoint y: 709, distance: 41.2
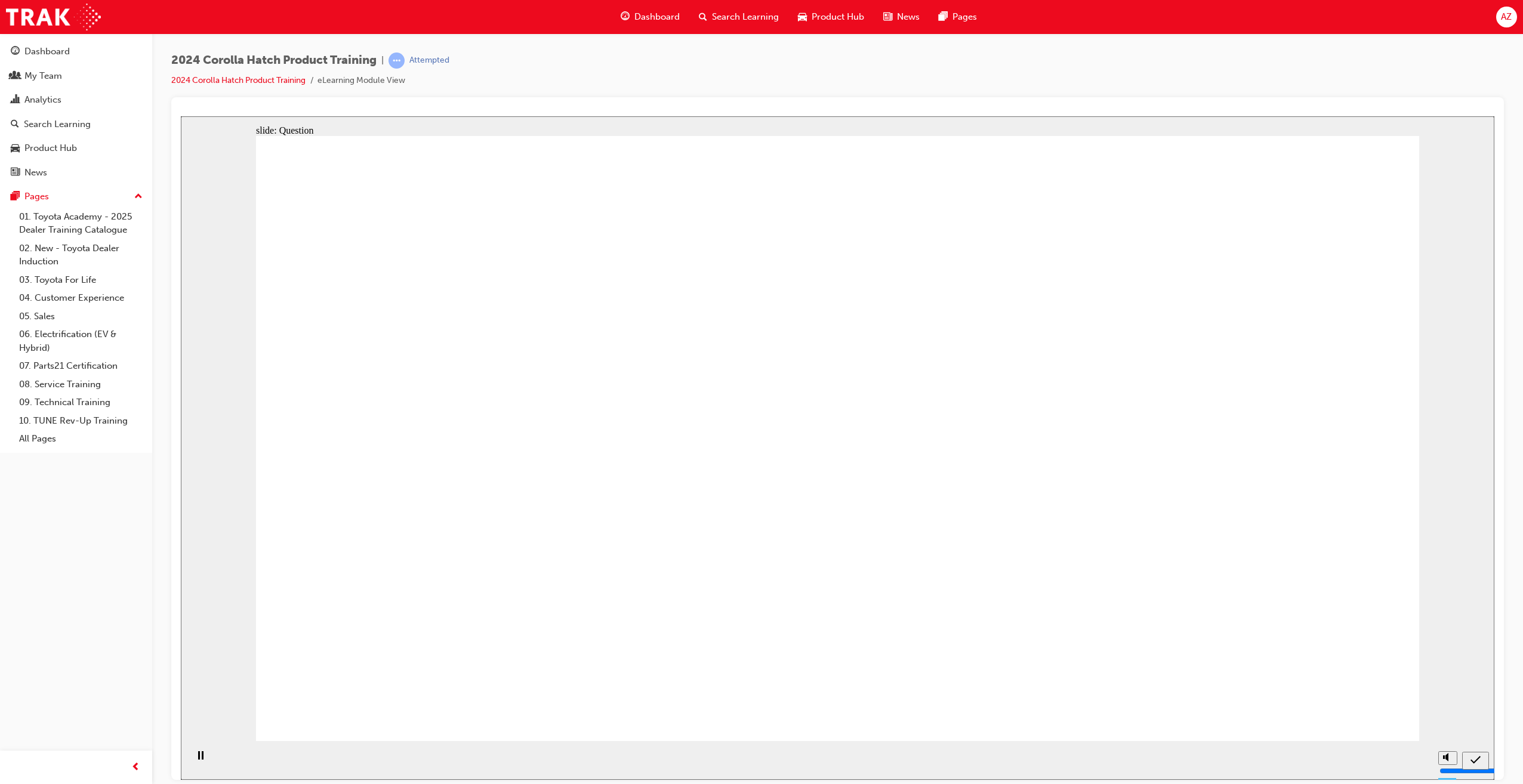
radio input "true"
drag, startPoint x: 490, startPoint y: 396, endPoint x: 500, endPoint y: 430, distance: 35.4
drag, startPoint x: 462, startPoint y: 574, endPoint x: 446, endPoint y: 470, distance: 105.2
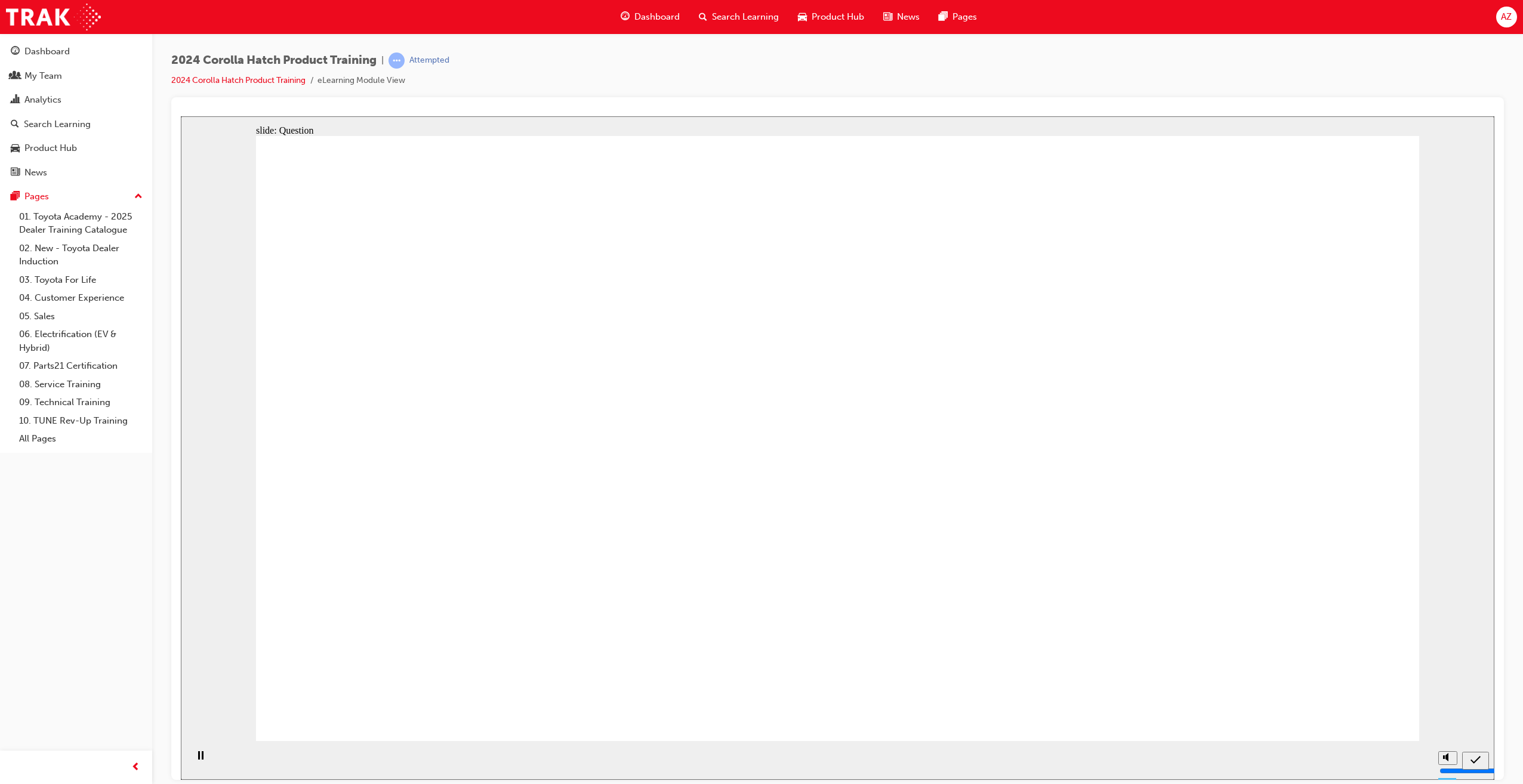
drag, startPoint x: 511, startPoint y: 633, endPoint x: 589, endPoint y: 638, distance: 78.2
drag, startPoint x: 631, startPoint y: 464, endPoint x: 421, endPoint y: 599, distance: 249.6
drag, startPoint x: 792, startPoint y: 434, endPoint x: 986, endPoint y: 630, distance: 275.8
drag, startPoint x: 977, startPoint y: 502, endPoint x: 884, endPoint y: 624, distance: 153.4
drag, startPoint x: 1227, startPoint y: 448, endPoint x: 1231, endPoint y: 579, distance: 131.1
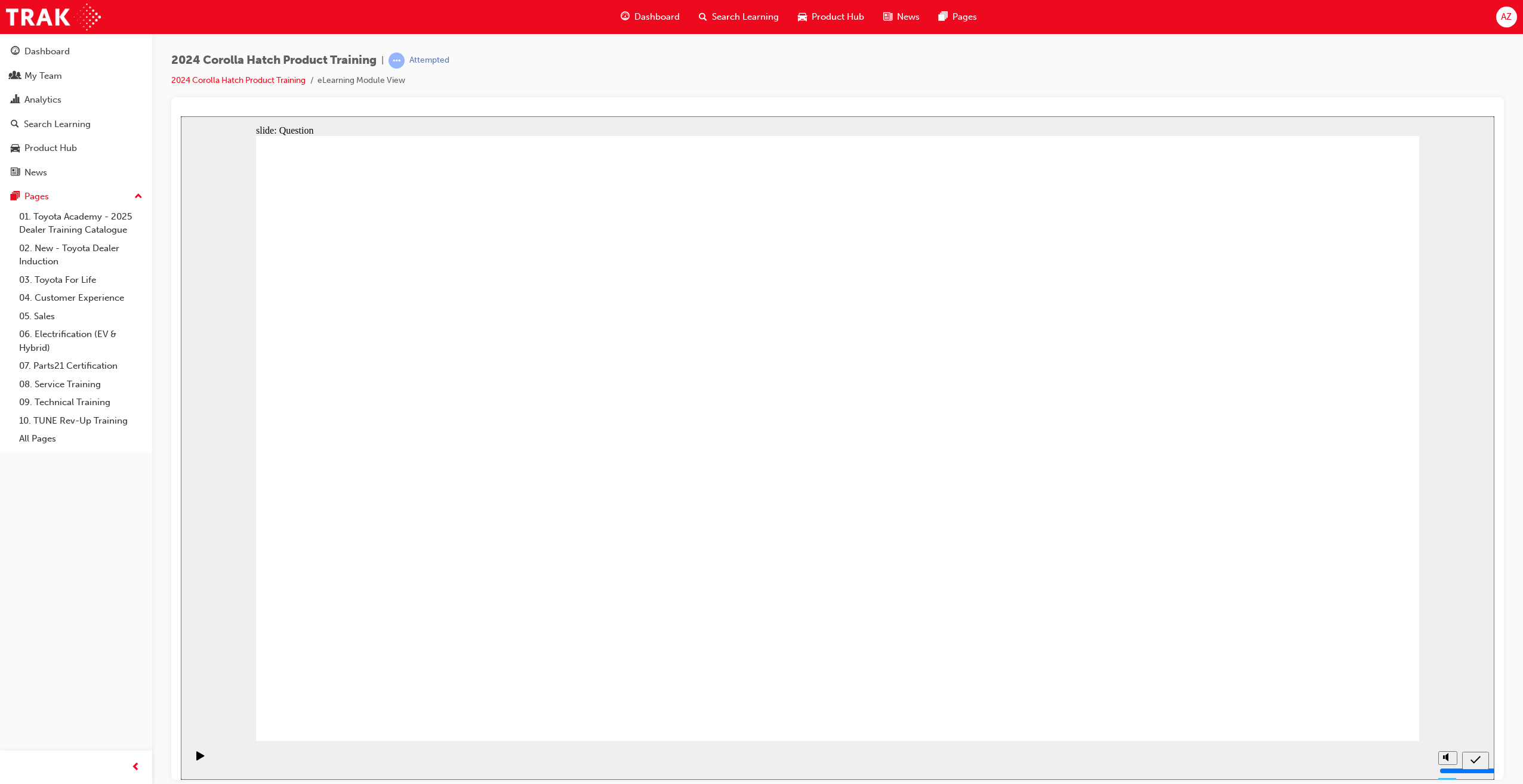
radio input "true"
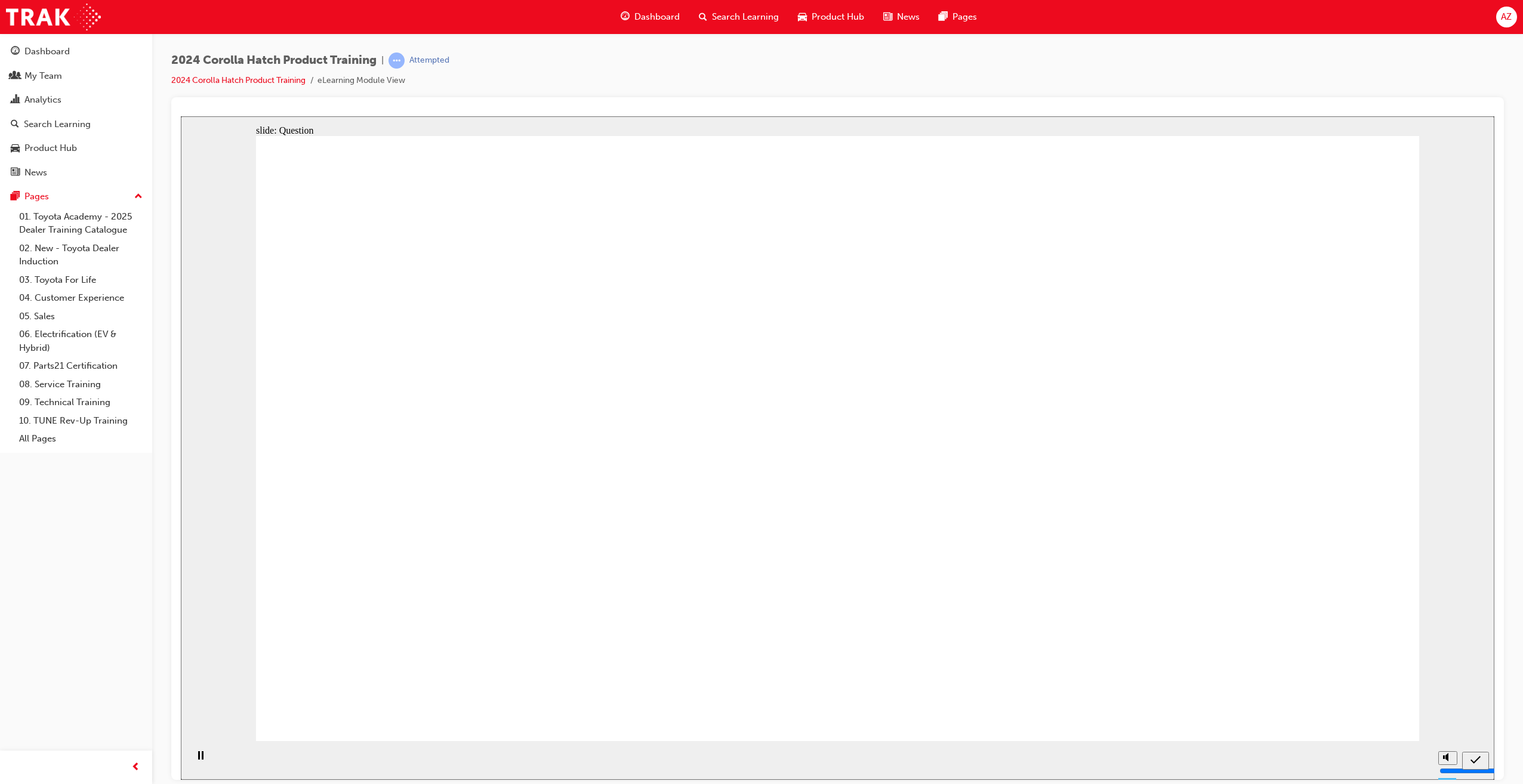
radio input "true"
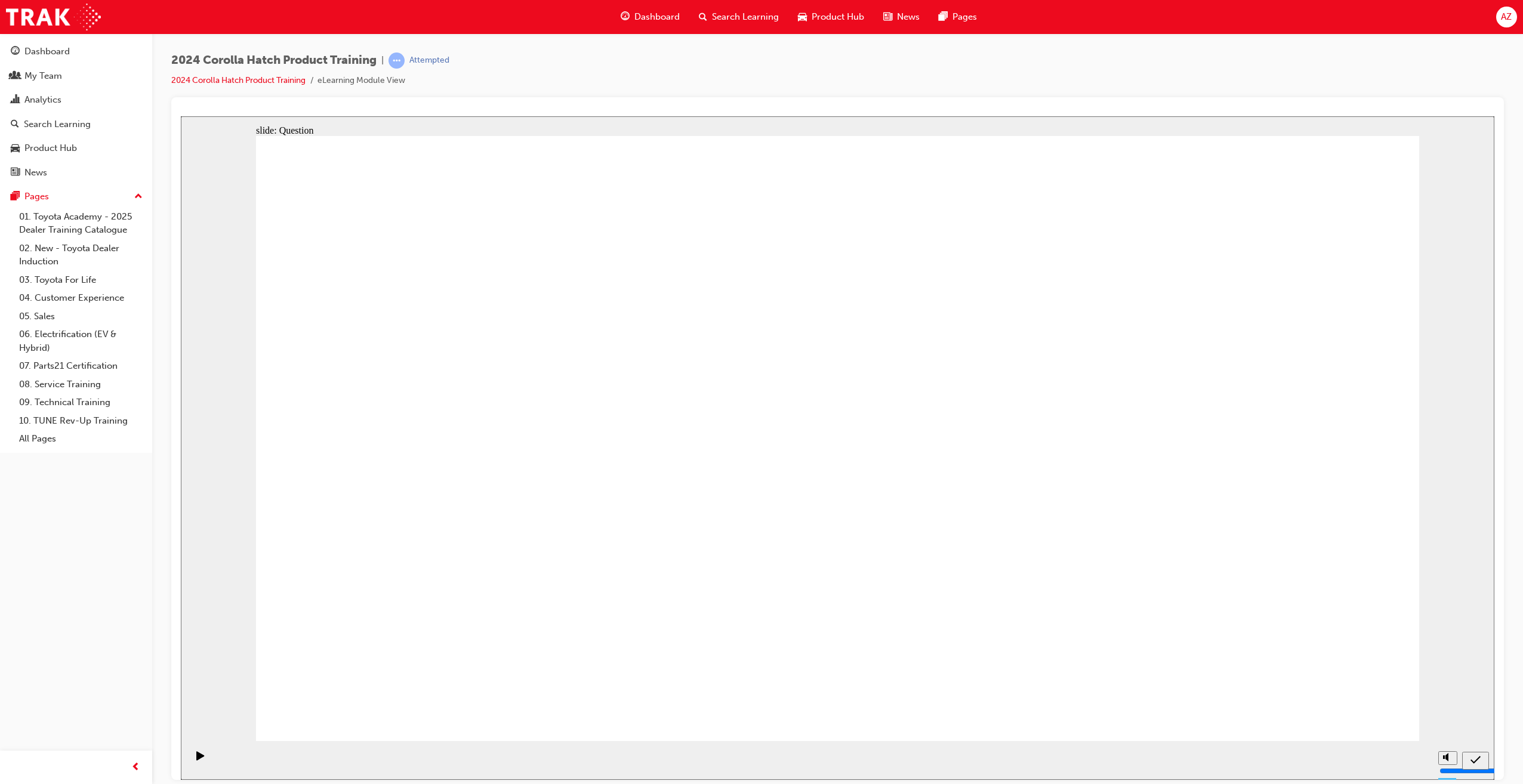
radio input "true"
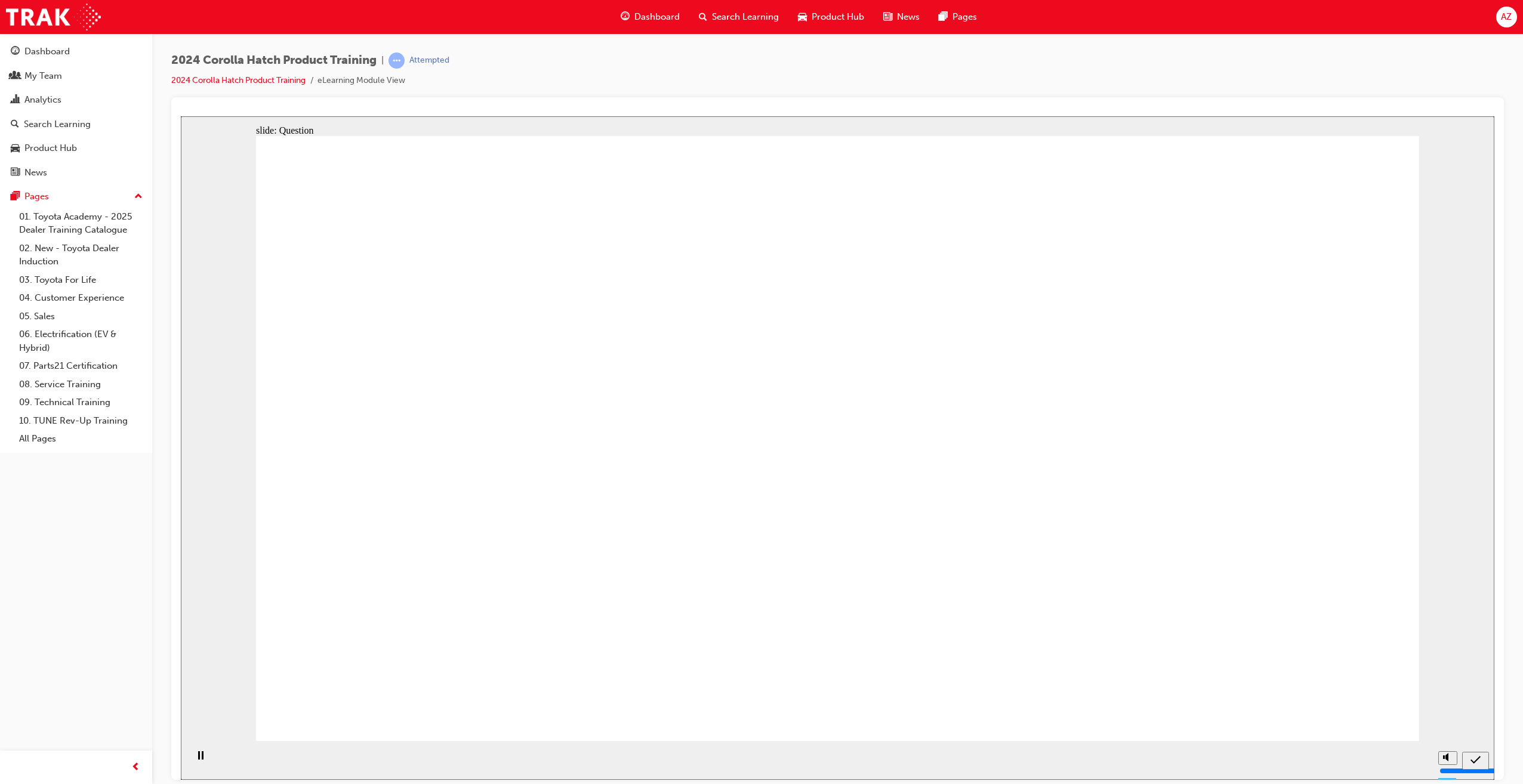
radio input "true"
drag, startPoint x: 650, startPoint y: 438, endPoint x: 459, endPoint y: 584, distance: 240.4
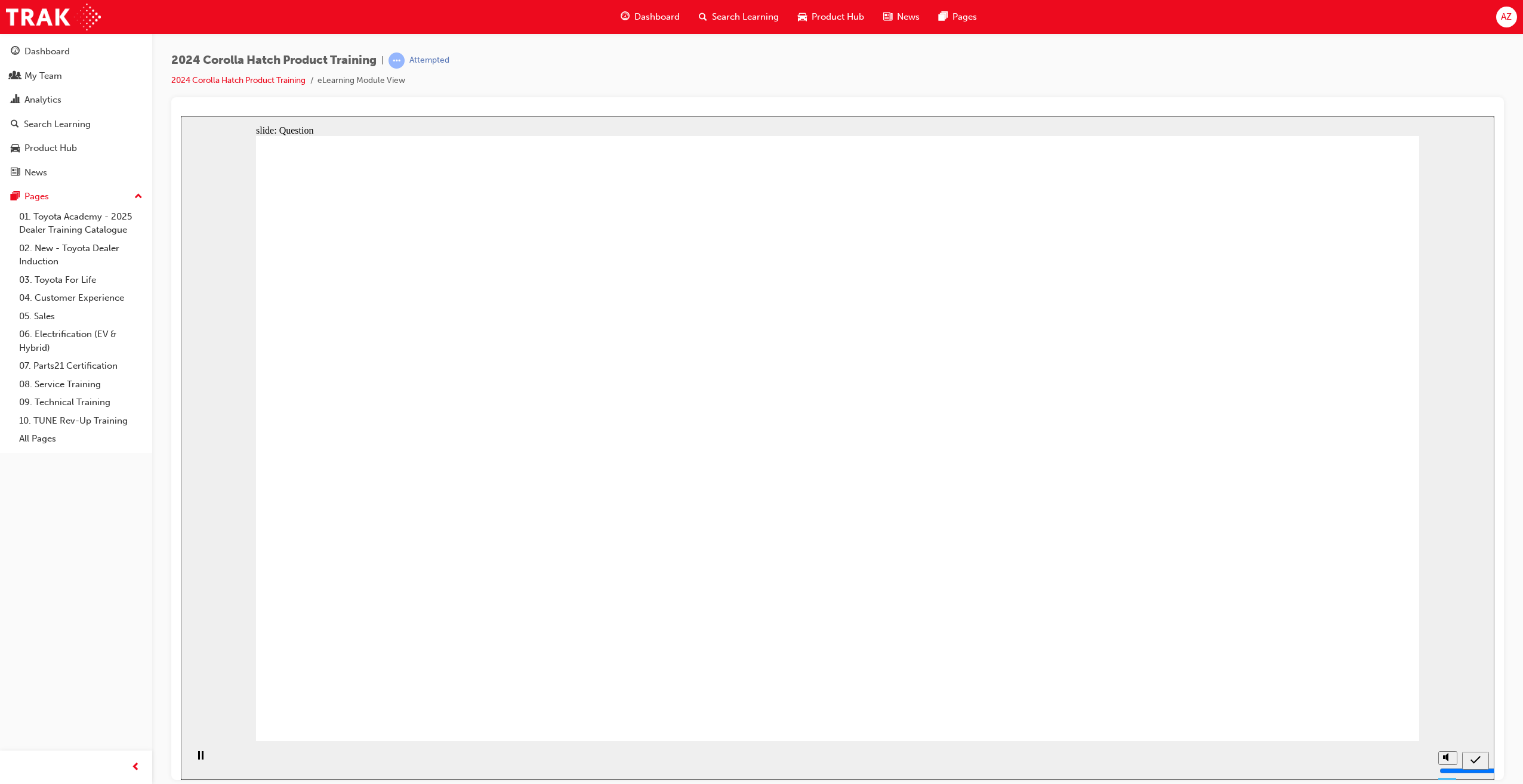
drag, startPoint x: 462, startPoint y: 447, endPoint x: 596, endPoint y: 470, distance: 136.0
drag, startPoint x: 597, startPoint y: 470, endPoint x: 731, endPoint y: 522, distance: 143.7
drag, startPoint x: 867, startPoint y: 404, endPoint x: 1071, endPoint y: 570, distance: 263.0
drag, startPoint x: 1057, startPoint y: 441, endPoint x: 833, endPoint y: 581, distance: 264.2
drag, startPoint x: 1205, startPoint y: 484, endPoint x: 1211, endPoint y: 549, distance: 65.3
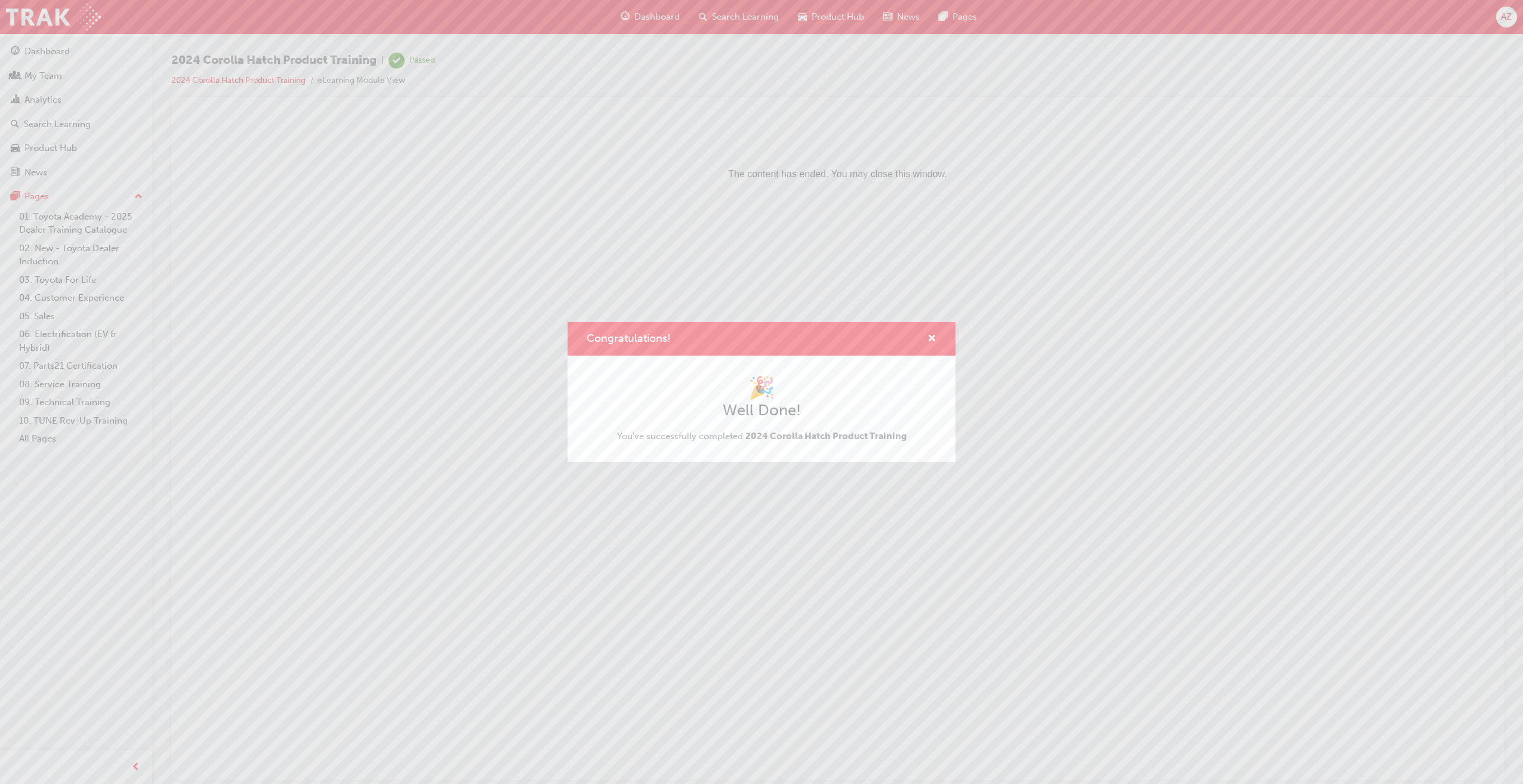
click at [921, 333] on div "Congratulations!" at bounding box center [927, 339] width 19 height 15
drag, startPoint x: 930, startPoint y: 337, endPoint x: 751, endPoint y: 221, distance: 213.3
click at [930, 337] on span "cross-icon" at bounding box center [931, 339] width 9 height 11
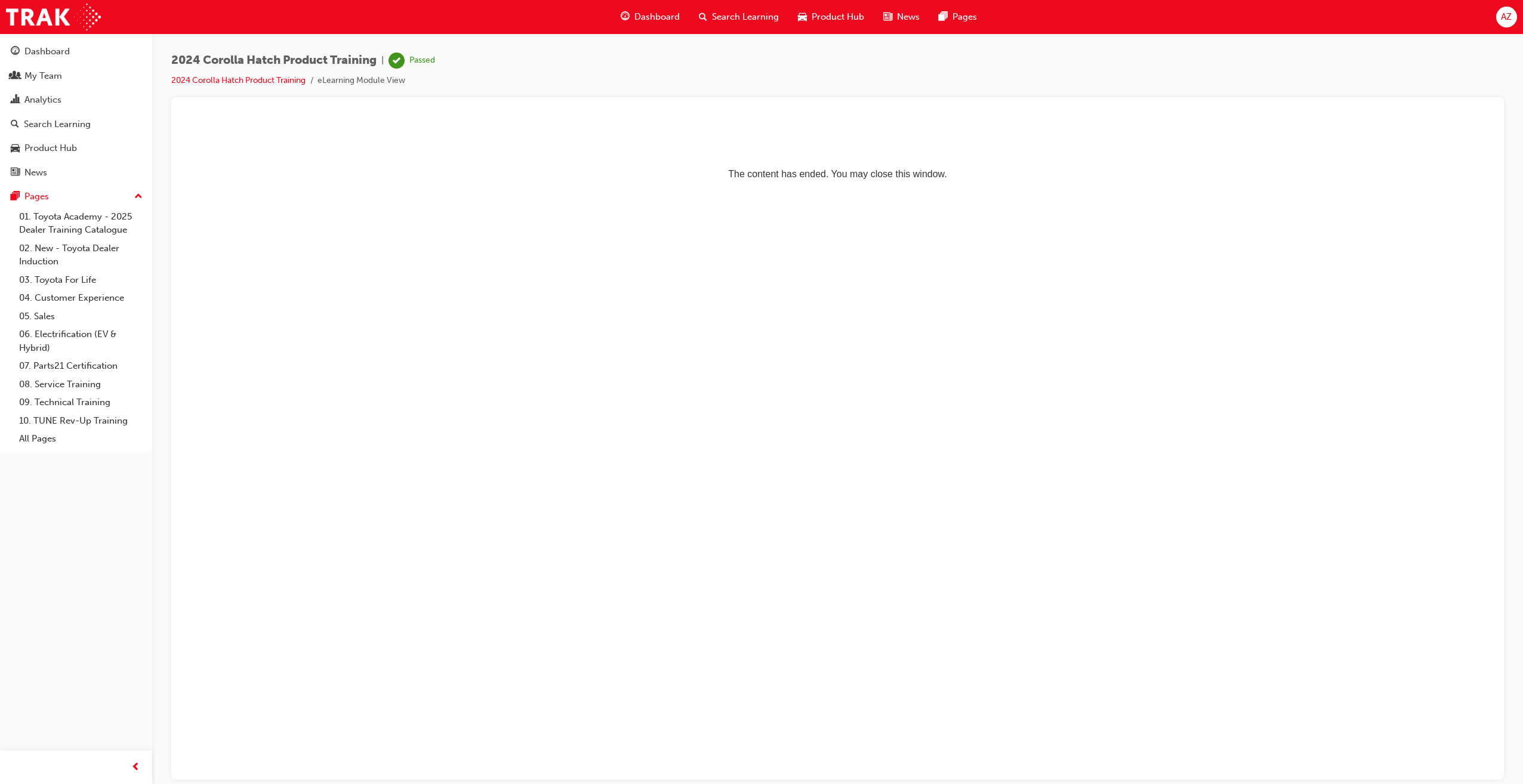
click at [652, 18] on span "Dashboard" at bounding box center [657, 17] width 46 height 14
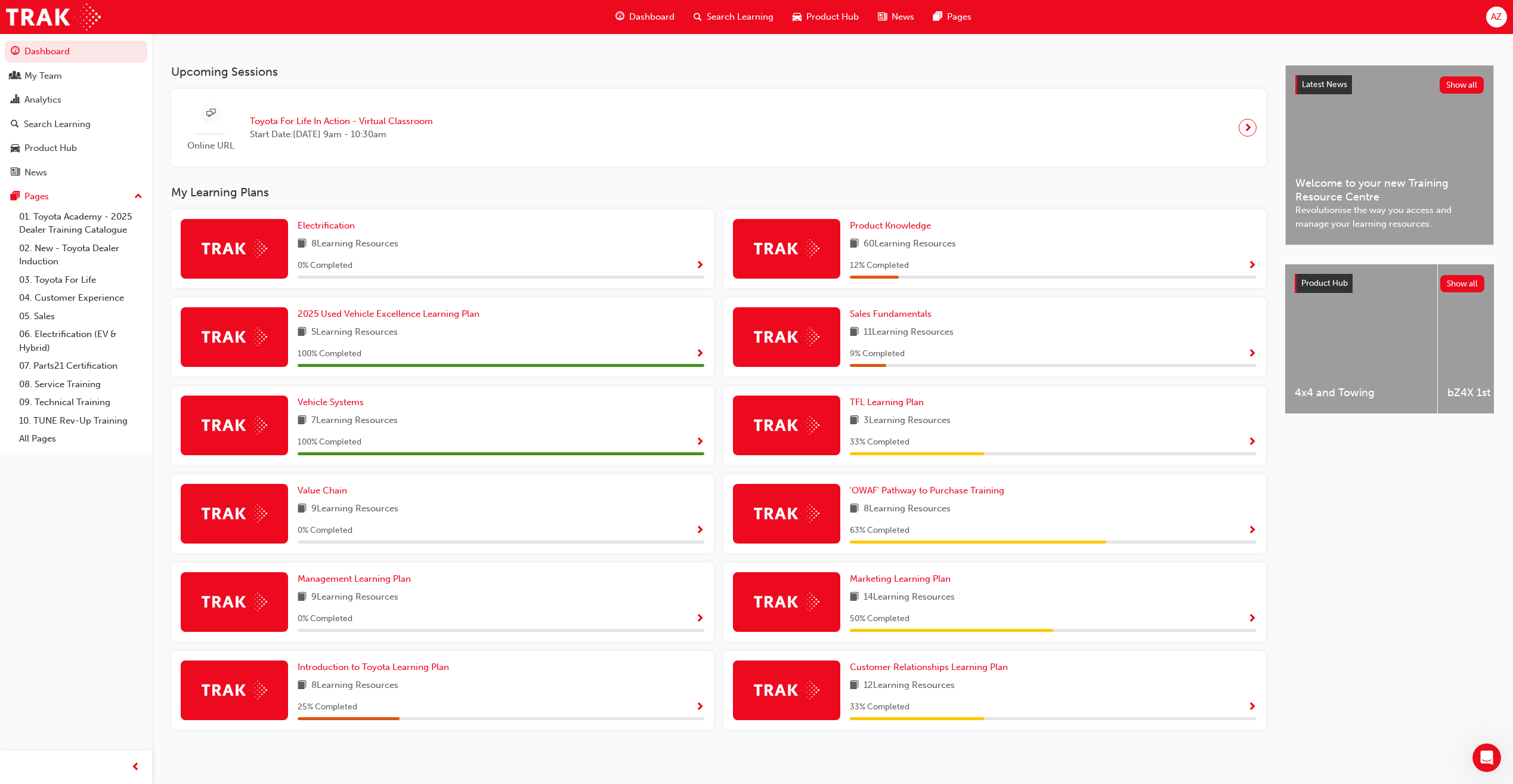
scroll to position [248, 0]
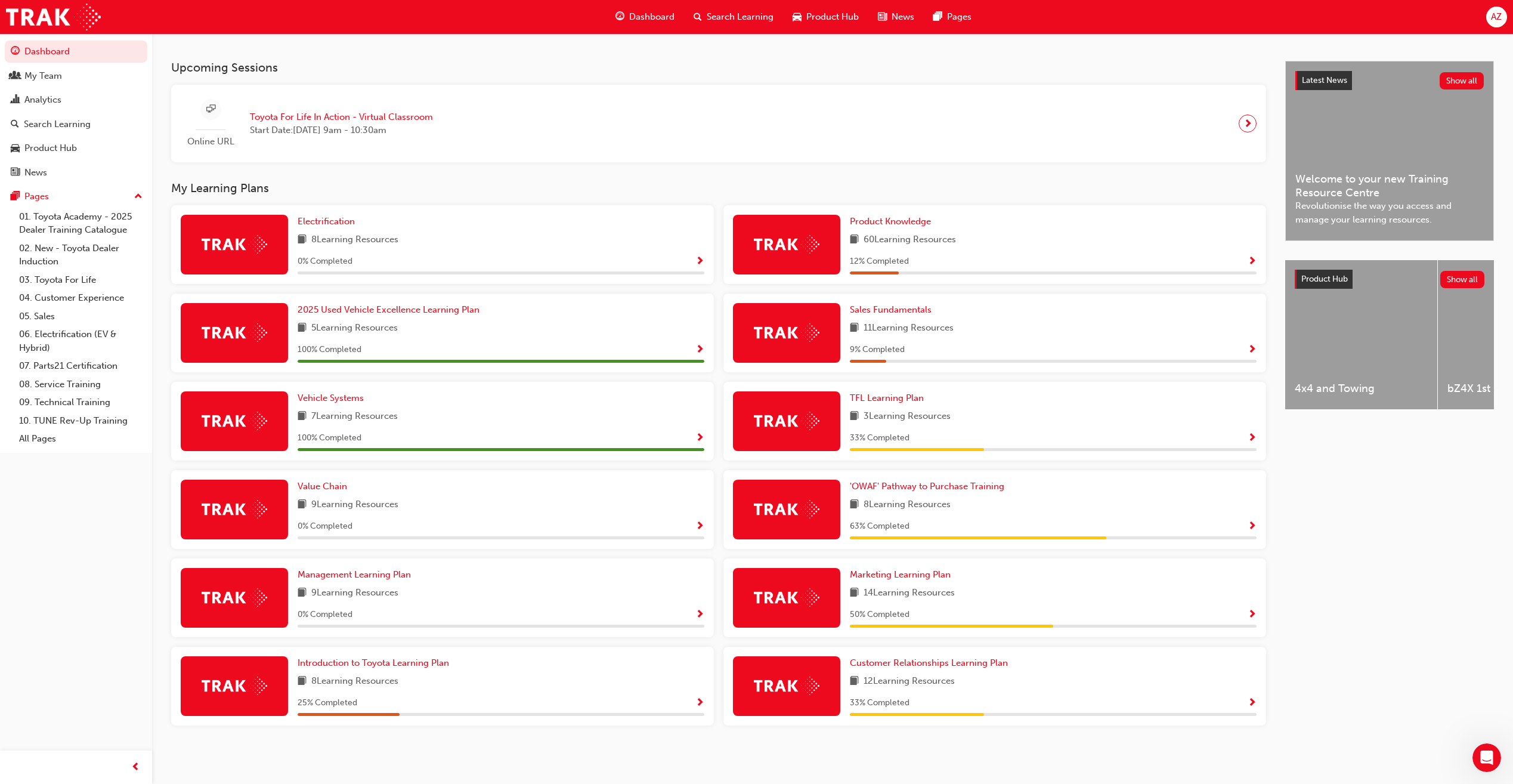
click at [1136, 512] on div "'OWAF' Pathway to Purchase Training 8 Learning Resources 63 % Completed" at bounding box center [1053, 509] width 407 height 59
click at [1256, 524] on span "Show Progress" at bounding box center [1252, 526] width 9 height 11
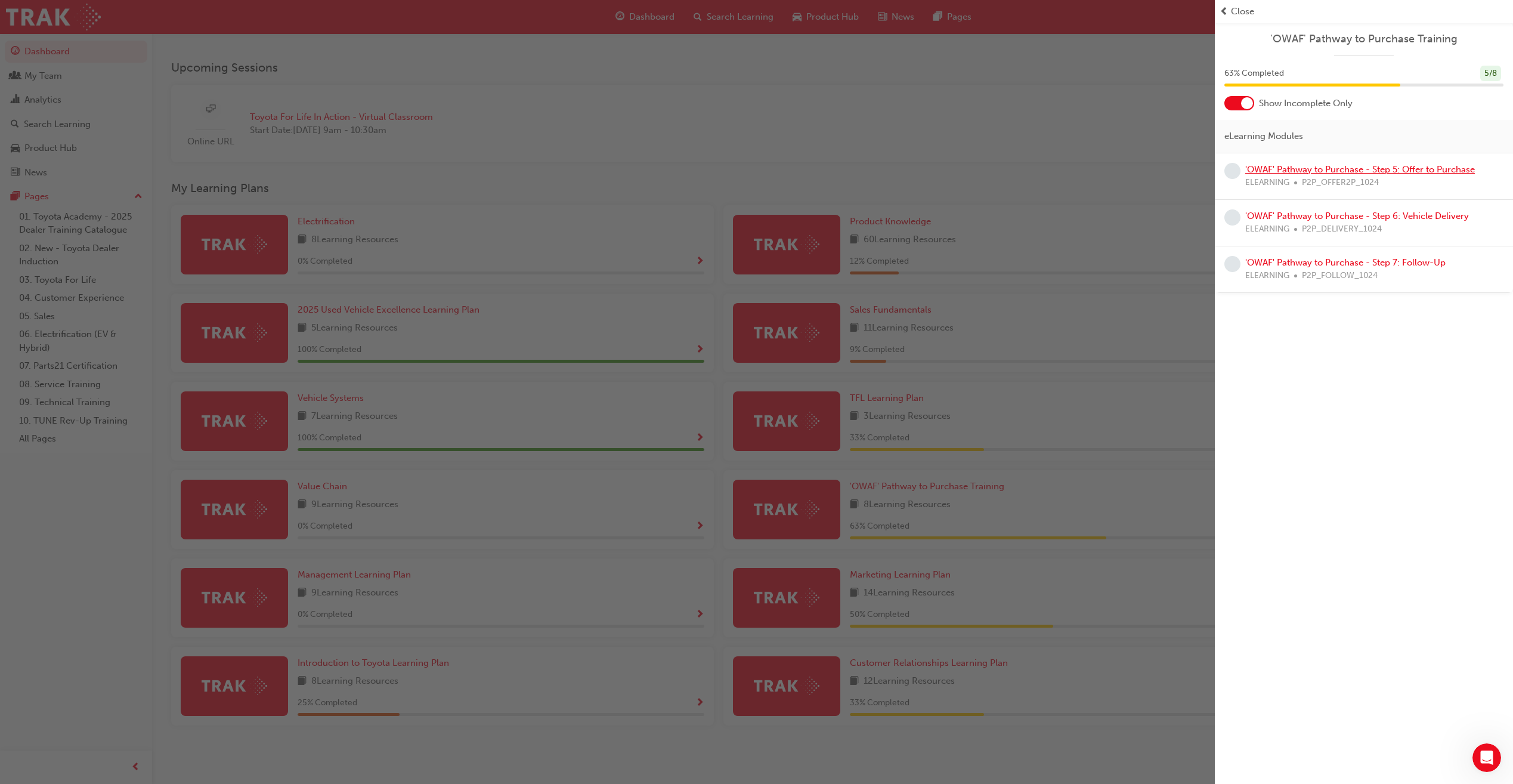
click at [1342, 169] on link "'OWAF' Pathway to Purchase - Step 5: Offer to Purchase" at bounding box center [1360, 169] width 230 height 11
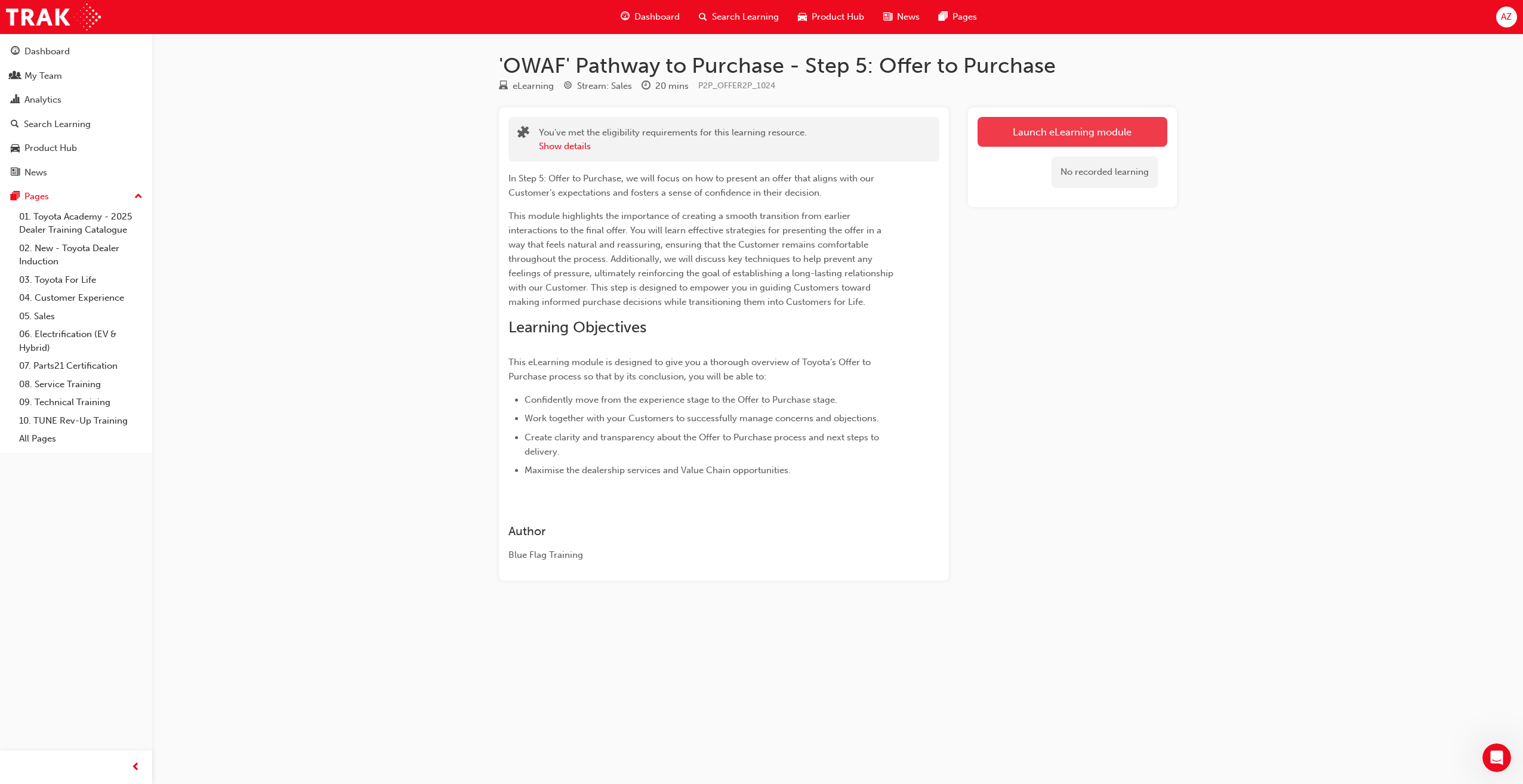
click at [1004, 133] on link "Launch eLearning module" at bounding box center [1072, 131] width 190 height 30
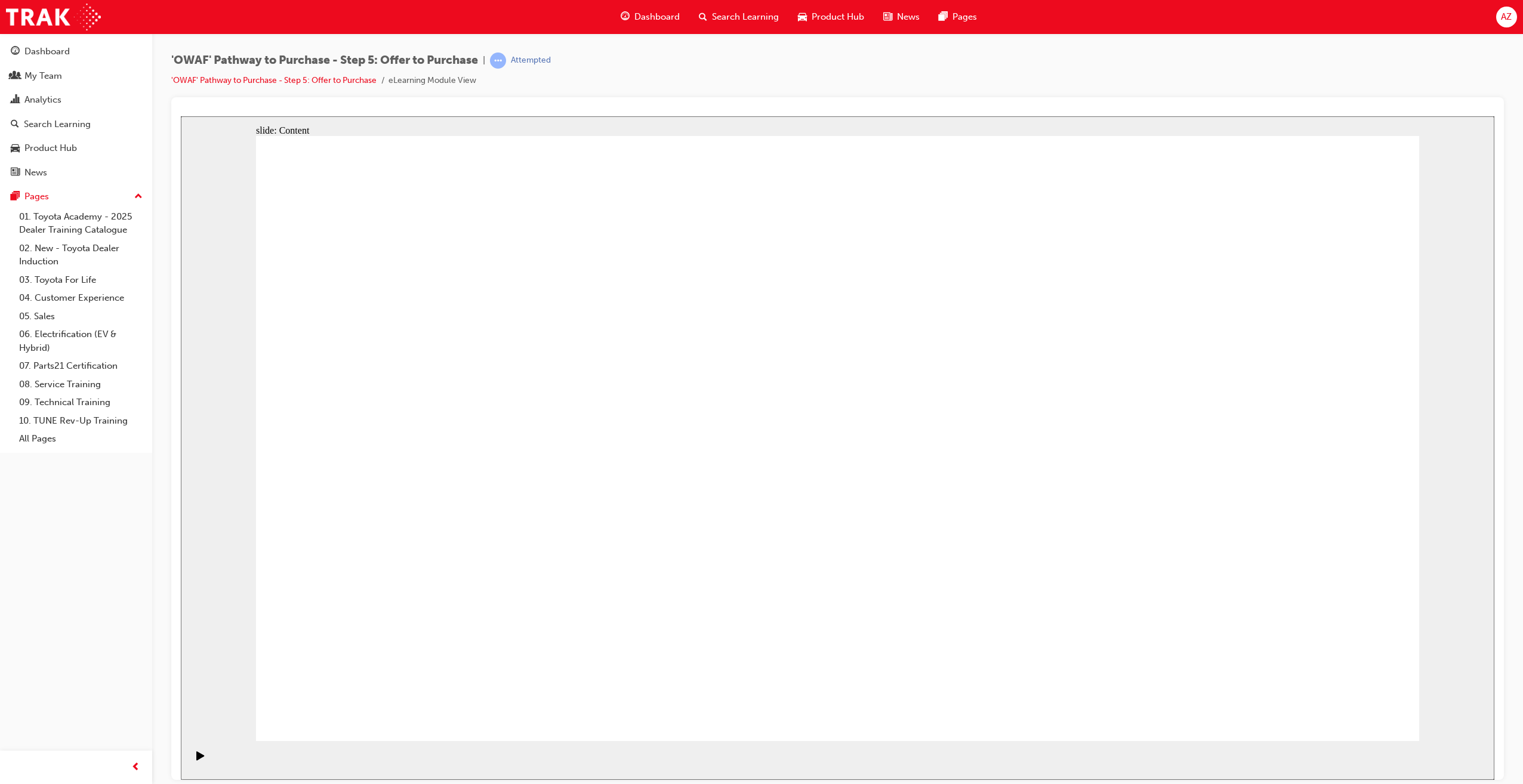
click at [196, 757] on icon "Play (Ctrl+Alt+P)" at bounding box center [200, 755] width 8 height 9
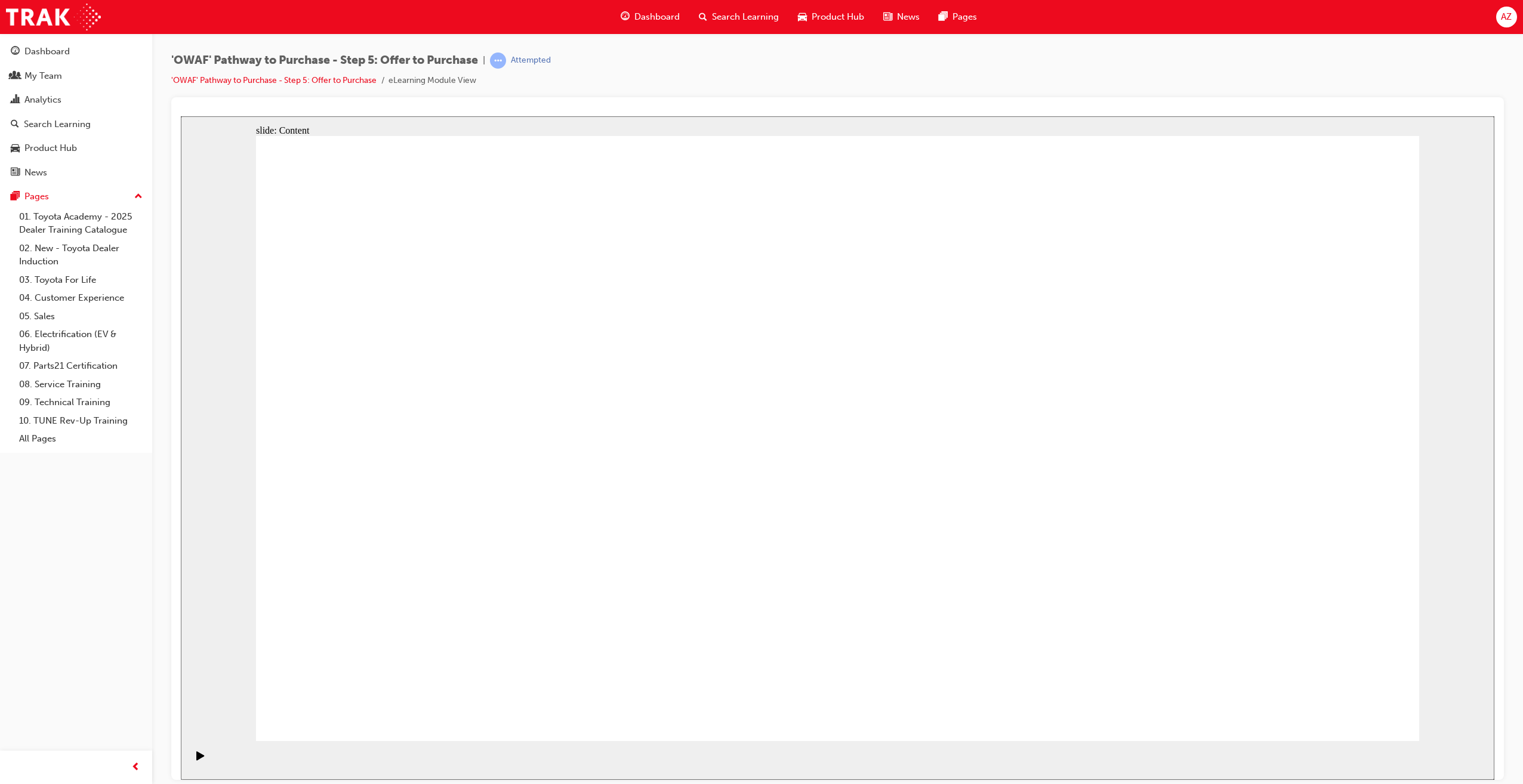
drag, startPoint x: 1155, startPoint y: 580, endPoint x: 918, endPoint y: 589, distance: 237.2
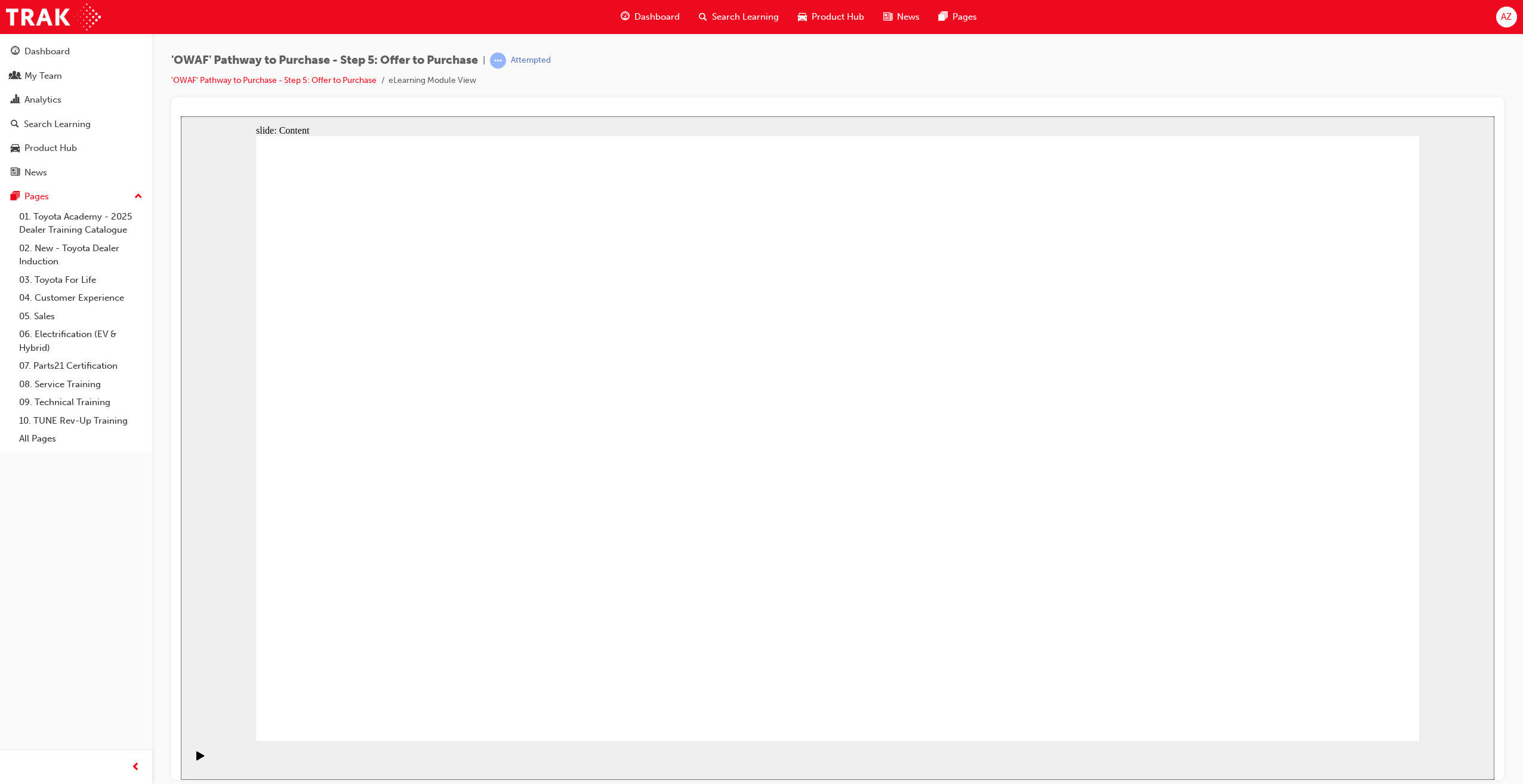
drag, startPoint x: 903, startPoint y: 594, endPoint x: 953, endPoint y: 402, distance: 198.4
drag, startPoint x: 484, startPoint y: 453, endPoint x: 599, endPoint y: 488, distance: 120.2
drag, startPoint x: 426, startPoint y: 622, endPoint x: 589, endPoint y: 604, distance: 164.0
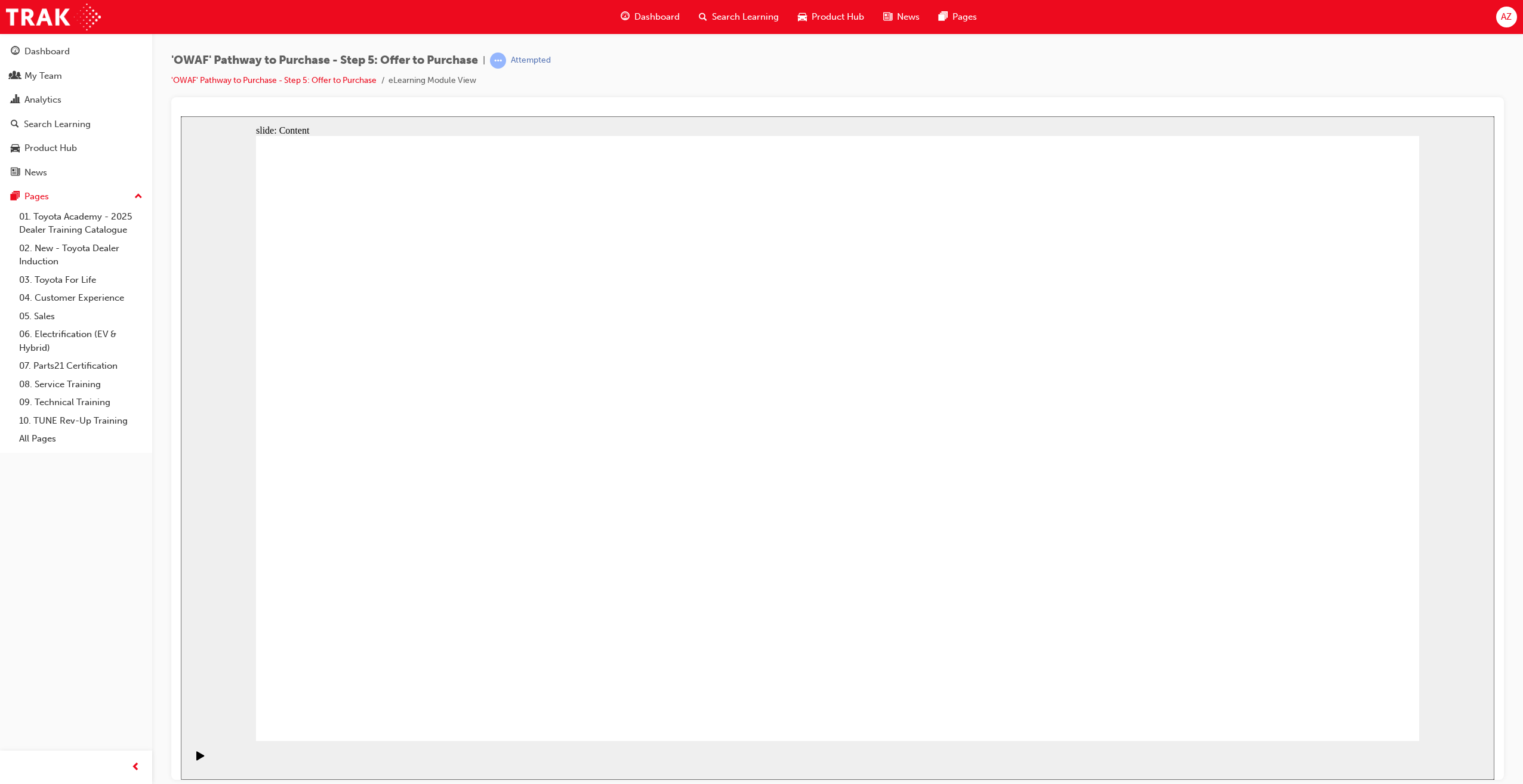
click at [196, 759] on icon "Play (Ctrl+Alt+P)" at bounding box center [200, 755] width 8 height 9
drag, startPoint x: 999, startPoint y: 197, endPoint x: 823, endPoint y: 463, distance: 319.0
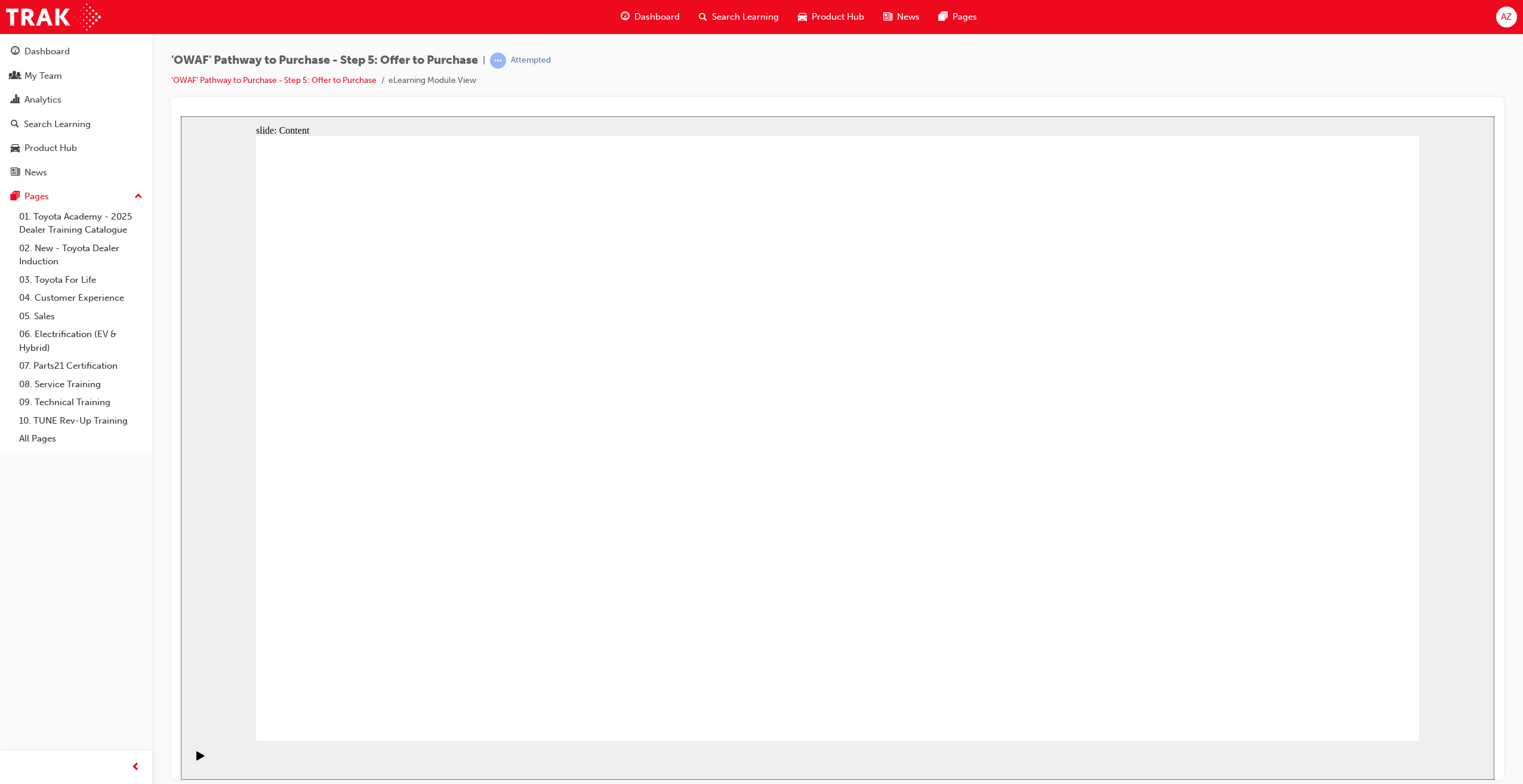
drag, startPoint x: 761, startPoint y: 363, endPoint x: 805, endPoint y: 393, distance: 53.3
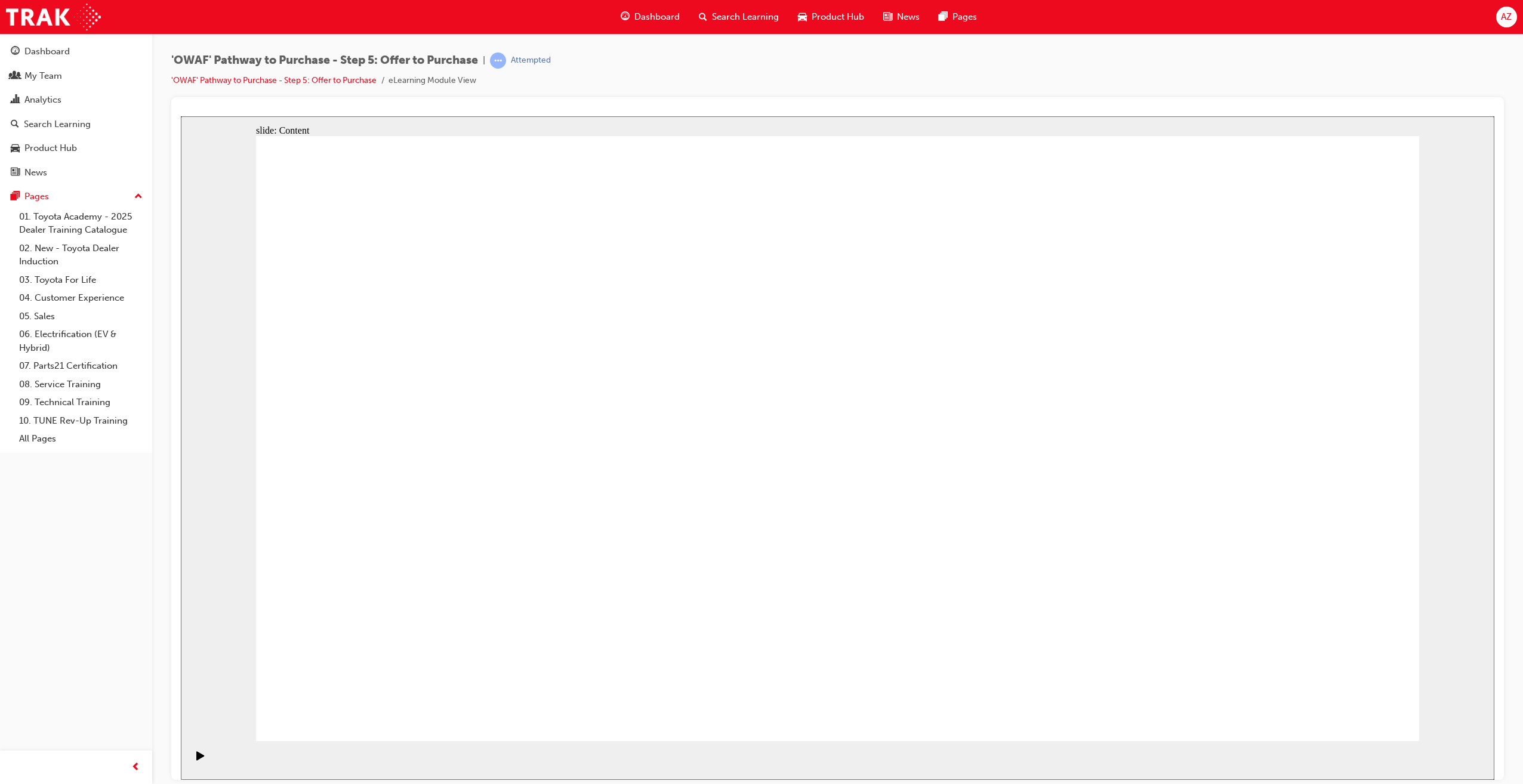
drag, startPoint x: 489, startPoint y: 468, endPoint x: 489, endPoint y: 424, distance: 44.0
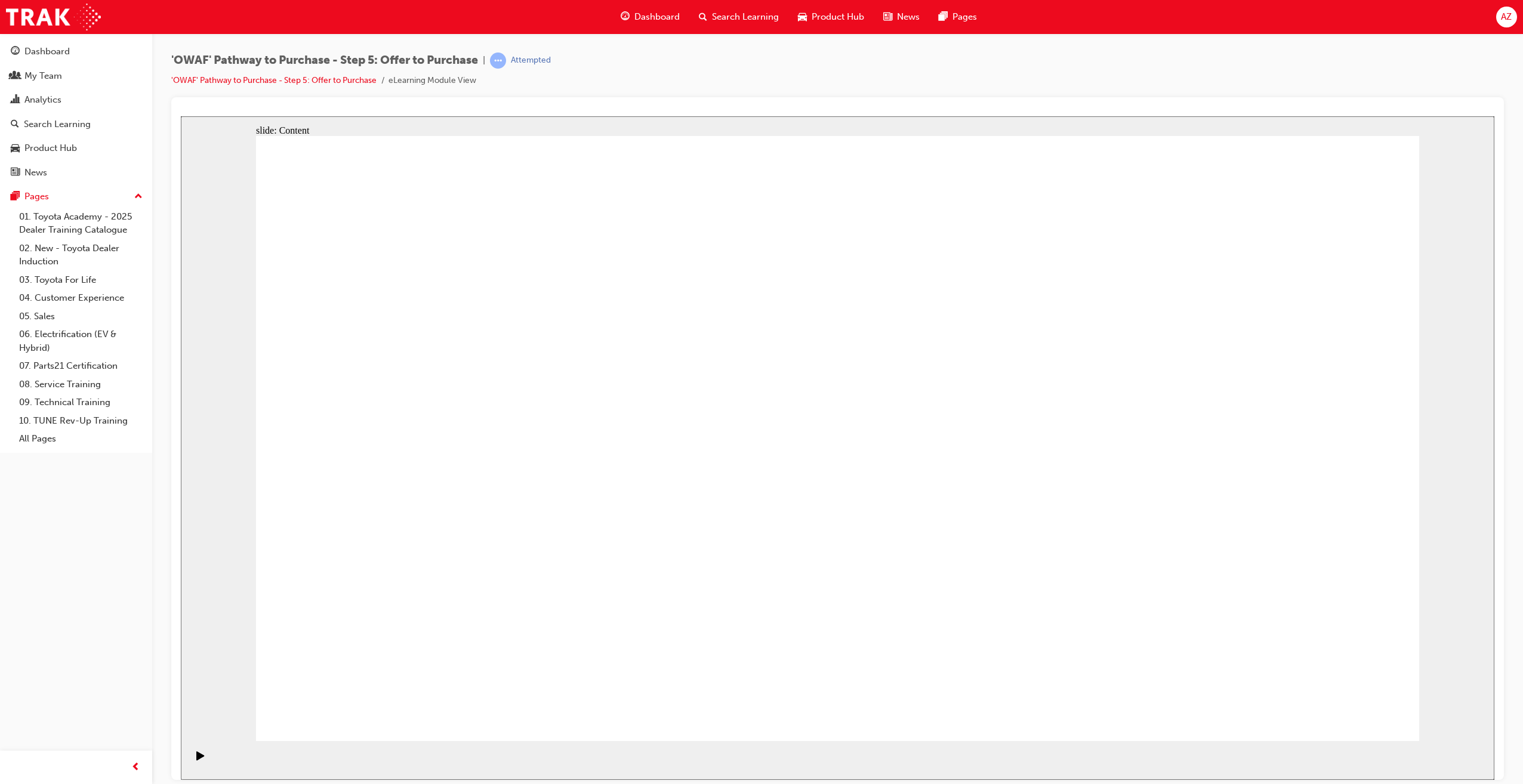
drag, startPoint x: 808, startPoint y: 367, endPoint x: 834, endPoint y: 380, distance: 29.1
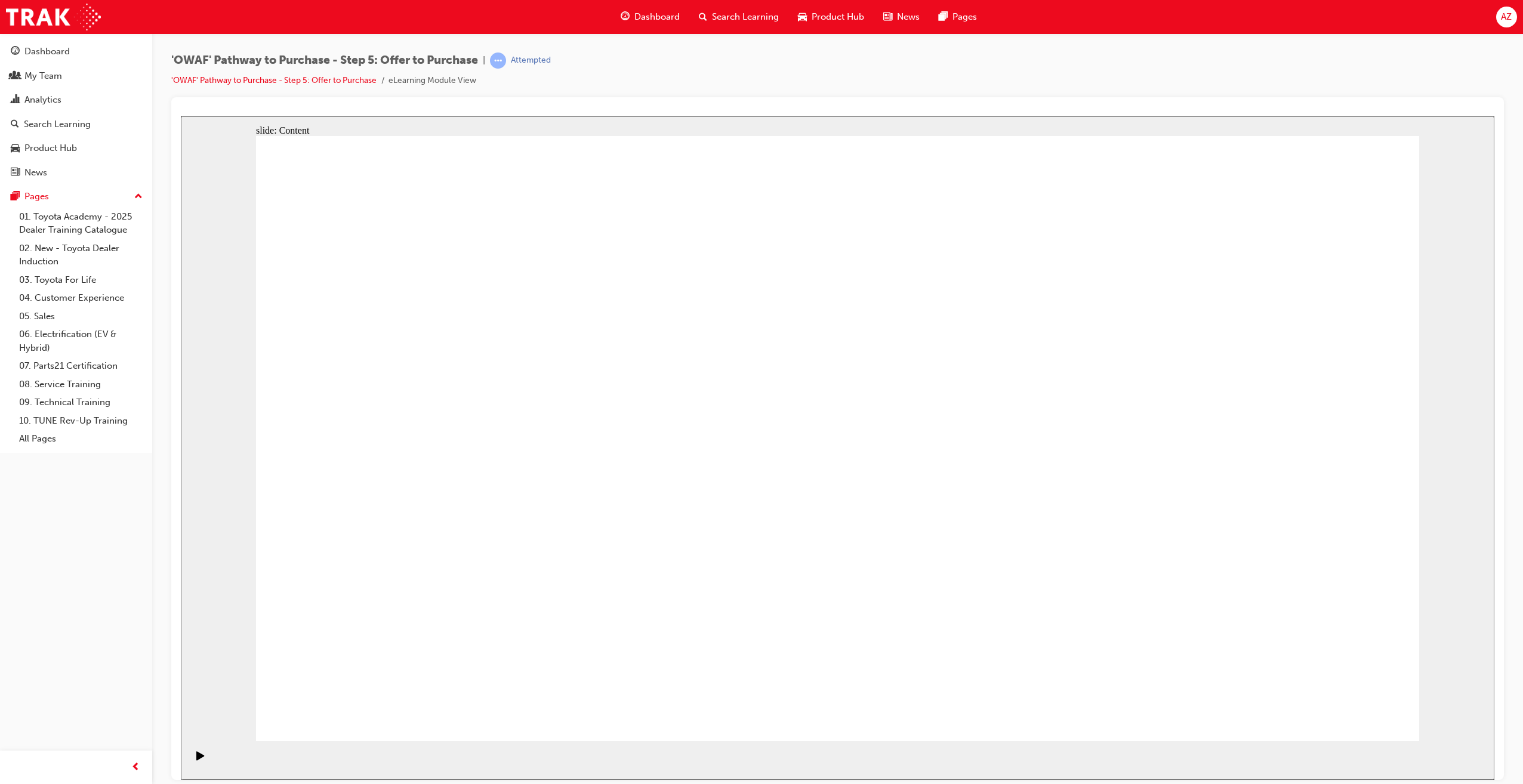
drag, startPoint x: 521, startPoint y: 366, endPoint x: 491, endPoint y: 379, distance: 32.7
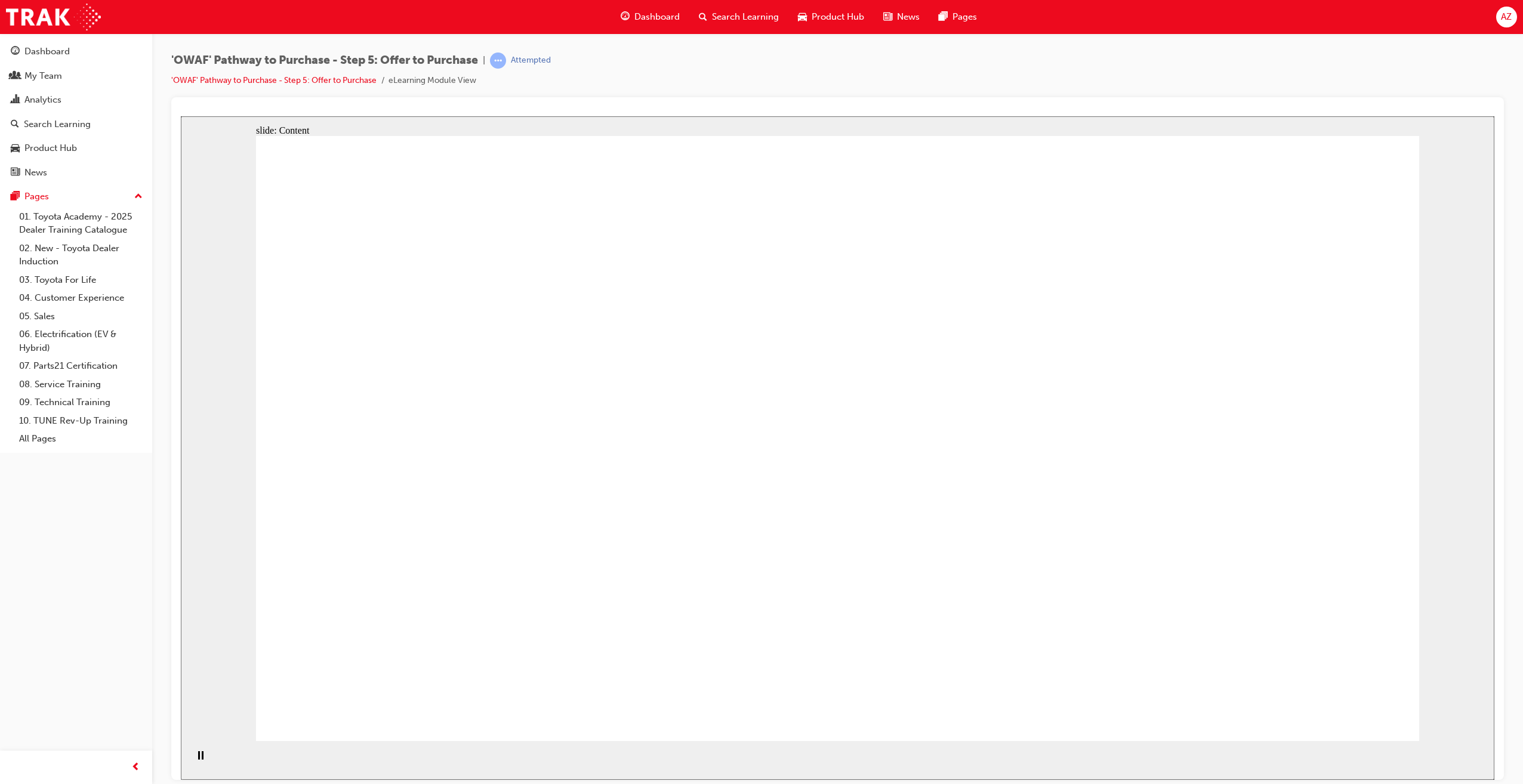
drag, startPoint x: 1116, startPoint y: 481, endPoint x: 864, endPoint y: 454, distance: 253.4
drag, startPoint x: 765, startPoint y: 454, endPoint x: 1406, endPoint y: 454, distance: 641.0
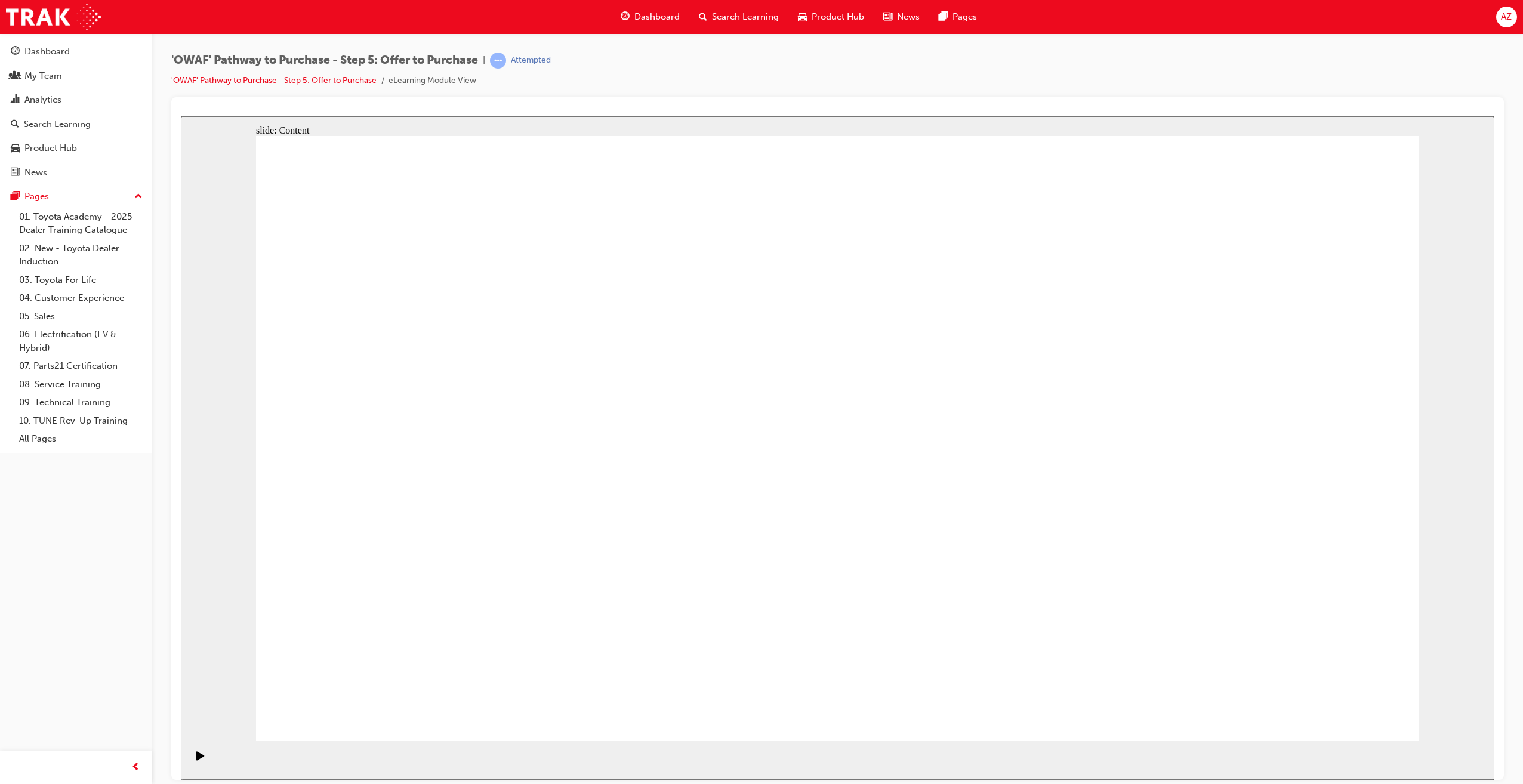
drag, startPoint x: 376, startPoint y: 562, endPoint x: 396, endPoint y: 593, distance: 36.9
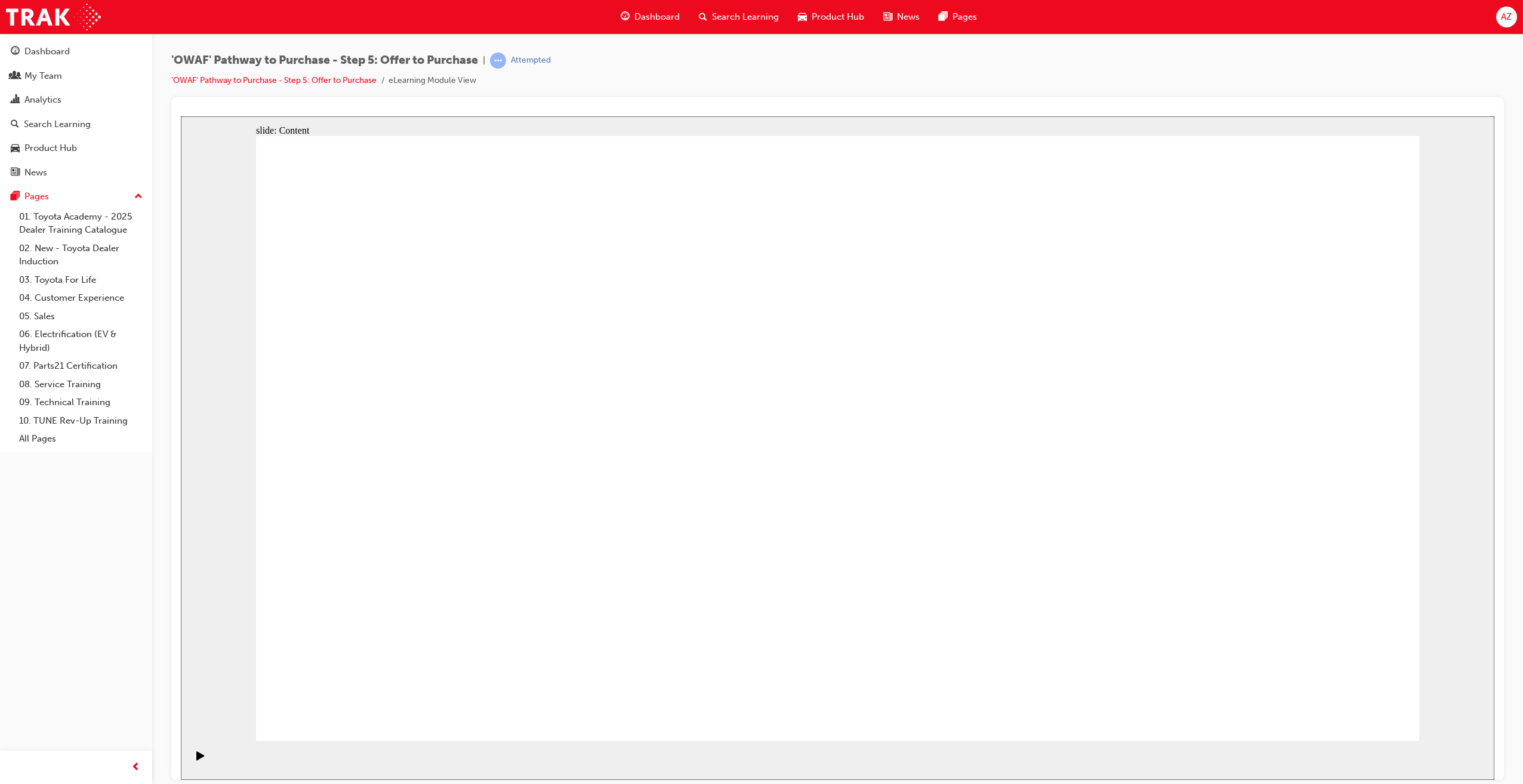
drag, startPoint x: 794, startPoint y: 366, endPoint x: 775, endPoint y: 360, distance: 19.9
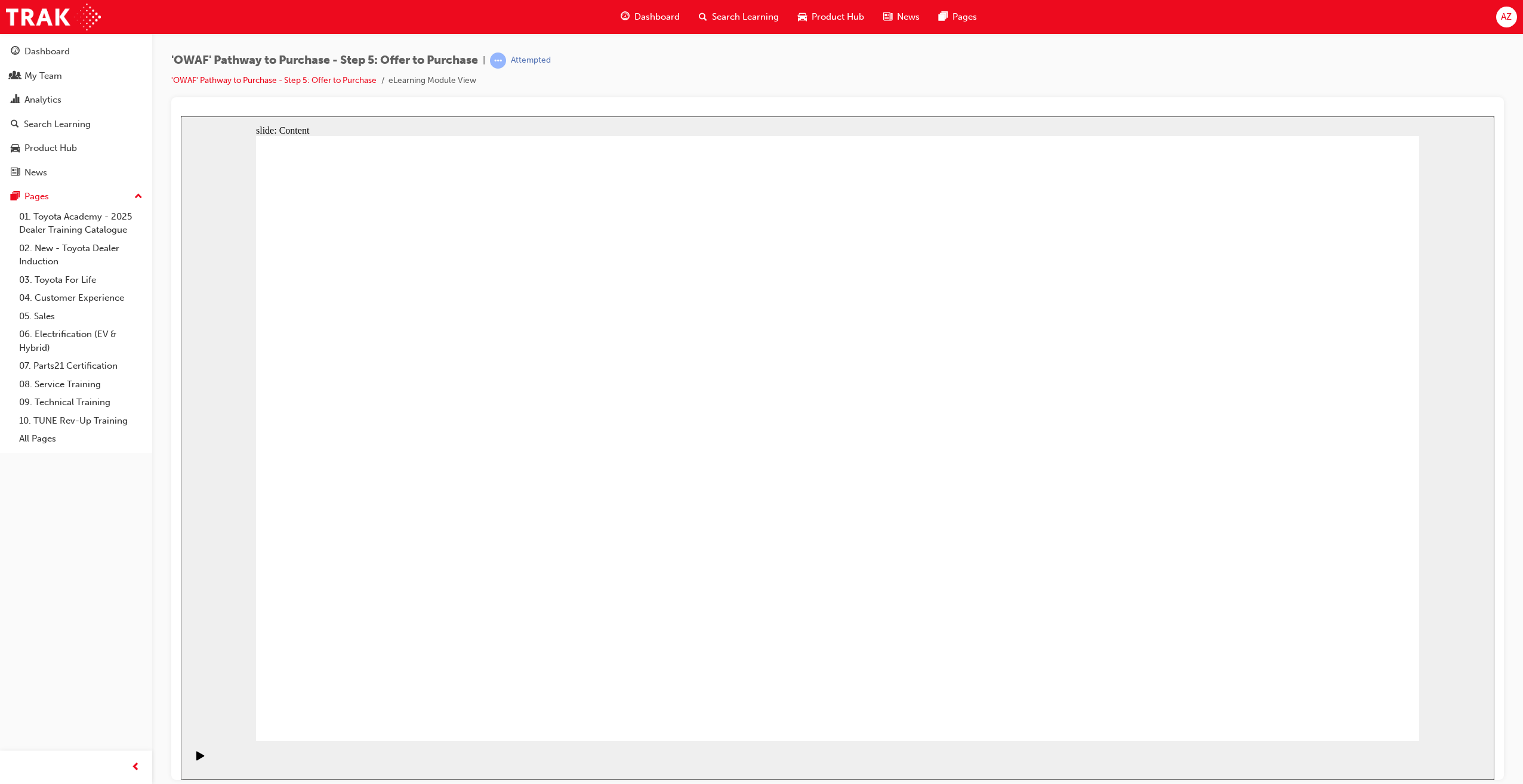
drag, startPoint x: 840, startPoint y: 704, endPoint x: 951, endPoint y: 385, distance: 337.8
